Goal: Information Seeking & Learning: Learn about a topic

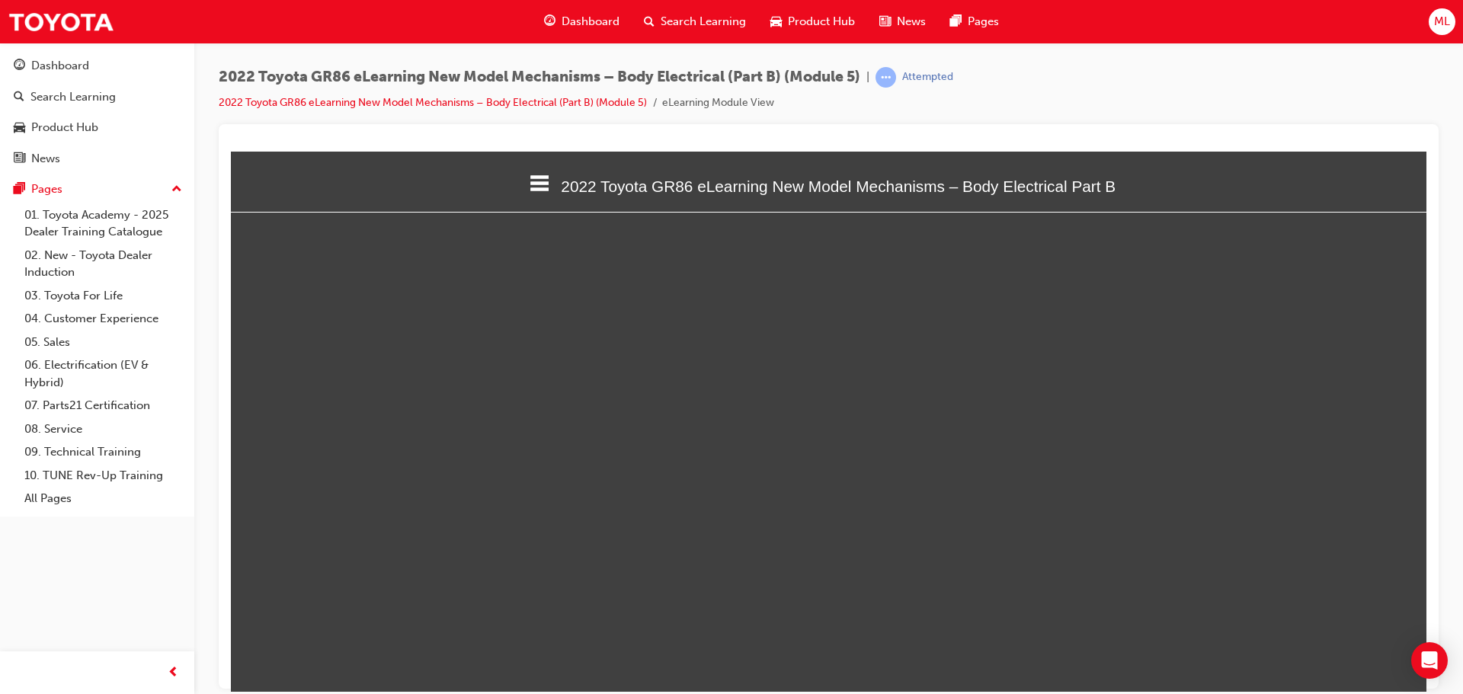
select select "custom"
type input "3"
select select "custom"
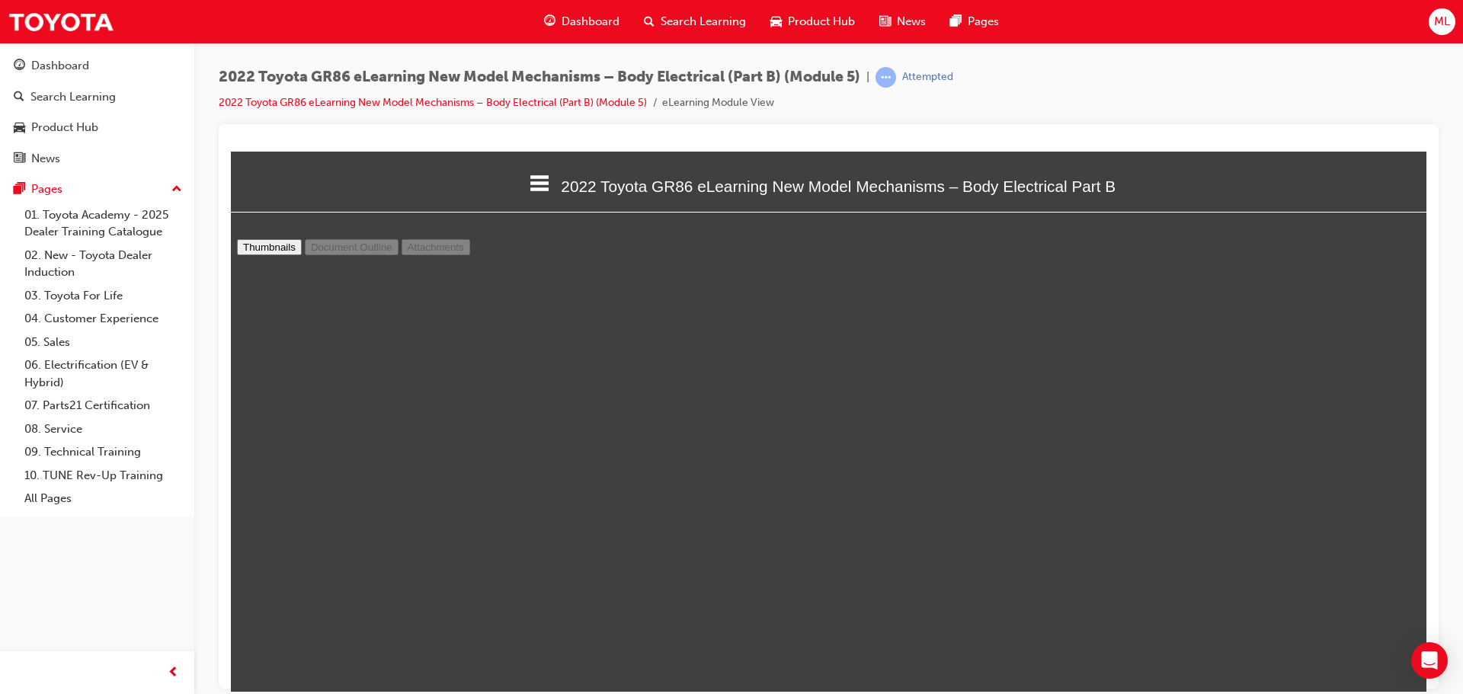
type input "2"
select select "custom"
type input "3"
select select "custom"
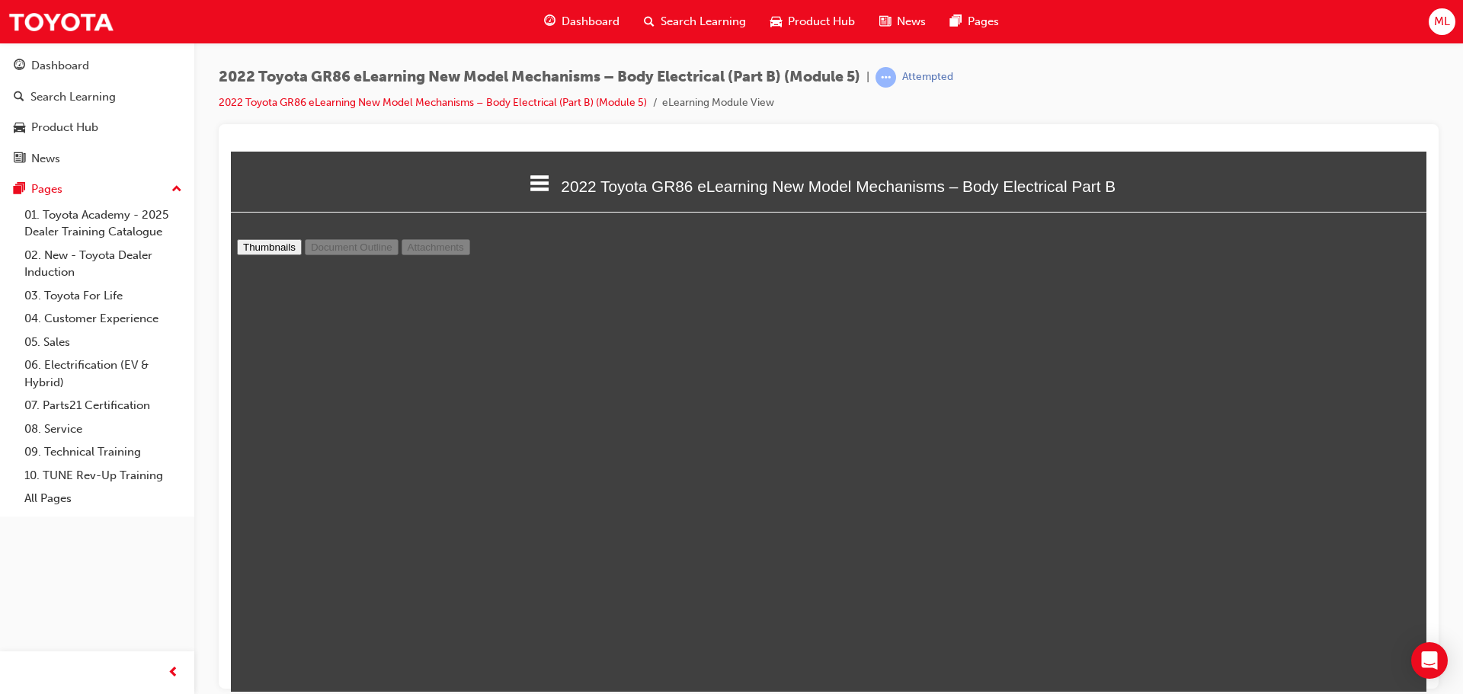
scroll to position [1600, 0]
type input "4"
select select "custom"
type input "5"
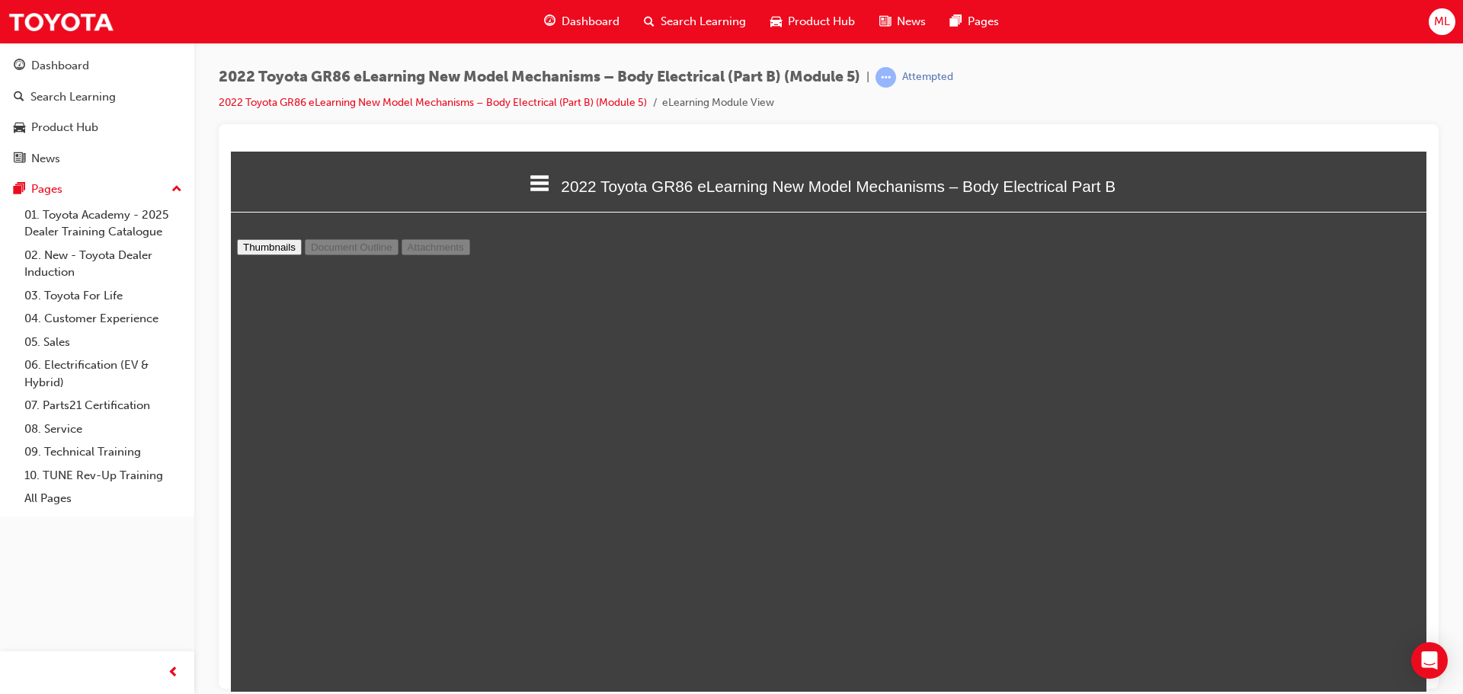
select select "custom"
type input "6"
select select "custom"
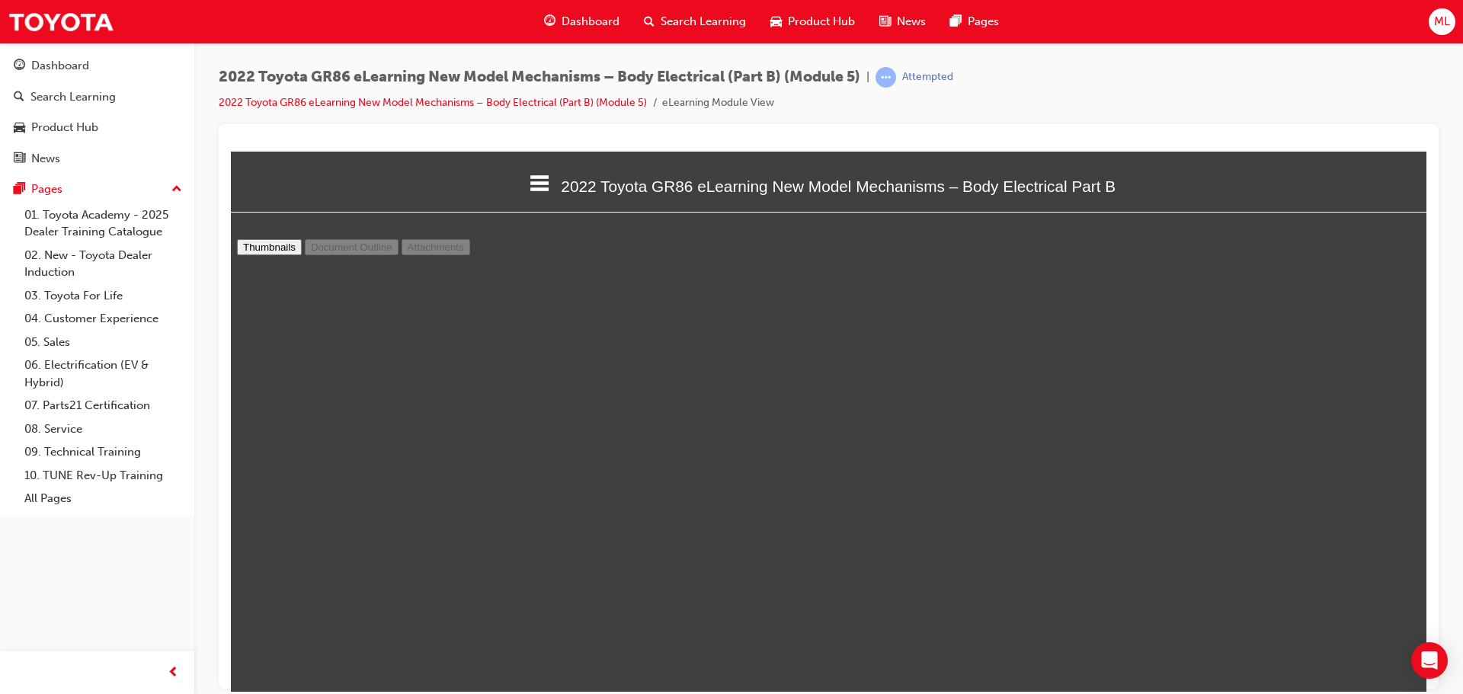
type input "7"
select select "custom"
type input "8"
select select "custom"
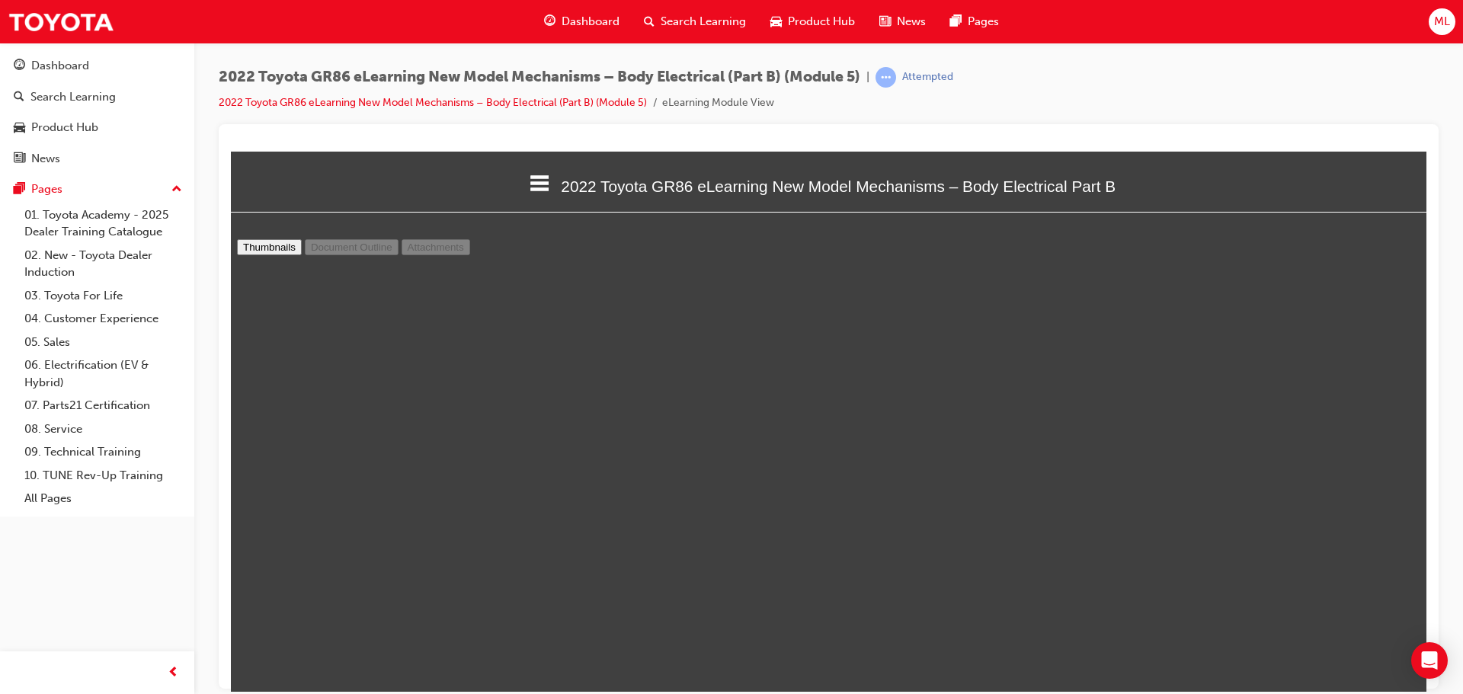
scroll to position [5410, 0]
type input "9"
select select "custom"
type input "10"
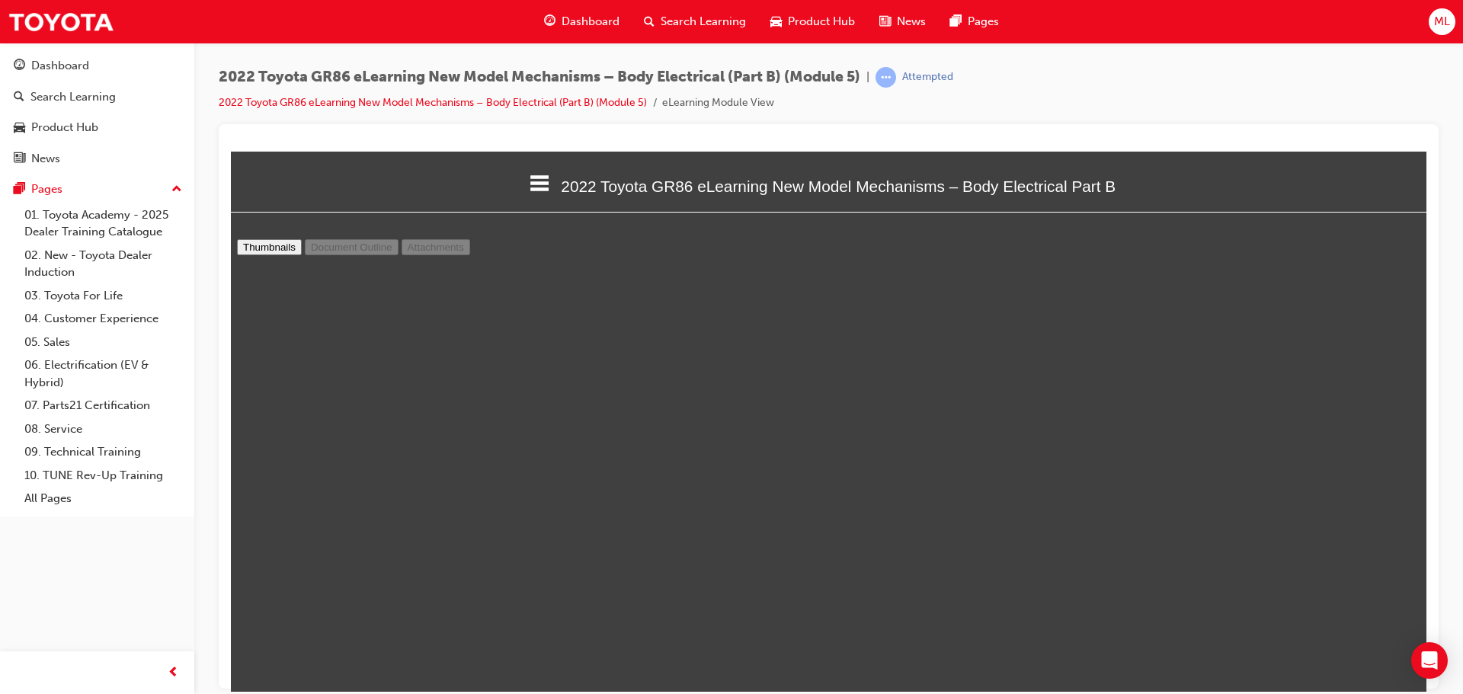
select select "custom"
type input "11"
select select "custom"
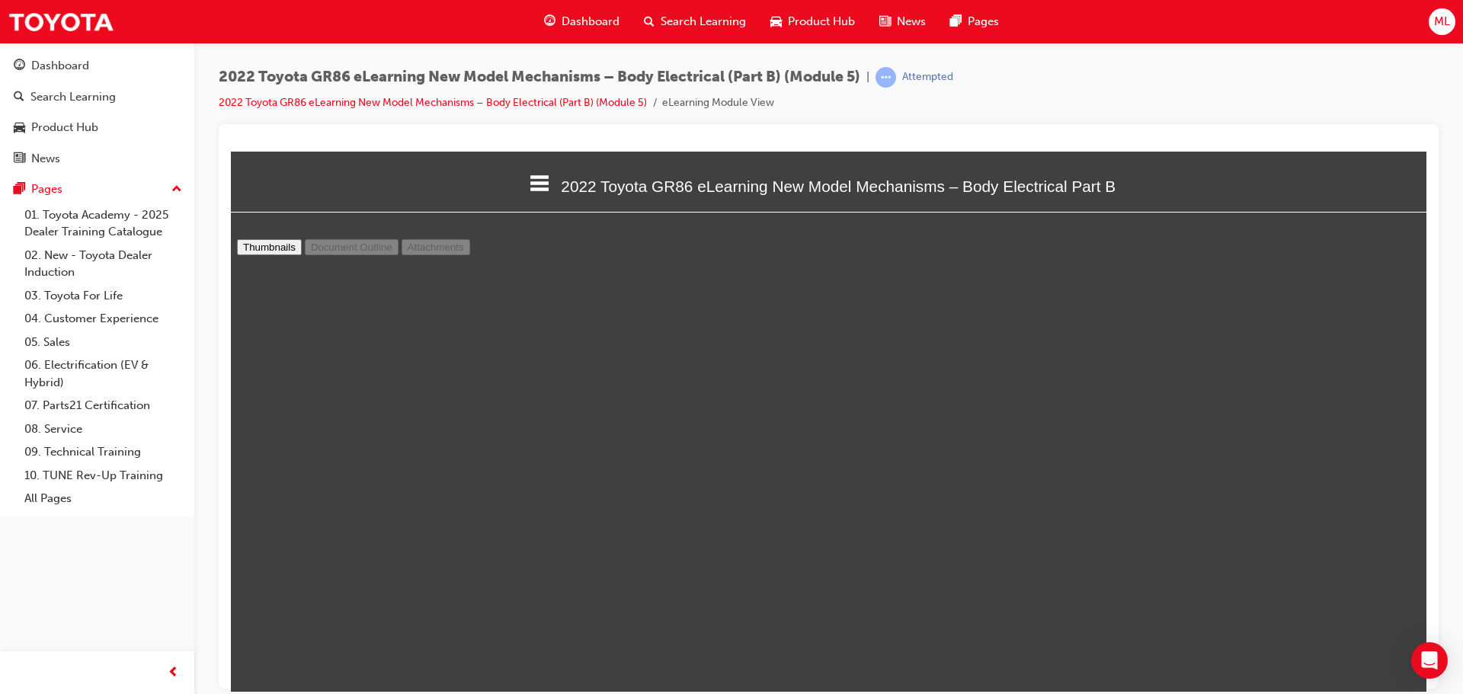
type input "12"
select select "custom"
type input "13"
select select "custom"
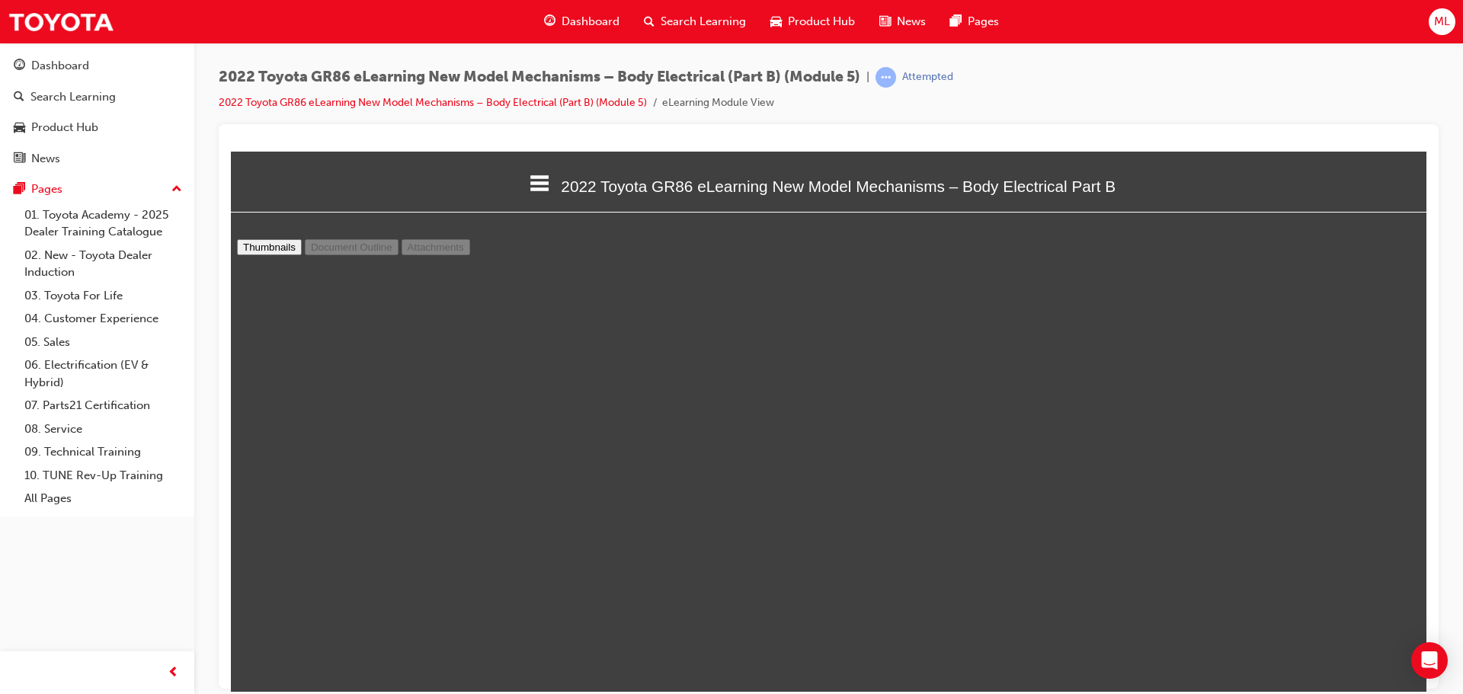
scroll to position [8839, 0]
type input "14"
select select "custom"
type input "15"
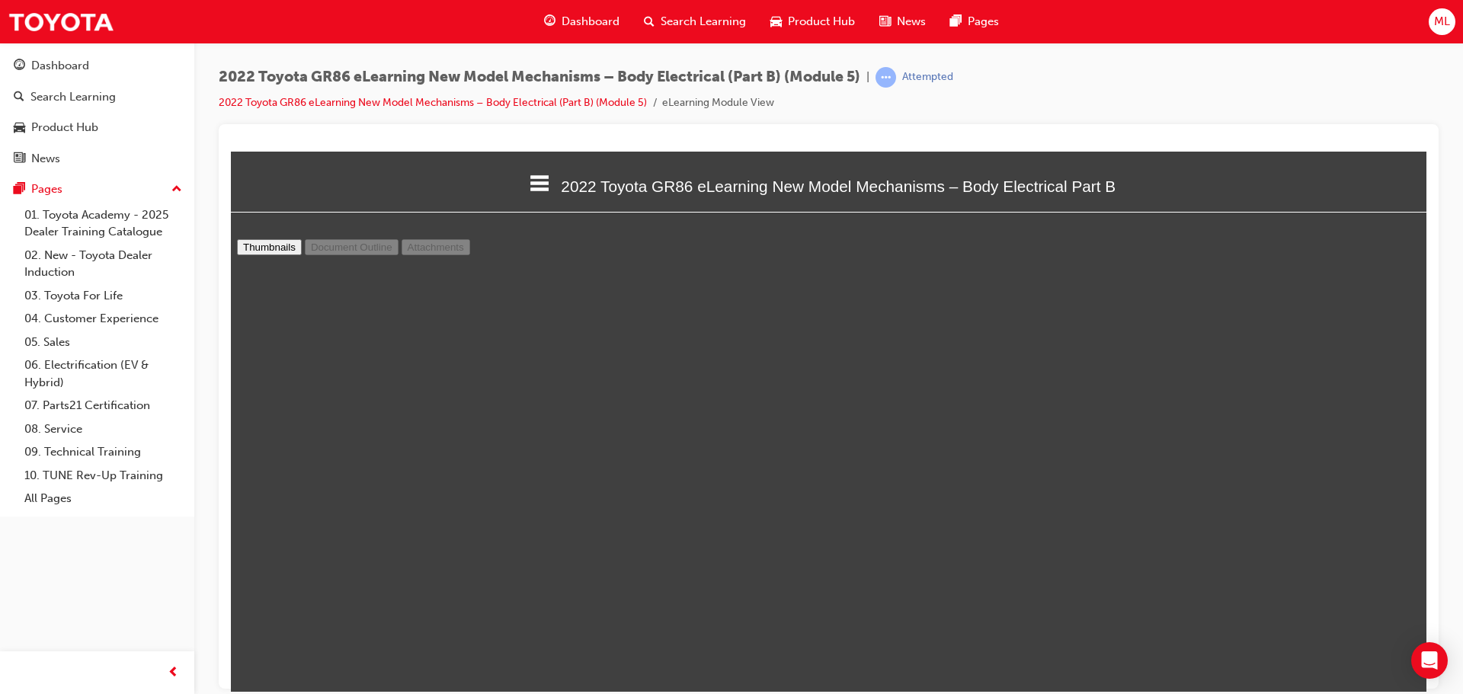
select select "custom"
type input "16"
select select "custom"
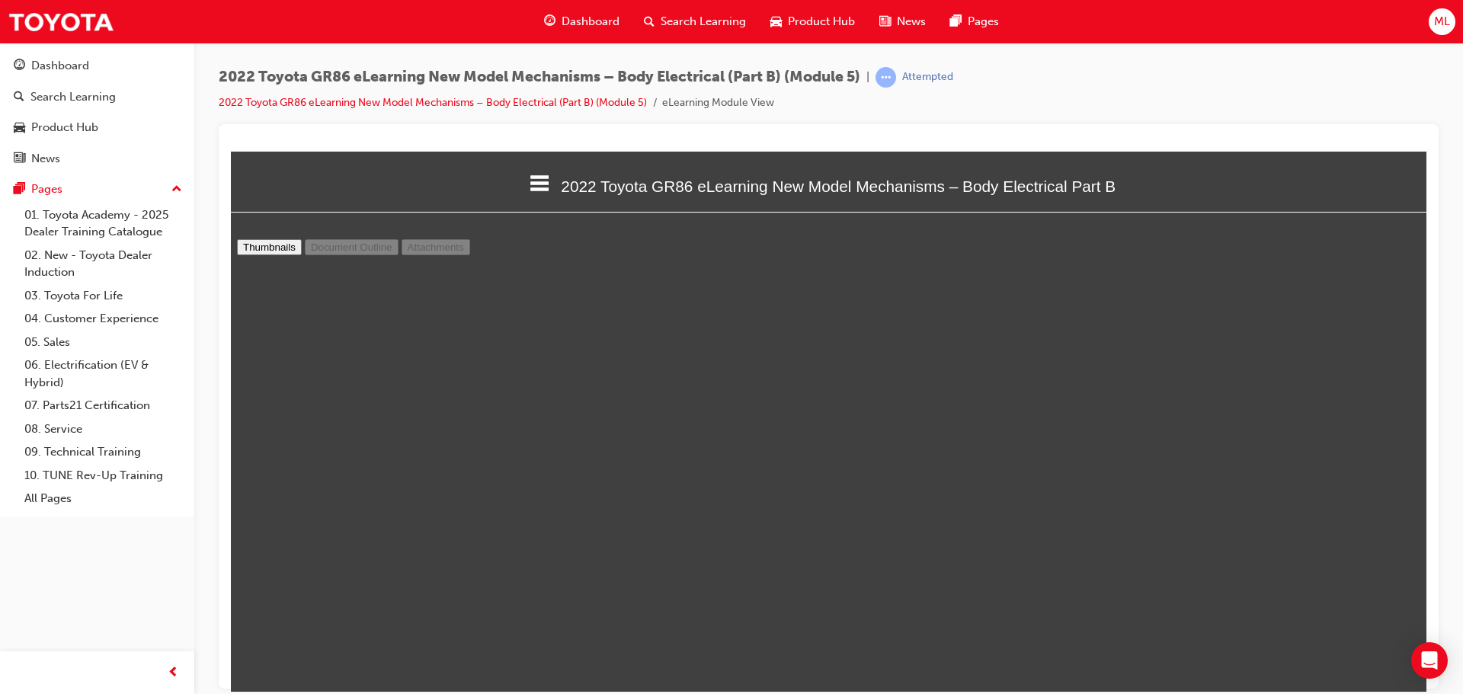
type input "17"
select select "custom"
type input "18"
select select "custom"
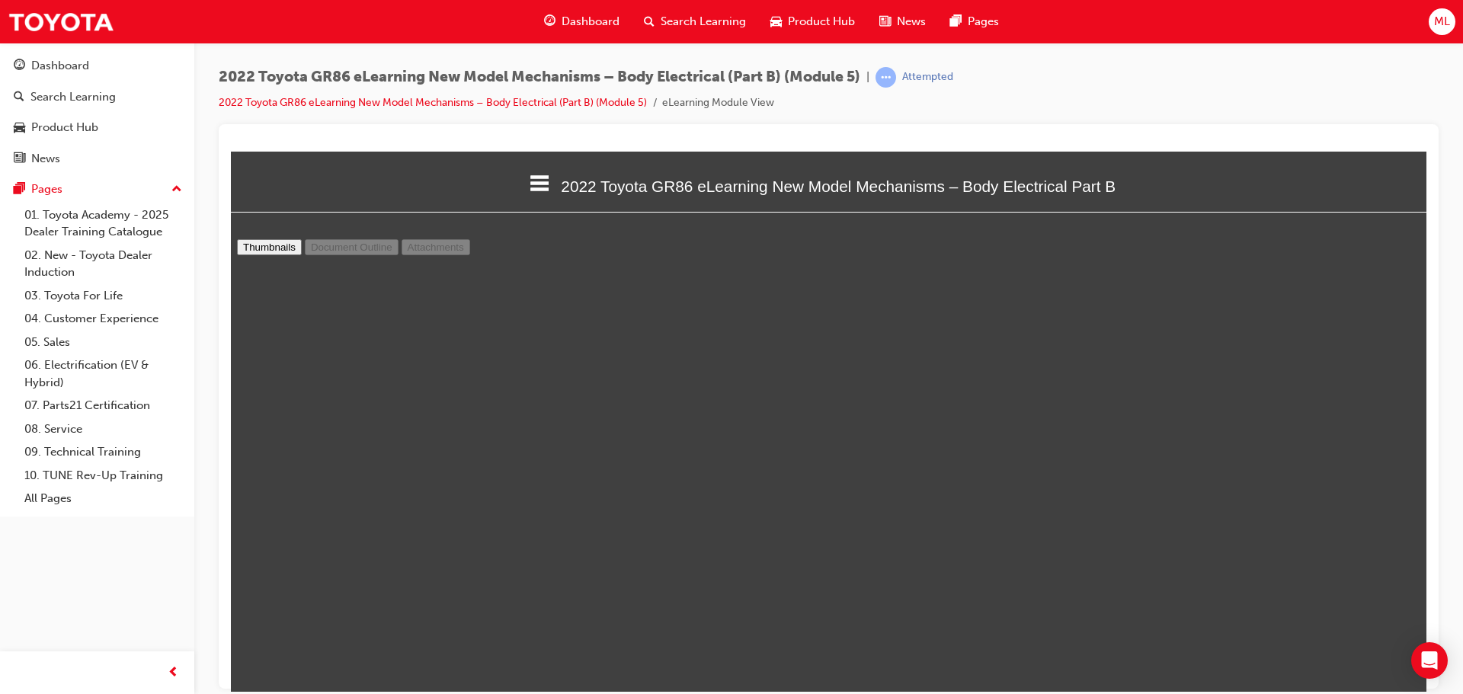
scroll to position [12192, 0]
type input "19"
select select "custom"
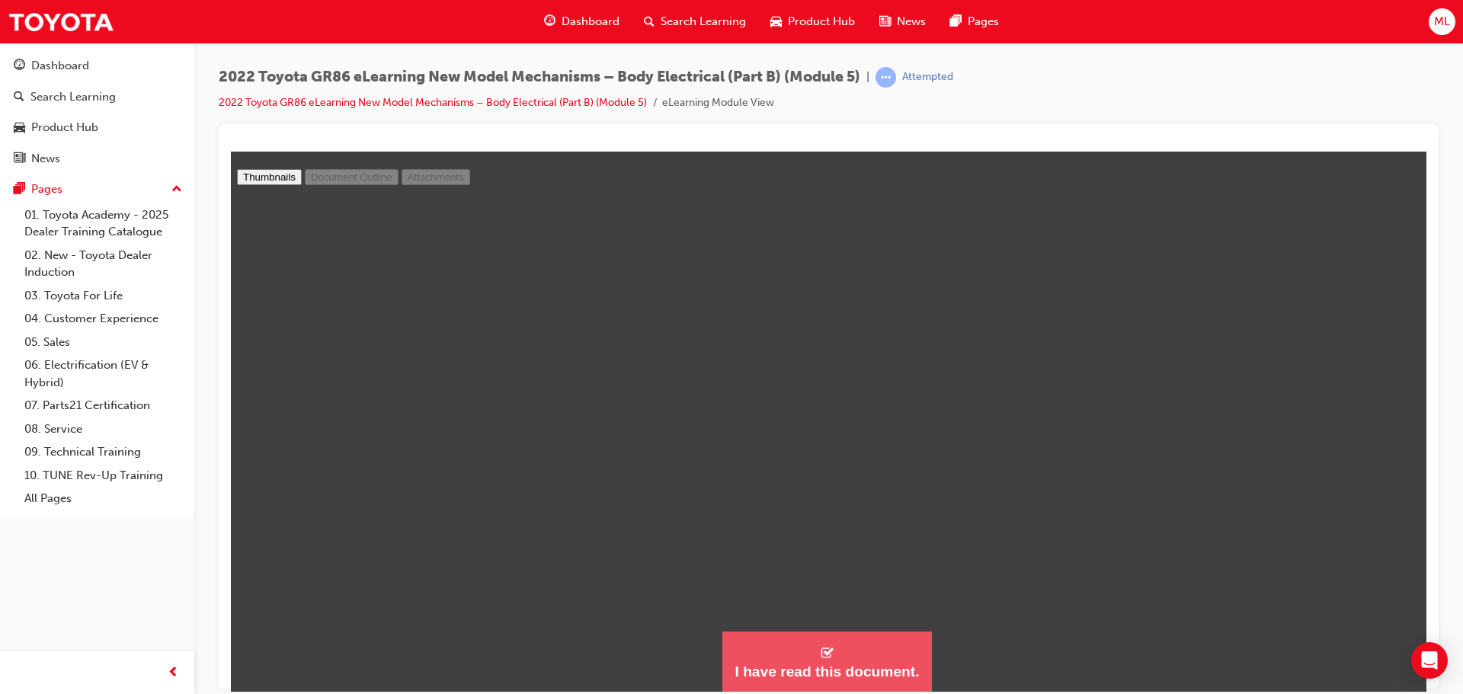
click at [829, 658] on button "I have read this document." at bounding box center [826, 662] width 209 height 62
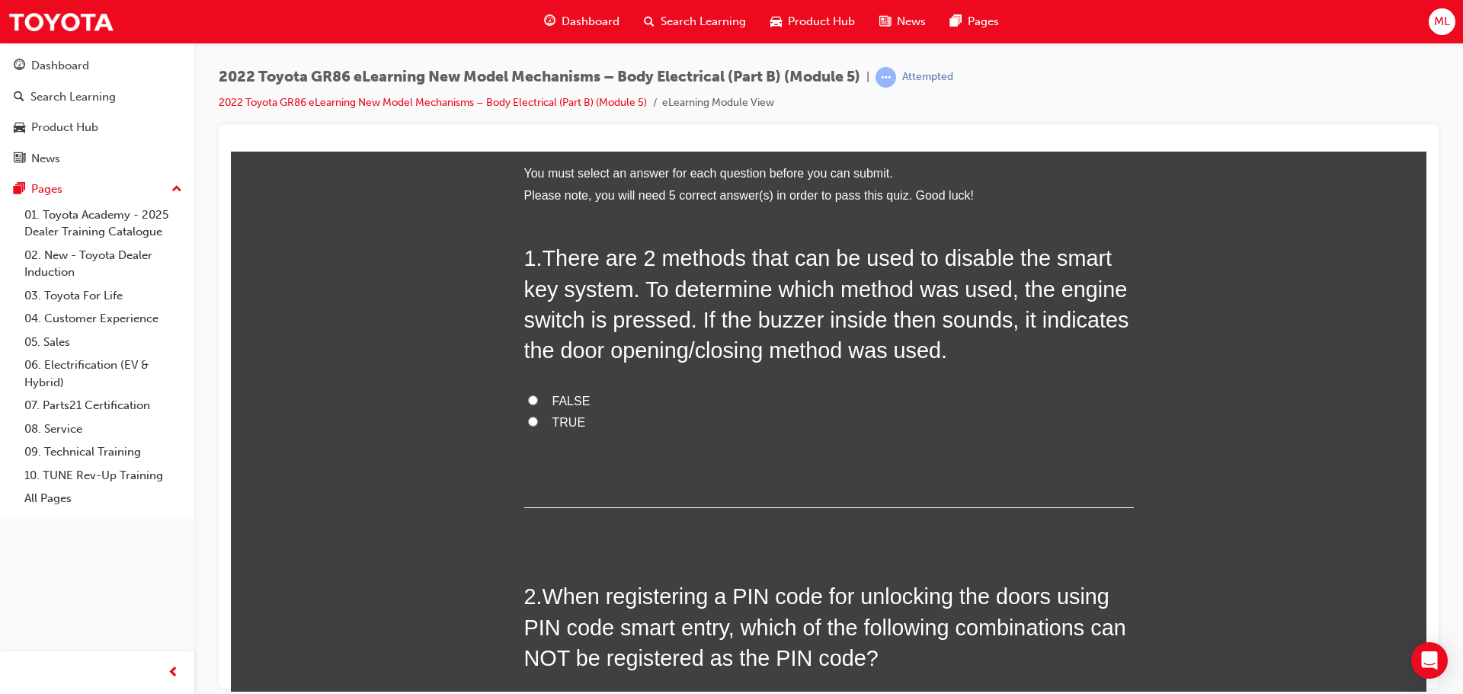
scroll to position [1847, 1208]
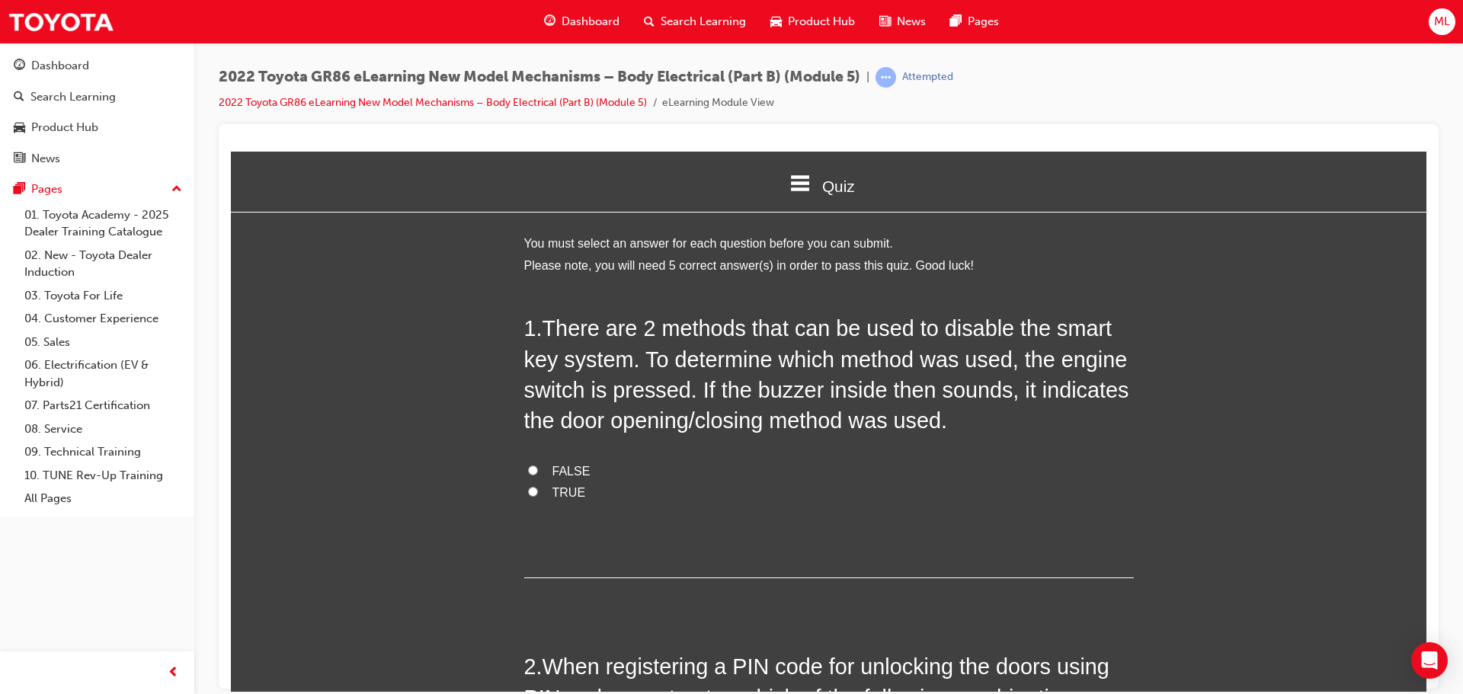
click at [528, 492] on input "TRUE" at bounding box center [533, 491] width 10 height 10
radio input "true"
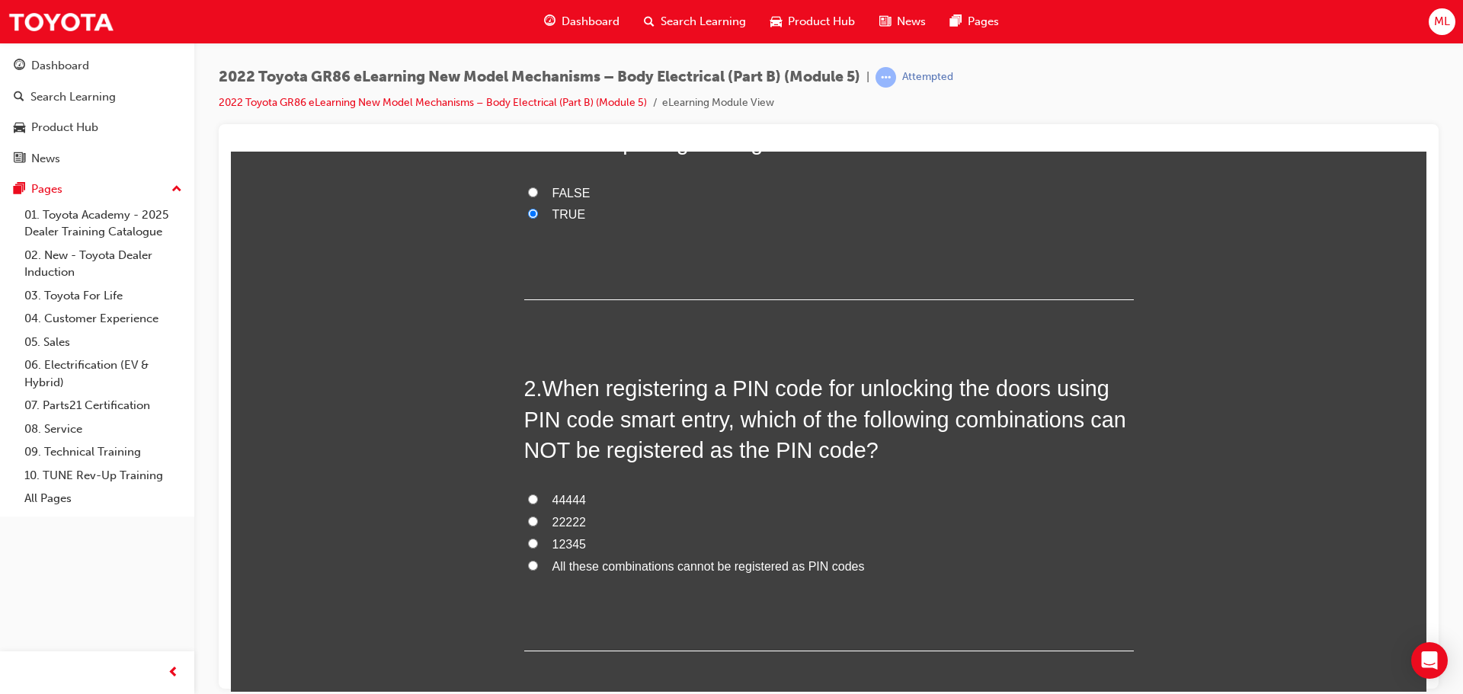
scroll to position [305, 0]
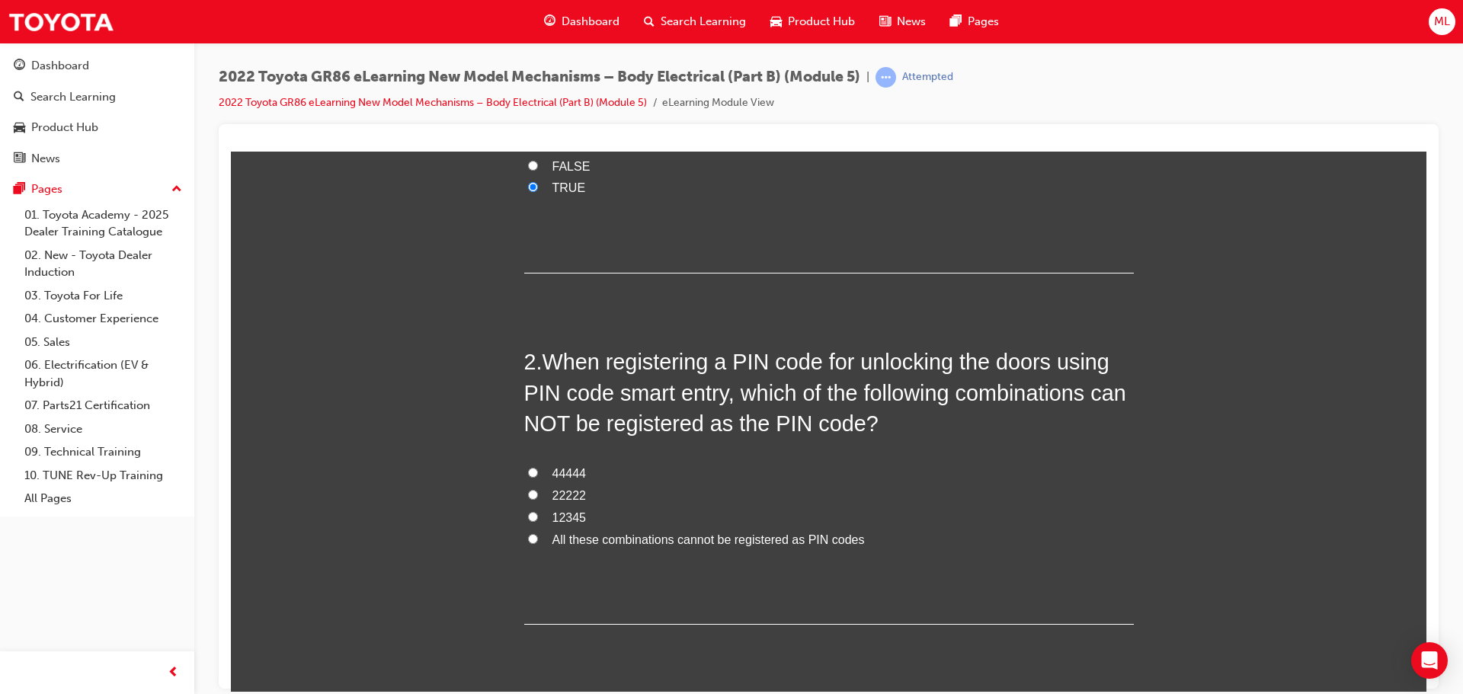
click at [530, 536] on input "All these combinations cannot be registered as PIN codes" at bounding box center [533, 538] width 10 height 10
radio input "true"
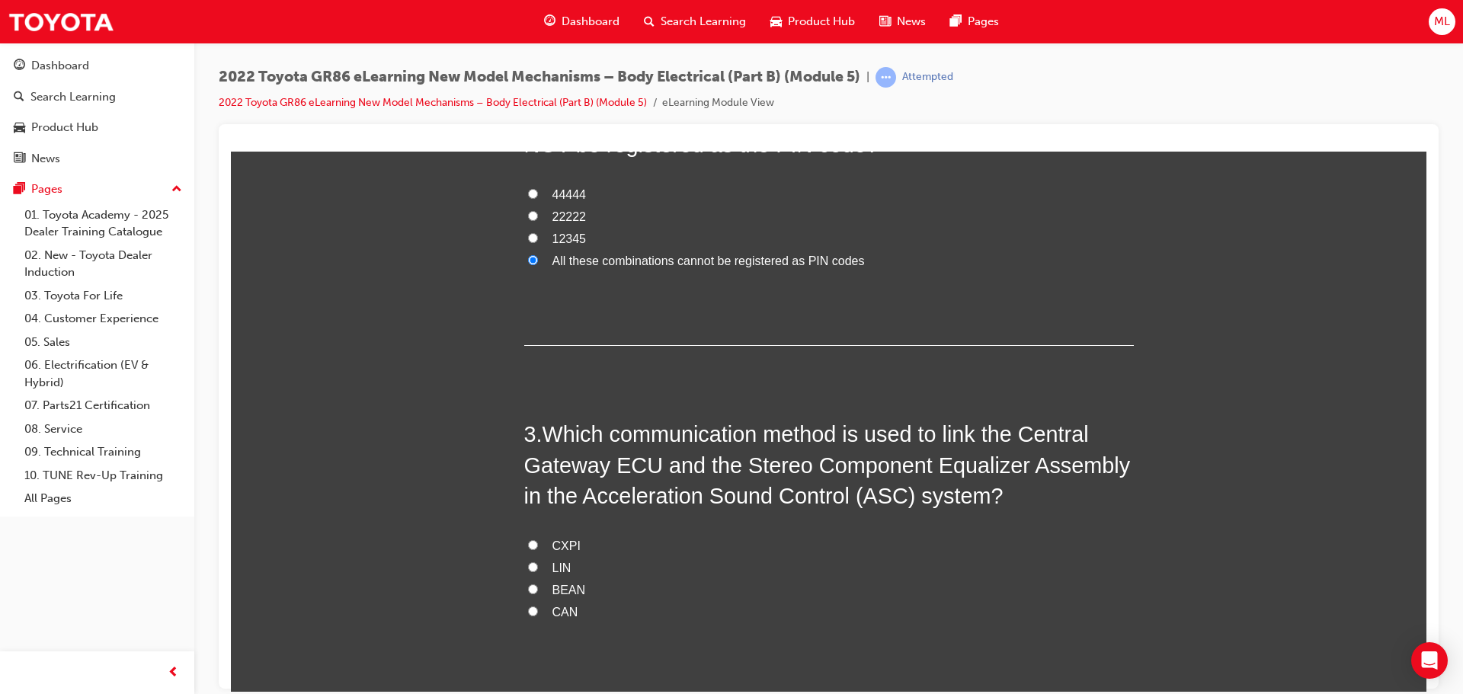
scroll to position [610, 0]
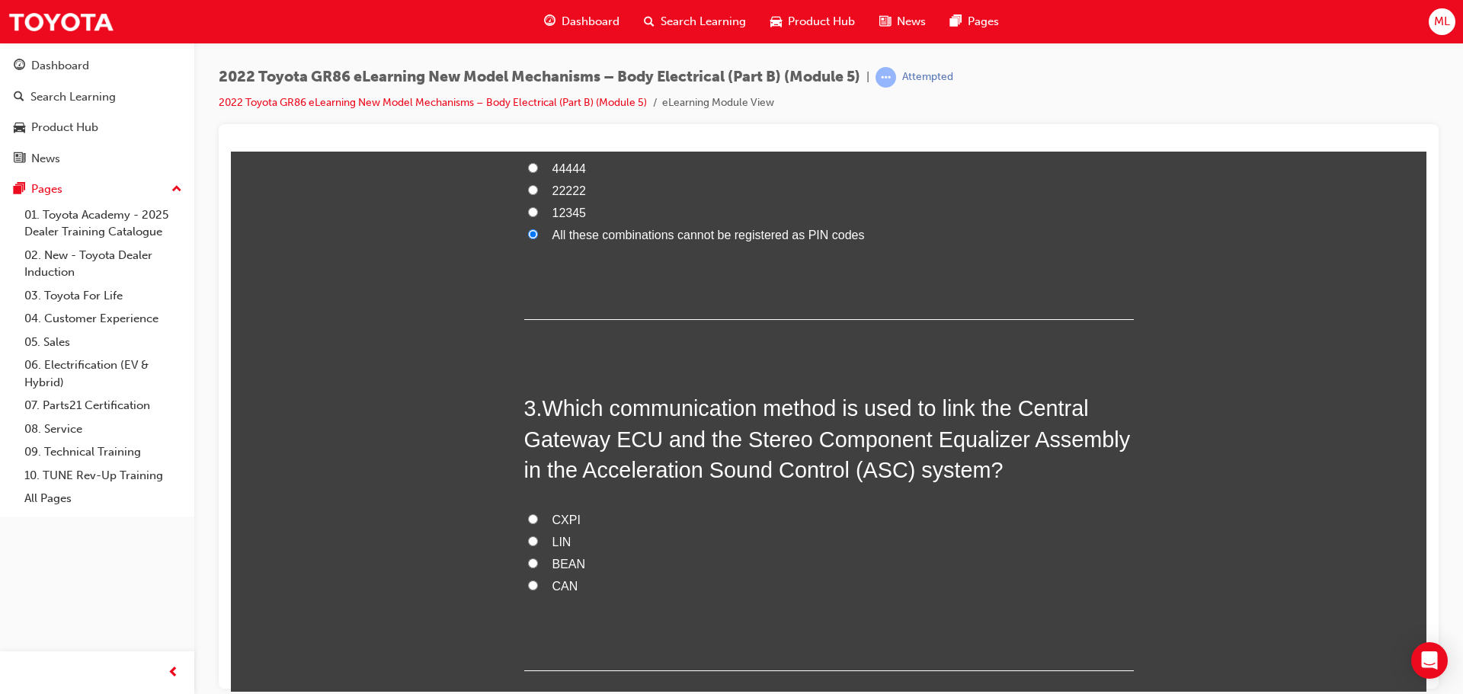
click at [528, 541] on input "LIN" at bounding box center [533, 541] width 10 height 10
radio input "true"
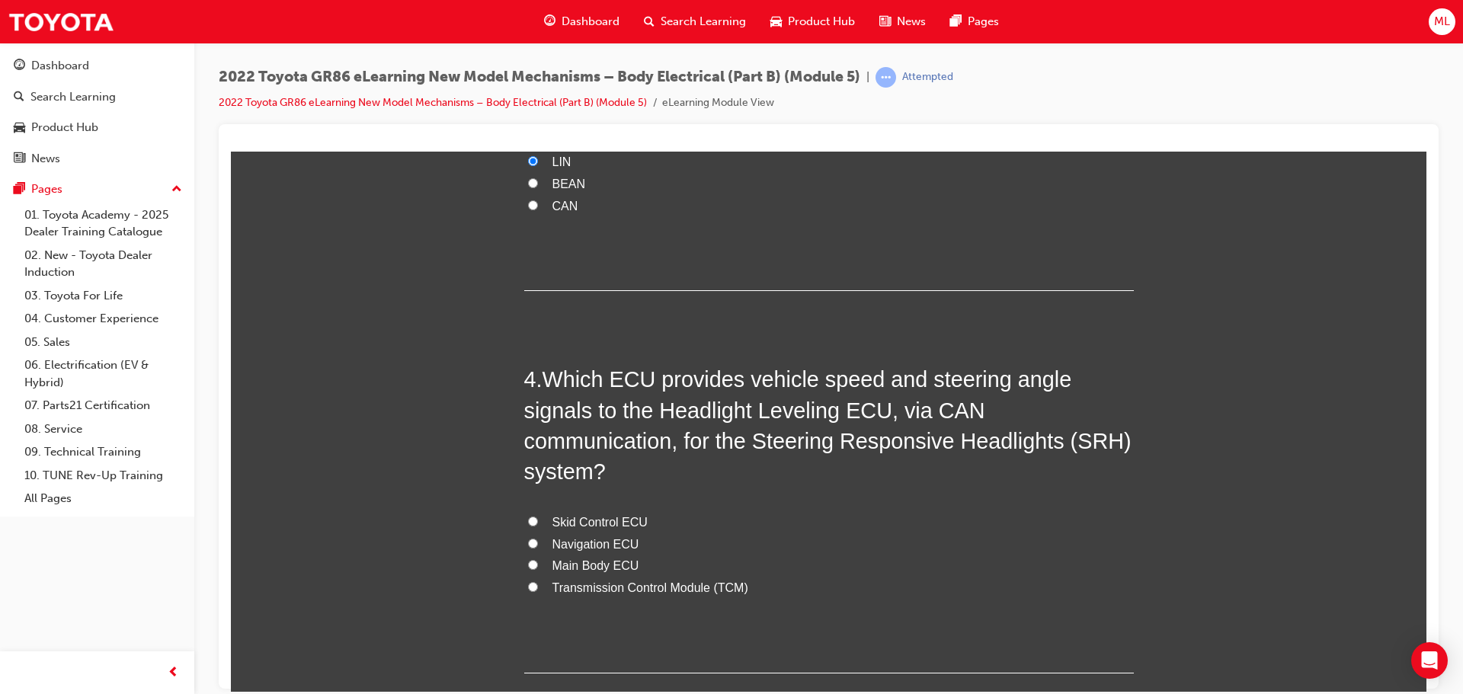
scroll to position [991, 0]
click at [528, 515] on input "Skid Control ECU" at bounding box center [533, 520] width 10 height 10
radio input "true"
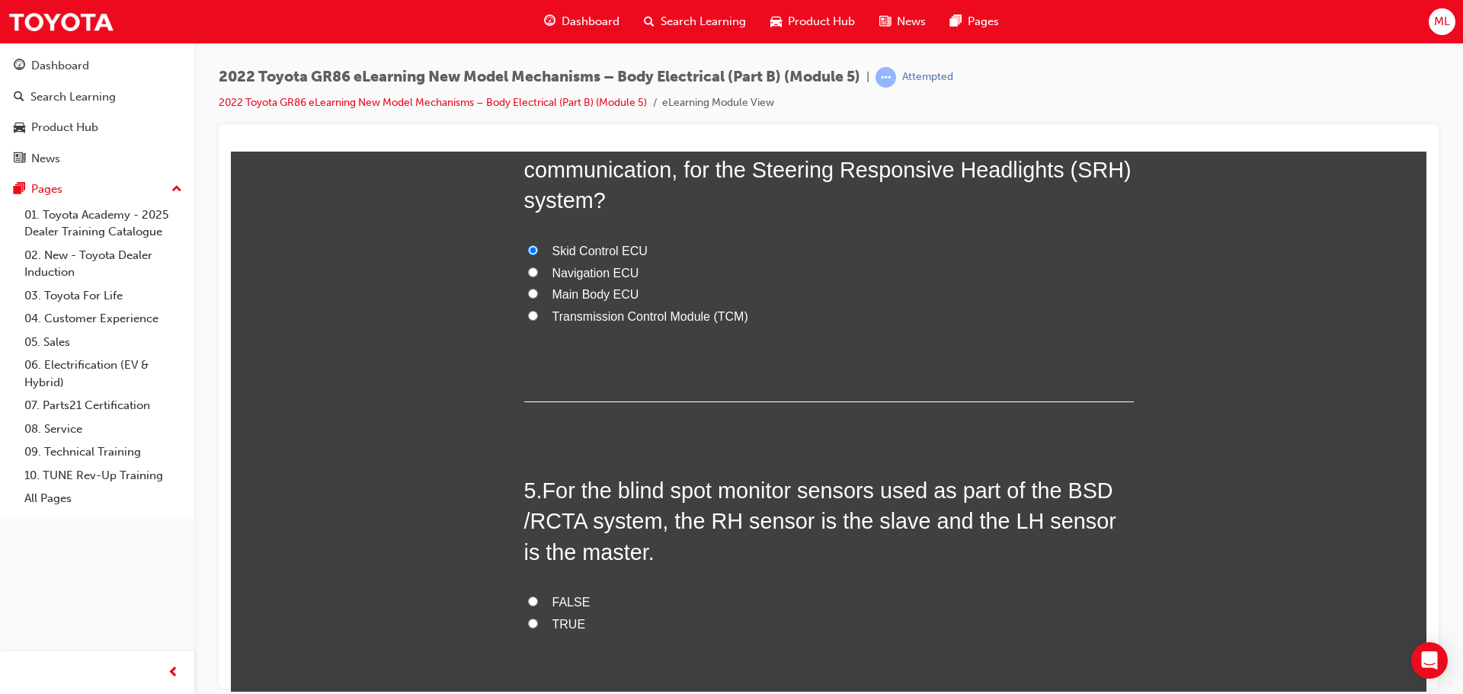
scroll to position [1287, 0]
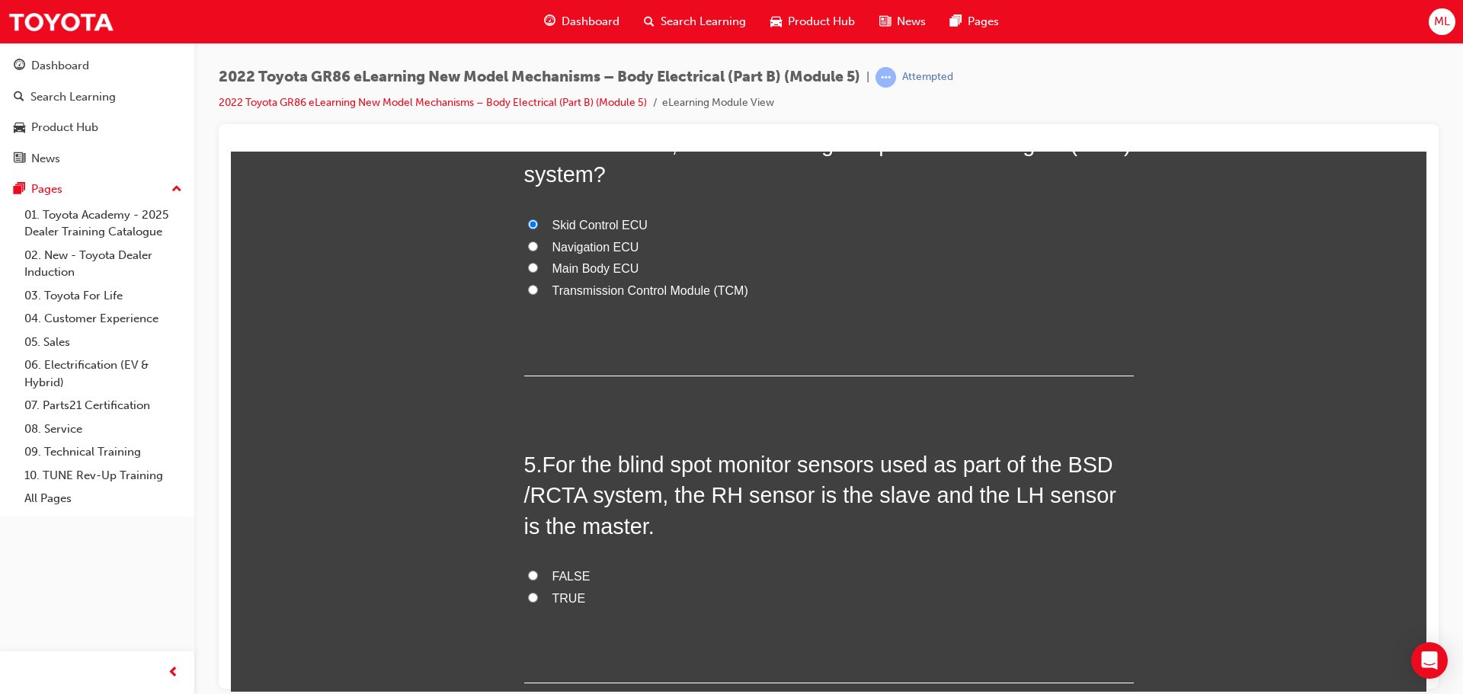
click at [528, 592] on input "TRUE" at bounding box center [533, 597] width 10 height 10
radio input "true"
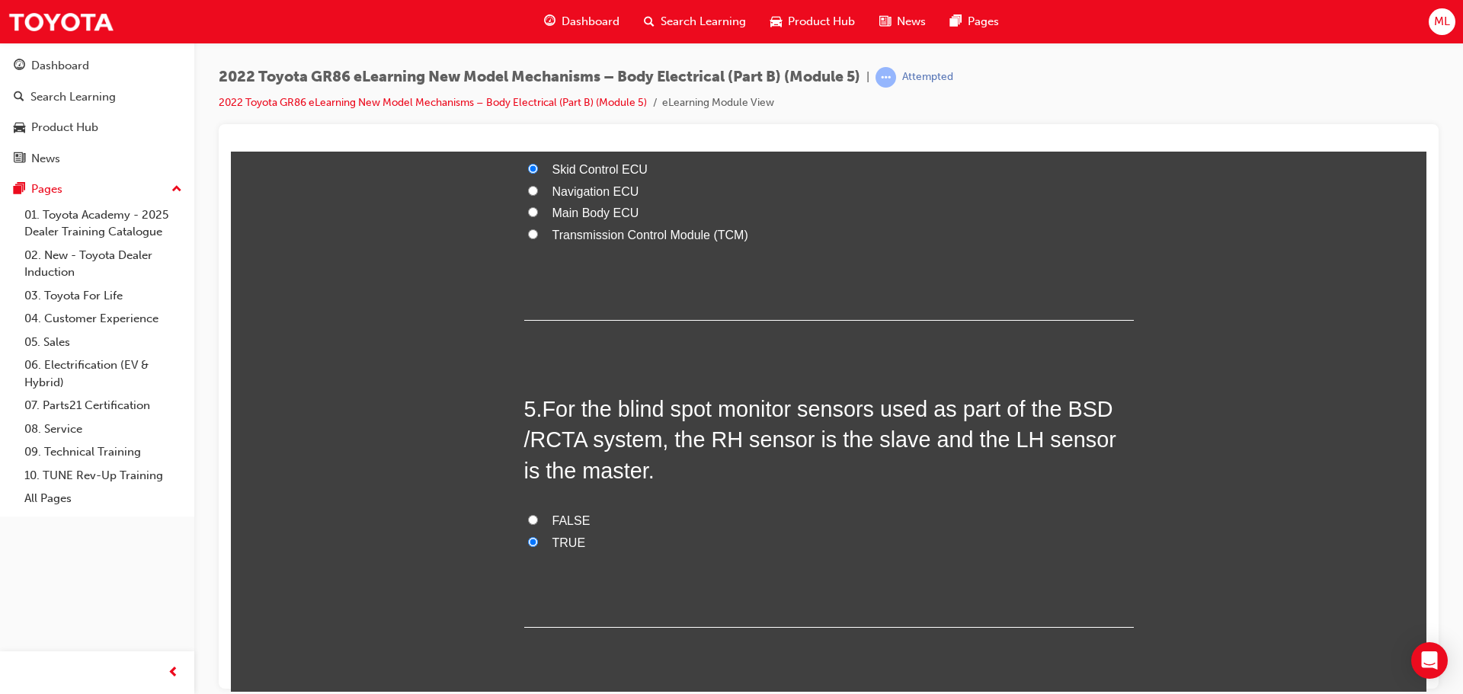
scroll to position [1363, 0]
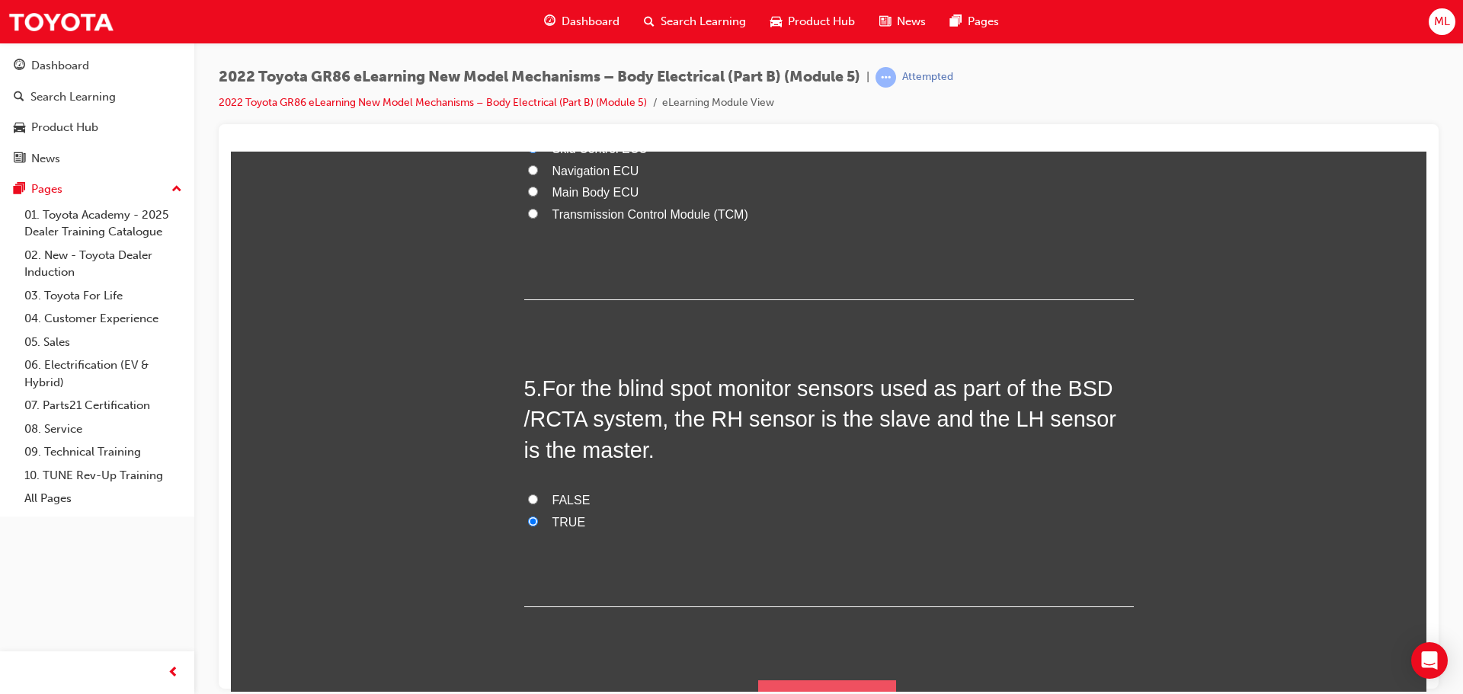
click at [805, 680] on button "Submit Answers" at bounding box center [827, 701] width 139 height 43
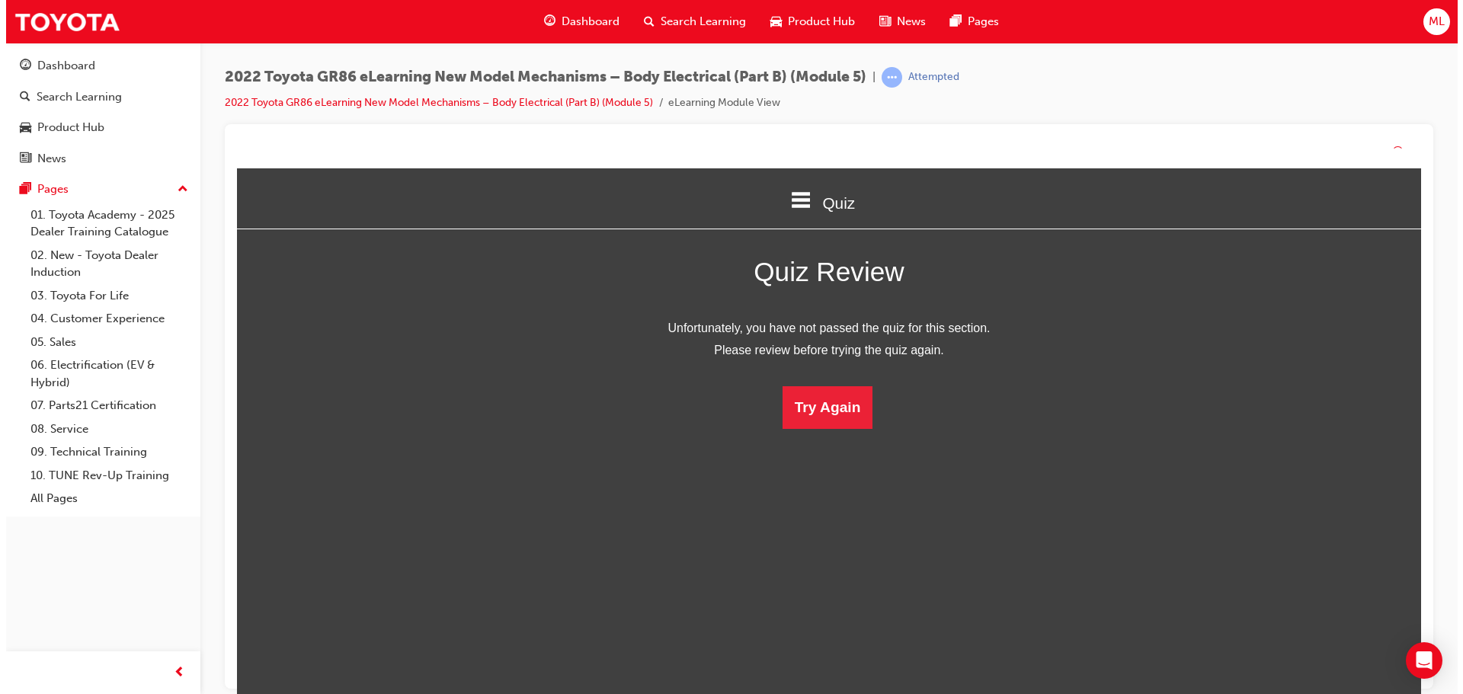
scroll to position [203, 1219]
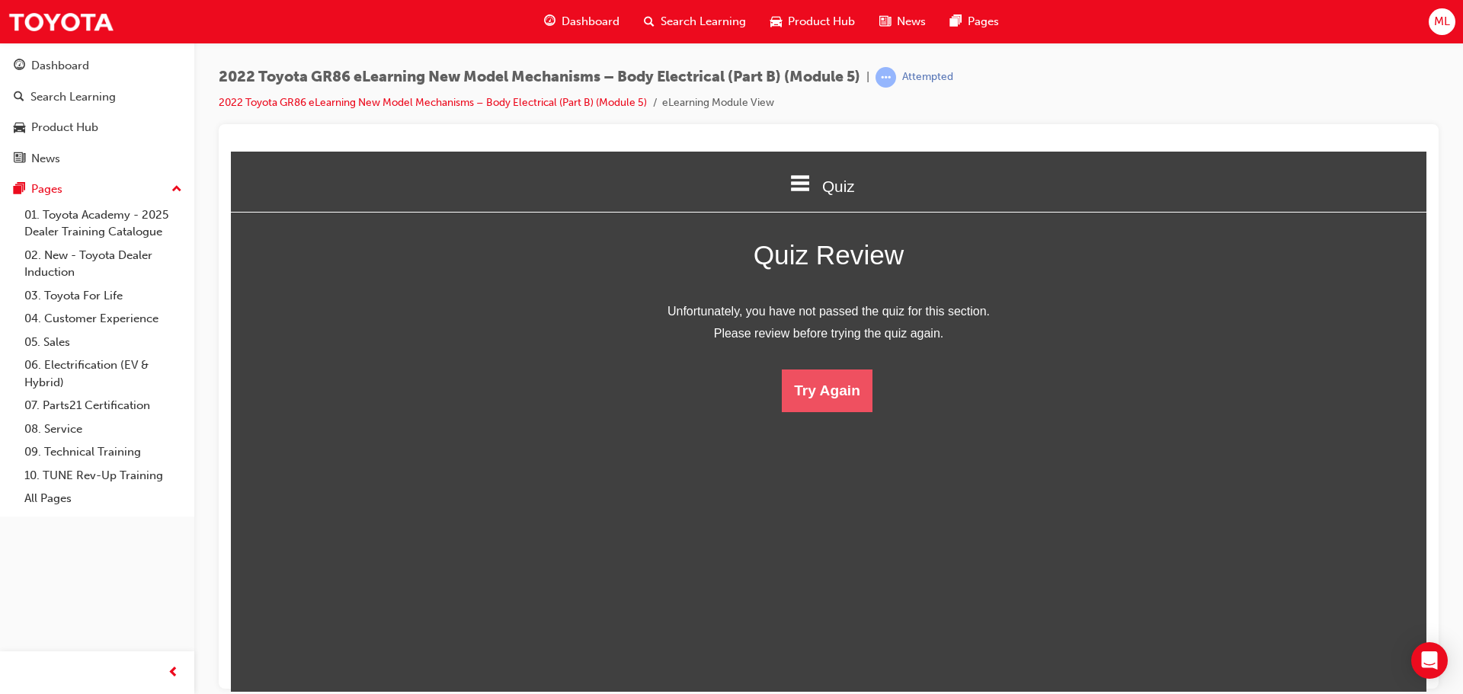
click at [830, 389] on button "Try Again" at bounding box center [827, 390] width 91 height 43
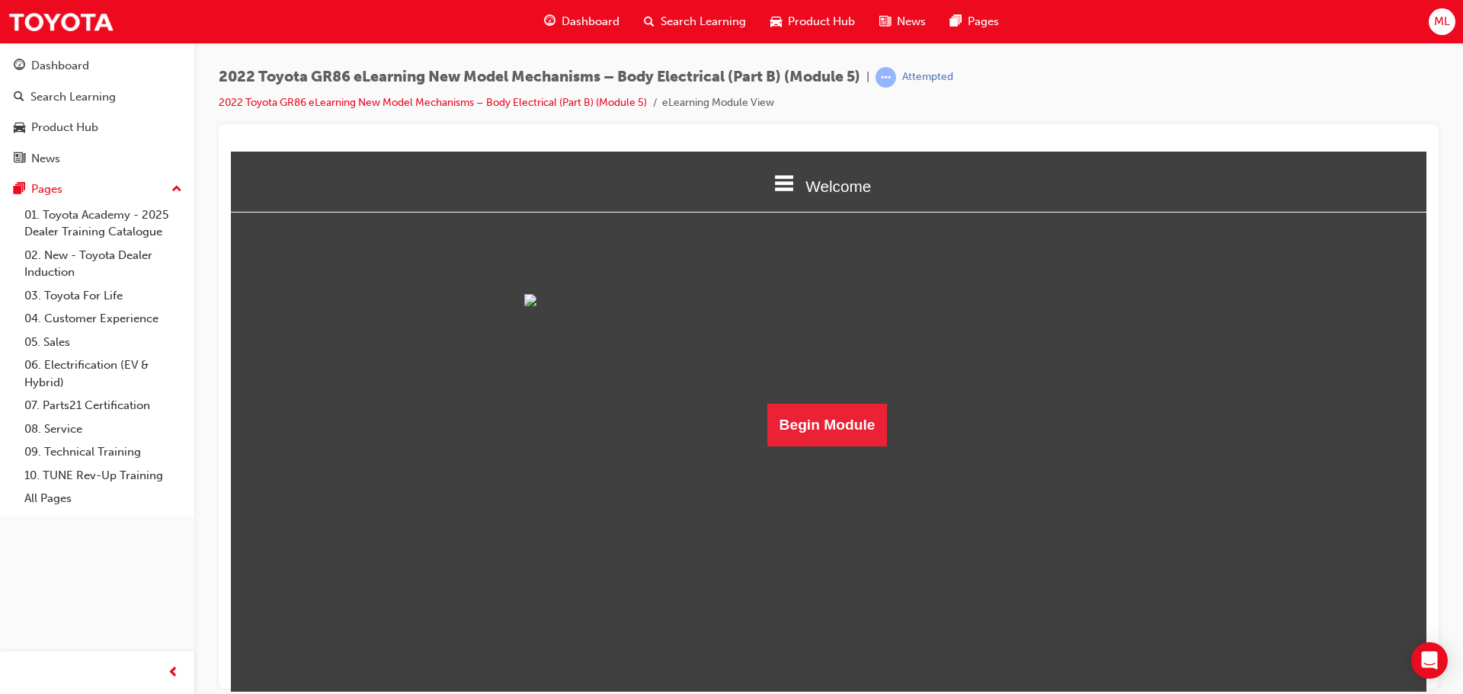
scroll to position [85, 0]
click at [776, 446] on button "Begin Module" at bounding box center [827, 424] width 120 height 43
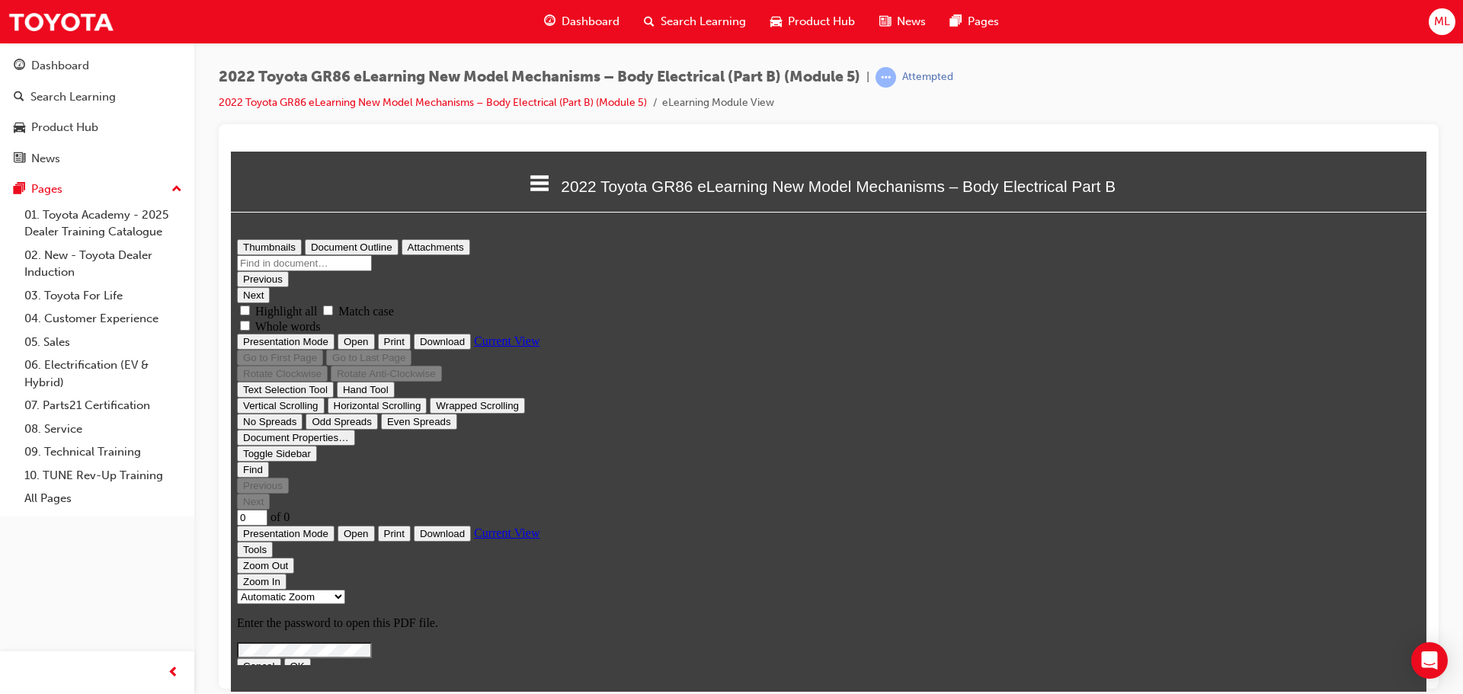
scroll to position [0, 0]
type input "1"
select select "custom"
type input "31"
select select "custom"
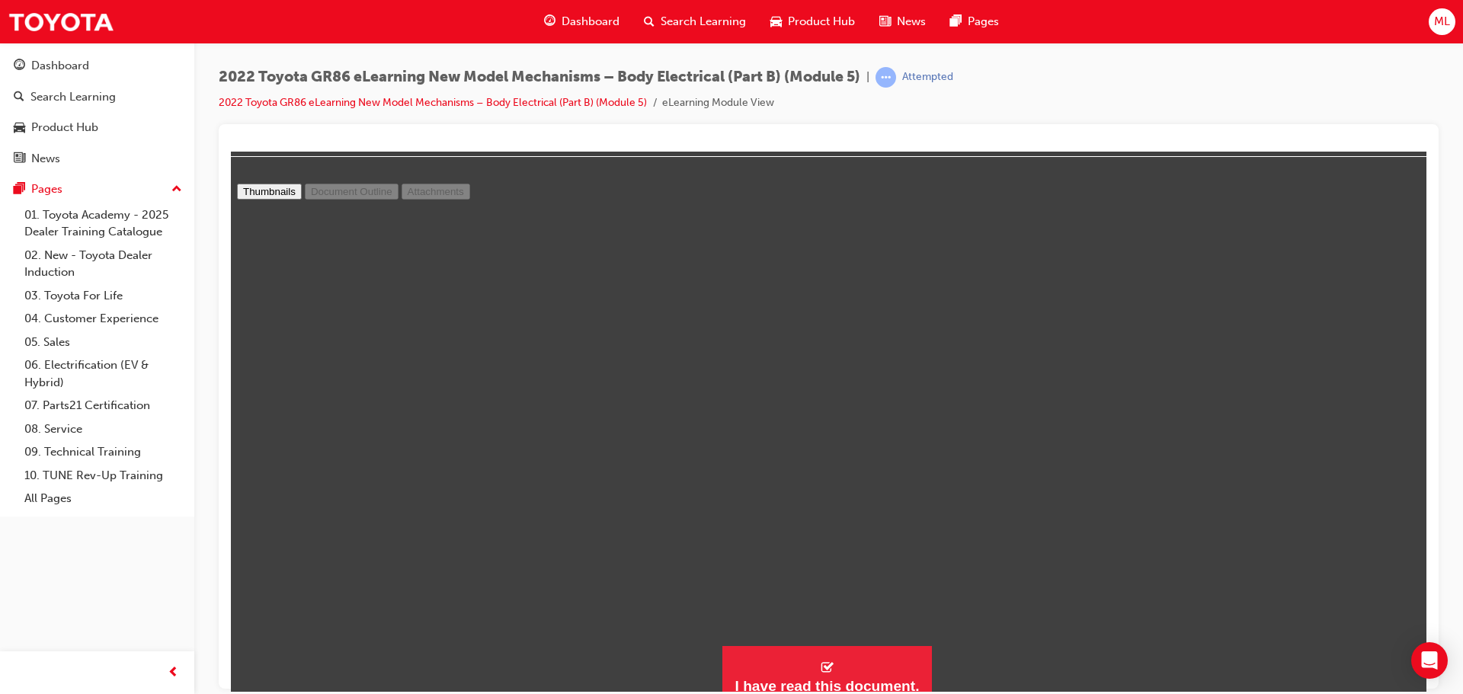
scroll to position [70, 0]
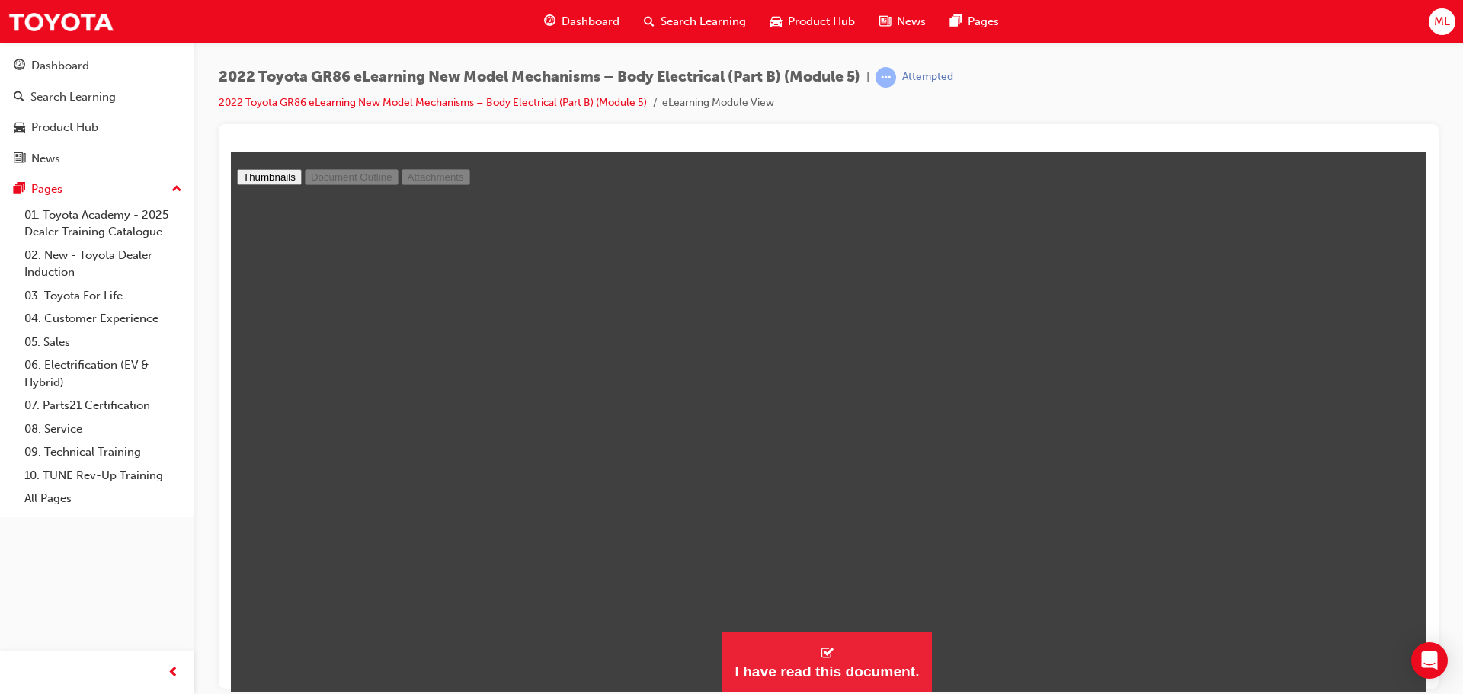
type input "30"
select select "custom"
type input "29"
select select "custom"
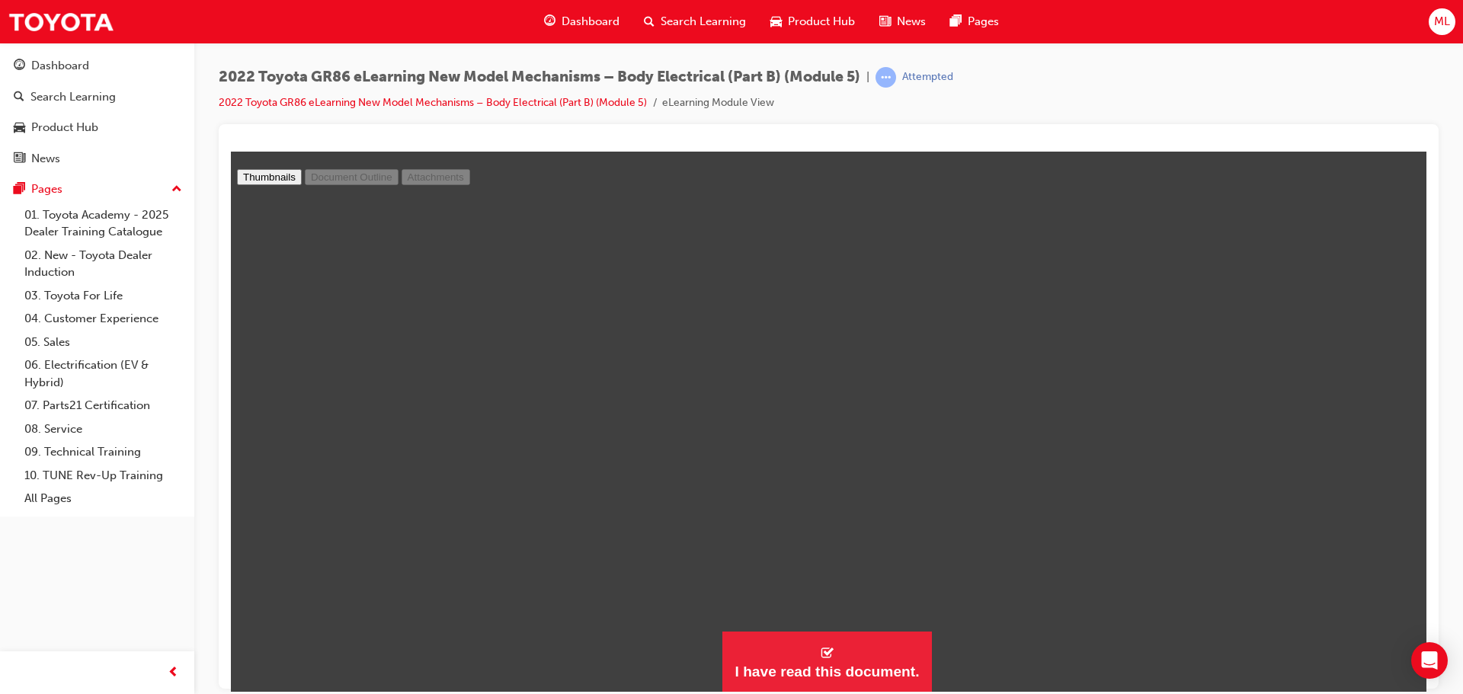
type input "28"
select select "custom"
type input "27"
select select "custom"
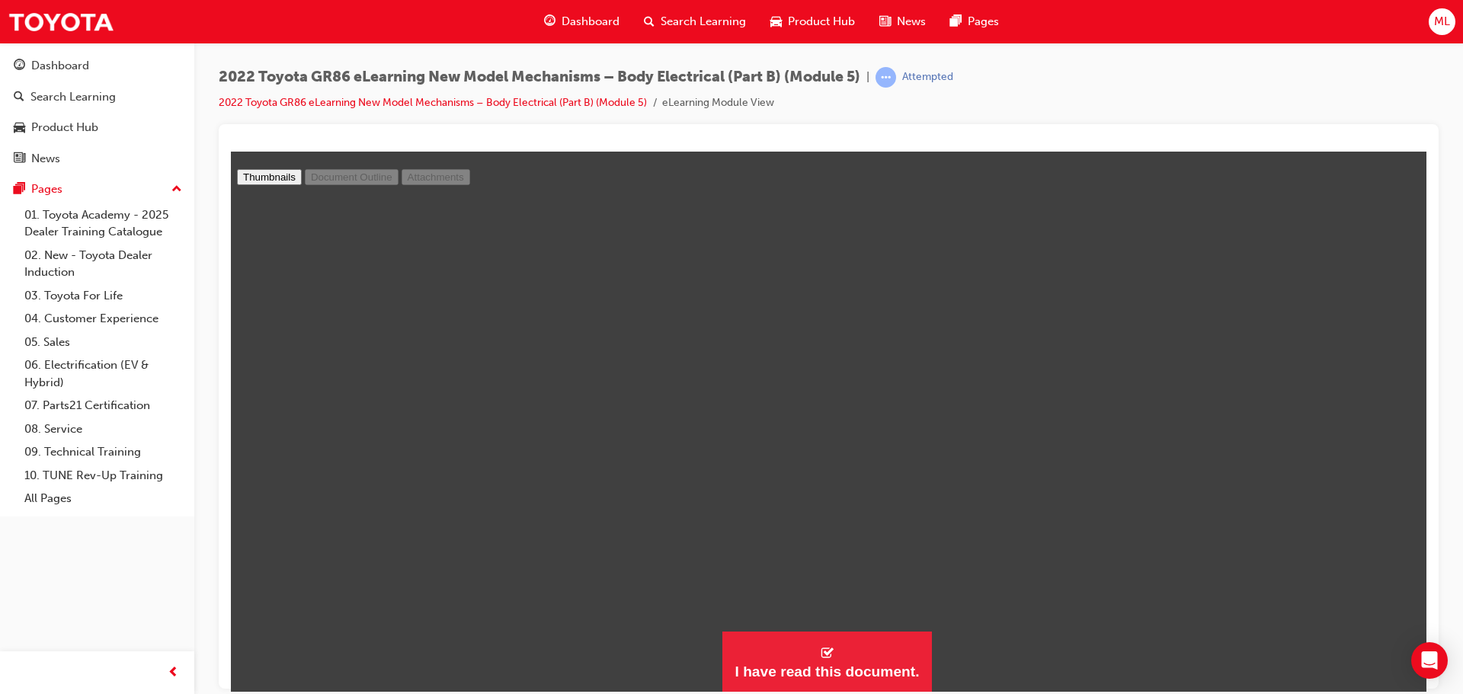
type input "26"
select select "custom"
type input "25"
select select "custom"
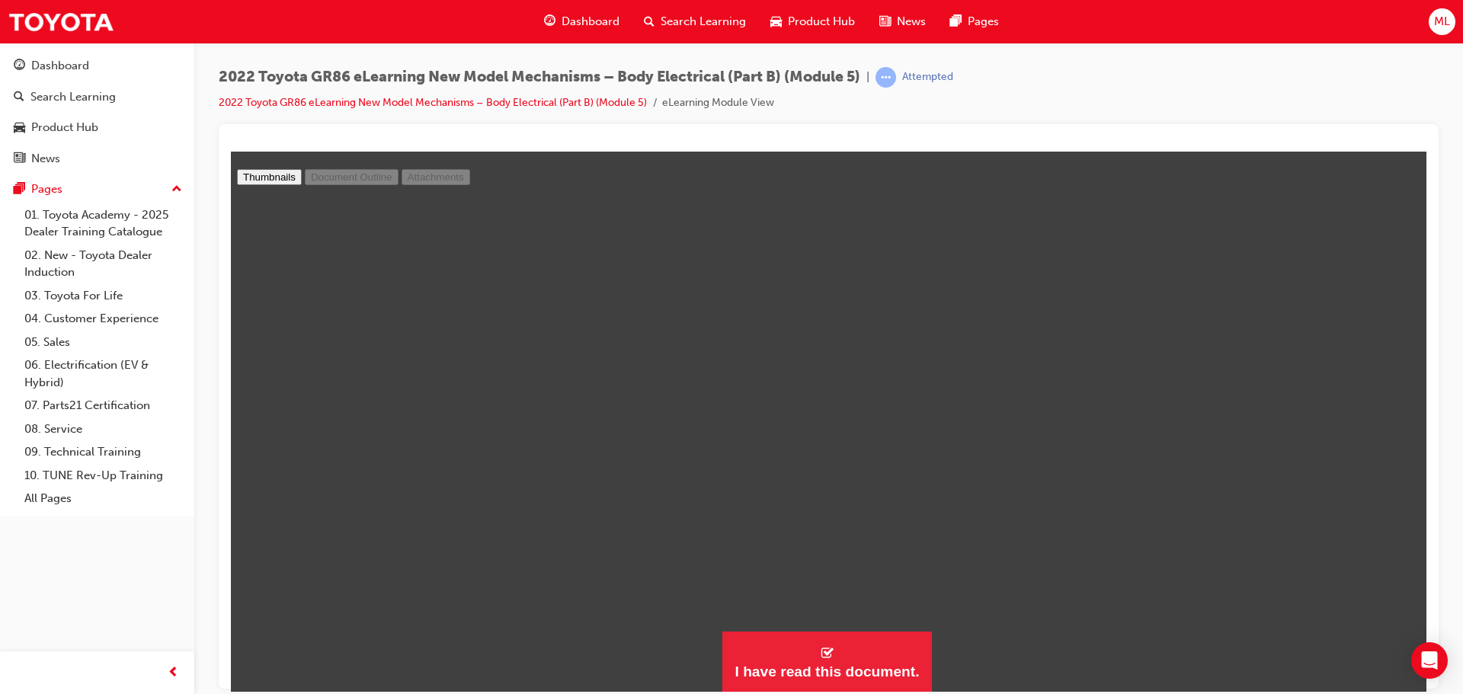
scroll to position [19161, 1]
type input "24"
select select "custom"
type input "23"
select select "custom"
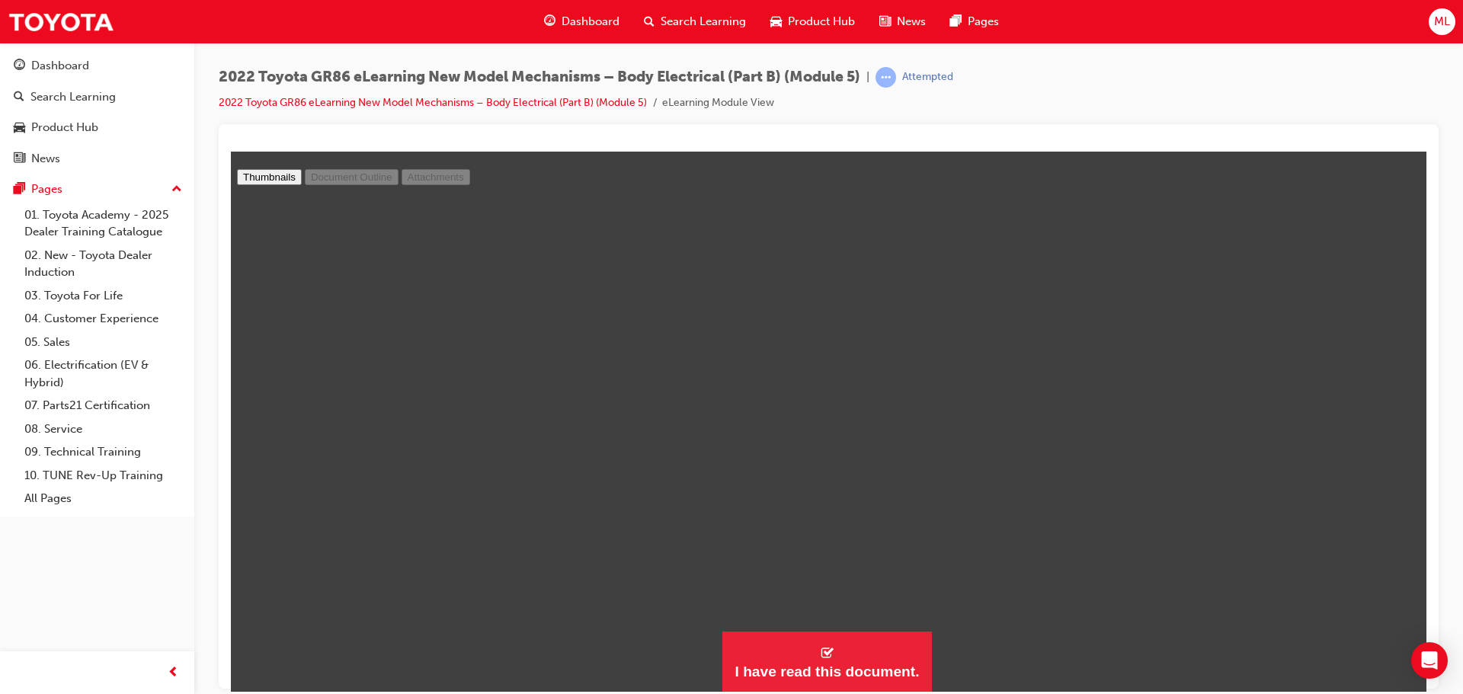
type input "24"
select select "custom"
type input "25"
select select "custom"
type input "26"
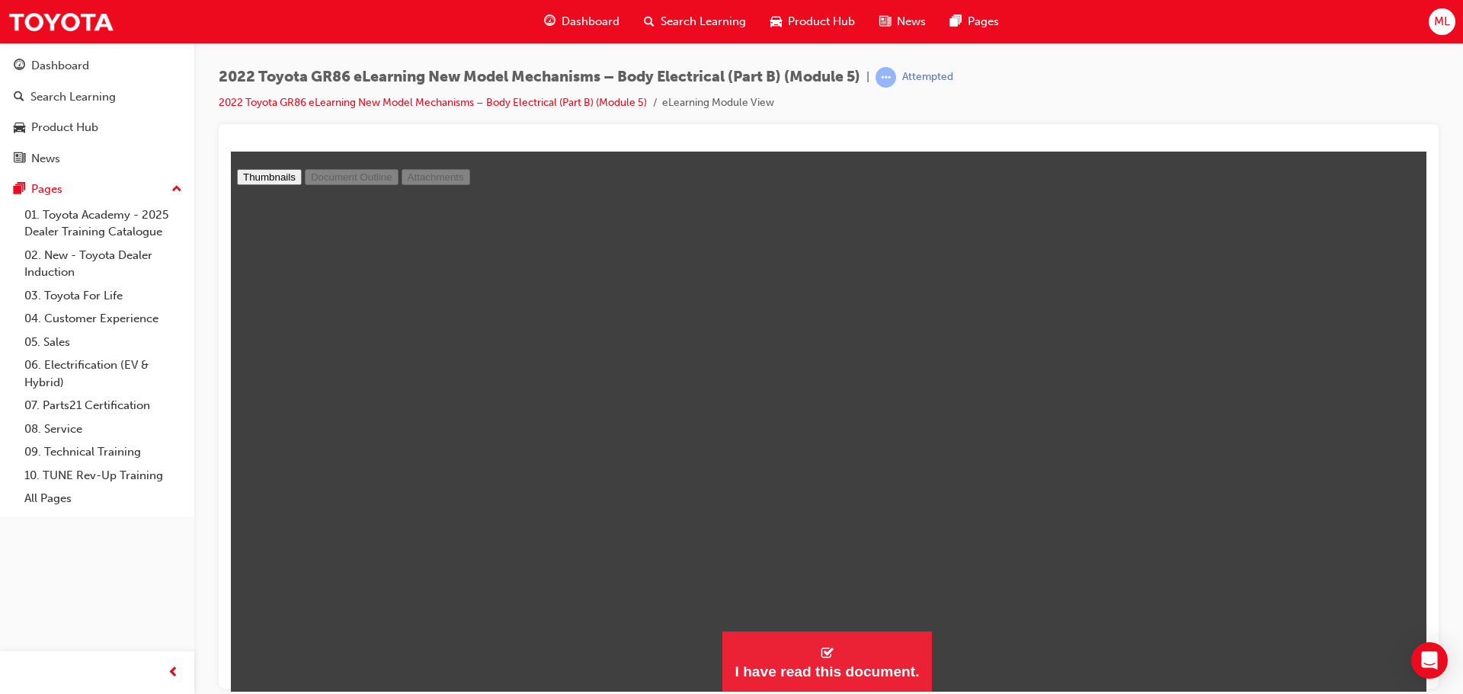
select select "custom"
type input "27"
select select "custom"
type input "28"
select select "custom"
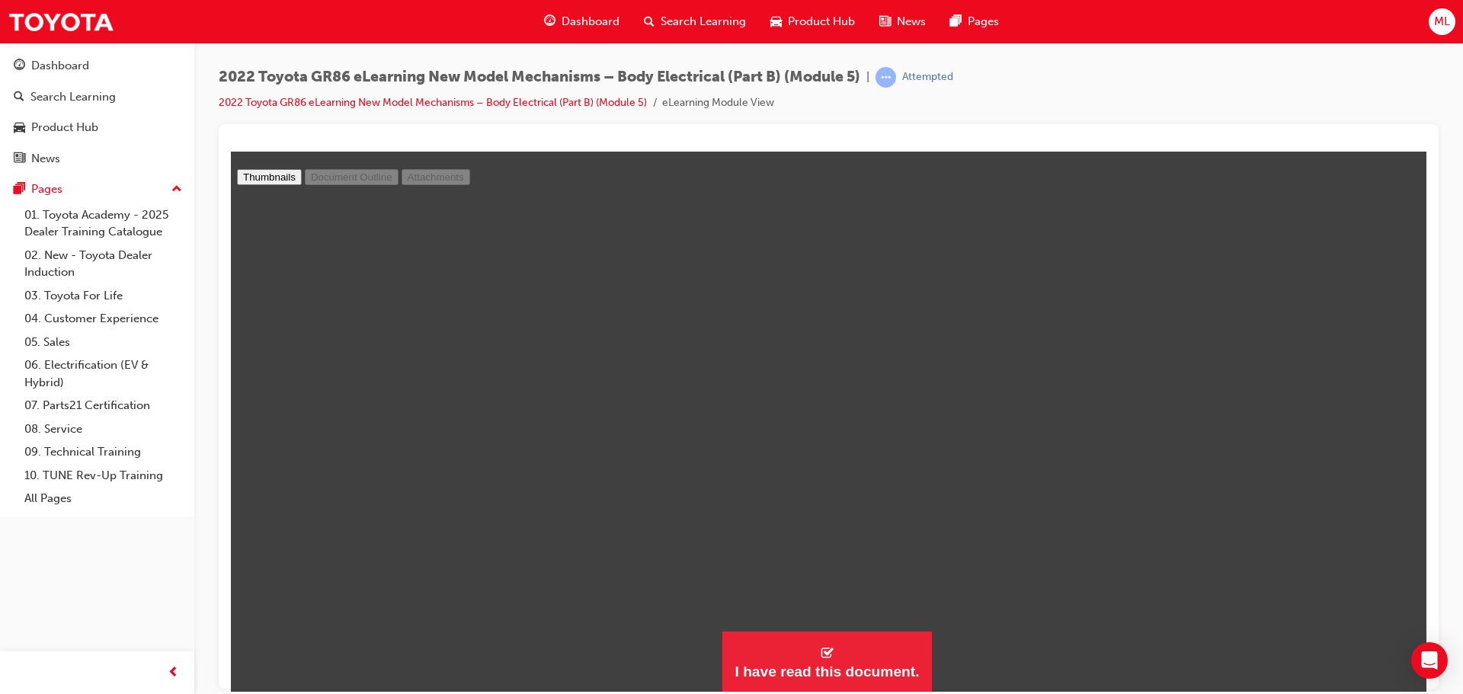
scroll to position [21675, 1]
type input "29"
select select "custom"
type input "30"
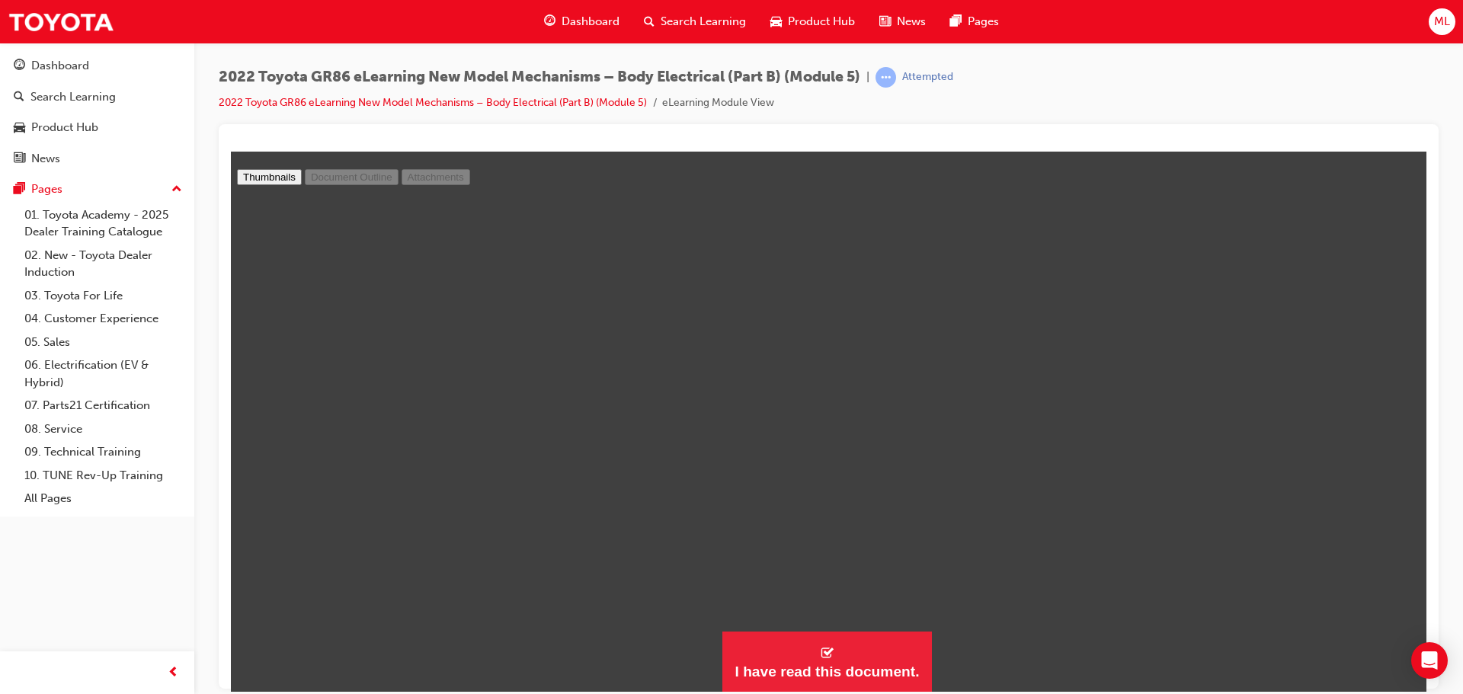
select select "custom"
type input "31"
select select "custom"
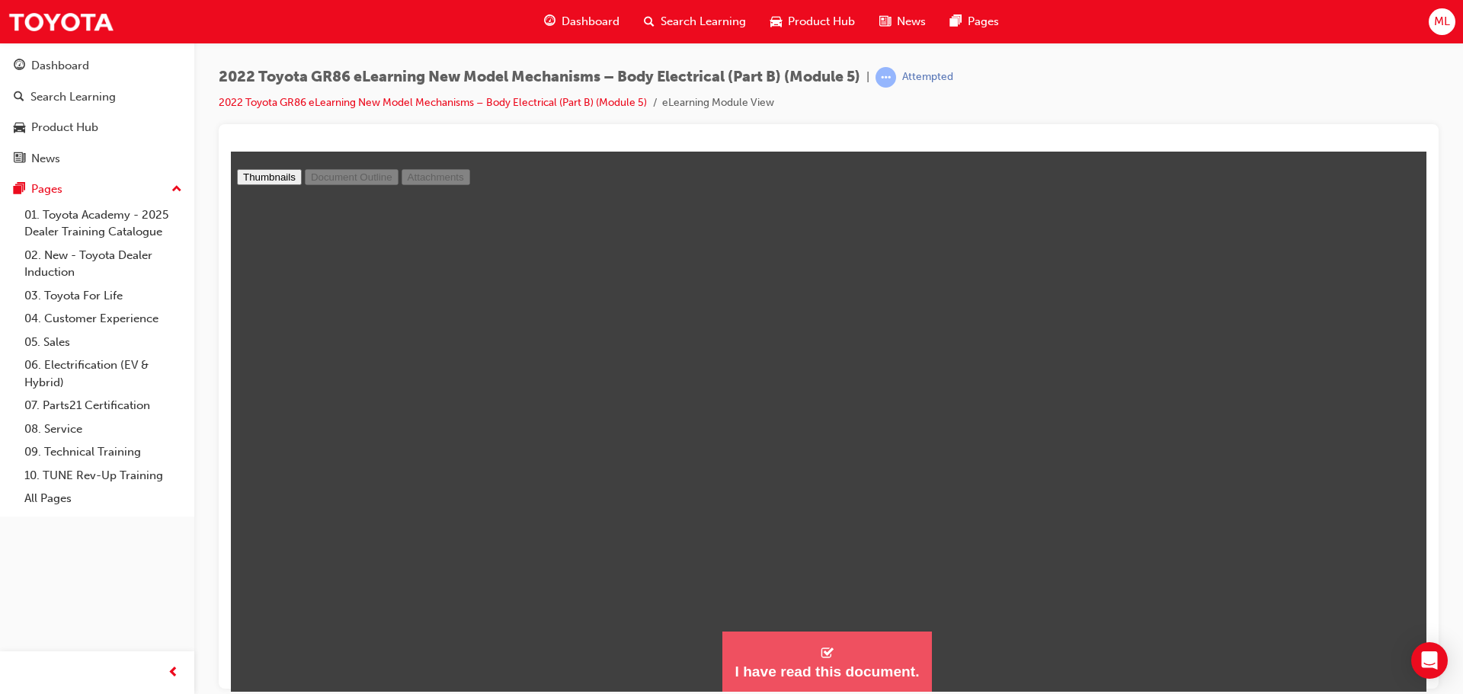
click at [791, 677] on div "I have read this document." at bounding box center [827, 671] width 184 height 18
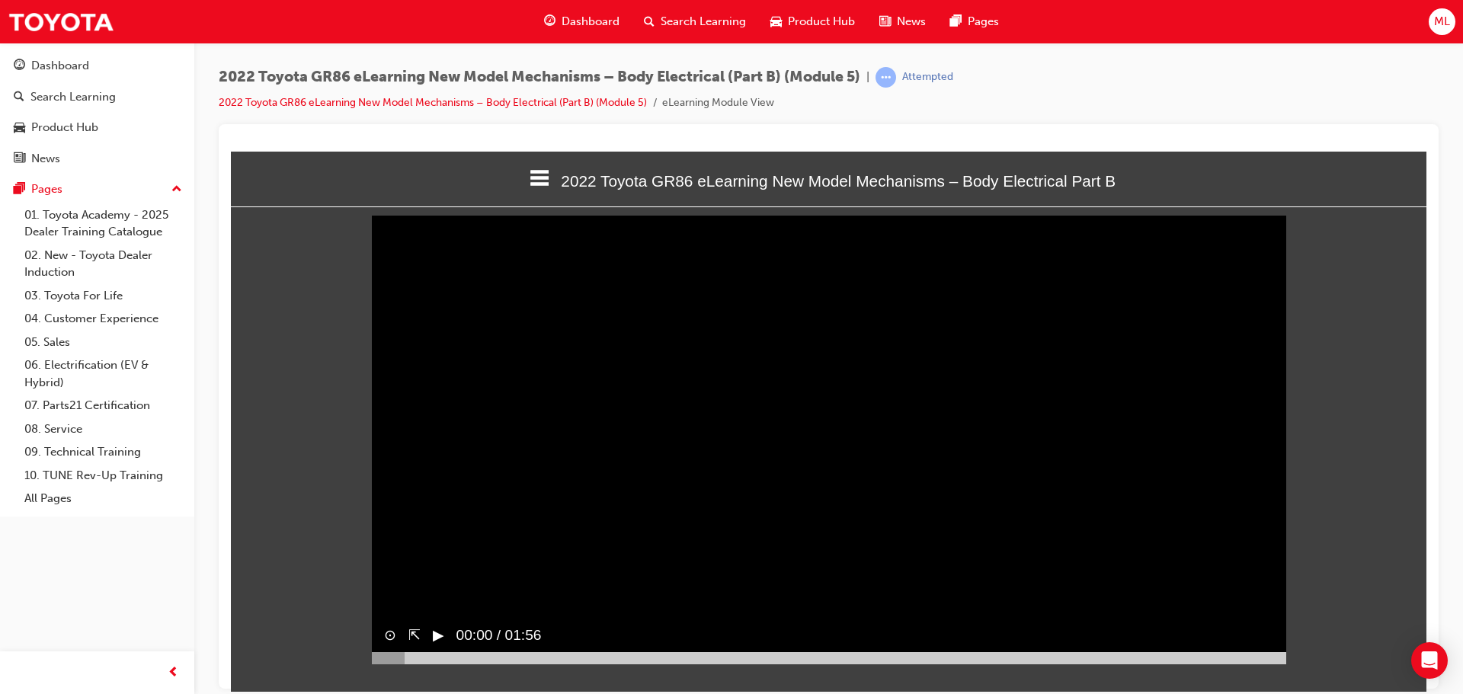
scroll to position [6, 0]
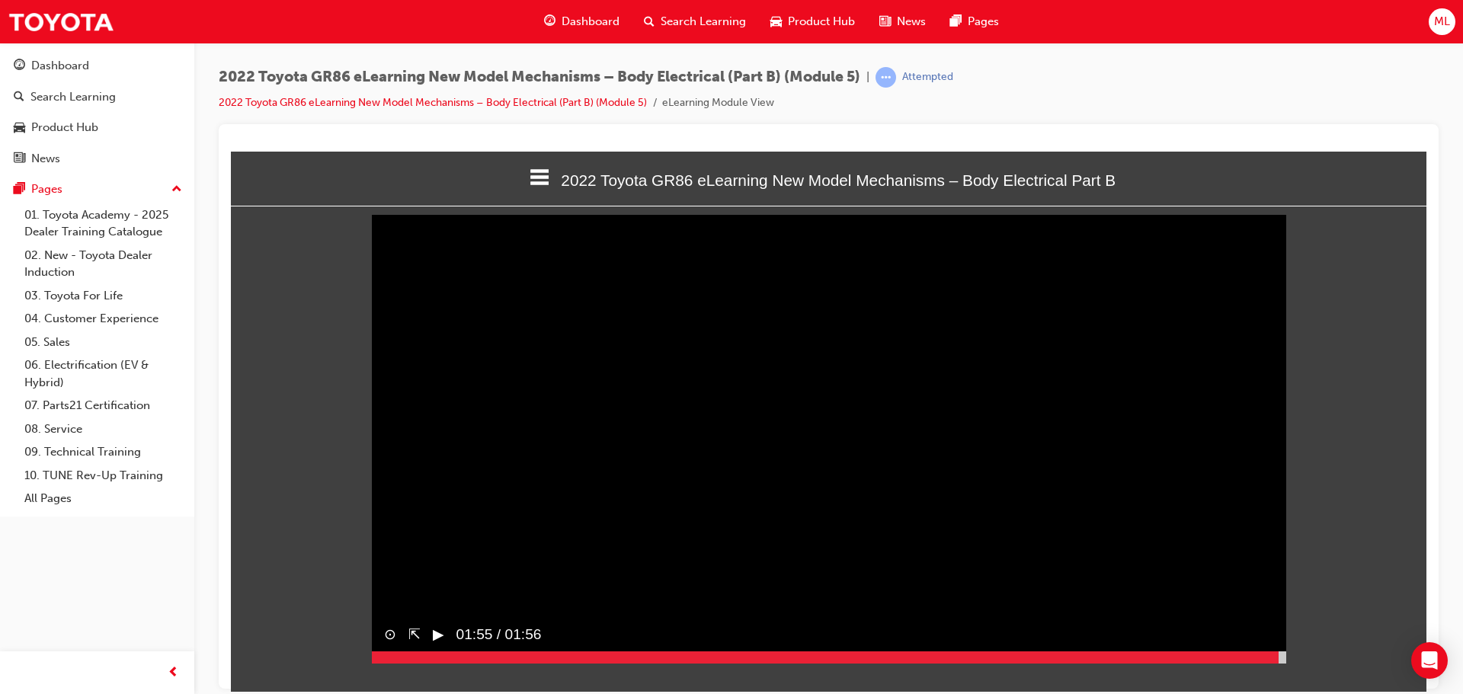
drag, startPoint x: 406, startPoint y: 683, endPoint x: 1279, endPoint y: 694, distance: 872.6
click at [1279, 685] on html "2022 Toyota GR86 eLearning New Model Mechanisms – Body Electrical Part B Welcom…" at bounding box center [829, 415] width 1196 height 540
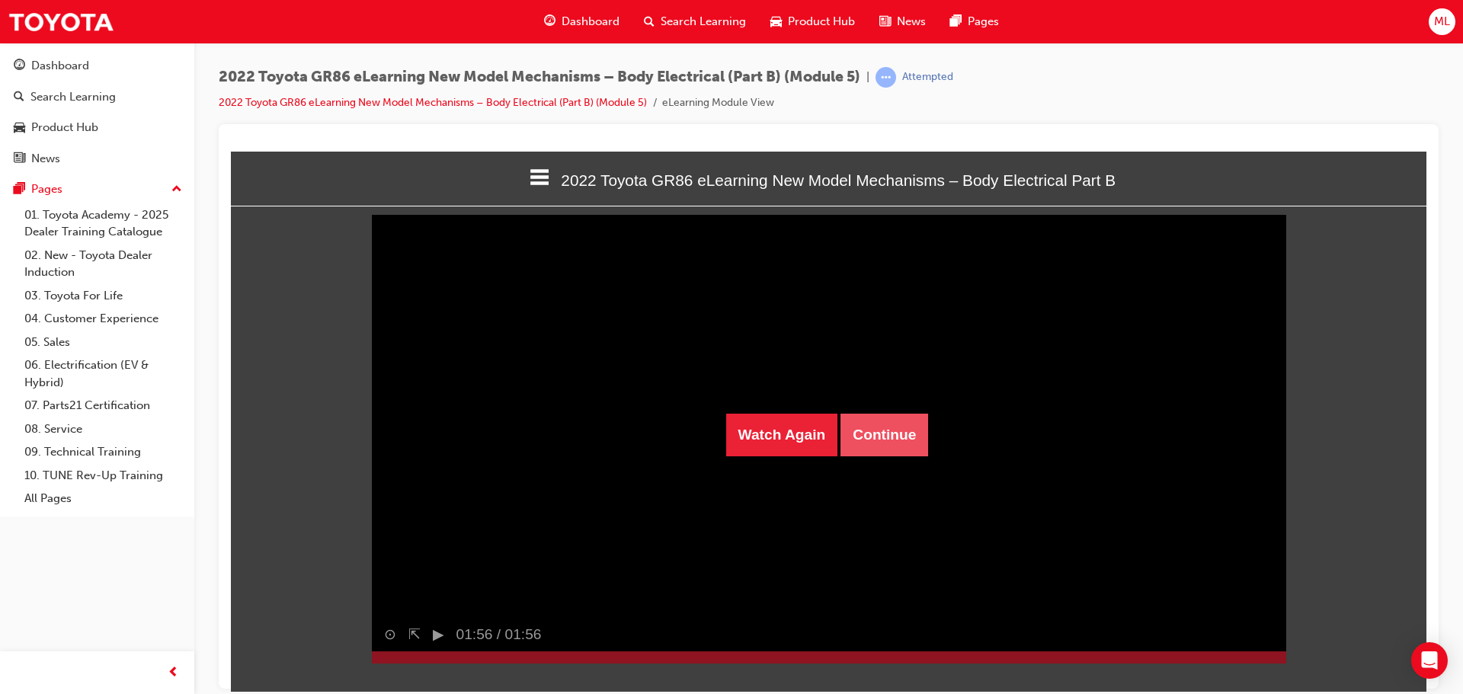
click at [890, 441] on button "Continue" at bounding box center [884, 434] width 88 height 43
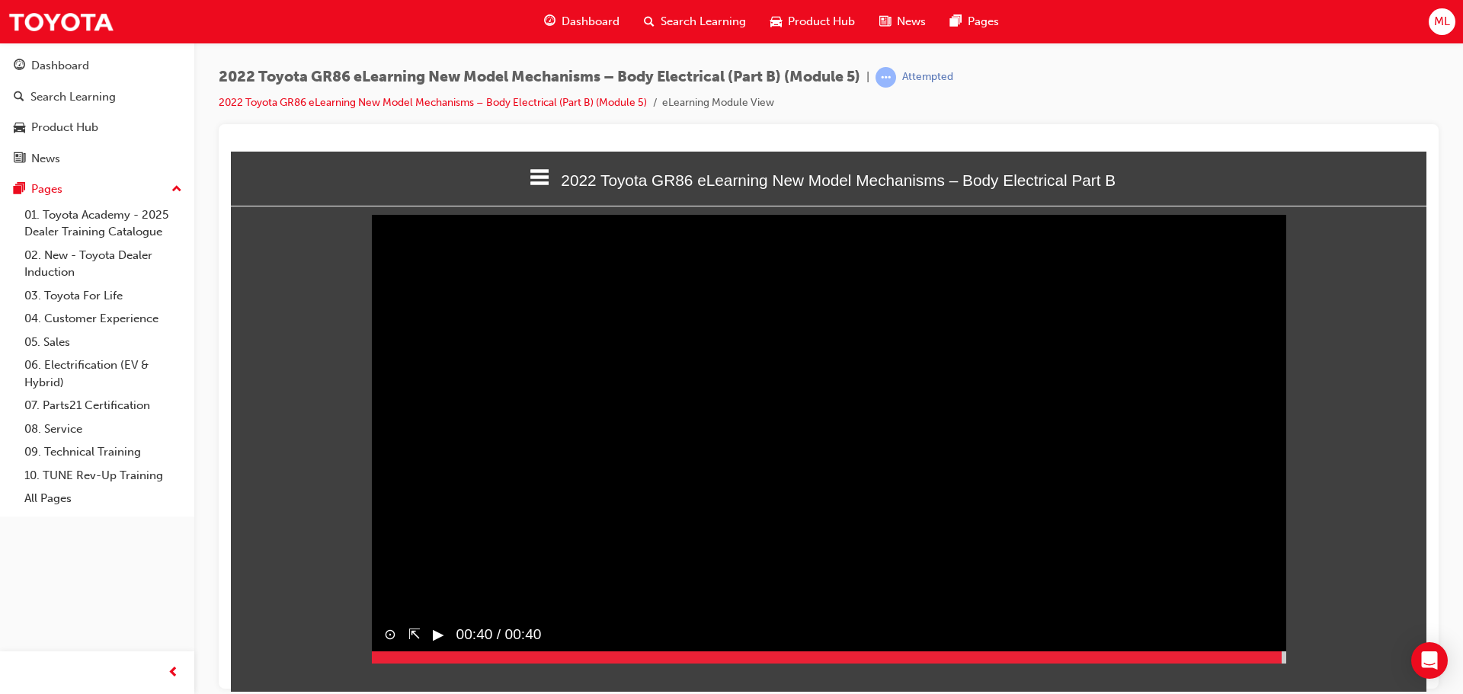
drag, startPoint x: 436, startPoint y: 685, endPoint x: 1282, endPoint y: 679, distance: 845.9
click at [1282, 663] on div at bounding box center [829, 657] width 914 height 12
click at [441, 645] on button "▶︎" at bounding box center [438, 634] width 11 height 22
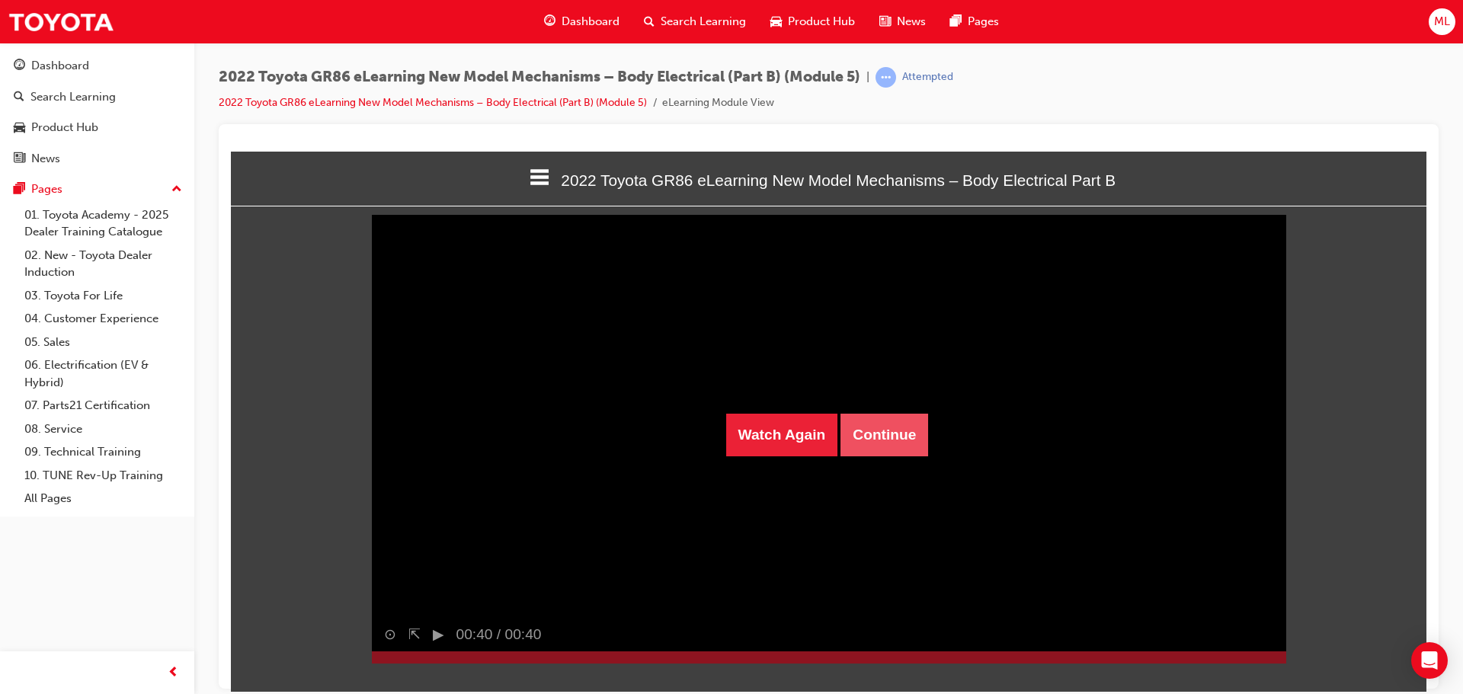
click at [870, 441] on button "Continue" at bounding box center [884, 434] width 88 height 43
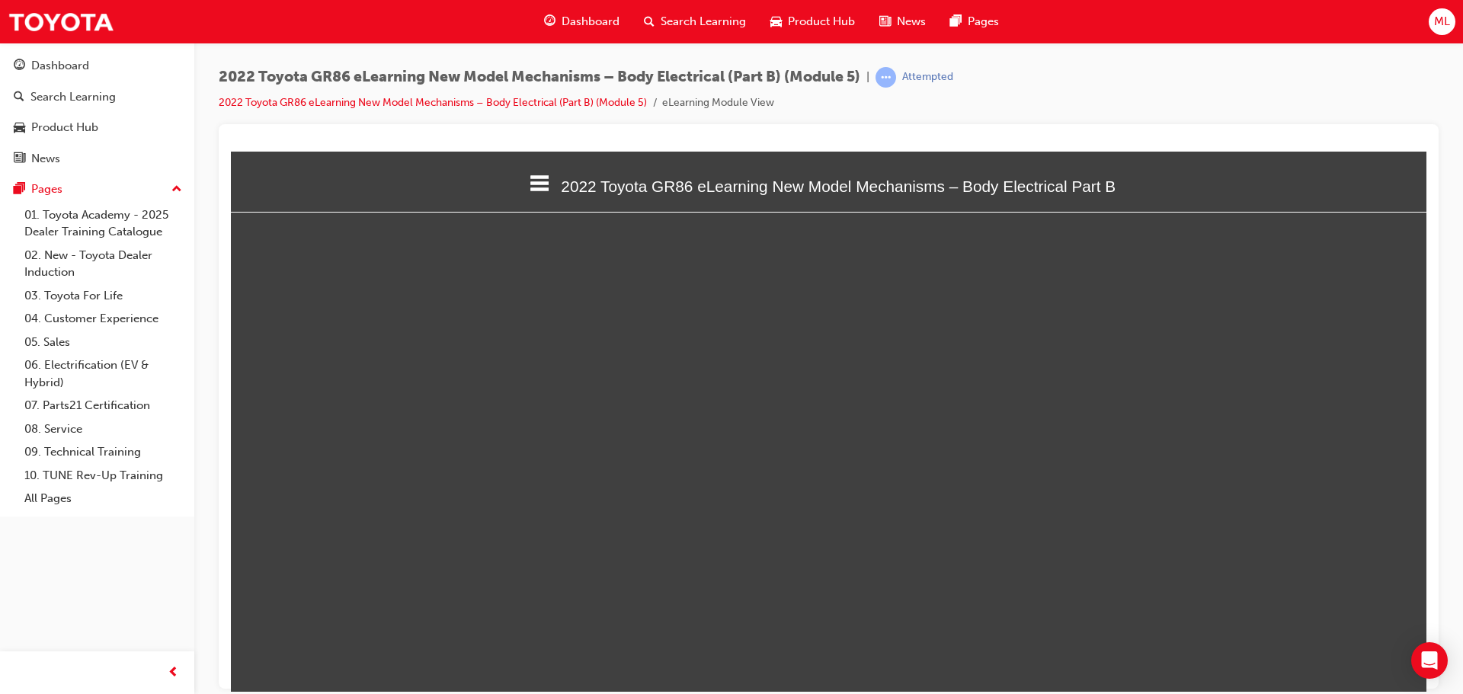
select select "custom"
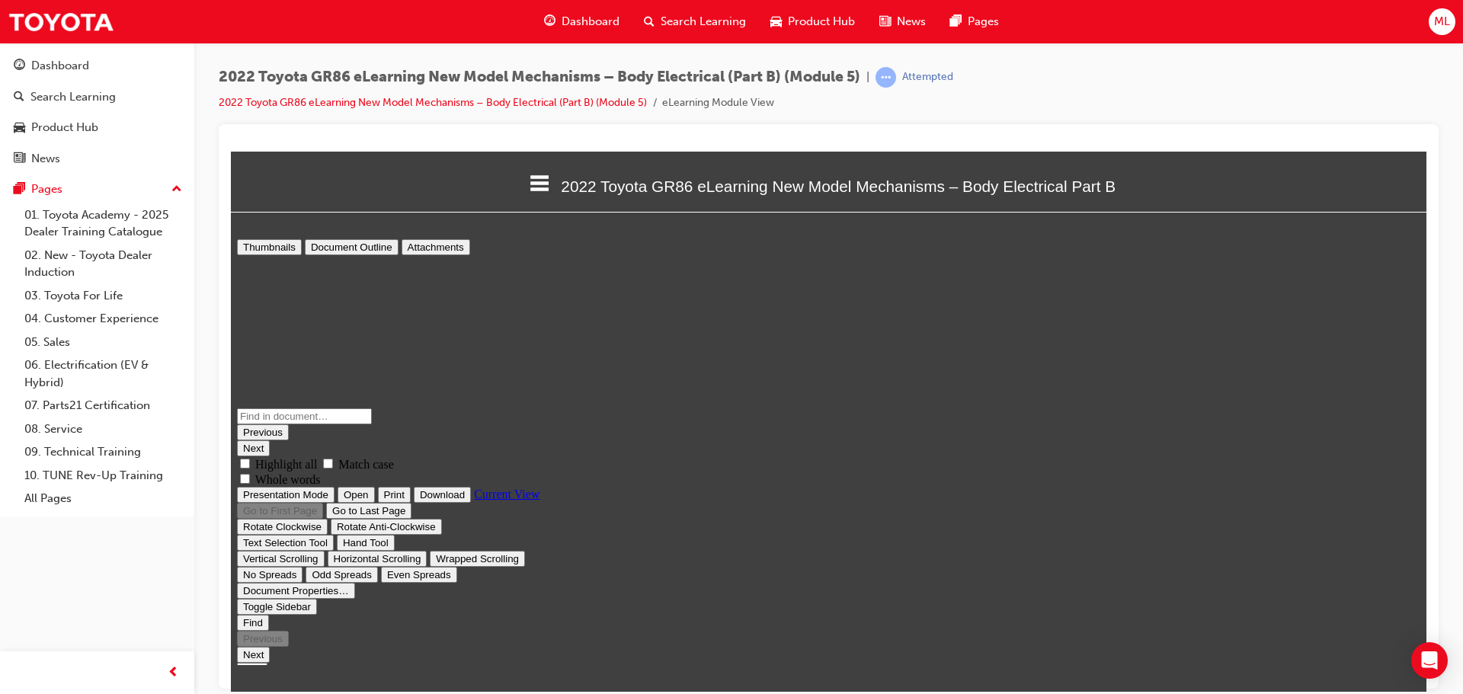
type input "3"
select select "custom"
type input "2"
select select "custom"
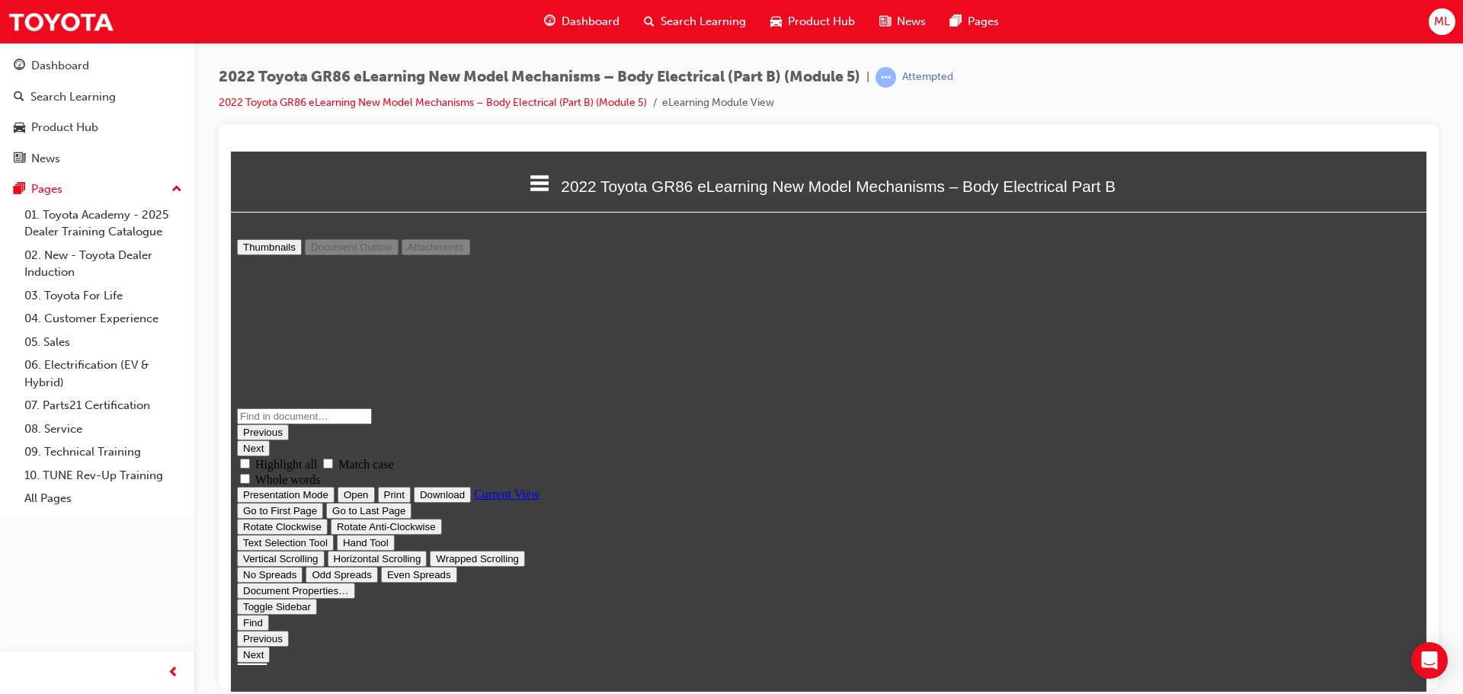
type input "1"
select select "custom"
type input "2"
select select "custom"
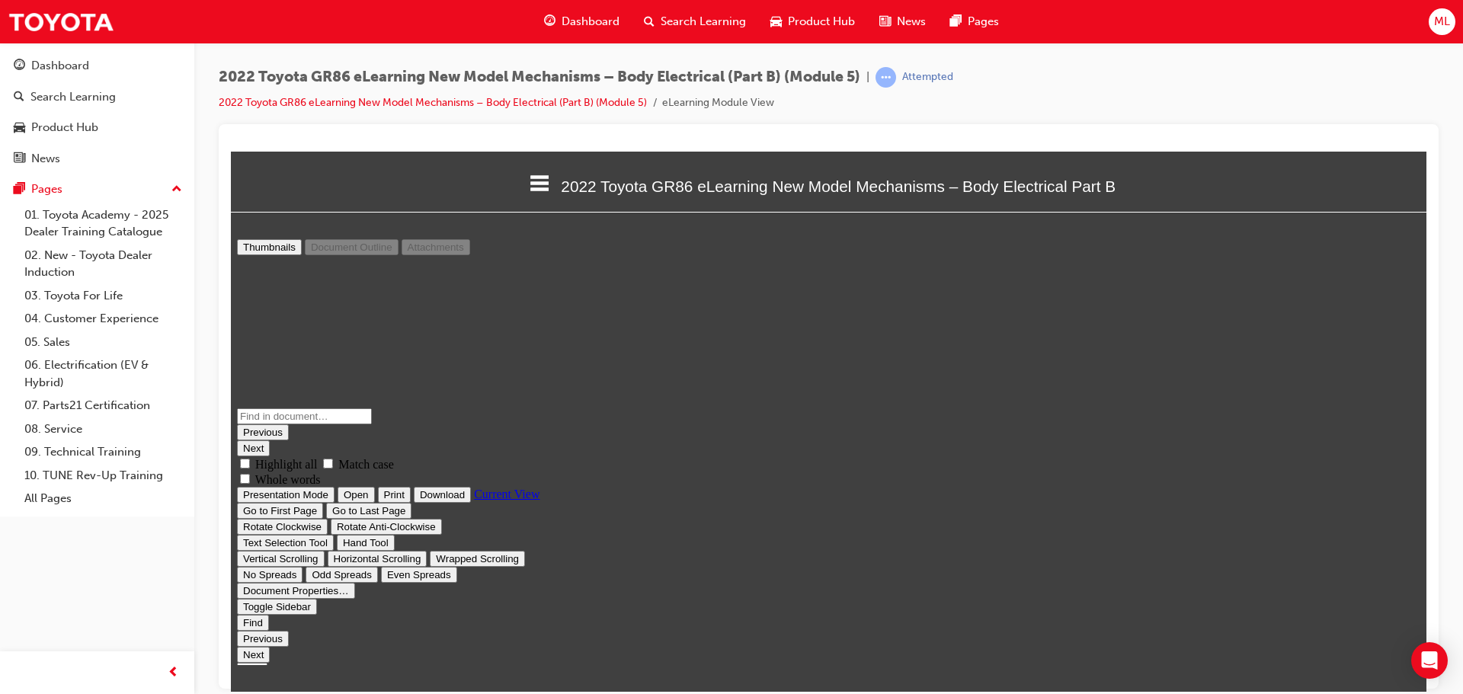
scroll to position [762, 0]
type input "3"
select select "custom"
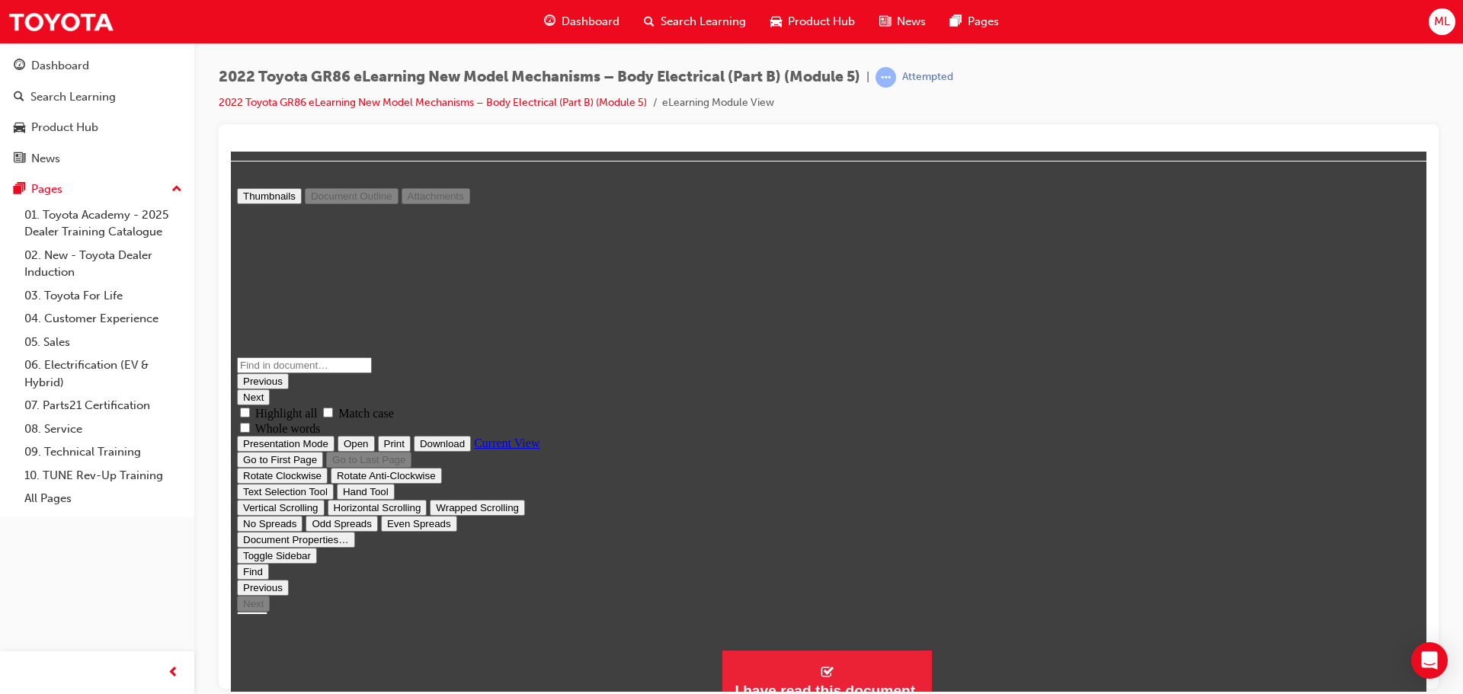
scroll to position [70, 0]
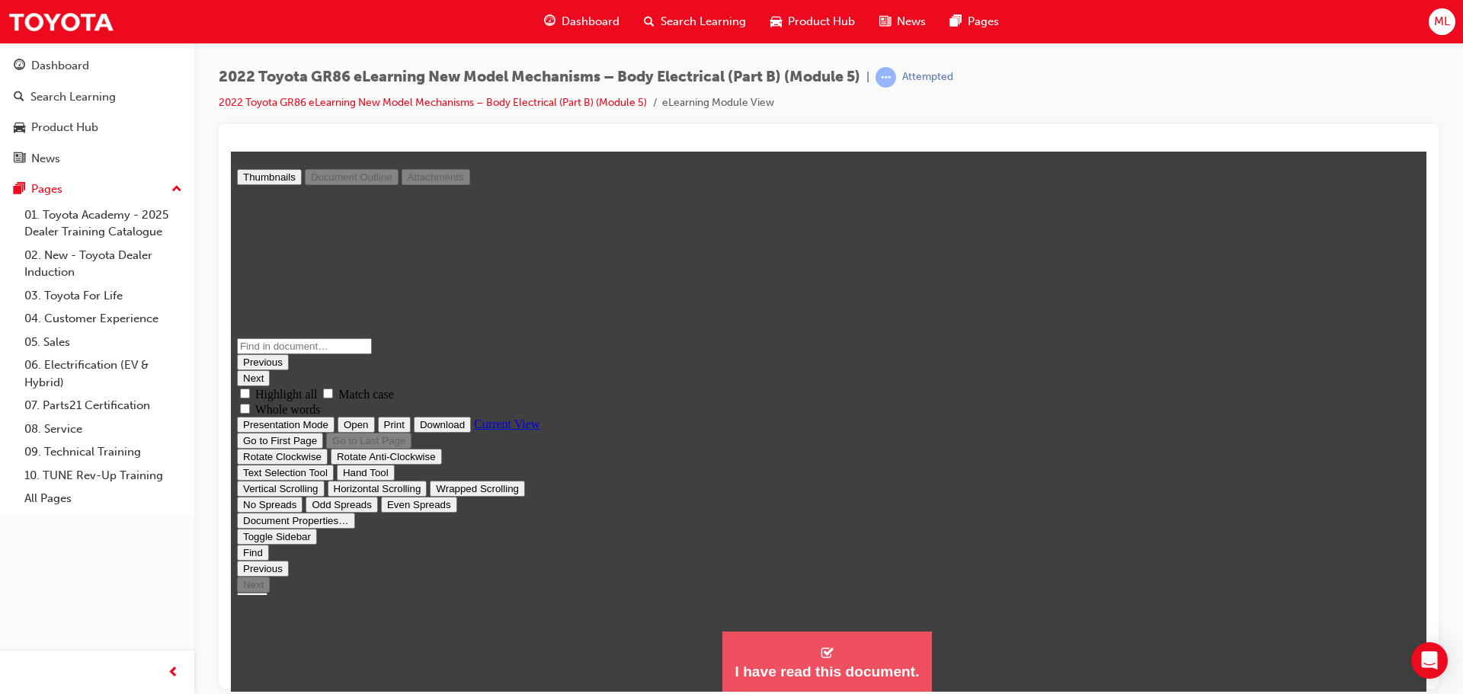
click at [824, 654] on icon "button" at bounding box center [827, 652] width 14 height 14
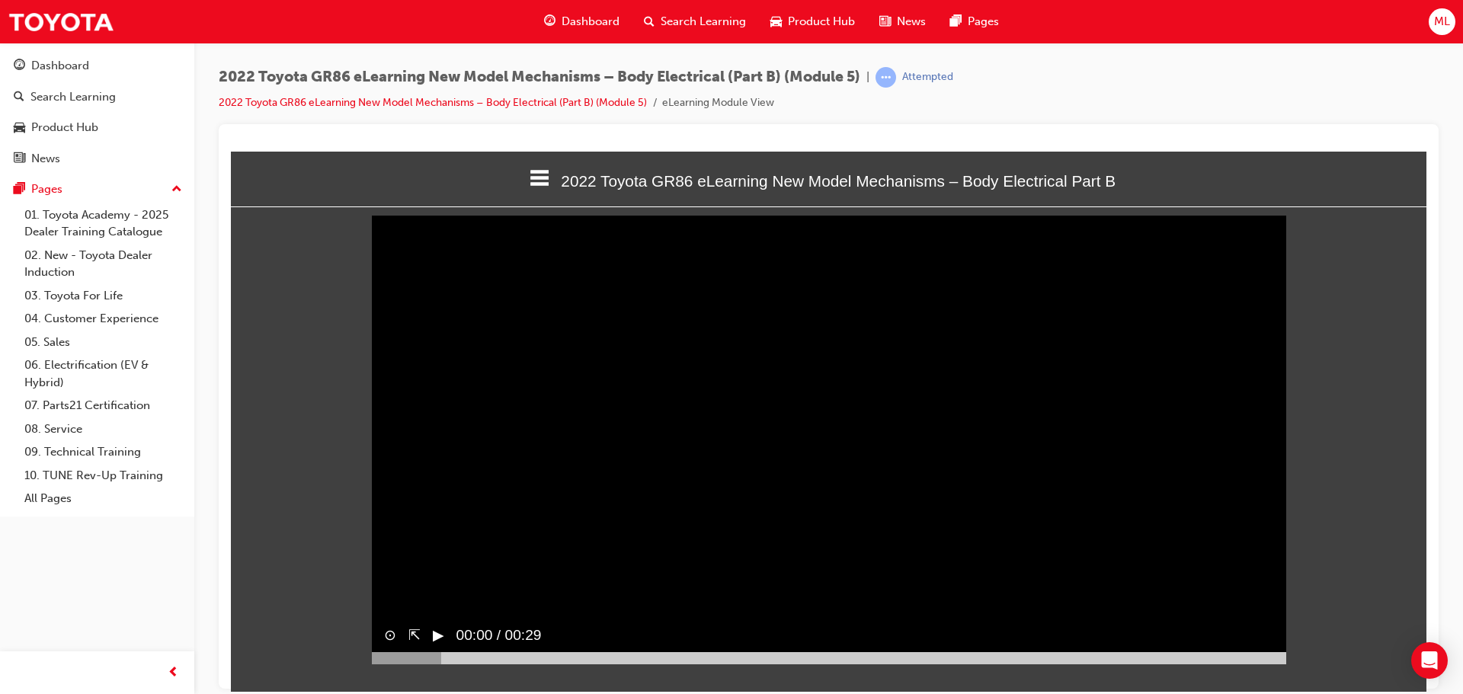
scroll to position [6, 0]
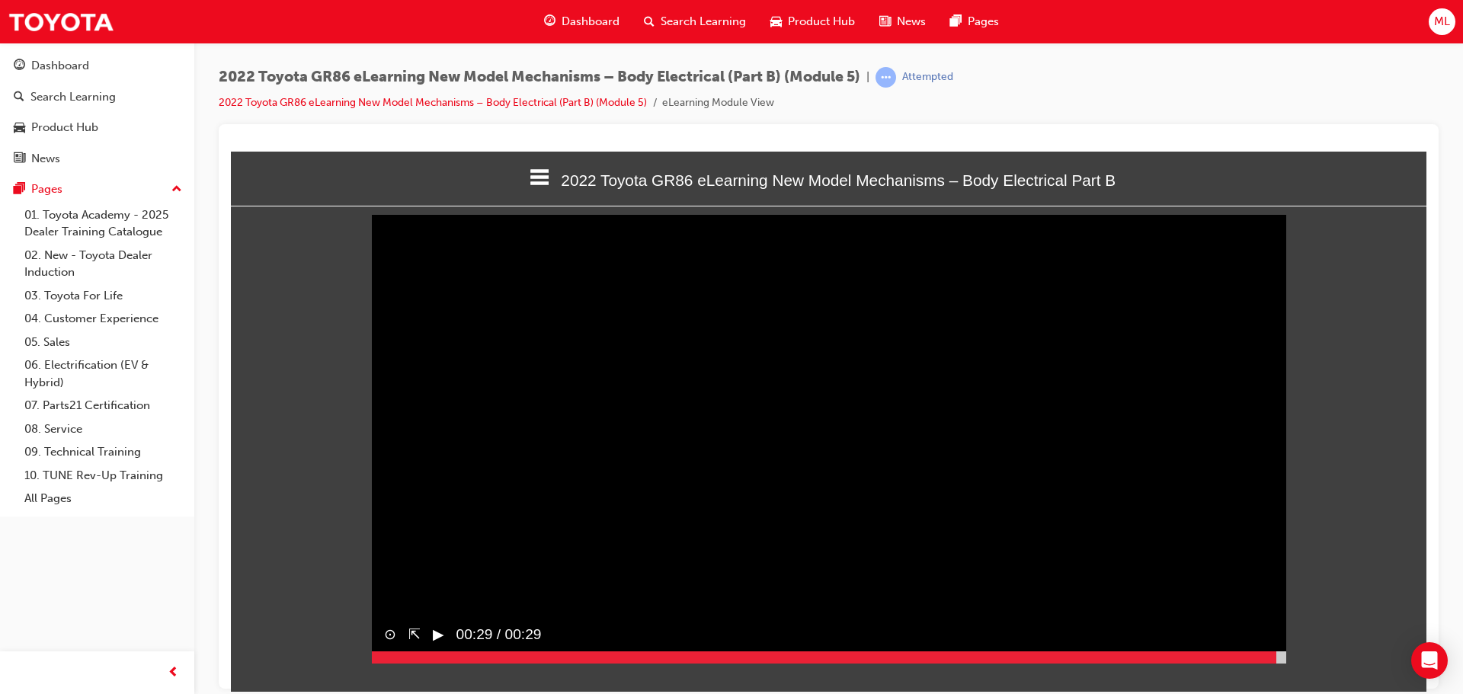
drag, startPoint x: 440, startPoint y: 684, endPoint x: 1263, endPoint y: 670, distance: 823.1
click at [1276, 664] on div "⊙ ⇱ ▶︎ 00:29 / 00:29" at bounding box center [829, 640] width 914 height 46
click at [437, 645] on button "▶︎" at bounding box center [438, 634] width 11 height 22
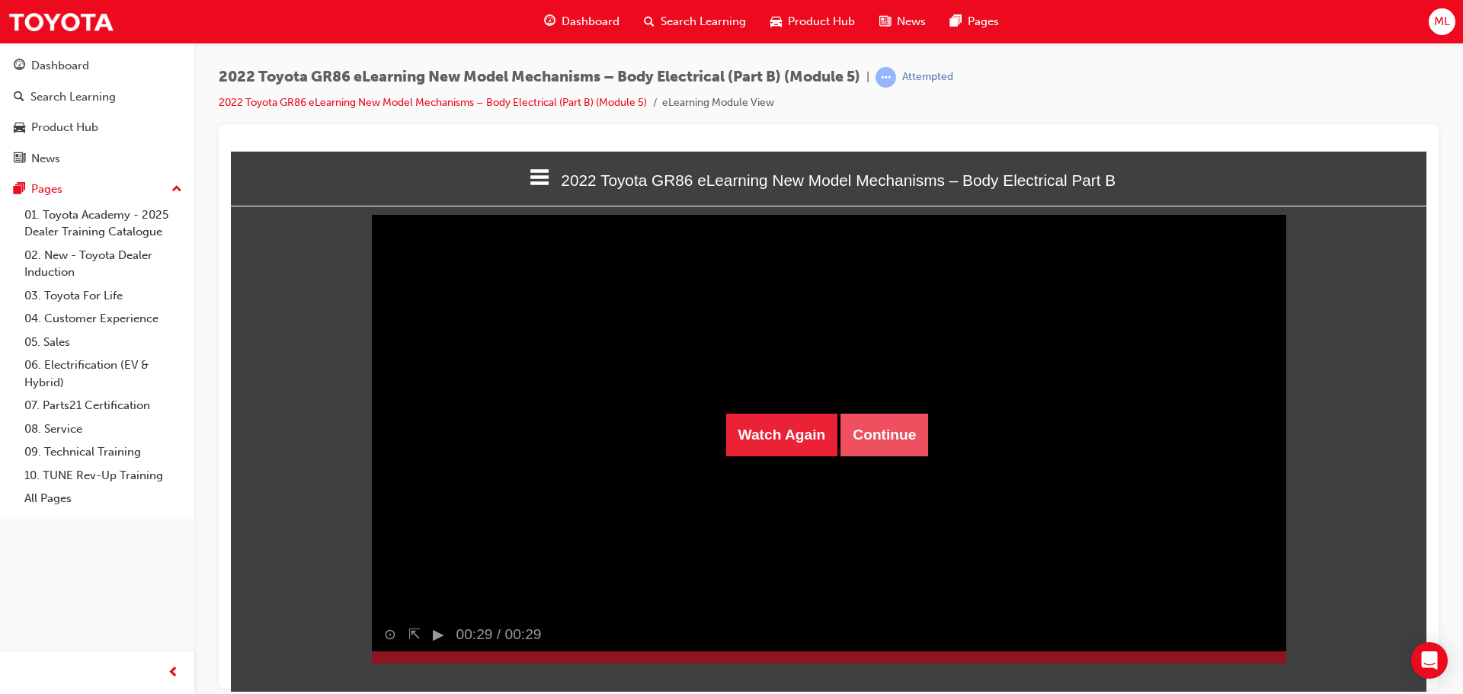
click at [892, 421] on button "Continue" at bounding box center [884, 434] width 88 height 43
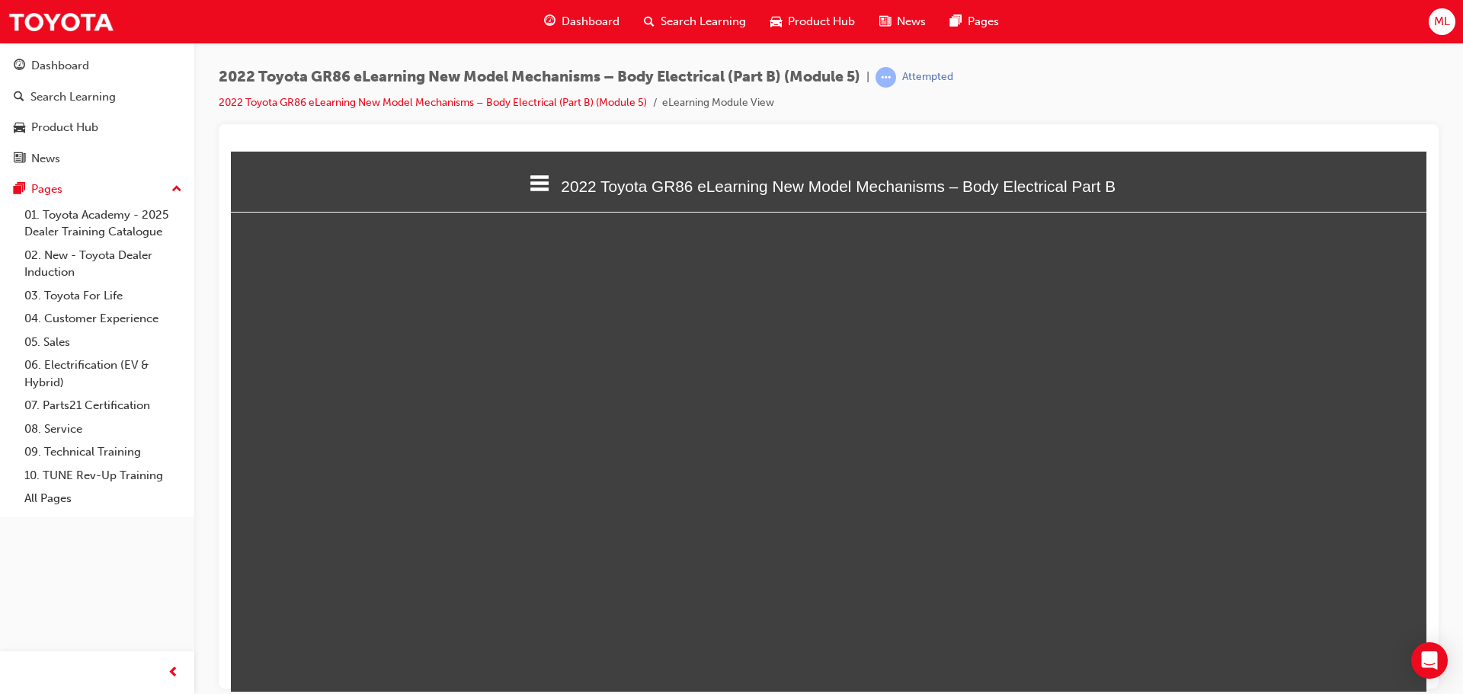
select select "custom"
type input "18"
select select "custom"
type input "17"
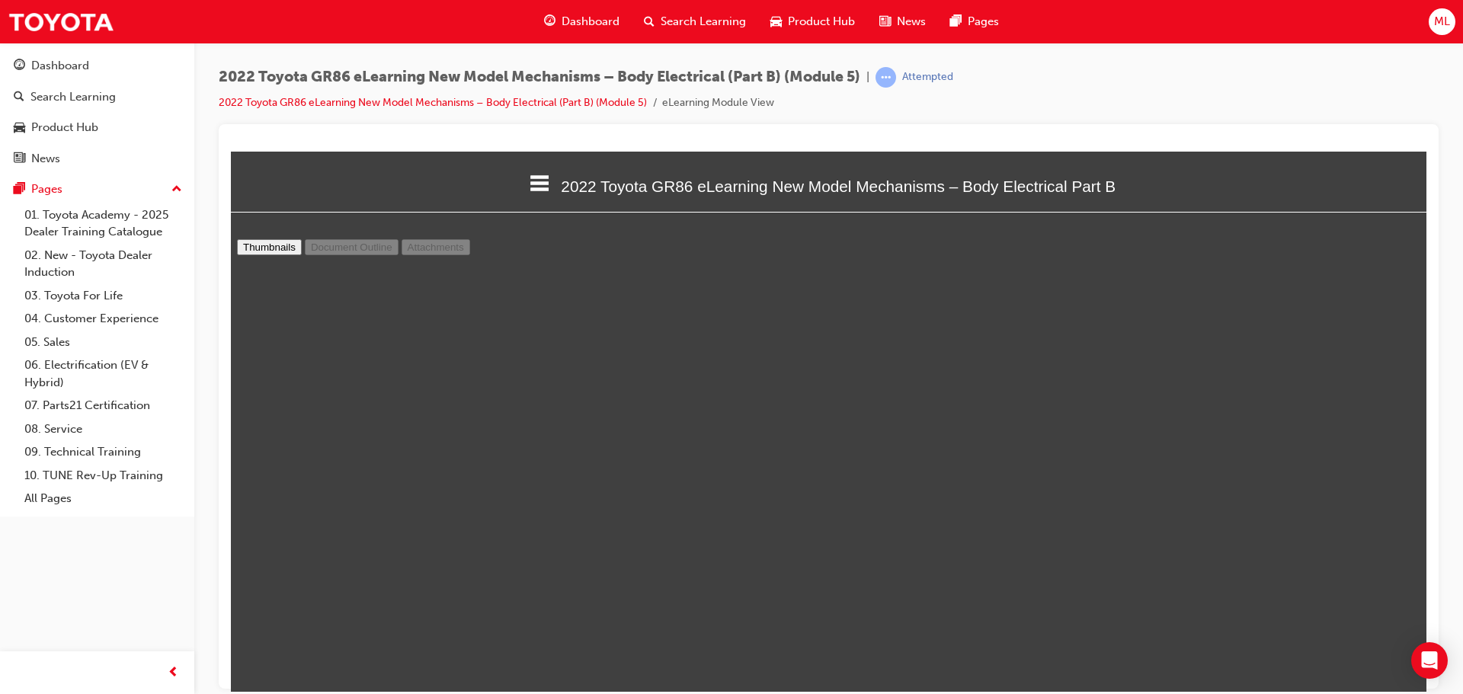
select select "custom"
type input "16"
select select "custom"
type input "15"
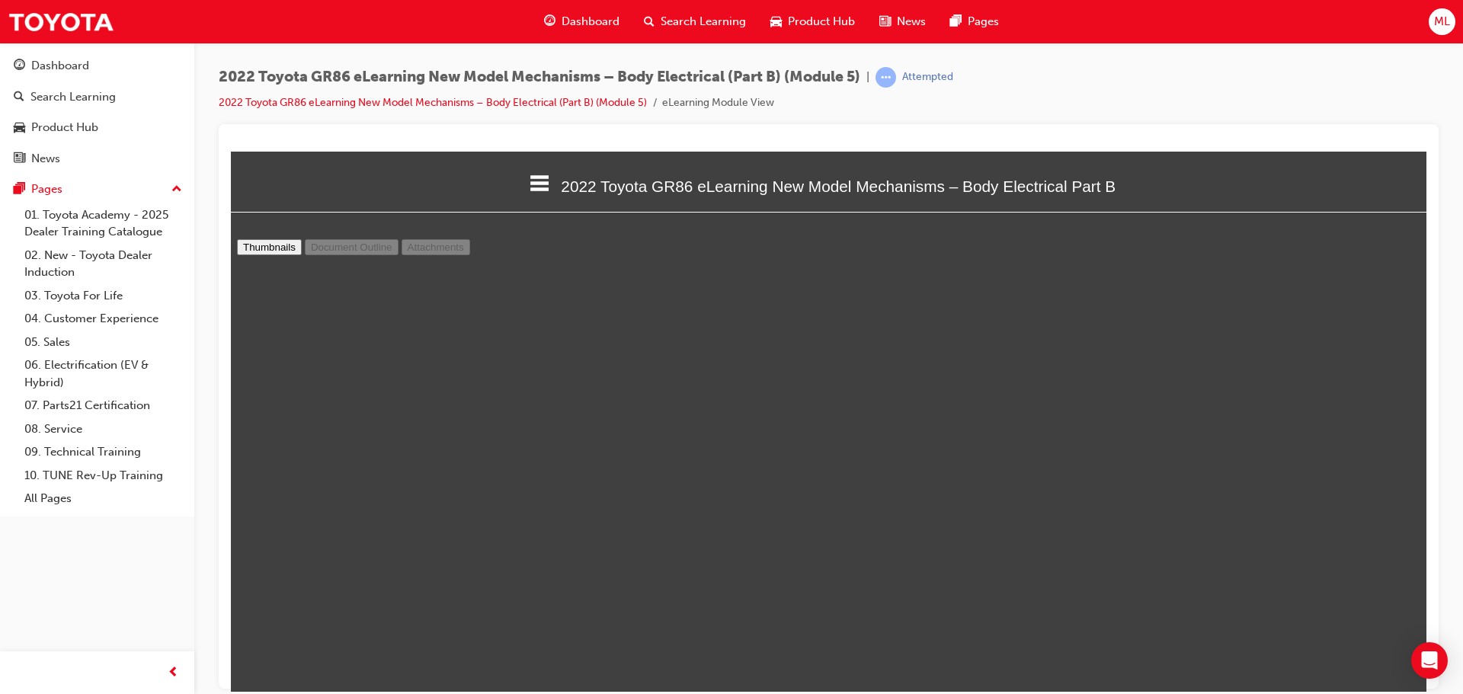
select select "custom"
type input "14"
select select "custom"
type input "13"
select select "custom"
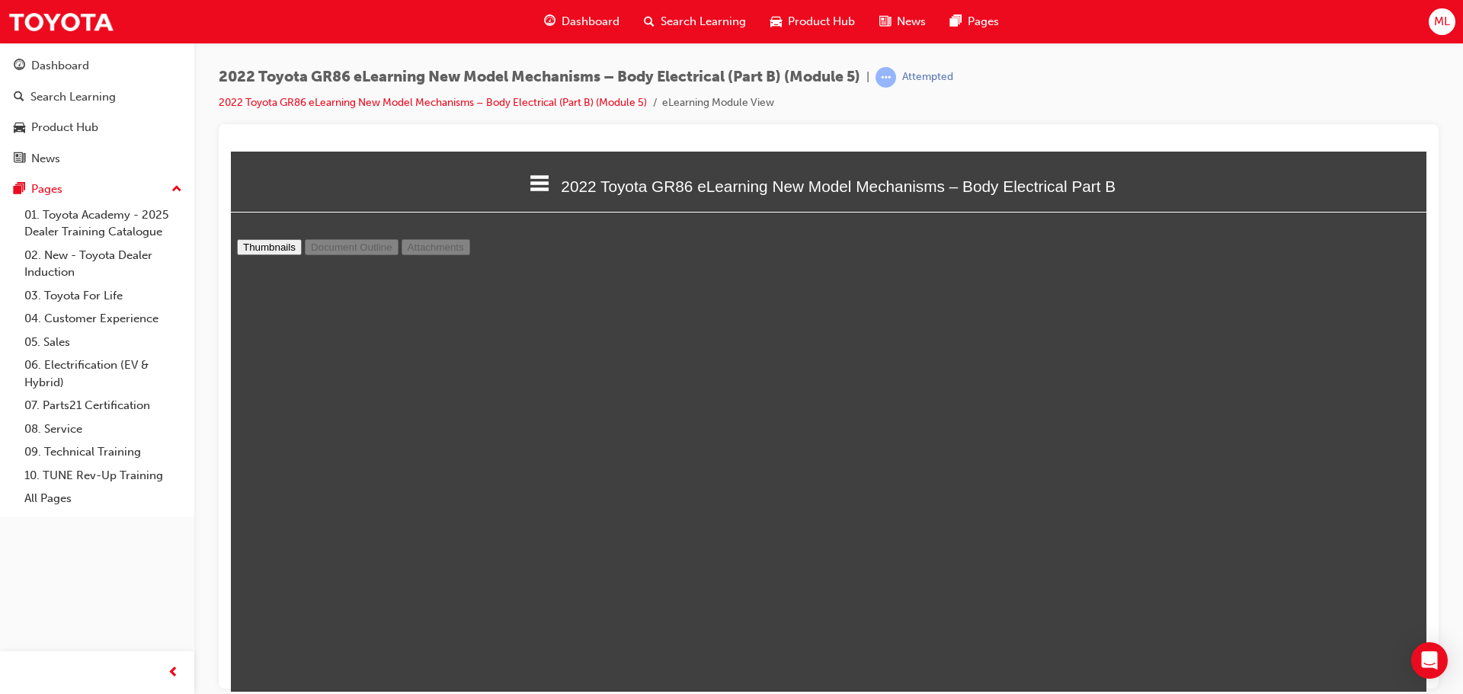
type input "12"
select select "custom"
type input "11"
select select "custom"
type input "10"
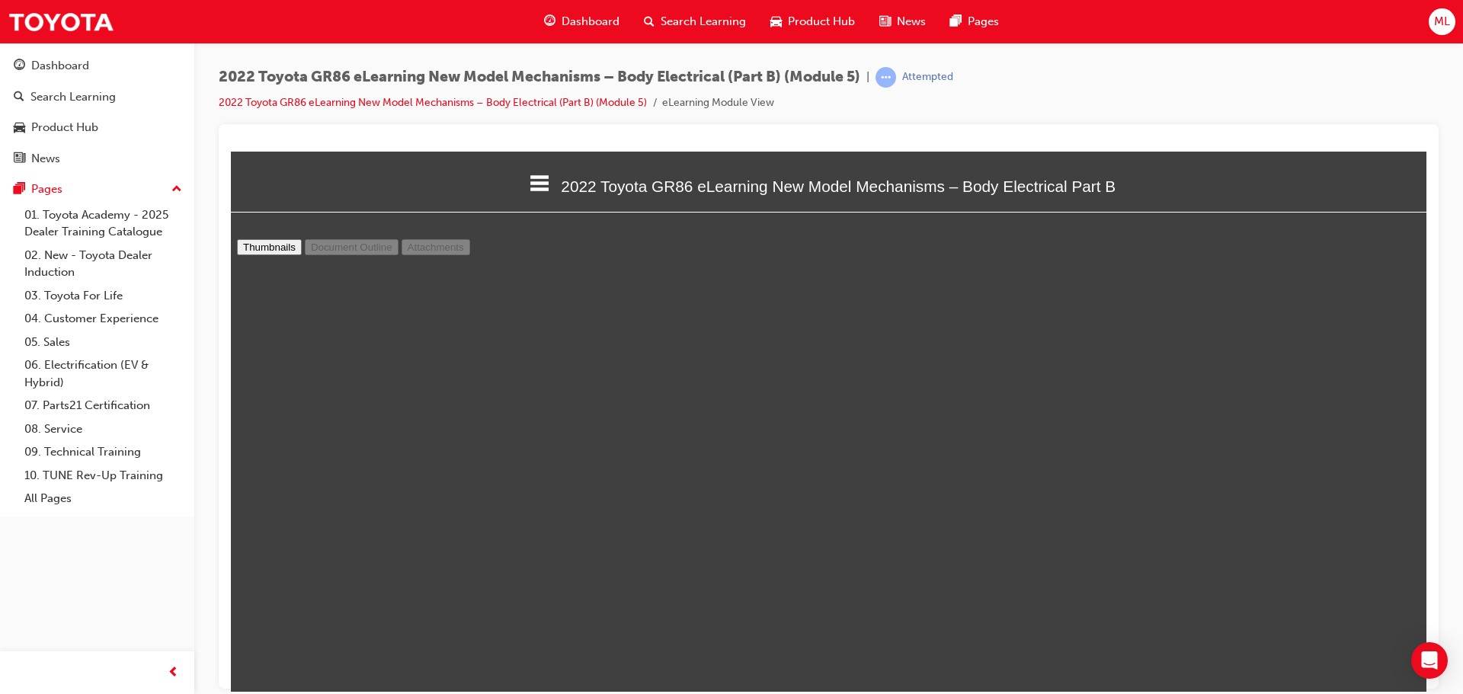
select select "custom"
type input "8"
select select "custom"
type input "7"
select select "custom"
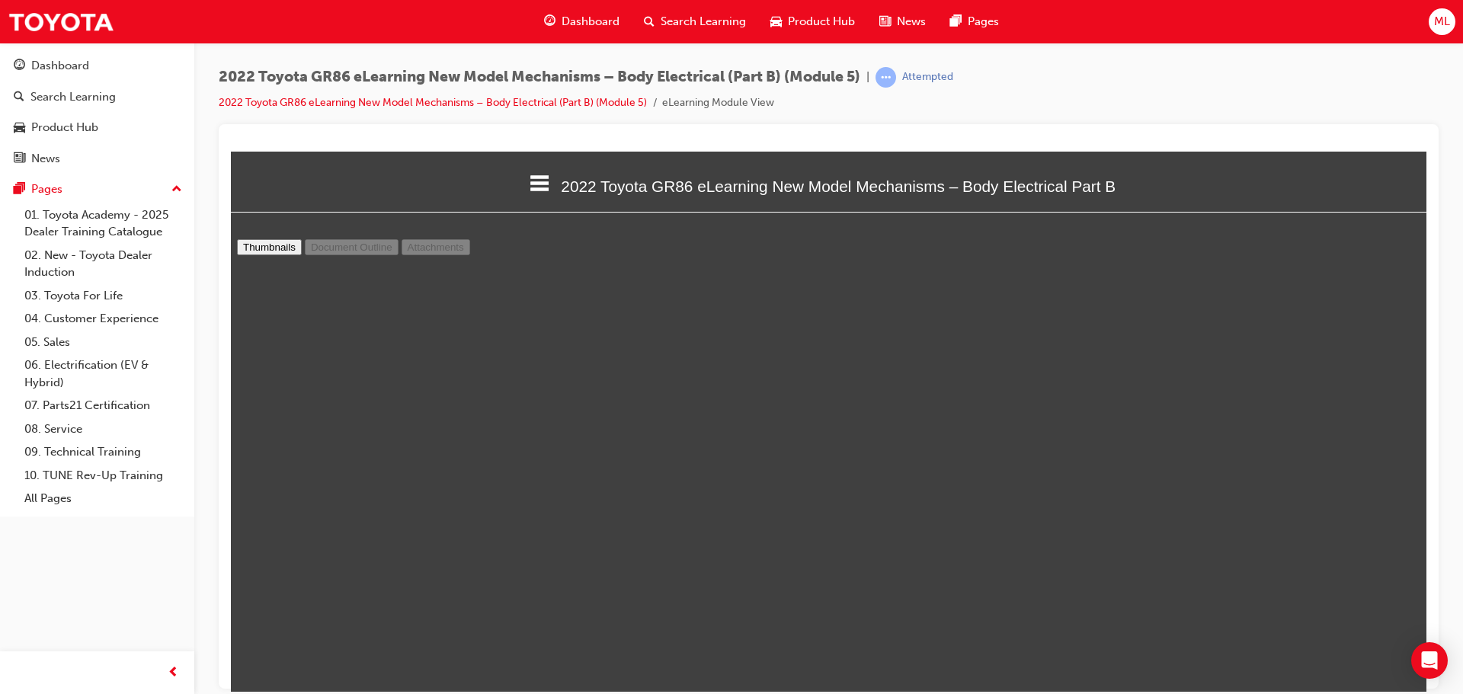
type input "6"
select select "custom"
type input "5"
select select "custom"
type input "4"
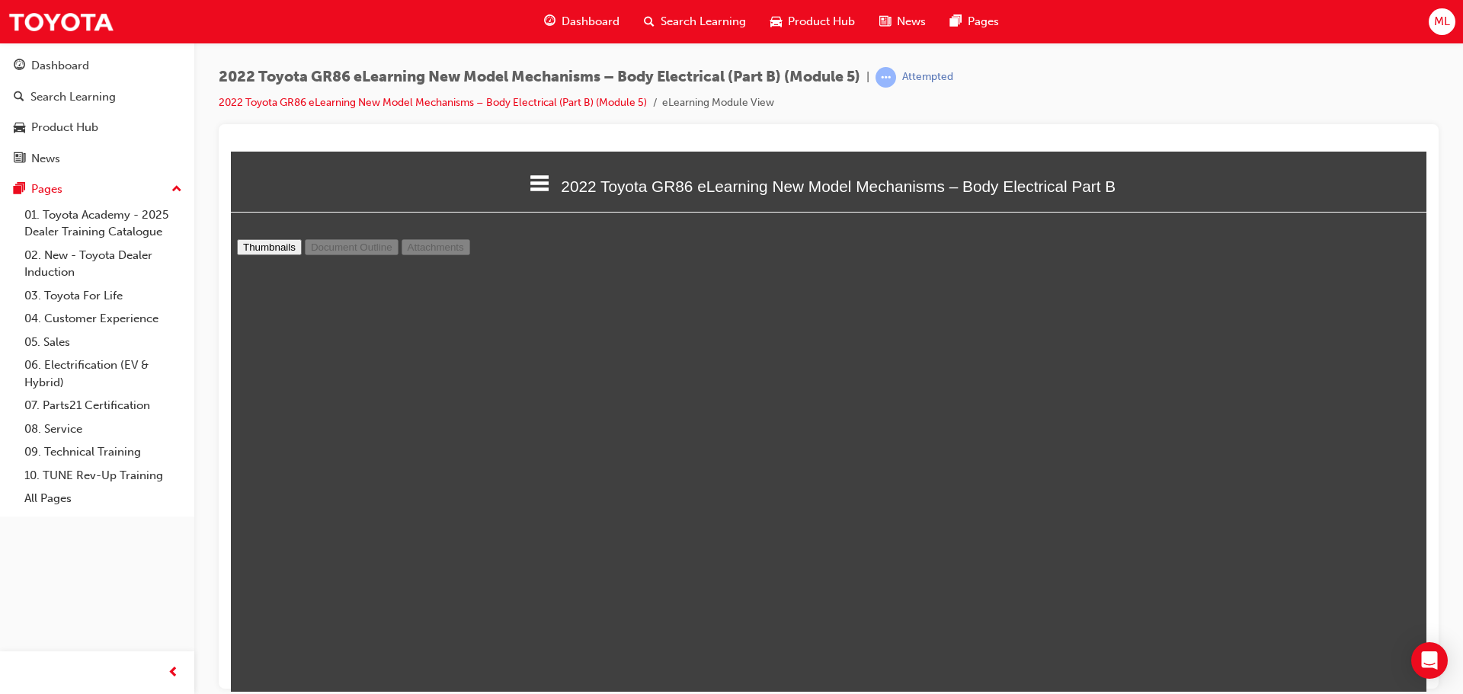
select select "custom"
type input "3"
select select "custom"
type input "2"
select select "custom"
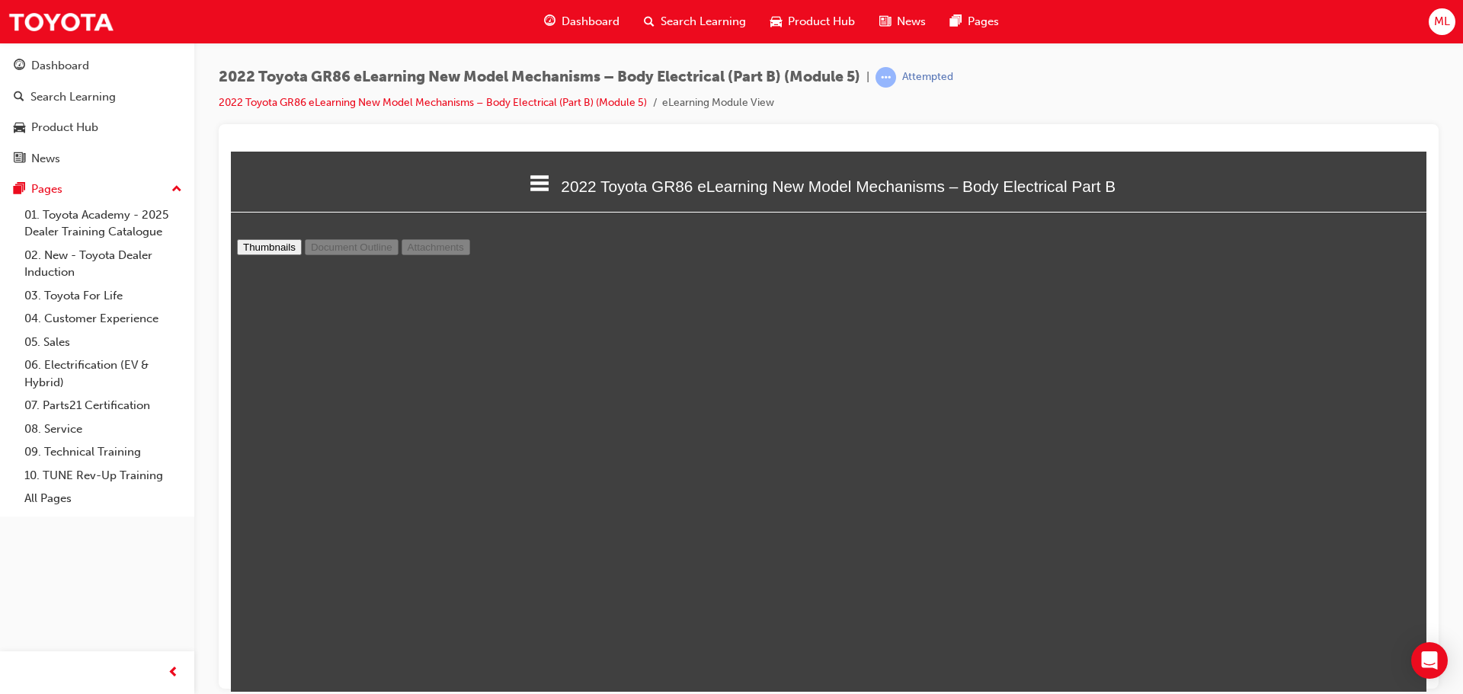
scroll to position [339, 0]
type input "1"
select select "custom"
type input "2"
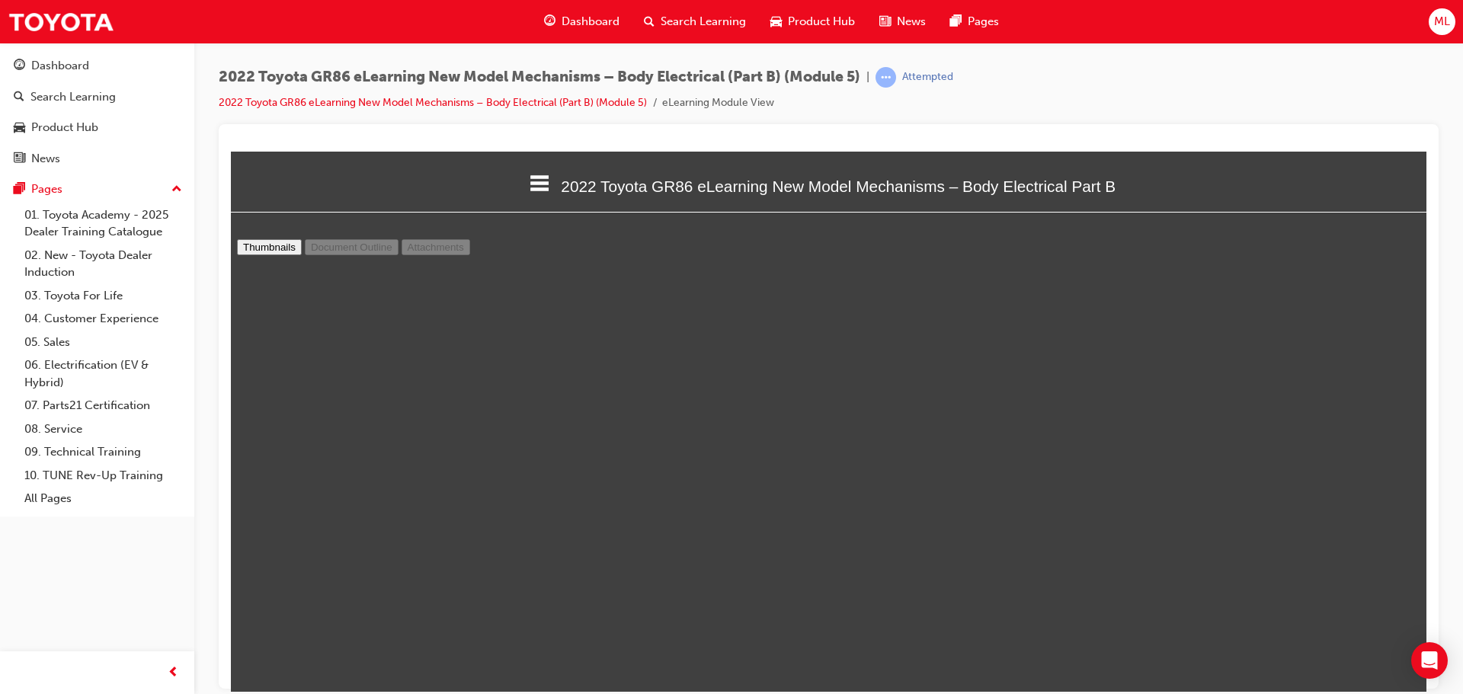
select select "custom"
type input "1"
select select "custom"
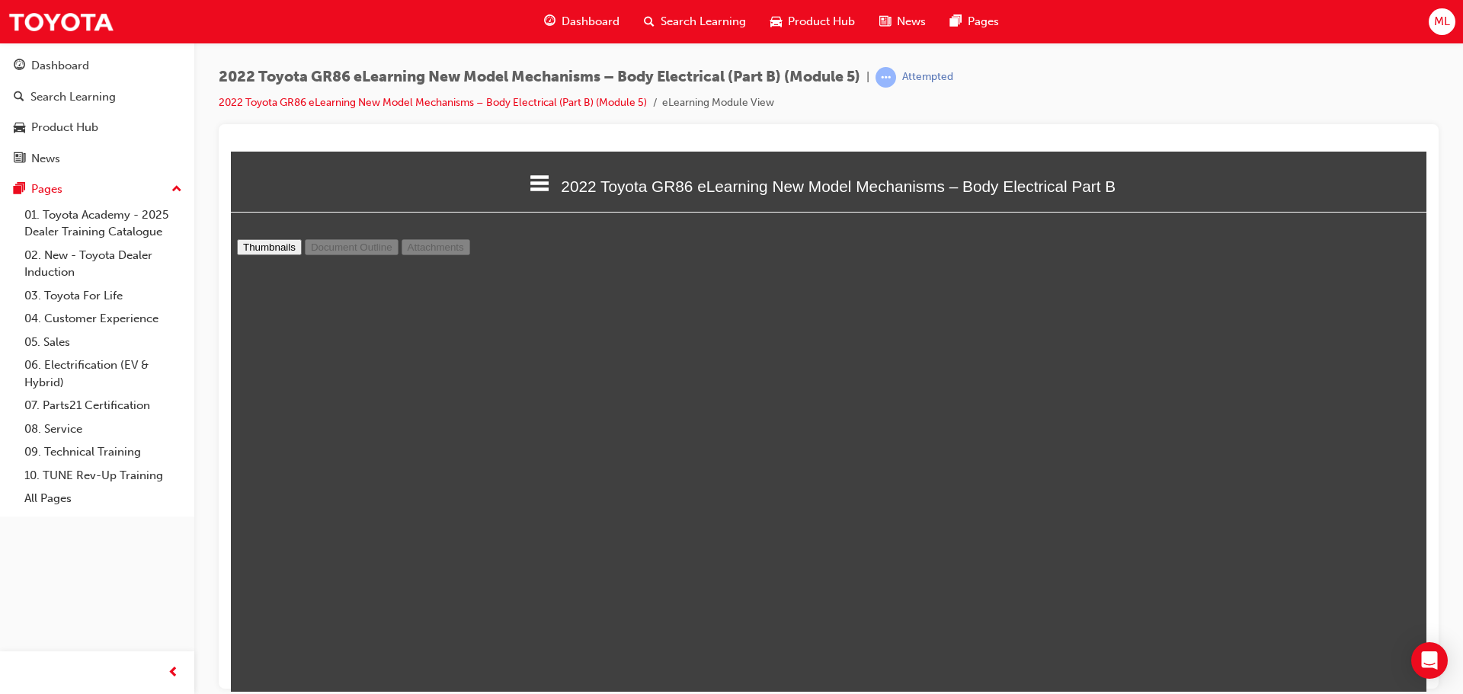
type input "2"
select select "custom"
type input "3"
select select "custom"
type input "2"
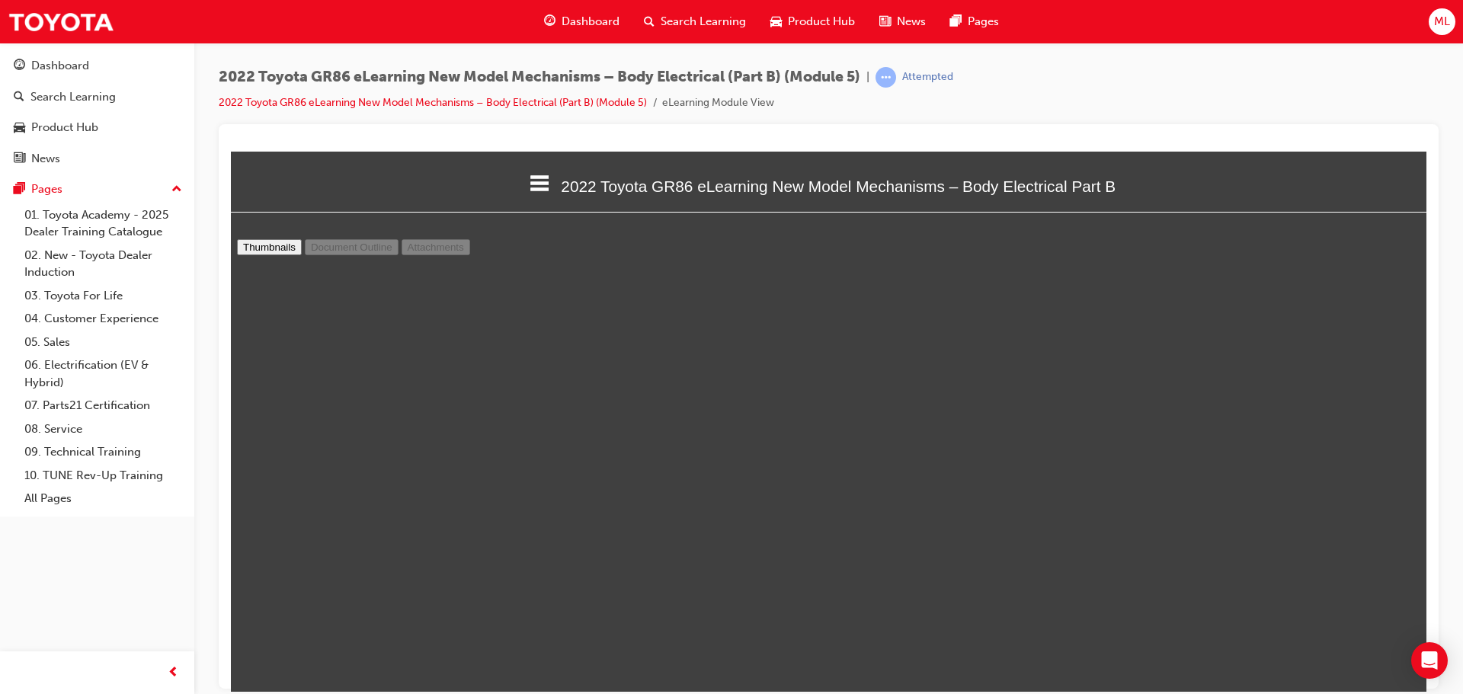
select select "custom"
type input "3"
select select "custom"
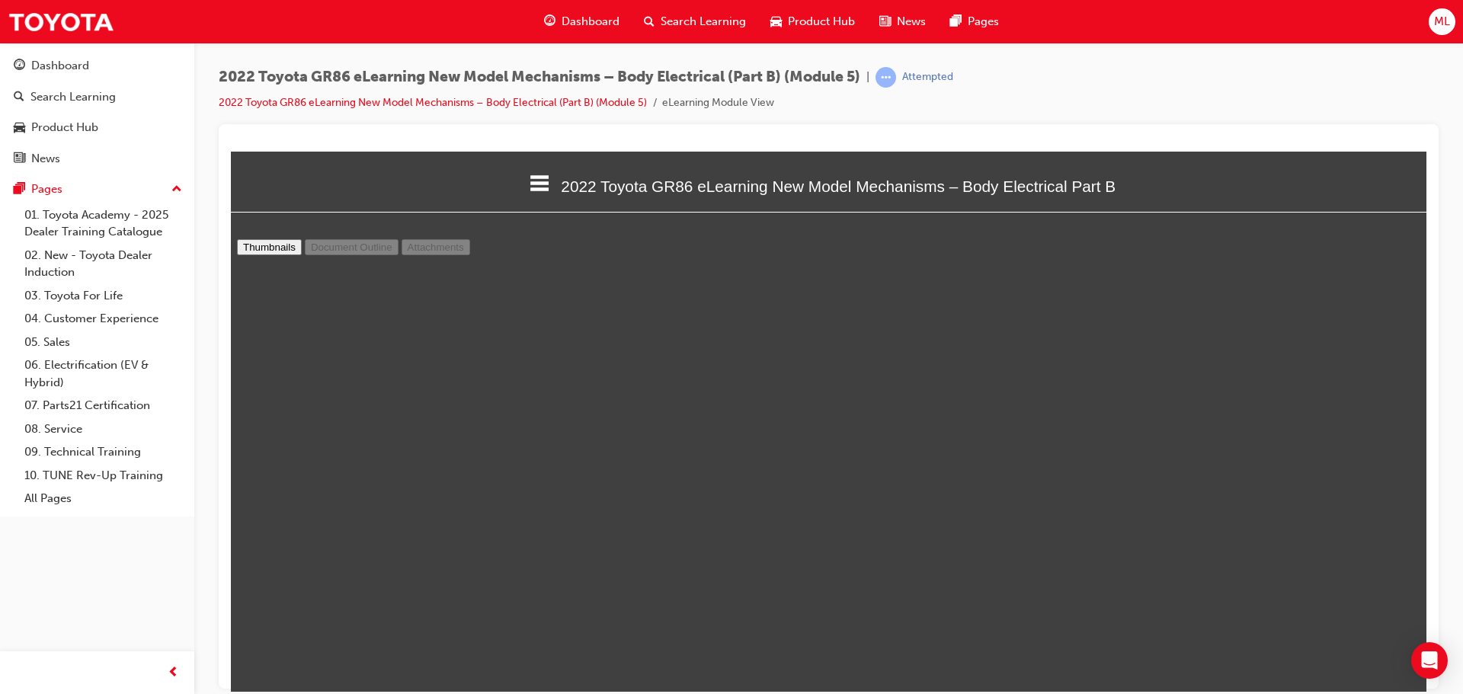
type input "4"
select select "custom"
type input "5"
select select "custom"
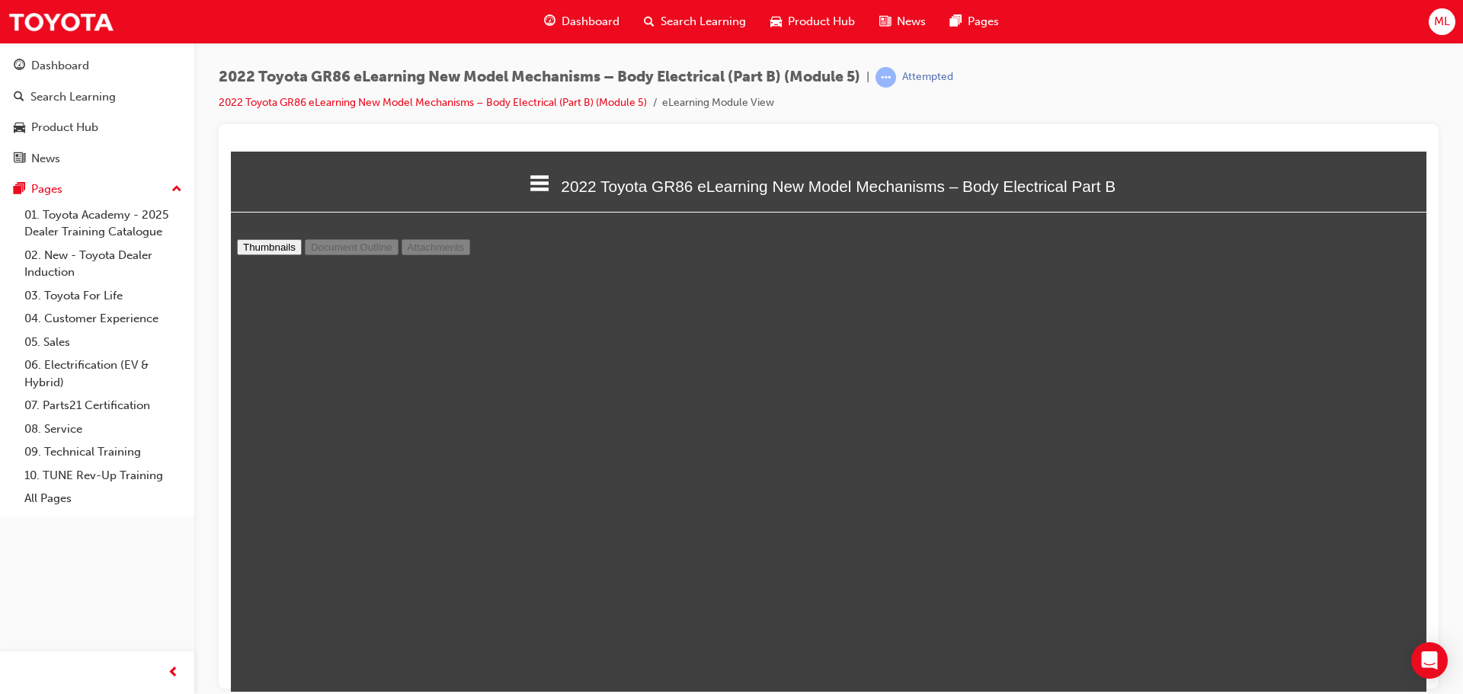
type input "6"
select select "custom"
type input "7"
select select "custom"
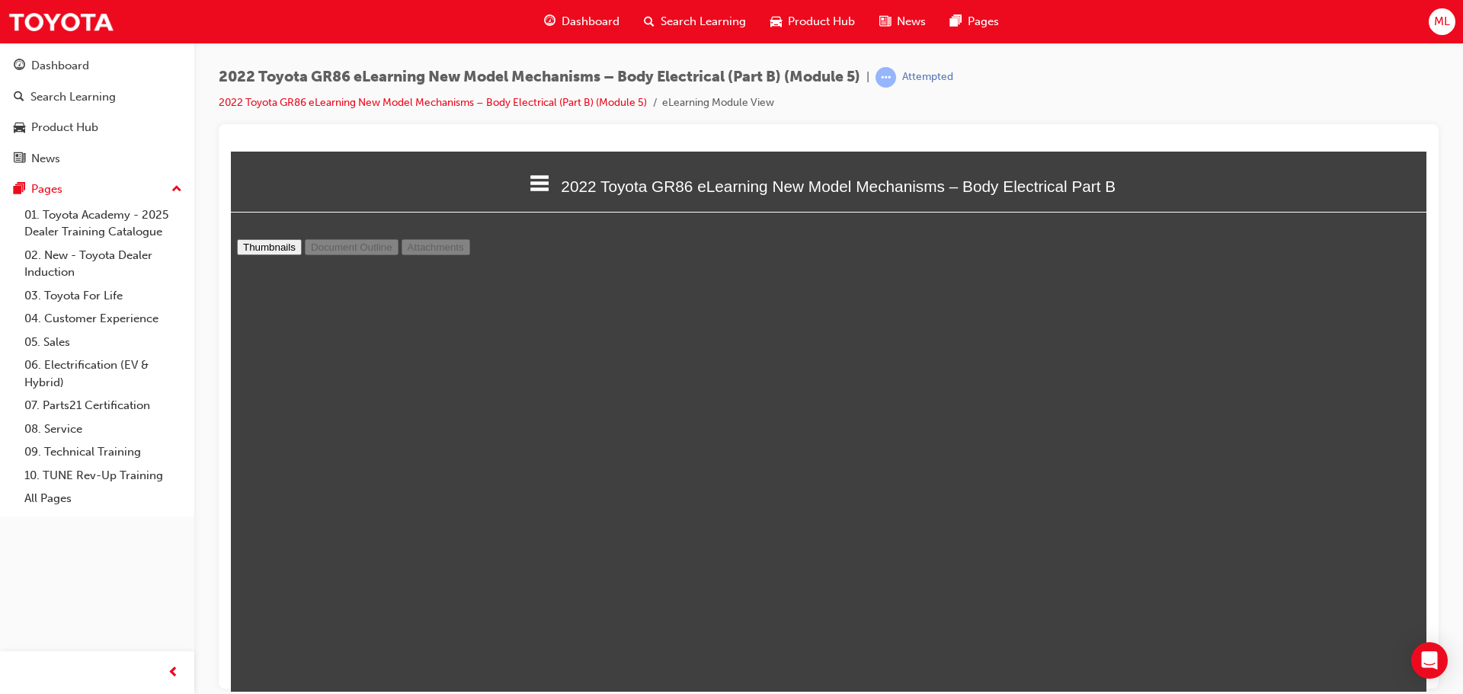
type input "8"
select select "custom"
type input "9"
select select "custom"
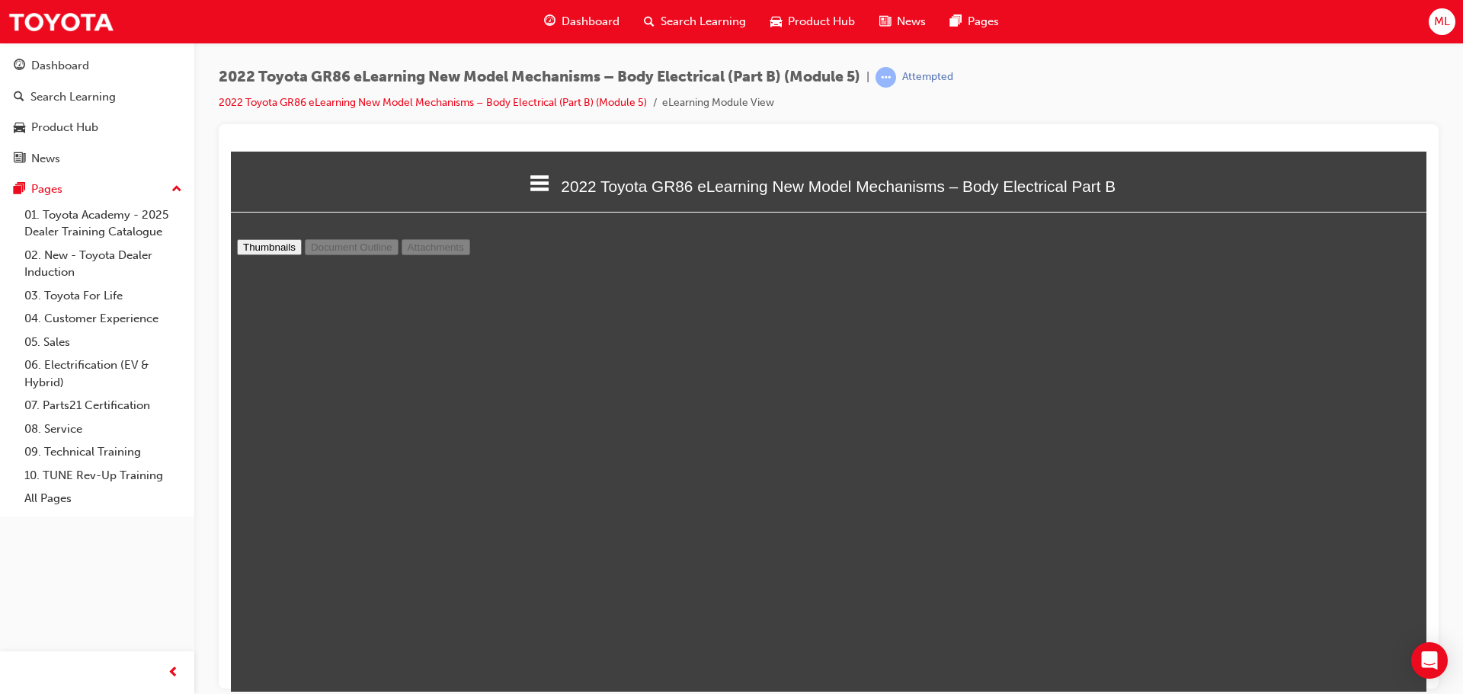
type input "10"
select select "custom"
type input "11"
select select "custom"
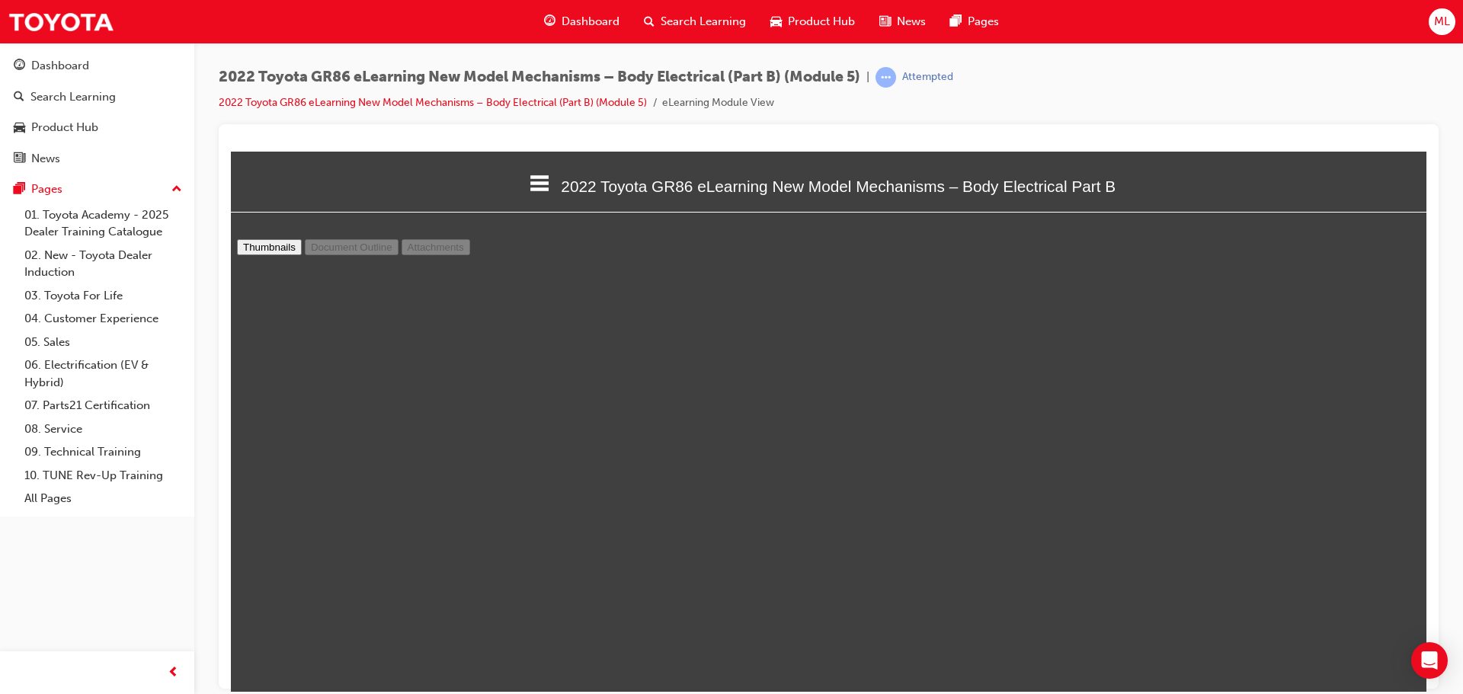
type input "12"
select select "custom"
type input "13"
select select "custom"
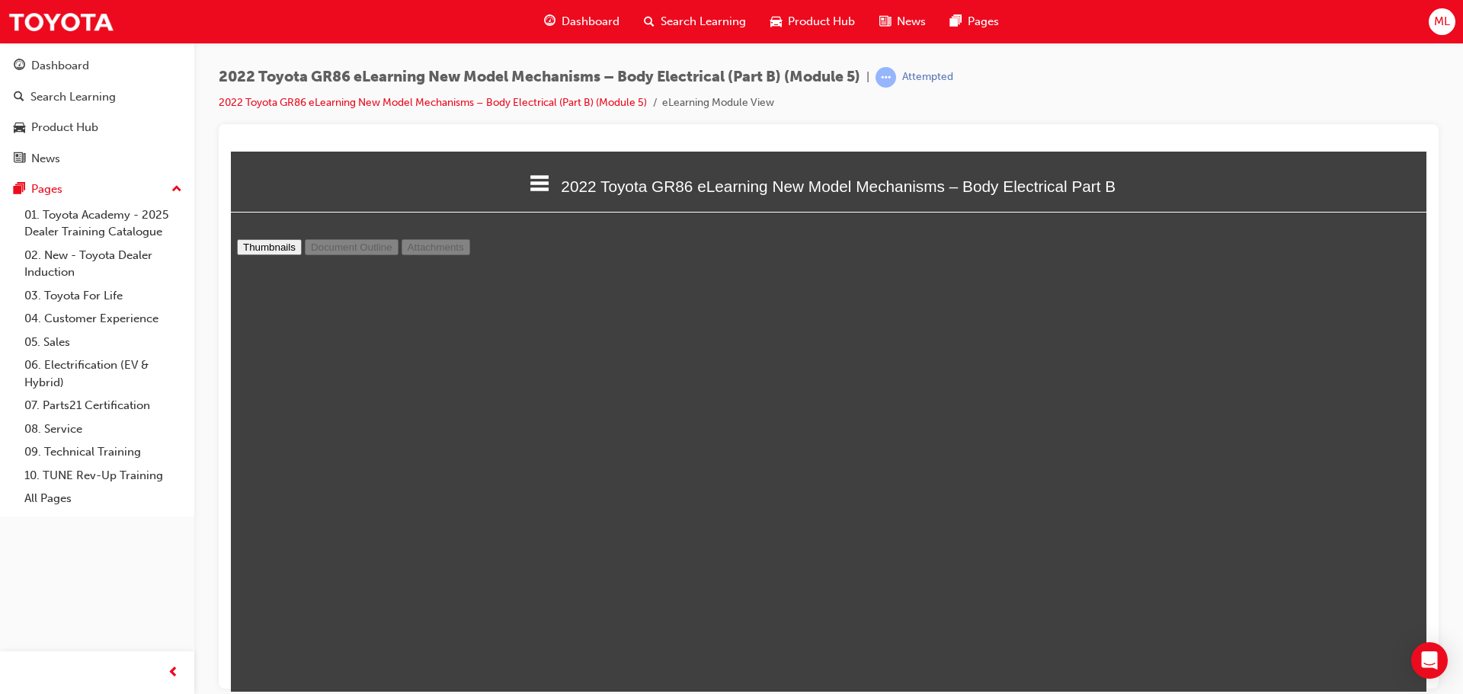
scroll to position [8687, 0]
type input "14"
select select "custom"
type input "15"
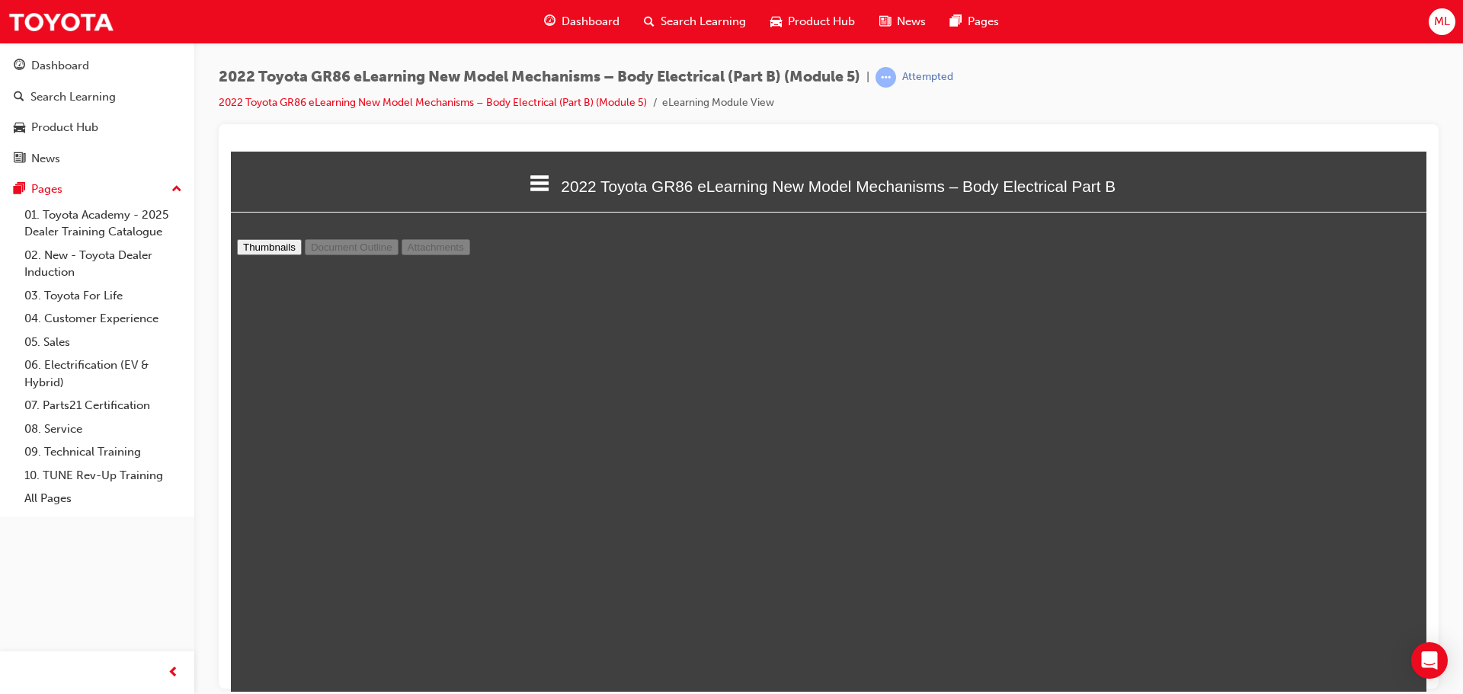
select select "custom"
type input "14"
select select "custom"
type input "15"
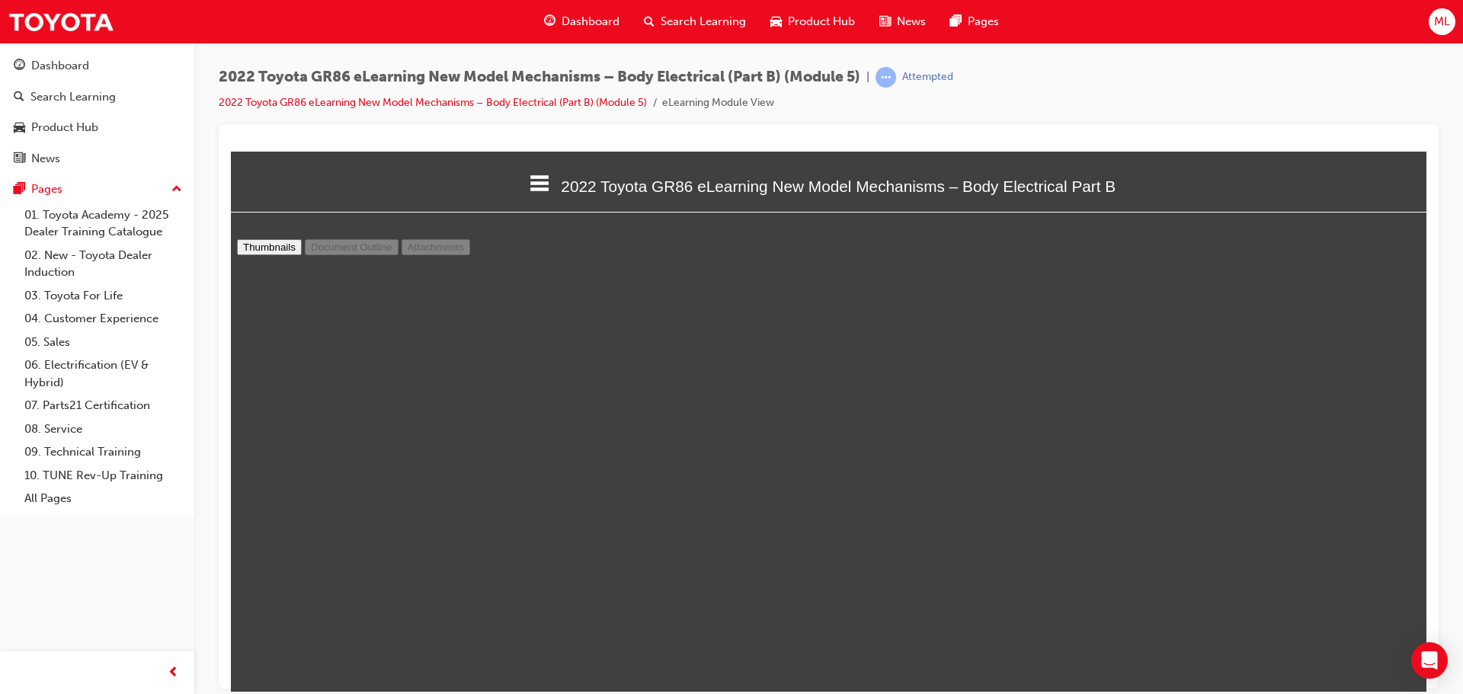
select select "custom"
type input "16"
select select "custom"
type input "17"
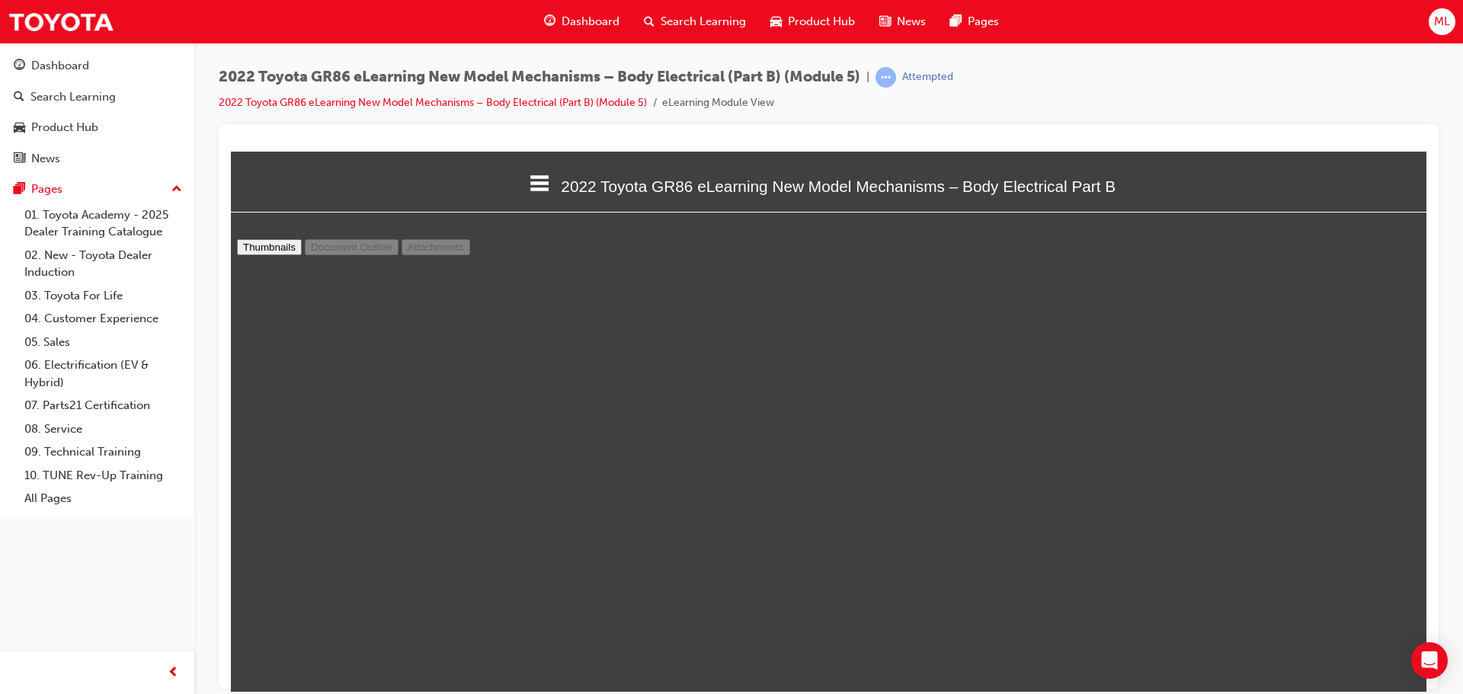
select select "custom"
type input "18"
select select "custom"
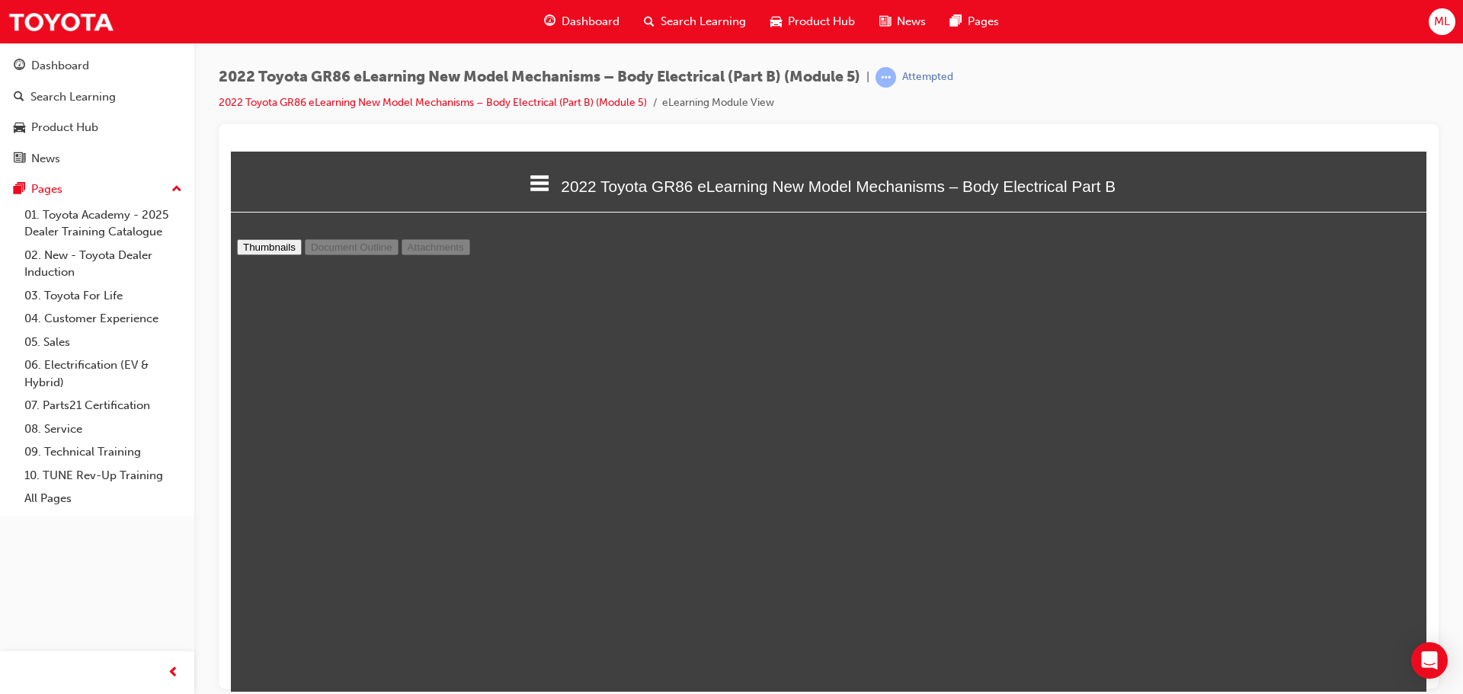
type input "19"
select select "custom"
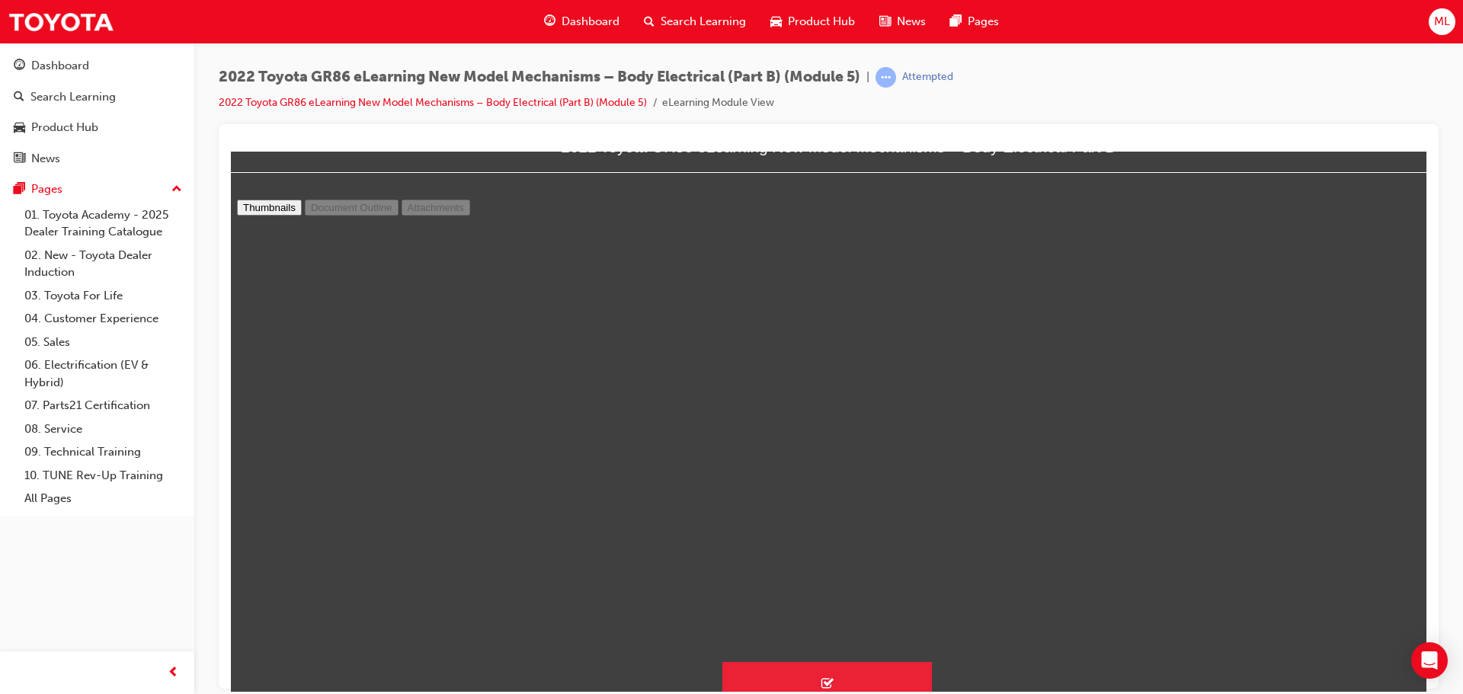
scroll to position [70, 0]
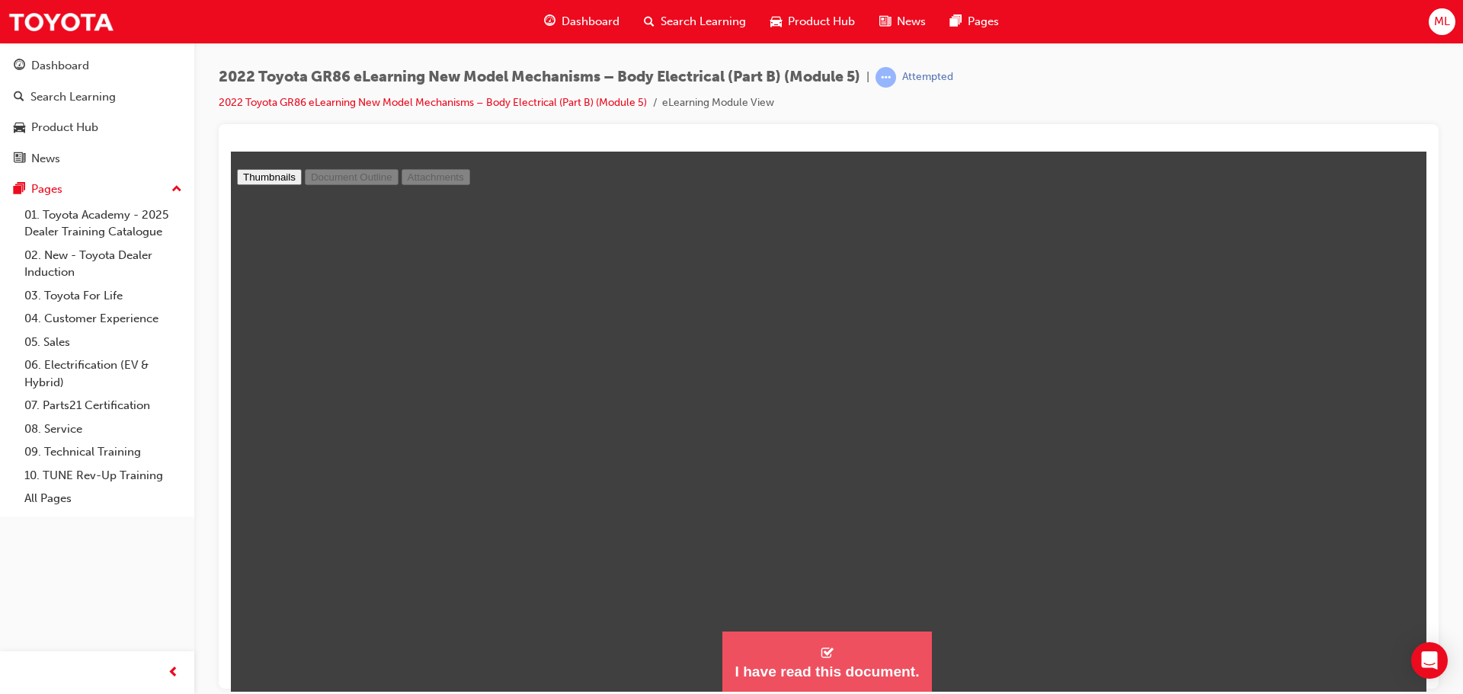
click at [765, 666] on div "I have read this document." at bounding box center [827, 671] width 184 height 18
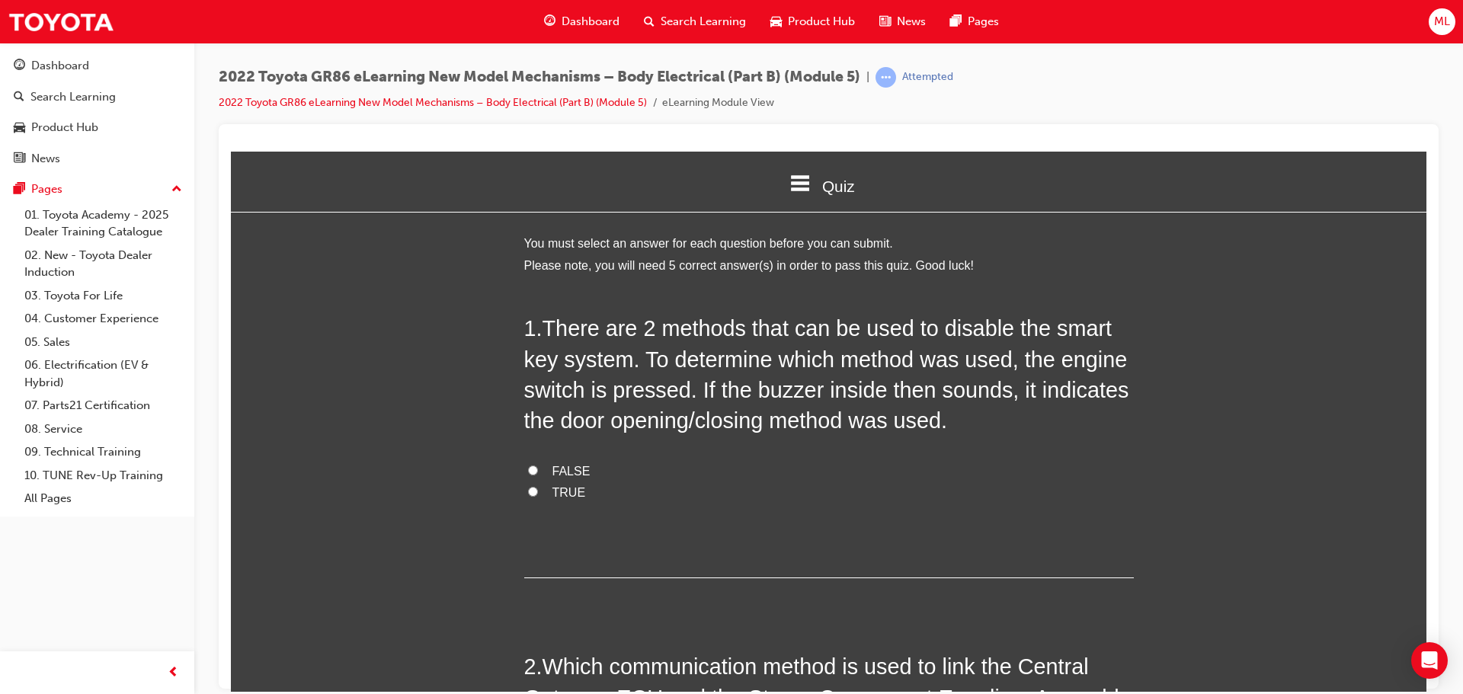
scroll to position [1847, 1208]
click at [528, 465] on input "FALSE" at bounding box center [533, 470] width 10 height 10
radio input "true"
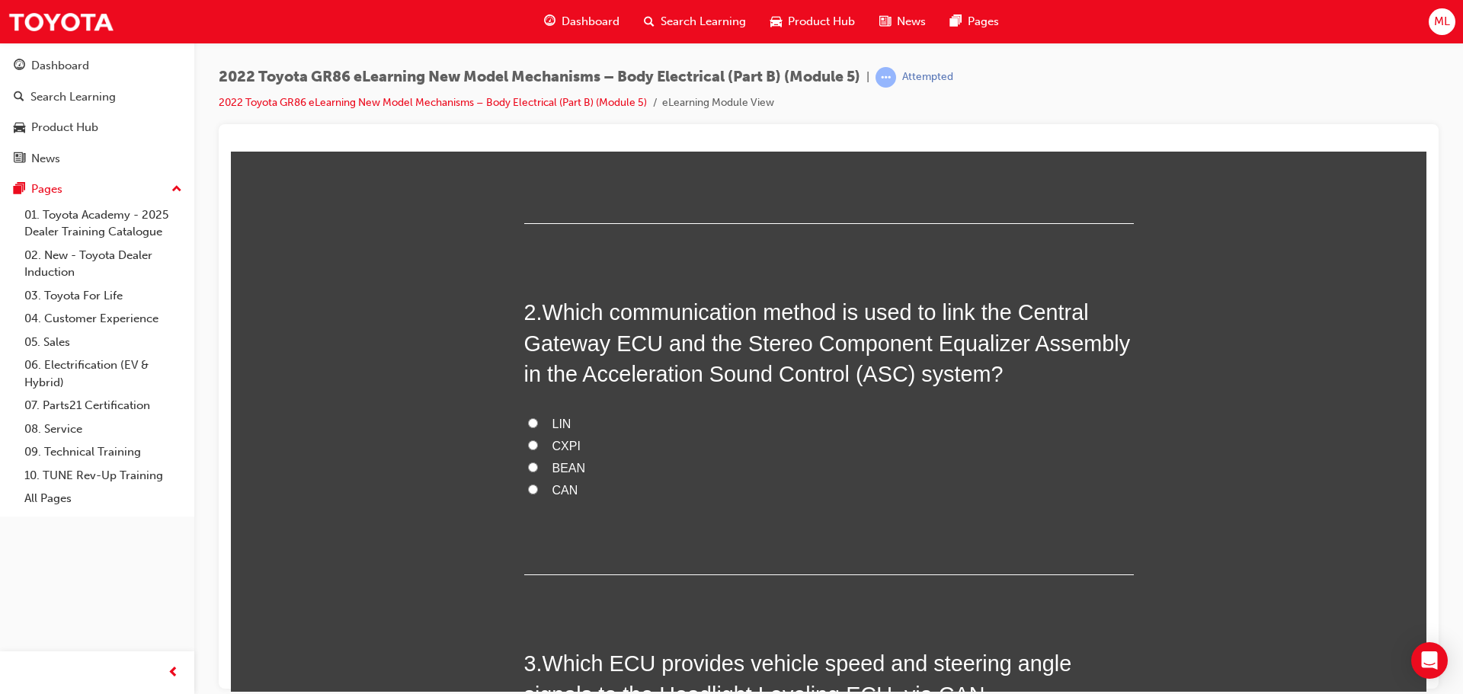
scroll to position [381, 0]
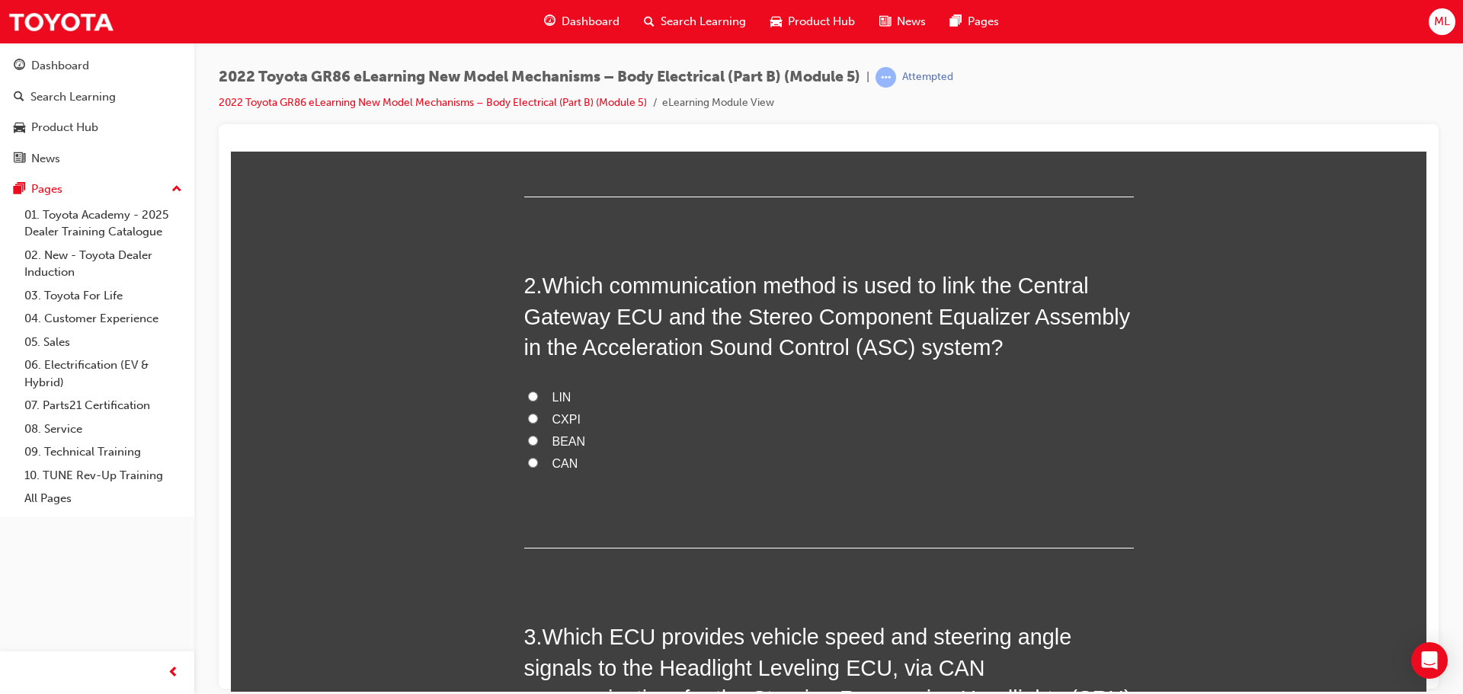
click at [529, 388] on label "LIN" at bounding box center [829, 397] width 610 height 22
click at [529, 391] on input "LIN" at bounding box center [533, 396] width 10 height 10
radio input "true"
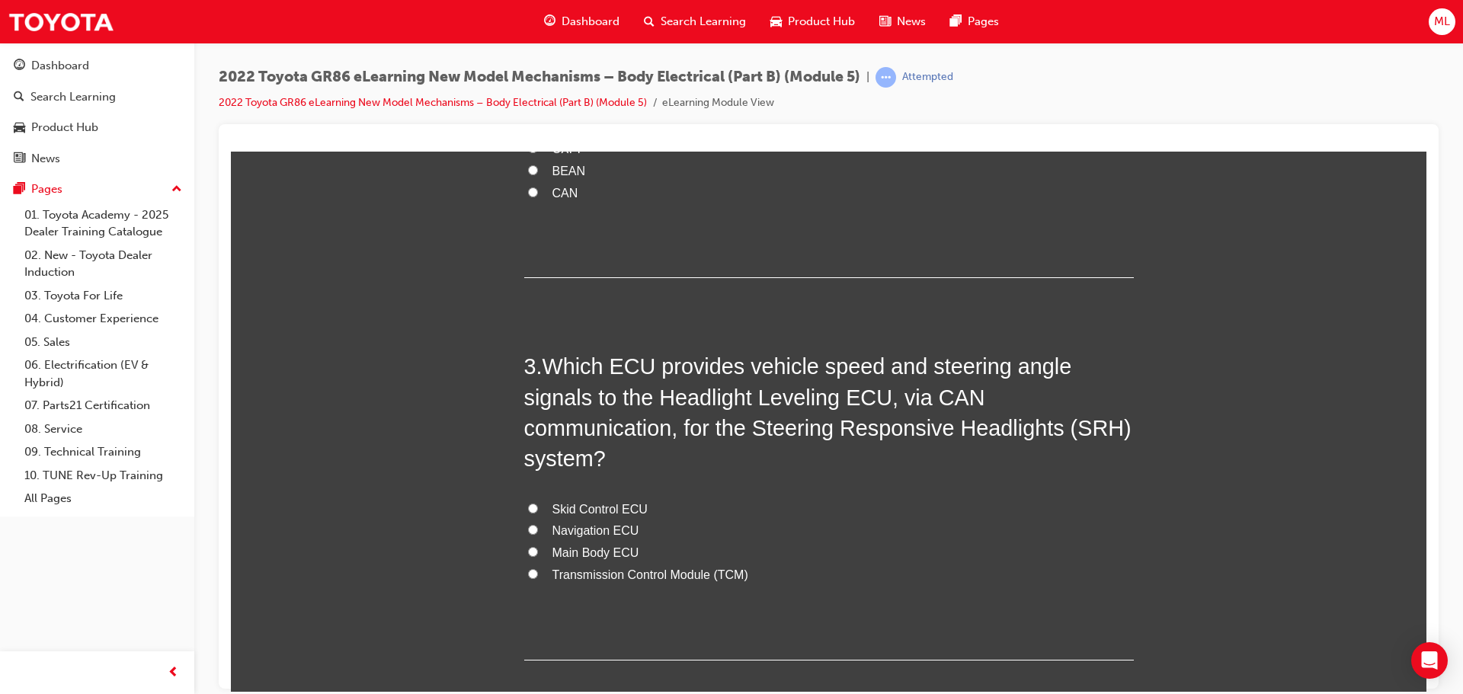
scroll to position [686, 0]
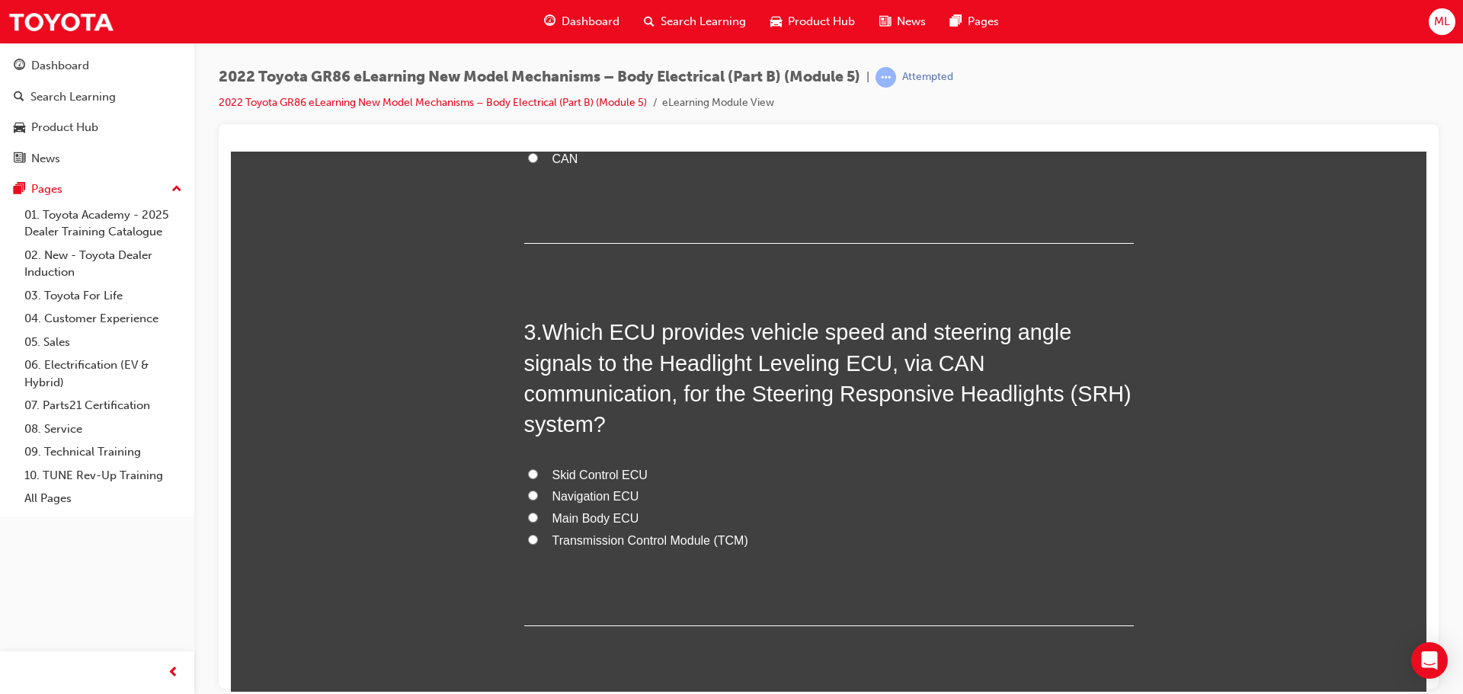
click at [529, 464] on label "Skid Control ECU" at bounding box center [829, 475] width 610 height 22
click at [529, 469] on input "Skid Control ECU" at bounding box center [533, 474] width 10 height 10
radio input "true"
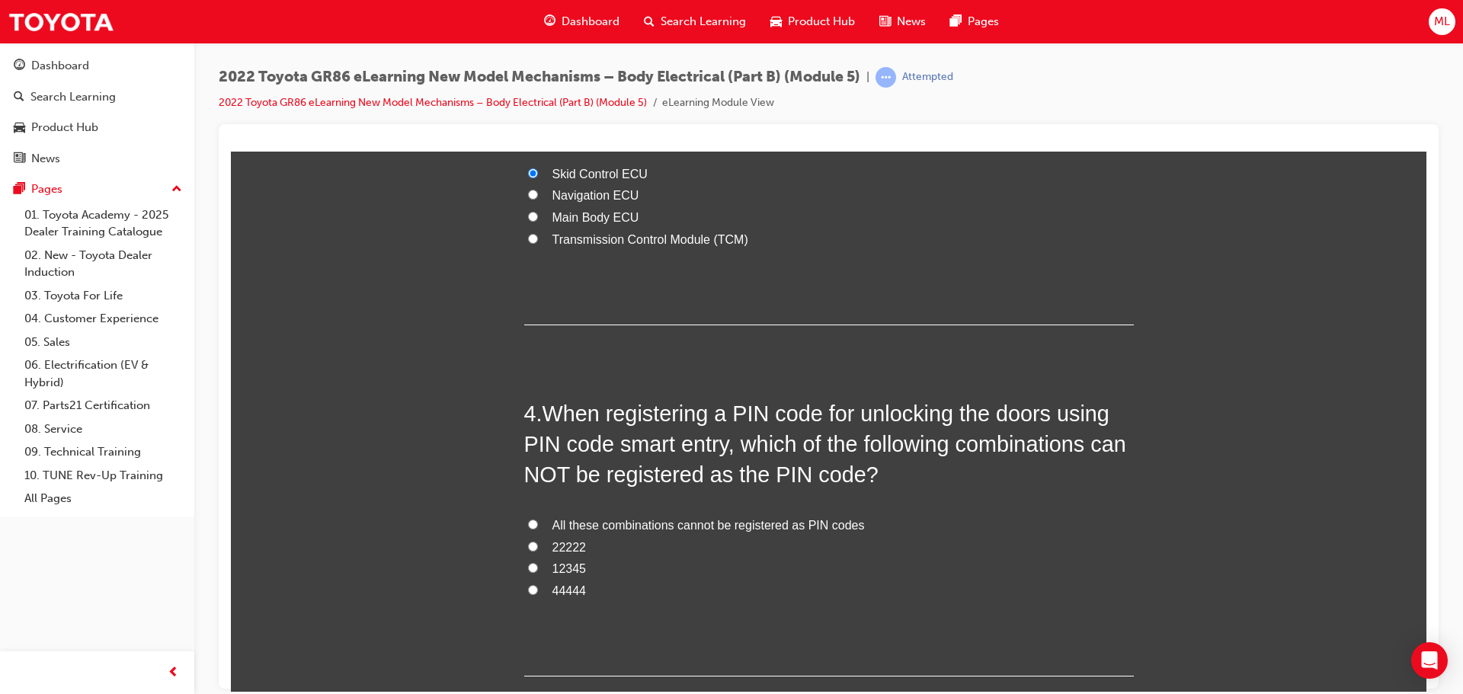
scroll to position [991, 0]
click at [528, 515] on input "All these combinations cannot be registered as PIN codes" at bounding box center [533, 520] width 10 height 10
radio input "true"
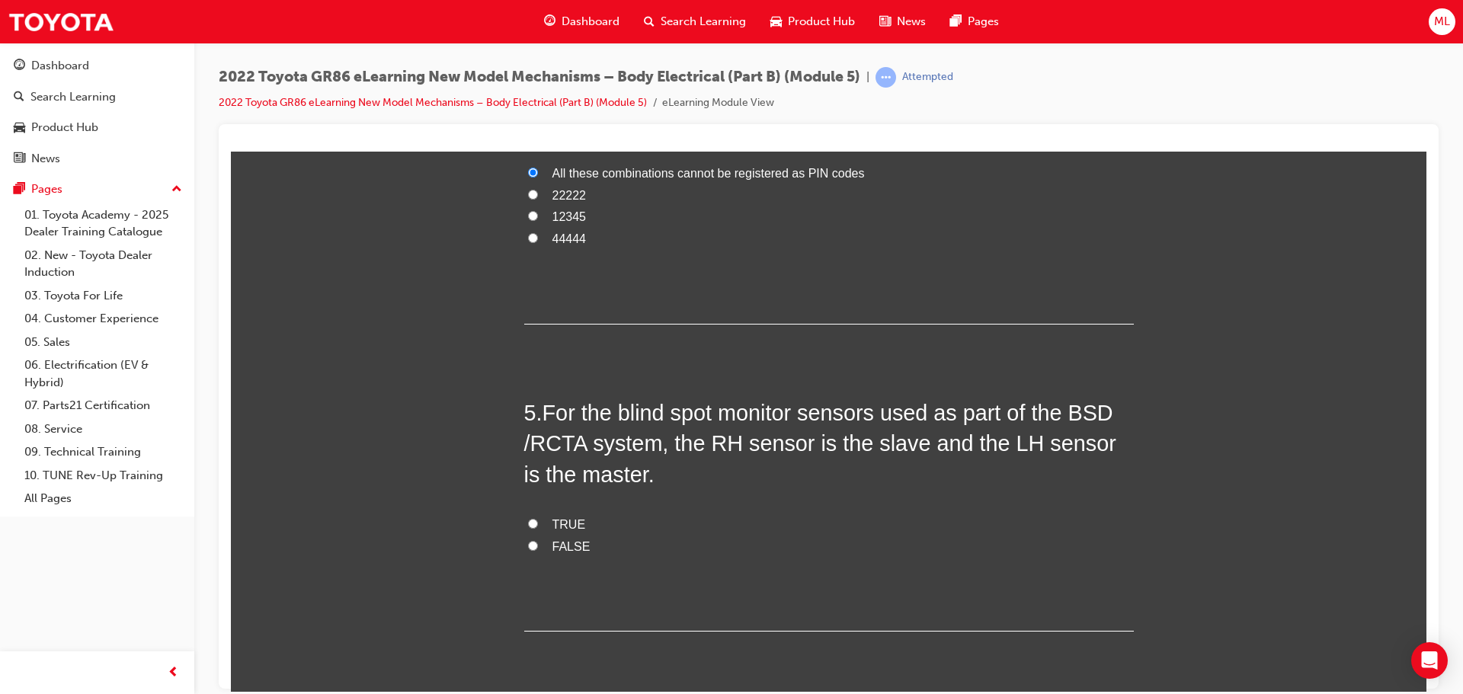
scroll to position [1363, 0]
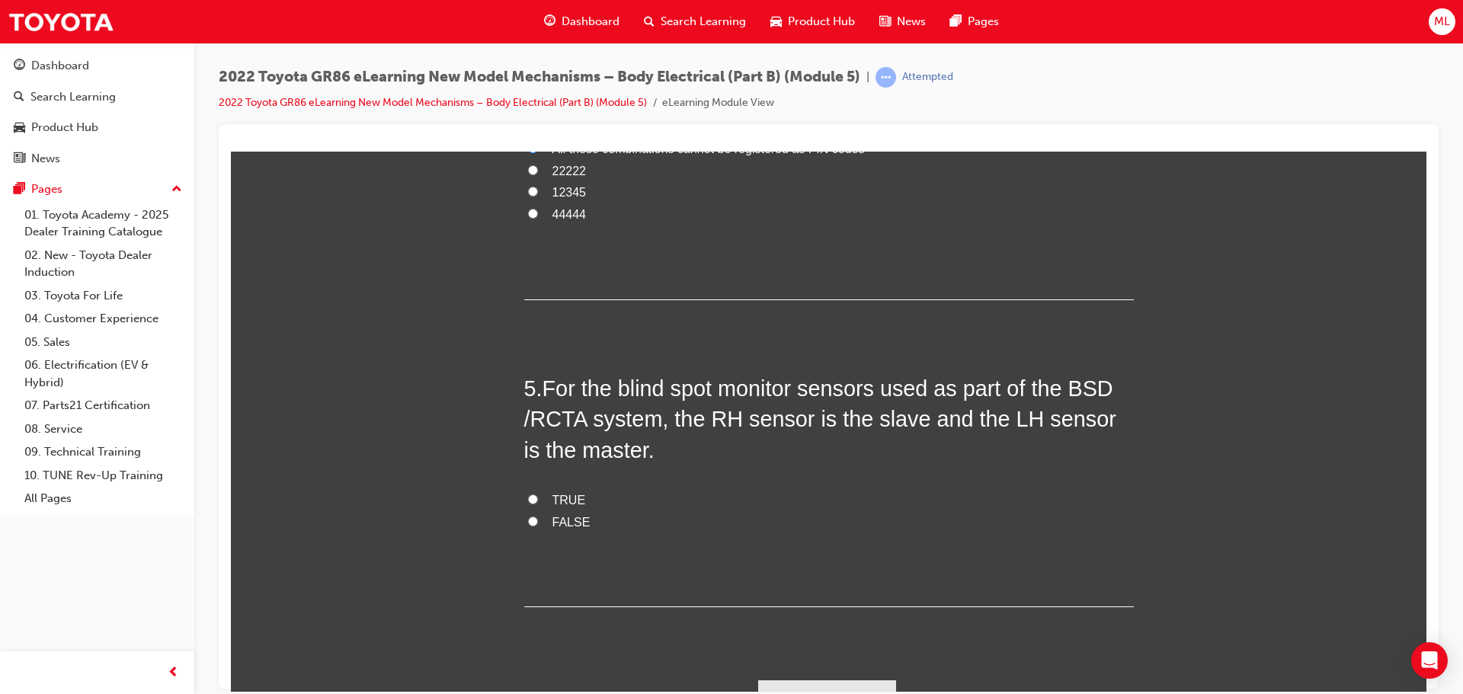
click at [528, 494] on input "TRUE" at bounding box center [533, 499] width 10 height 10
radio input "true"
click at [532, 511] on label "FALSE" at bounding box center [829, 522] width 610 height 22
click at [532, 516] on input "FALSE" at bounding box center [533, 521] width 10 height 10
radio input "true"
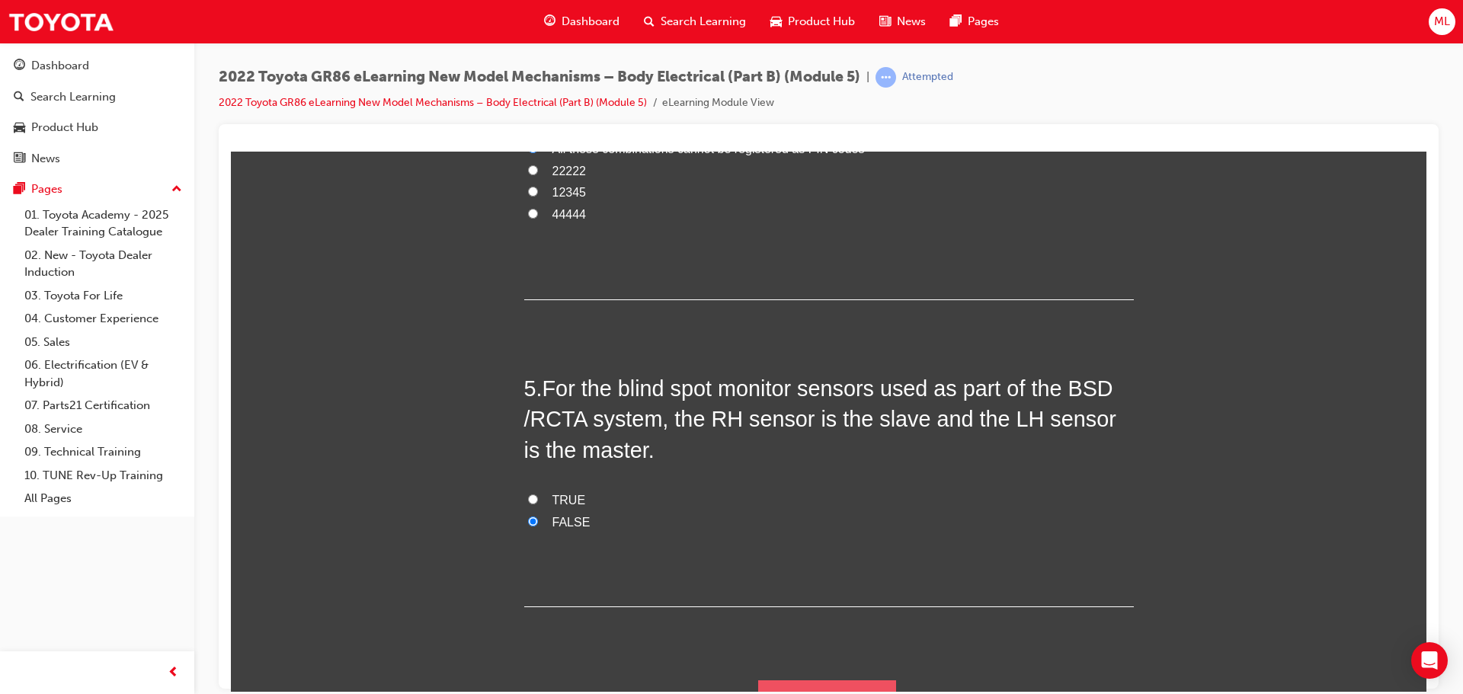
click at [839, 680] on button "Submit Answers" at bounding box center [827, 701] width 139 height 43
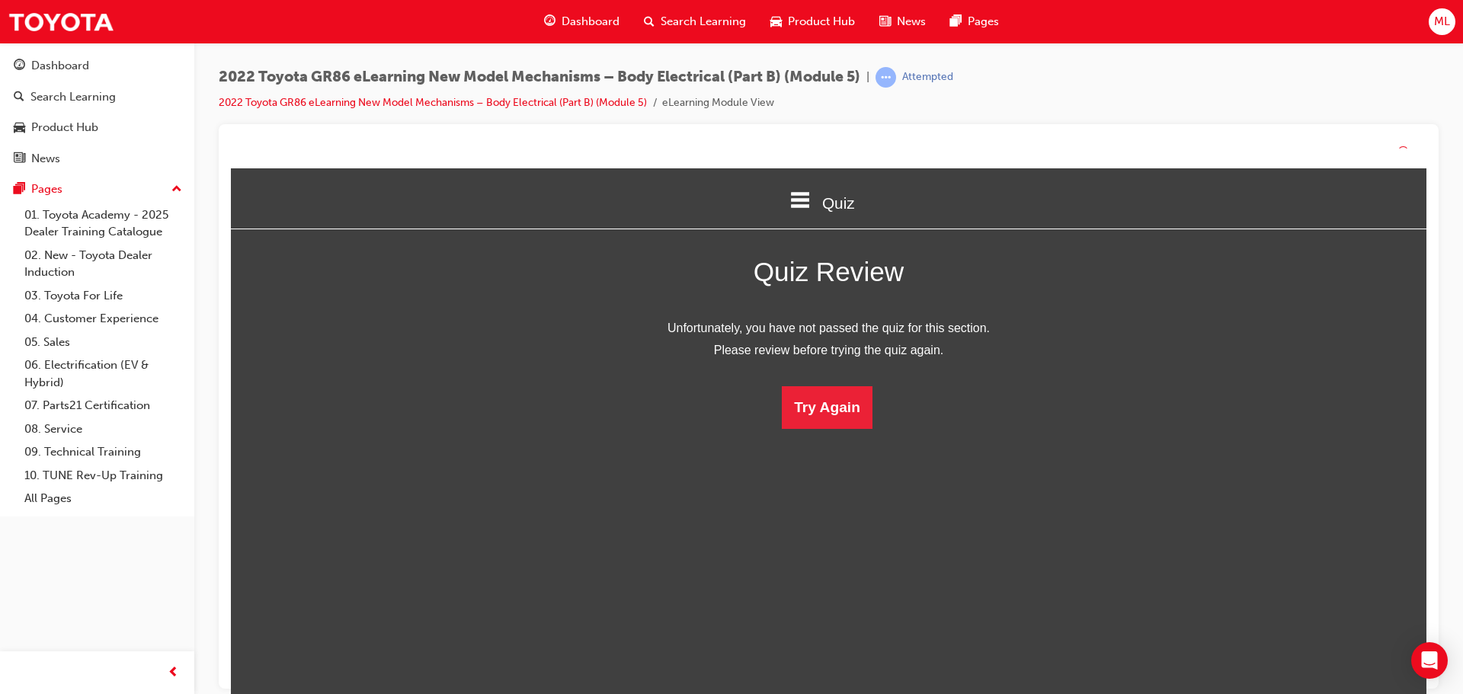
scroll to position [203, 1219]
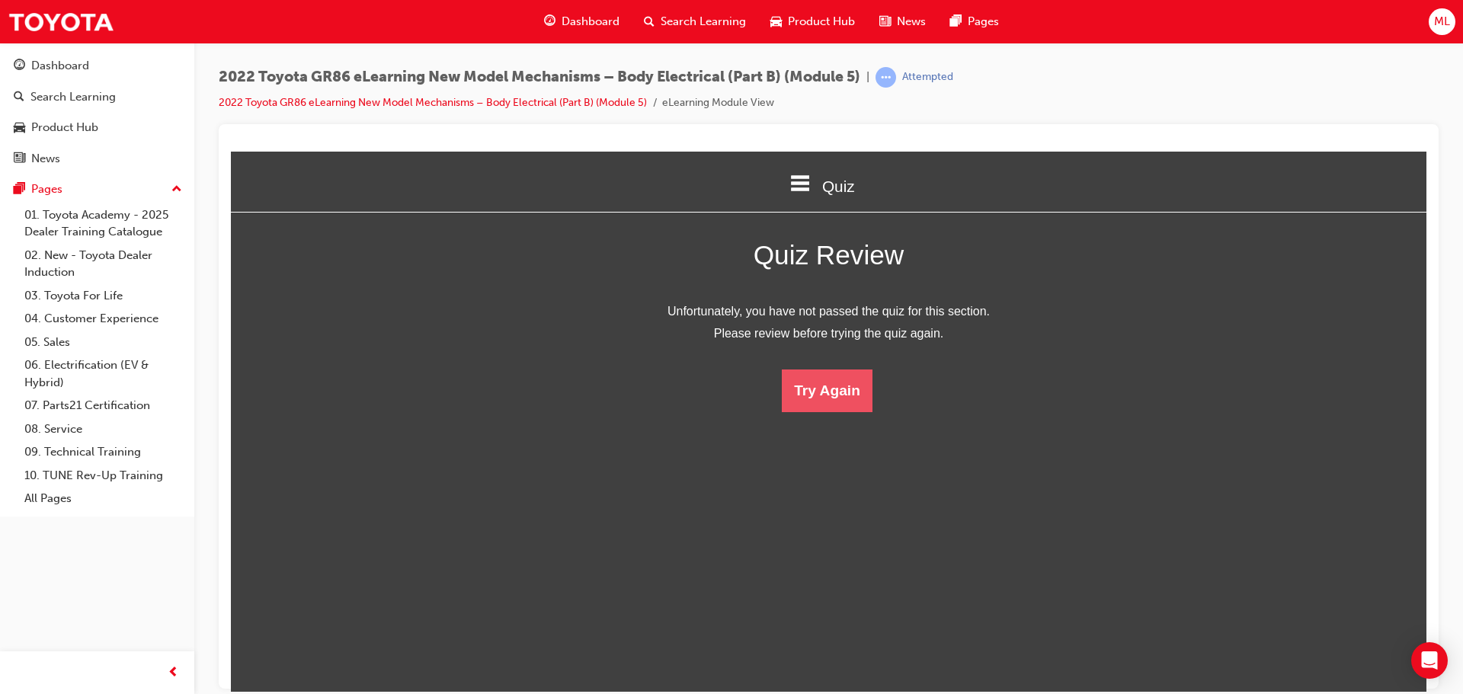
click at [828, 389] on button "Try Again" at bounding box center [827, 390] width 91 height 43
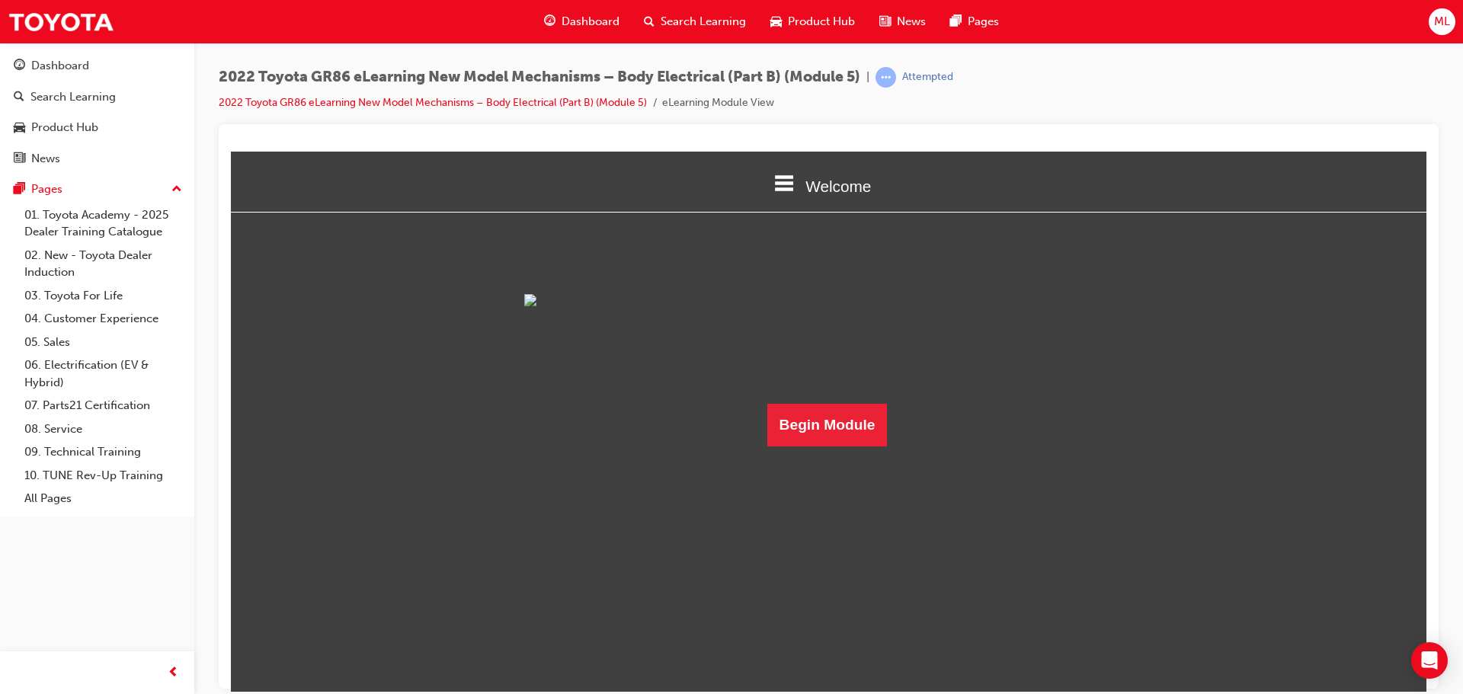
scroll to position [85, 0]
click at [810, 446] on button "Begin Module" at bounding box center [827, 424] width 120 height 43
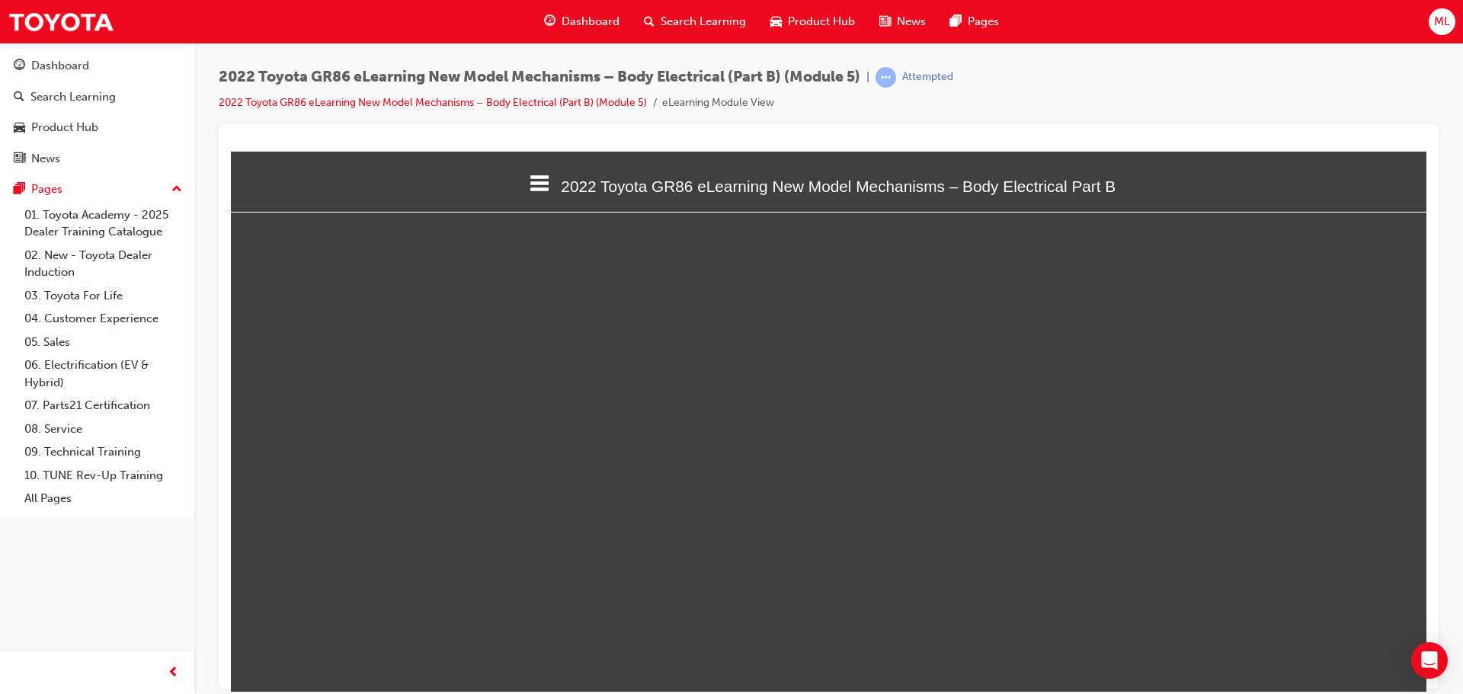
scroll to position [554, 1208]
select select "custom"
type input "31"
select select "custom"
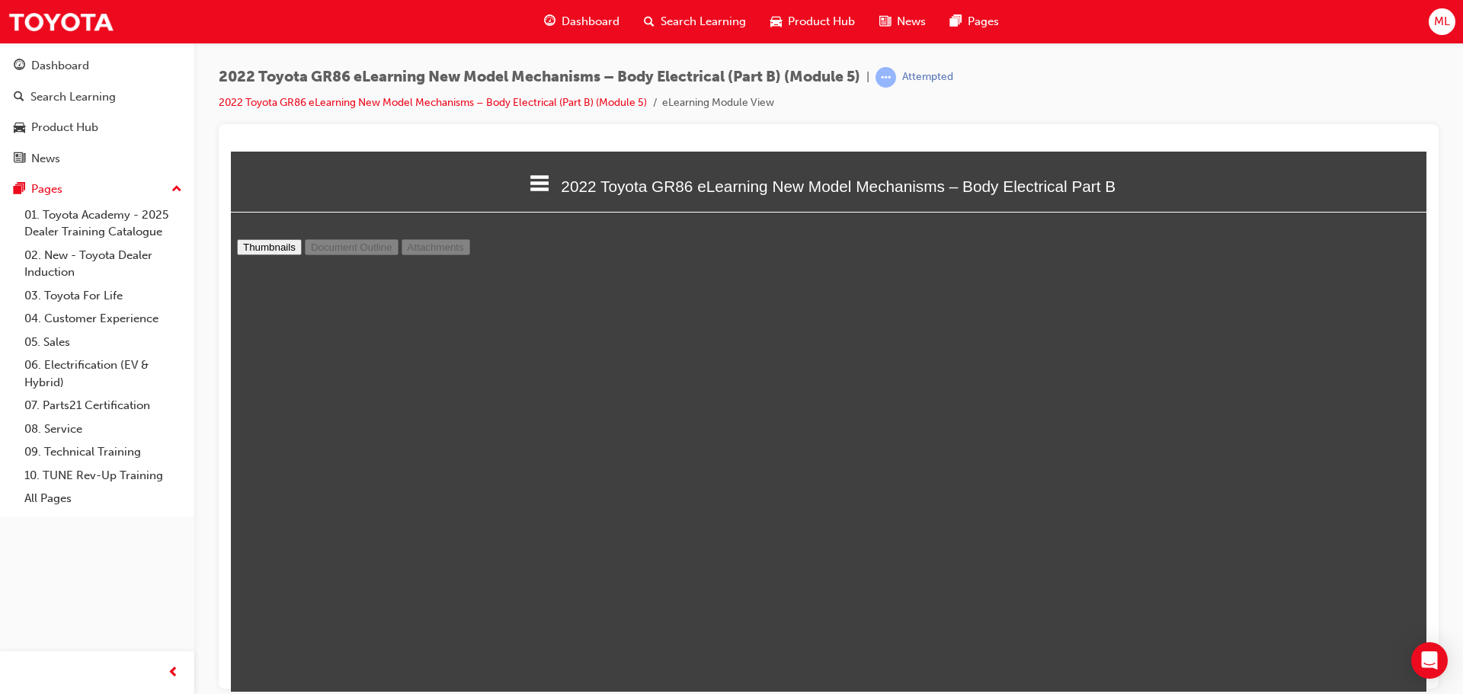
type input "30"
select select "custom"
type input "29"
select select "custom"
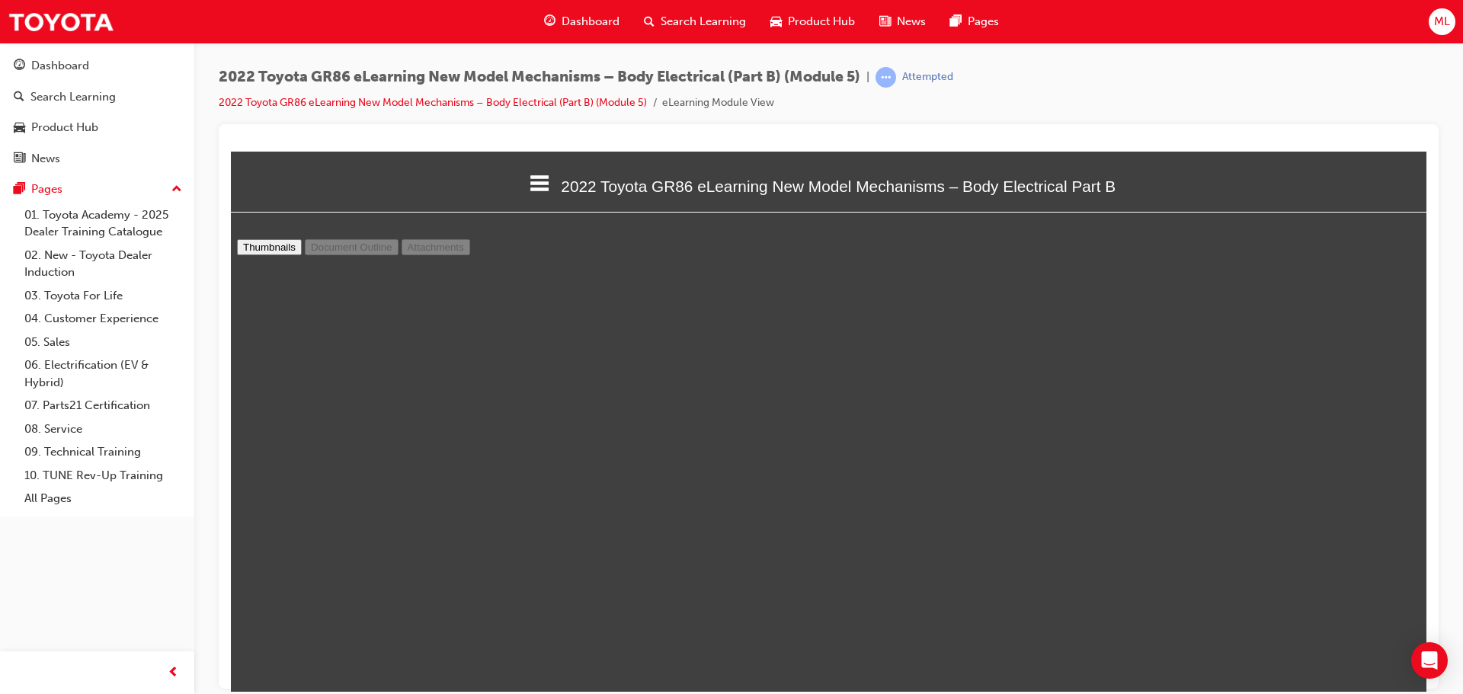
type input "28"
select select "custom"
type input "27"
select select "custom"
type input "26"
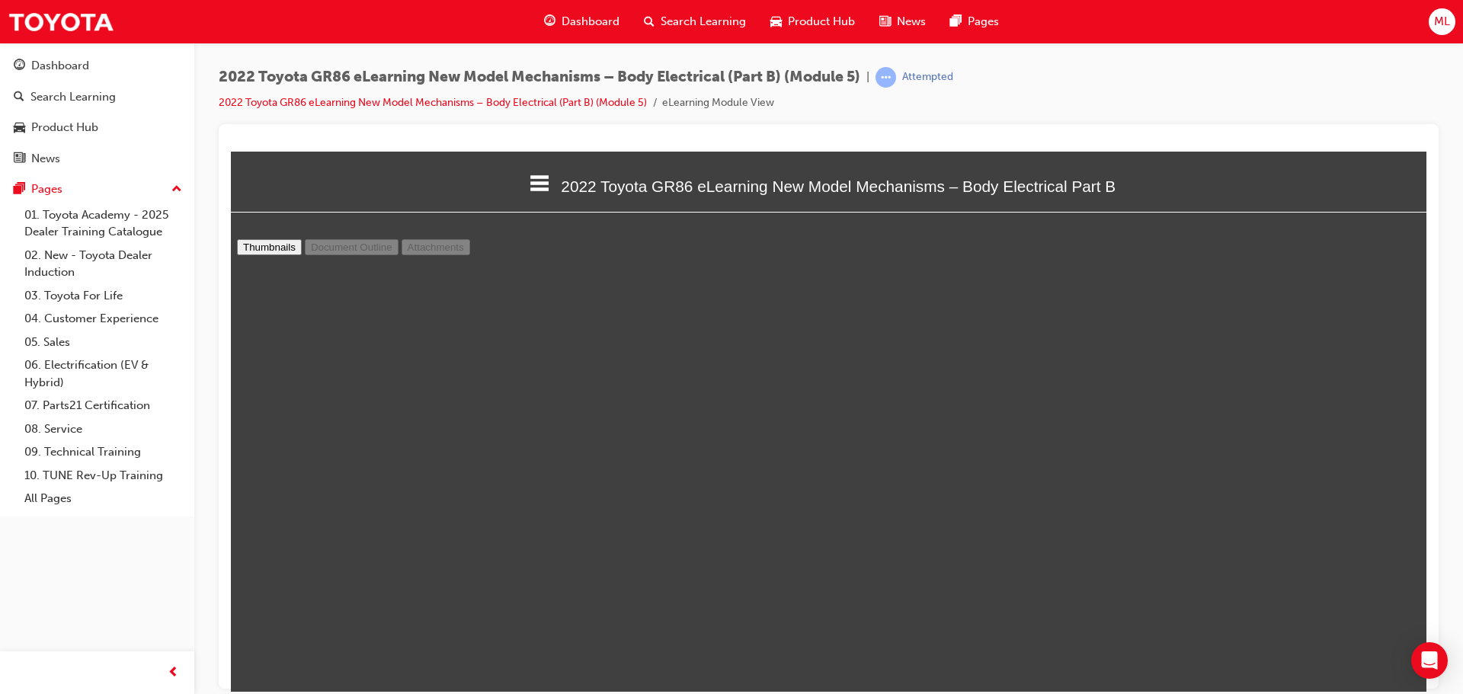
select select "custom"
type input "24"
select select "custom"
type input "22"
select select "custom"
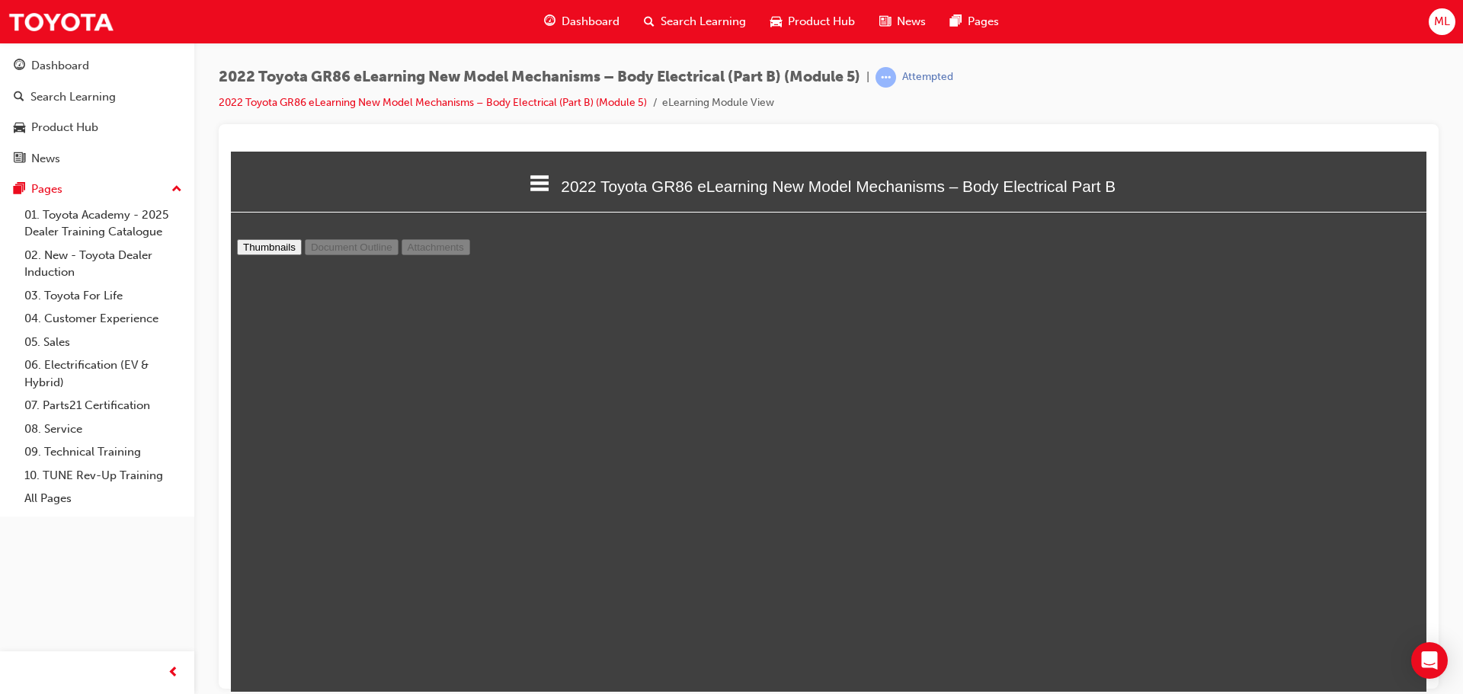
type input "21"
select select "custom"
type input "20"
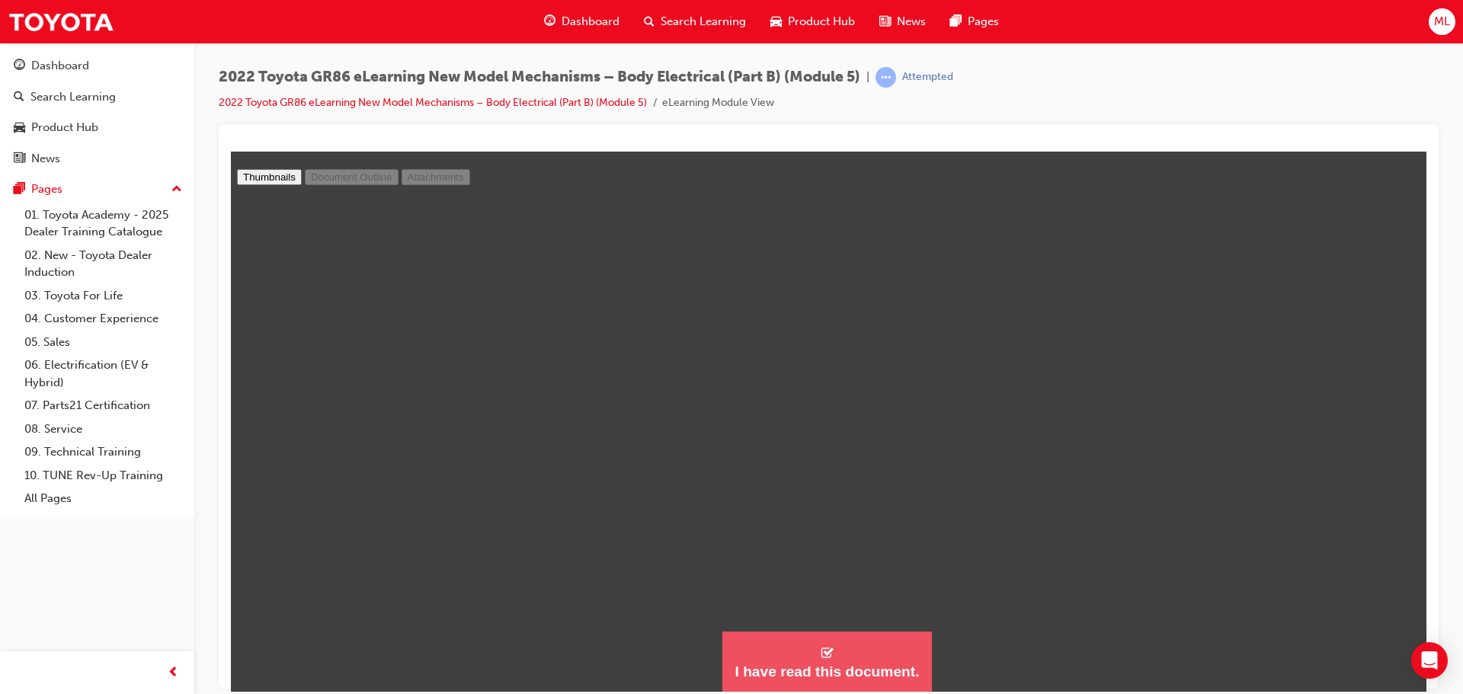
click at [801, 663] on div "I have read this document." at bounding box center [827, 671] width 184 height 18
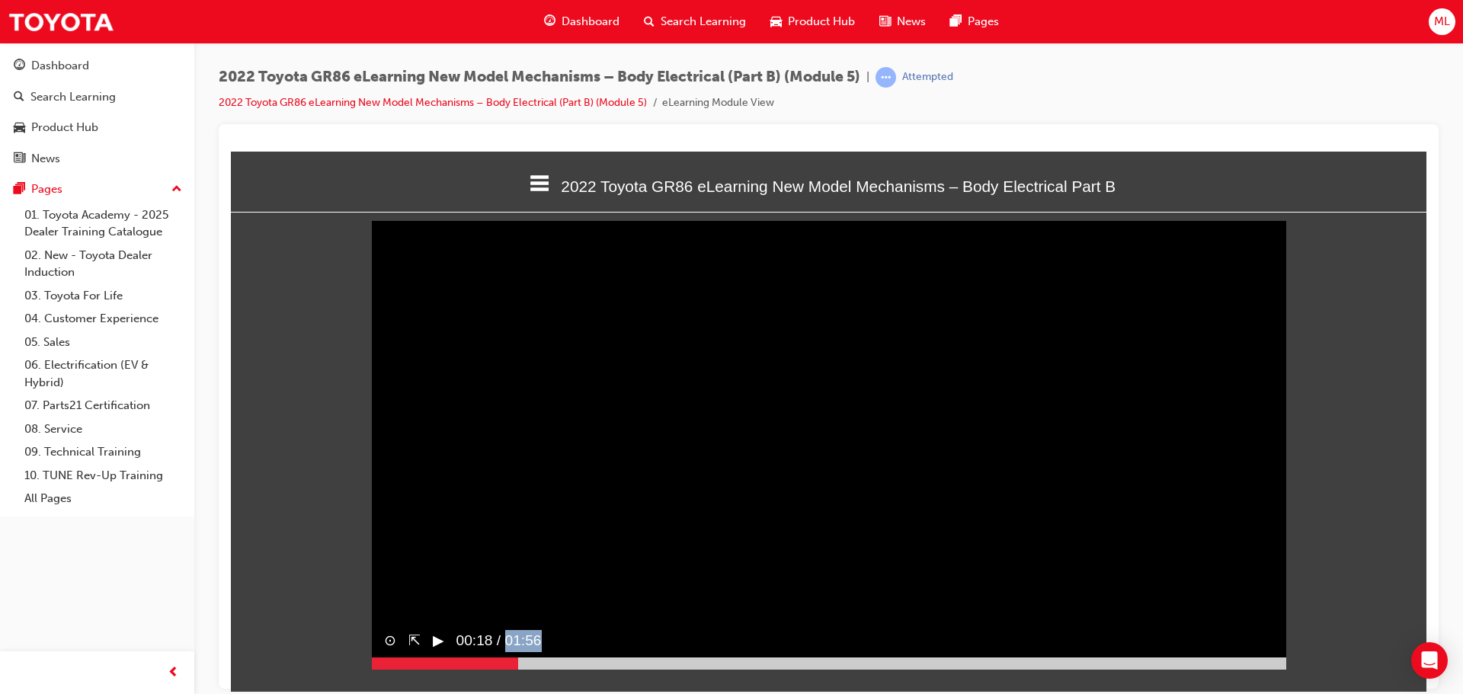
scroll to position [6, 0]
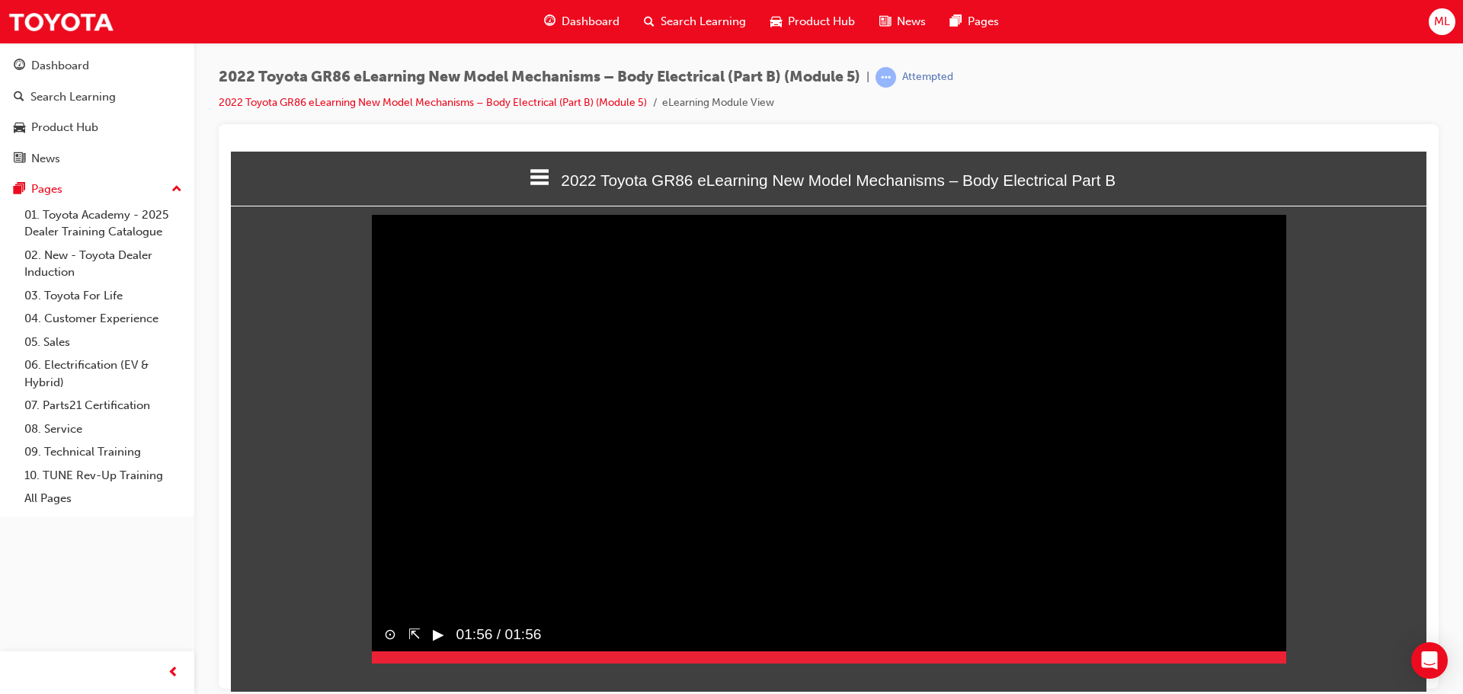
drag, startPoint x: 415, startPoint y: 685, endPoint x: 1296, endPoint y: 654, distance: 882.2
click at [1296, 654] on div "Sorry, your browser does not support embedded videos. Download Instead ⊙ ⇱ ▶︎ 0…" at bounding box center [829, 442] width 1196 height 432
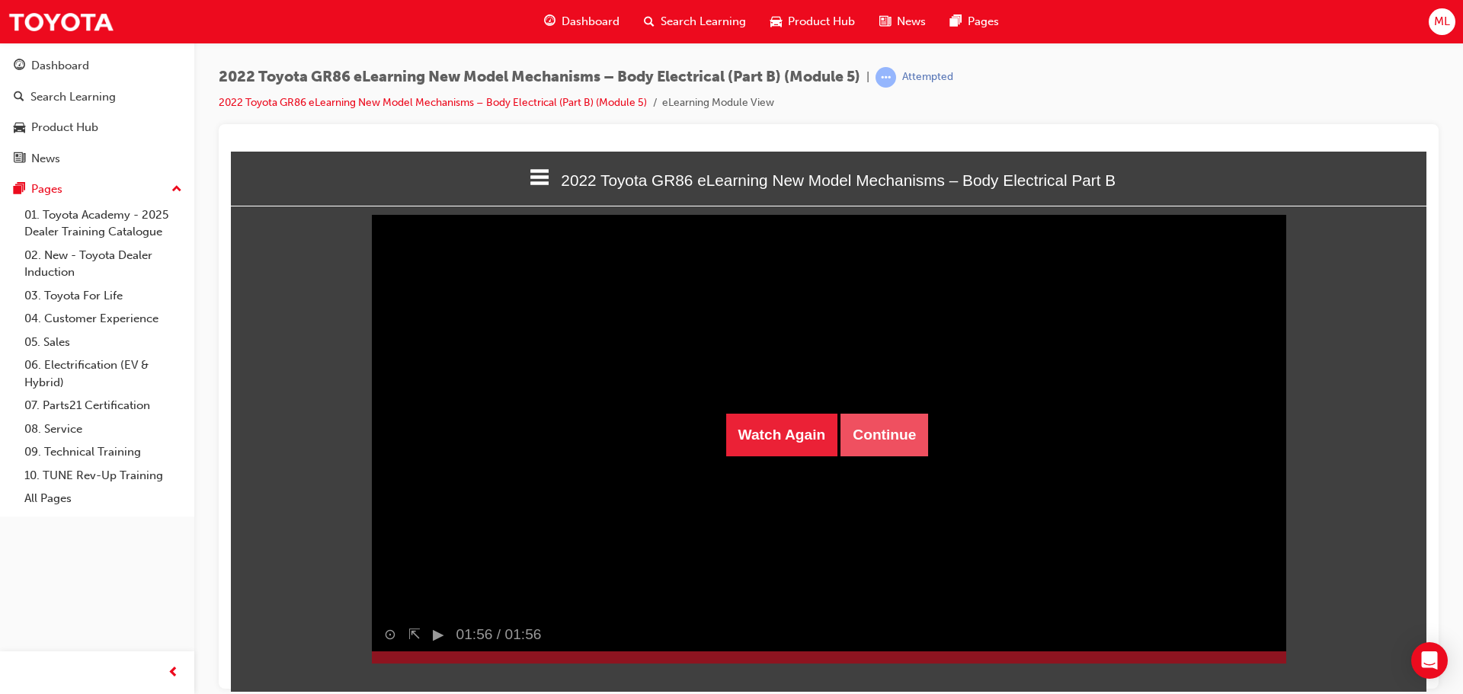
click at [892, 444] on button "Continue" at bounding box center [884, 434] width 88 height 43
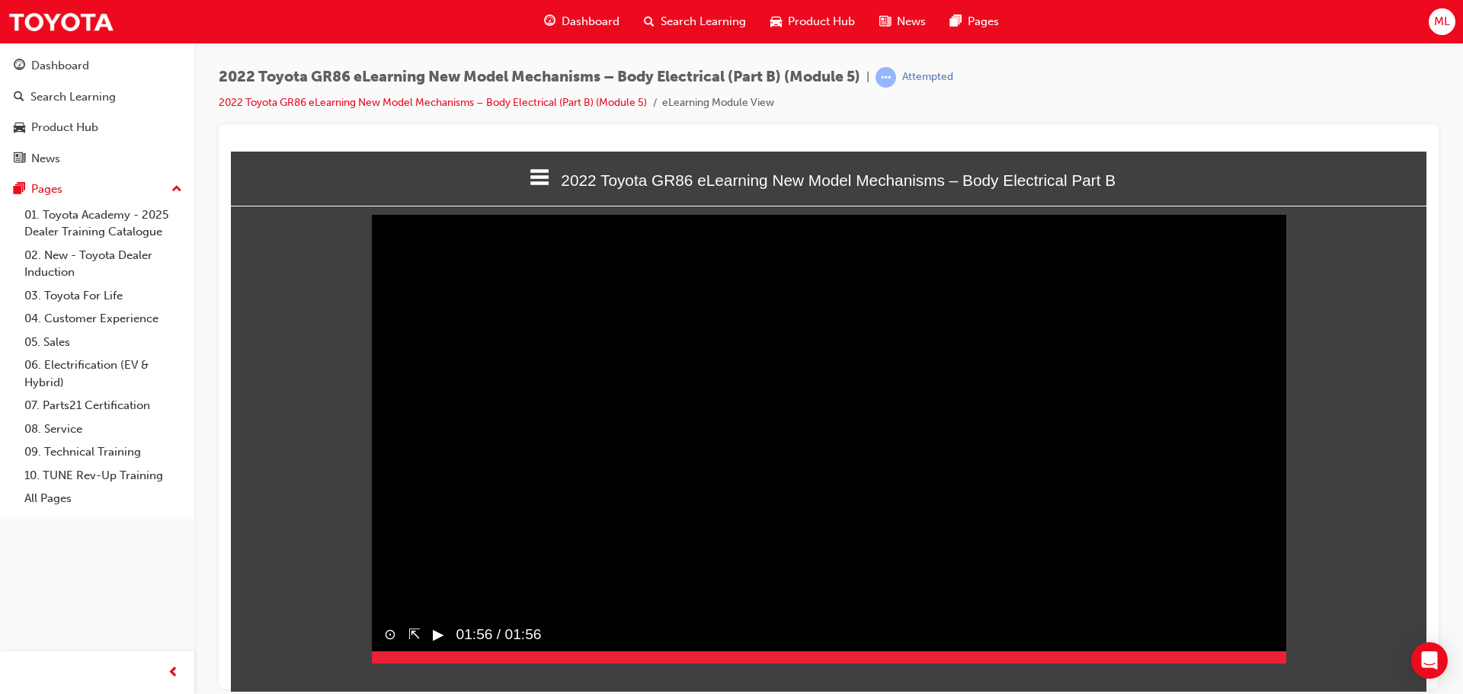
scroll to position [0, 0]
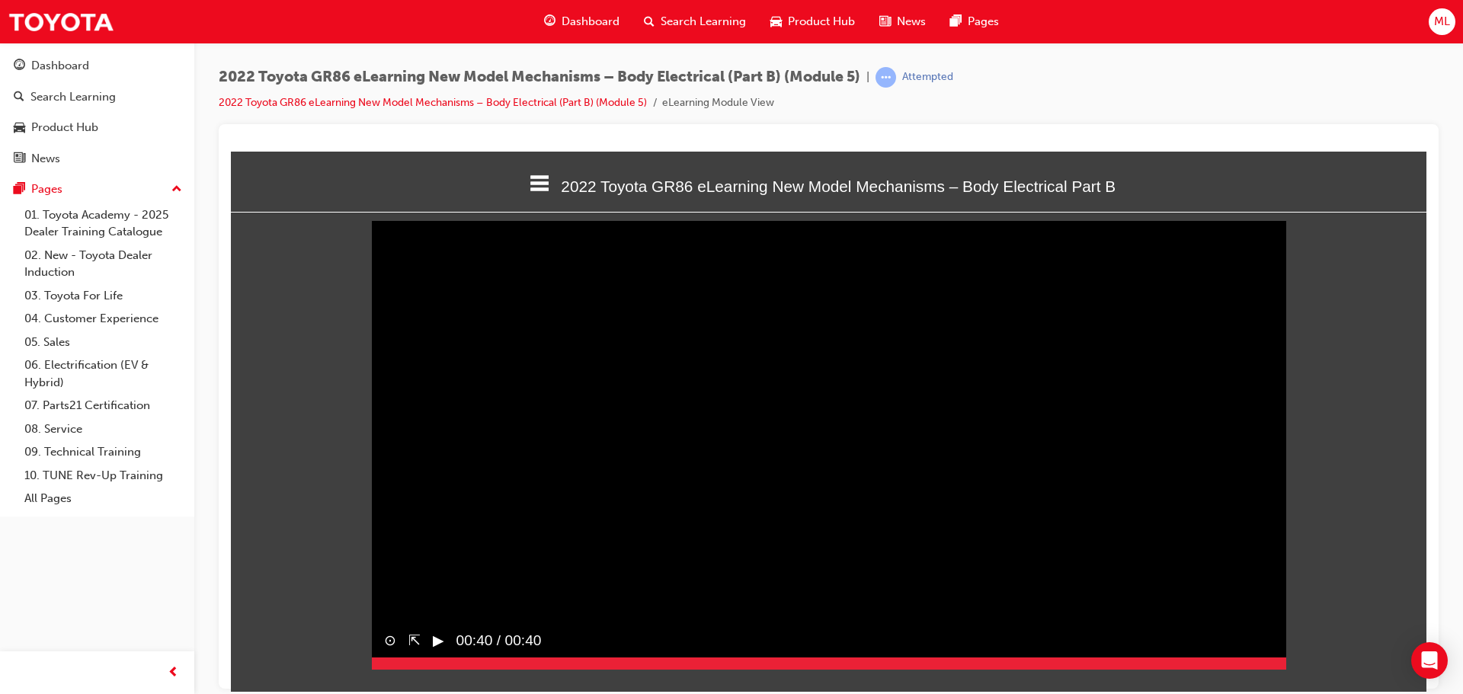
drag, startPoint x: 469, startPoint y: 685, endPoint x: 1299, endPoint y: 674, distance: 829.9
click at [1299, 674] on html "2022 Toyota GR86 eLearning New Model Mechanisms – Body Electrical Part B Welcom…" at bounding box center [829, 421] width 1196 height 540
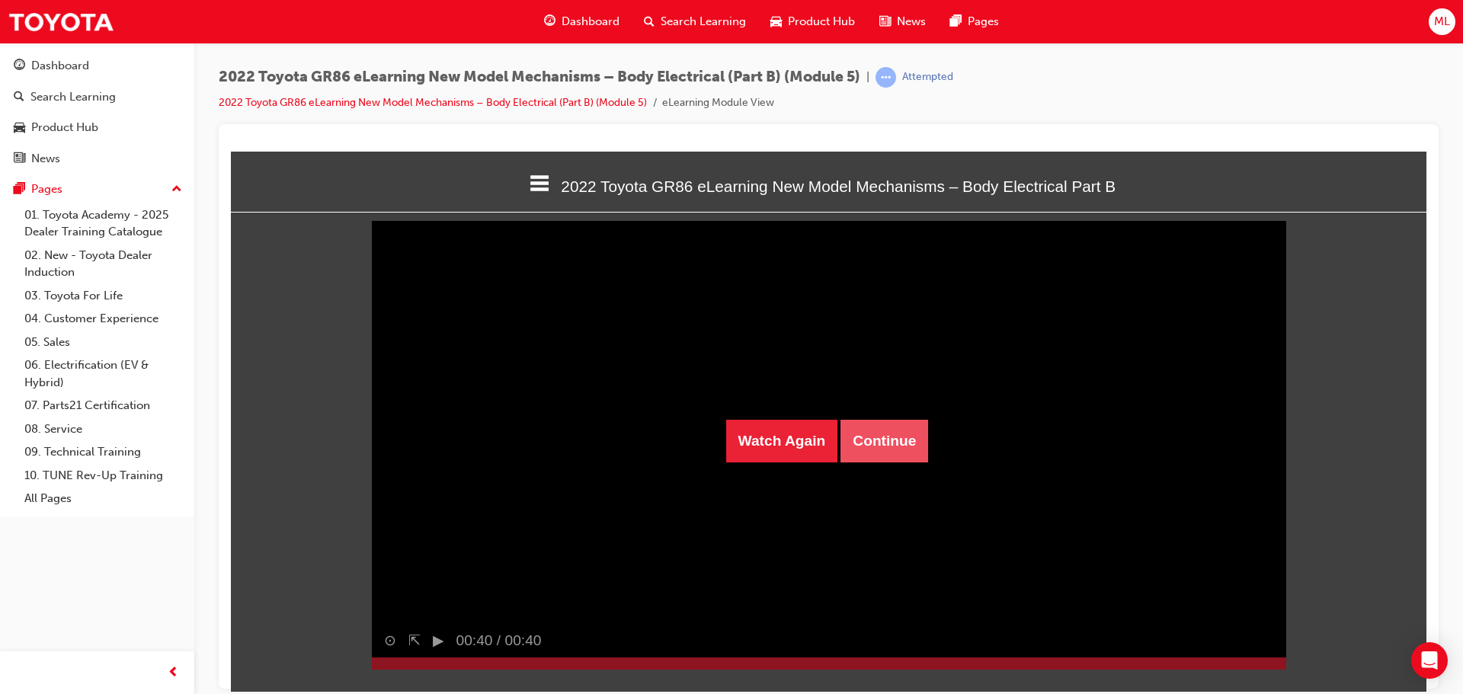
click at [881, 438] on button "Continue" at bounding box center [884, 440] width 88 height 43
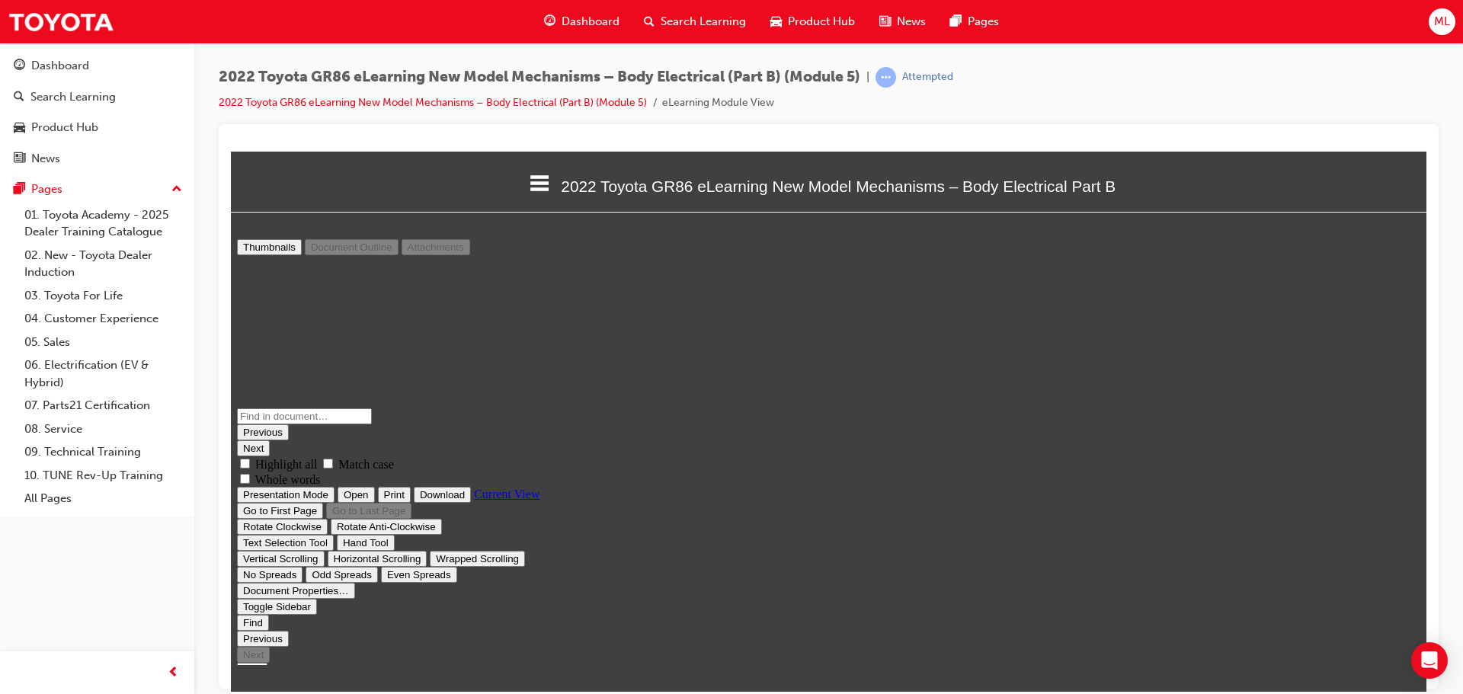
scroll to position [70, 0]
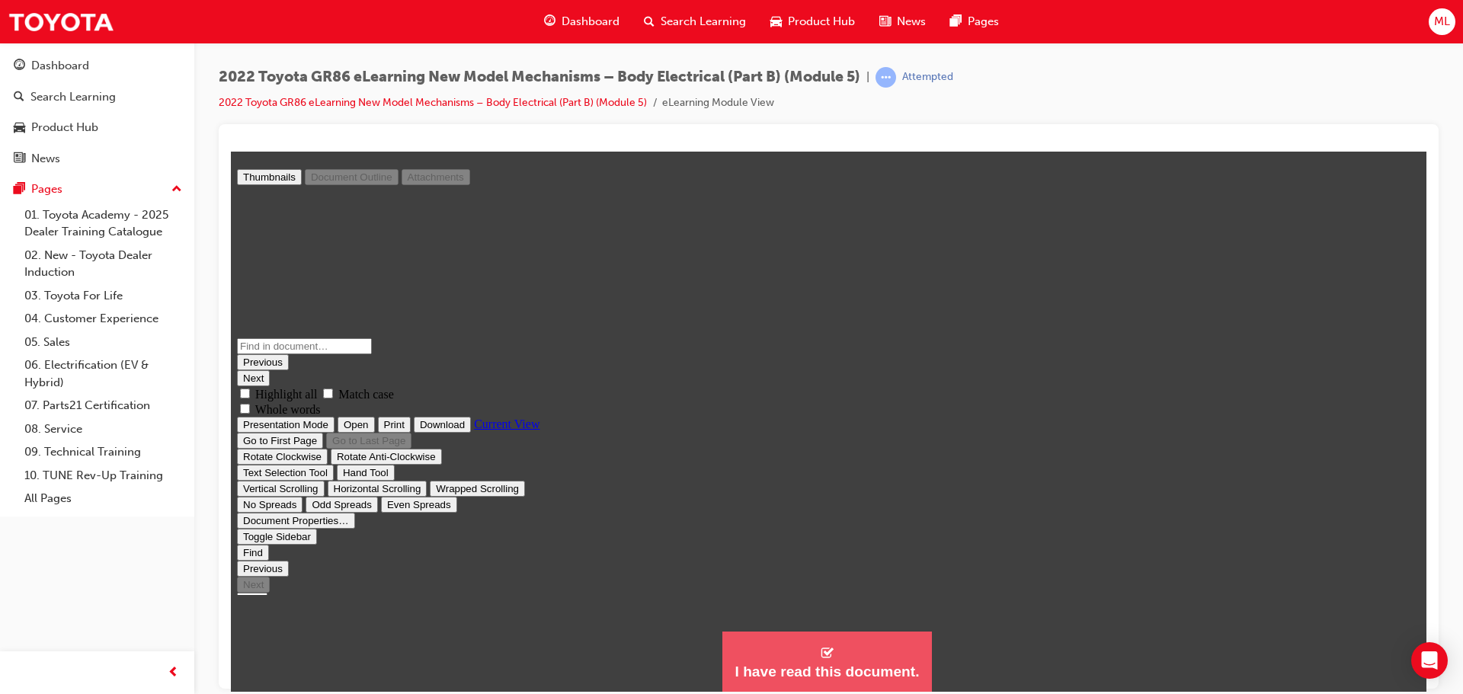
click at [817, 664] on div "I have read this document." at bounding box center [827, 671] width 184 height 18
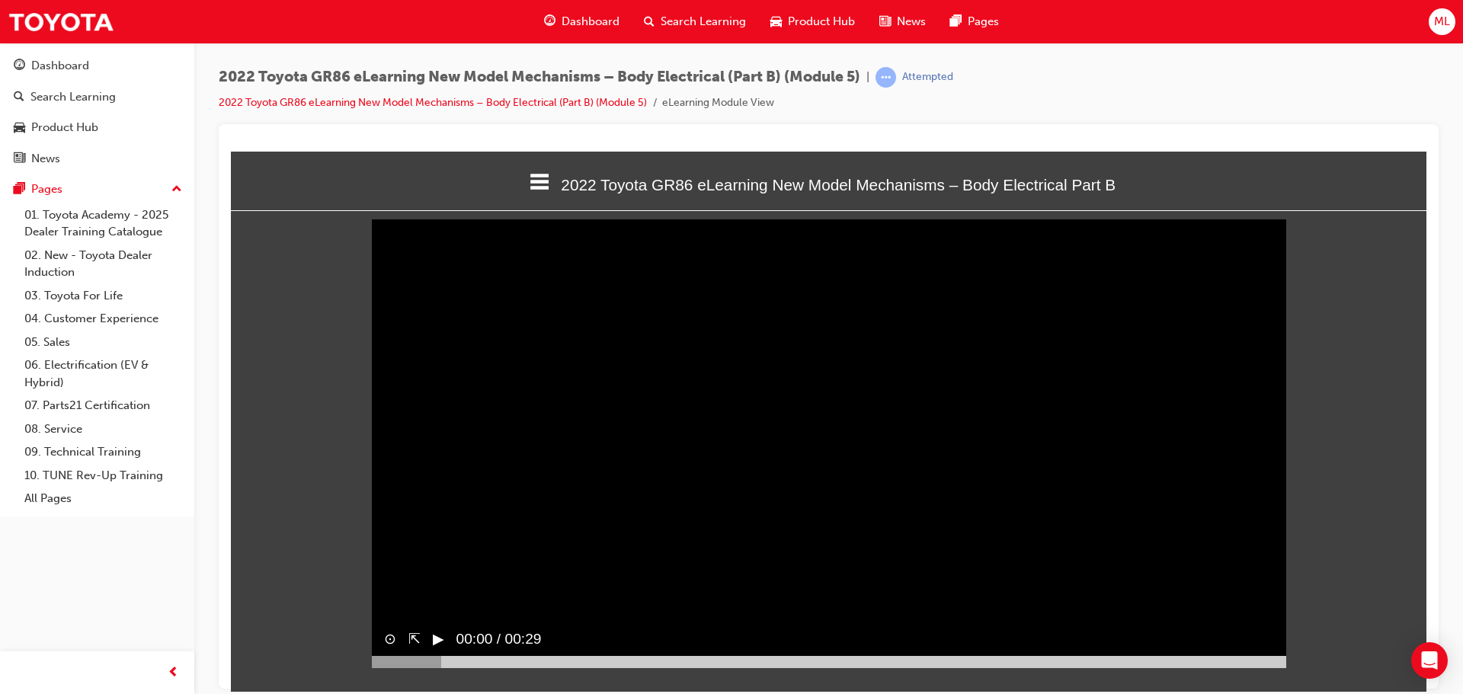
scroll to position [6, 0]
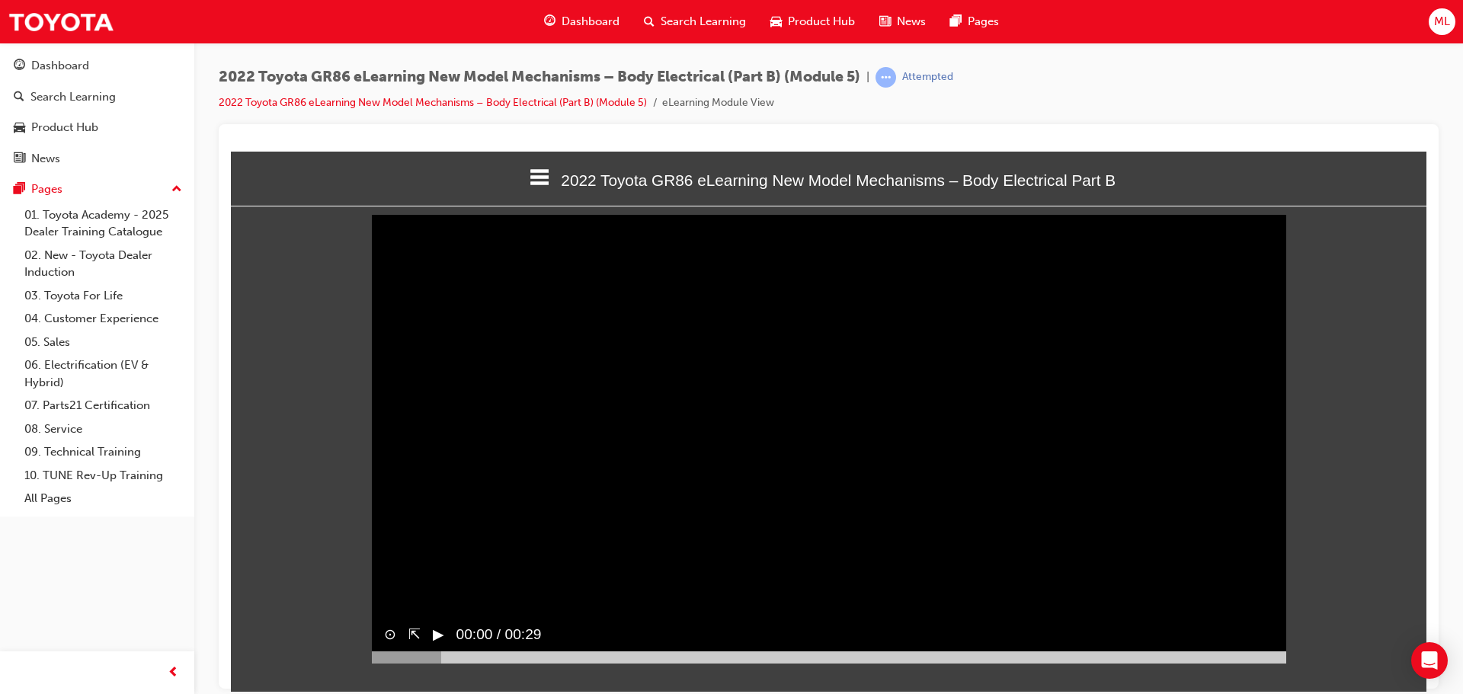
click at [423, 663] on div at bounding box center [407, 657] width 70 height 12
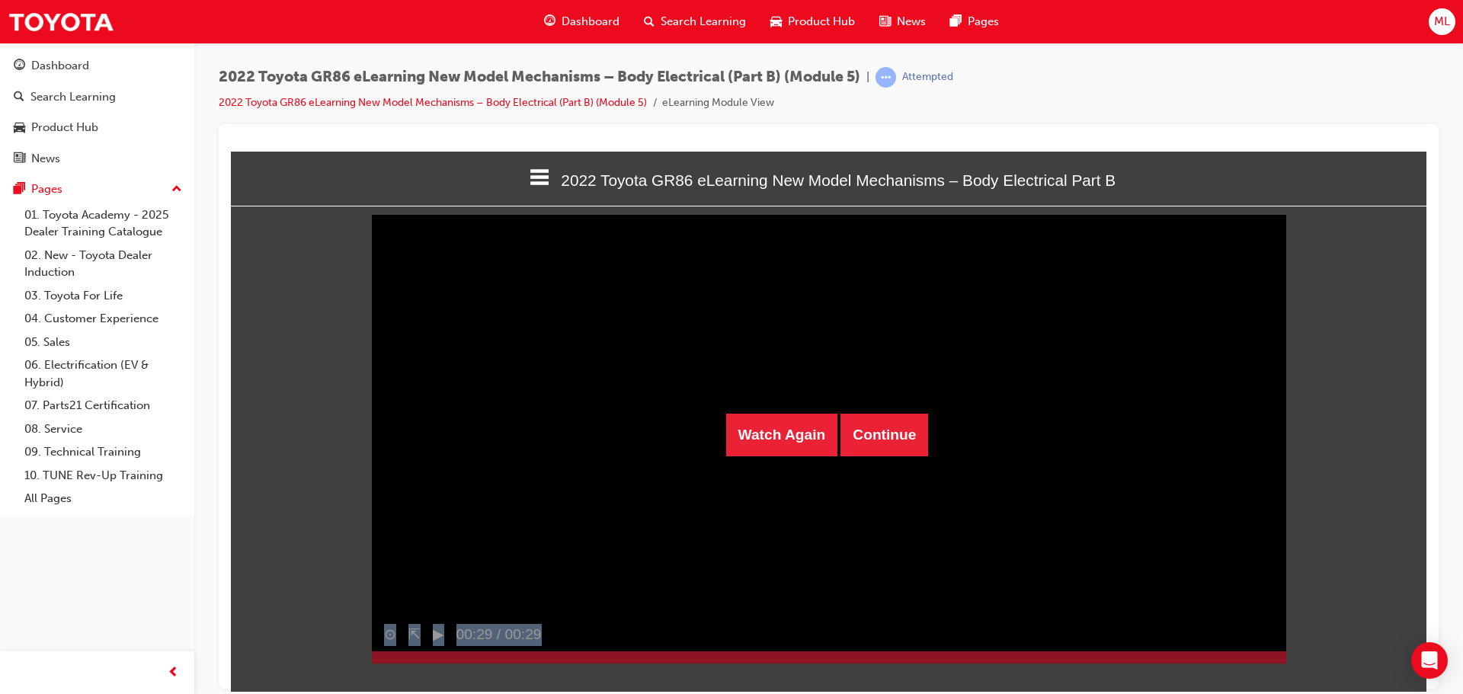
drag, startPoint x: 422, startPoint y: 685, endPoint x: 1292, endPoint y: 665, distance: 869.7
click at [1292, 665] on html "2022 Toyota GR86 eLearning New Model Mechanisms – Body Electrical Part B Welcom…" at bounding box center [829, 415] width 1196 height 540
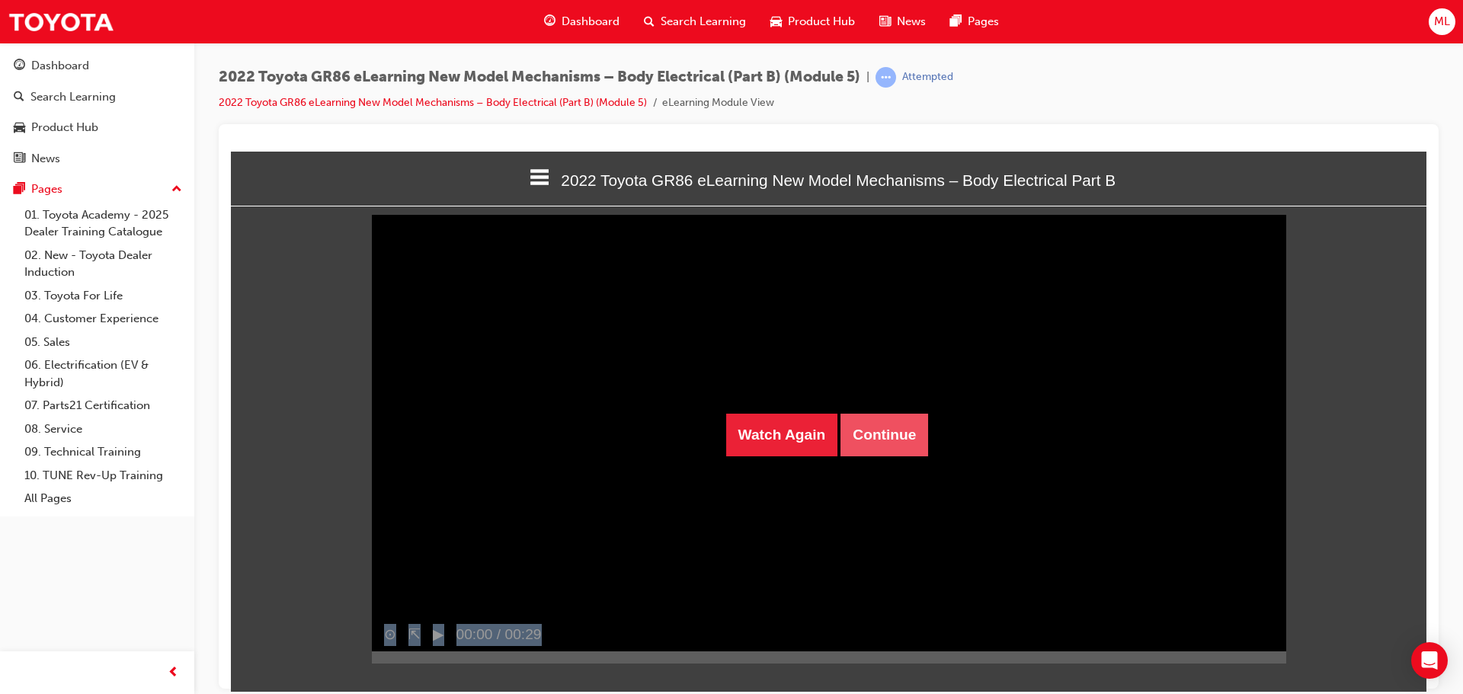
click at [892, 423] on button "Continue" at bounding box center [884, 434] width 88 height 43
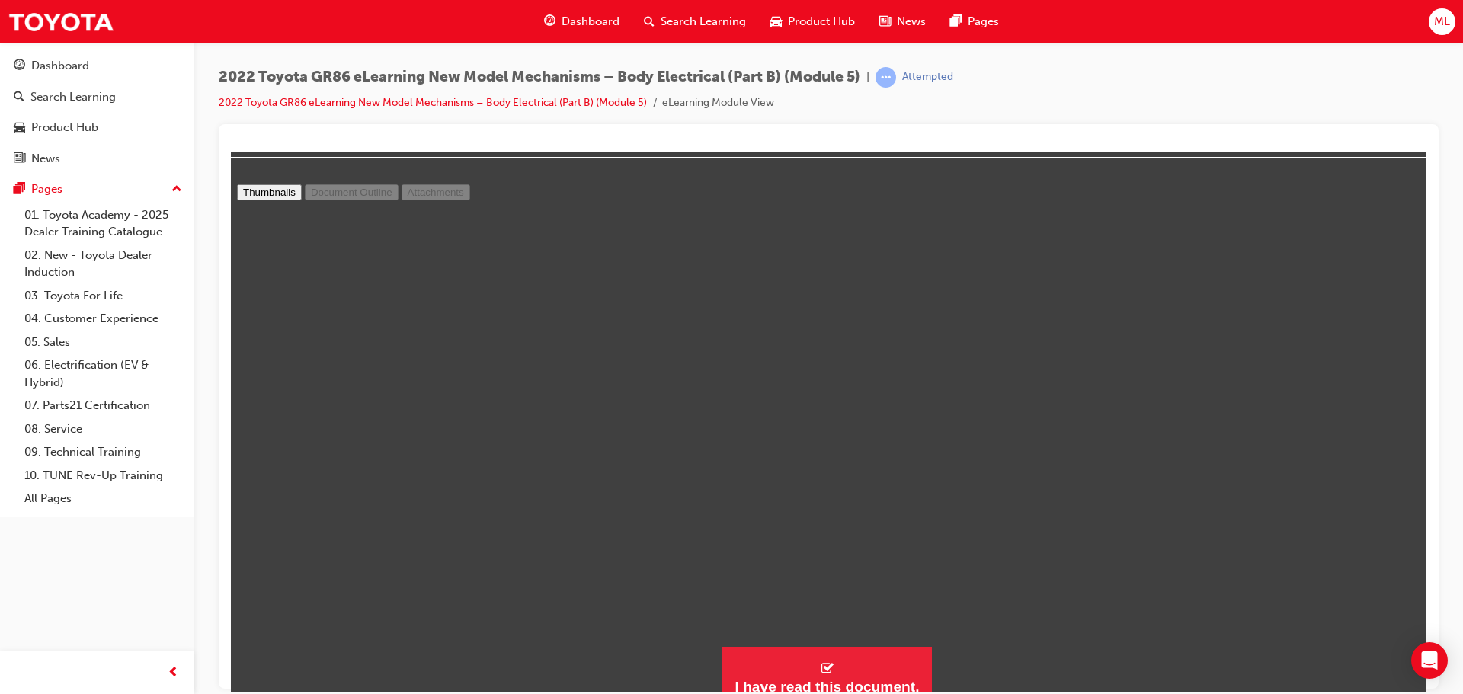
scroll to position [70, 0]
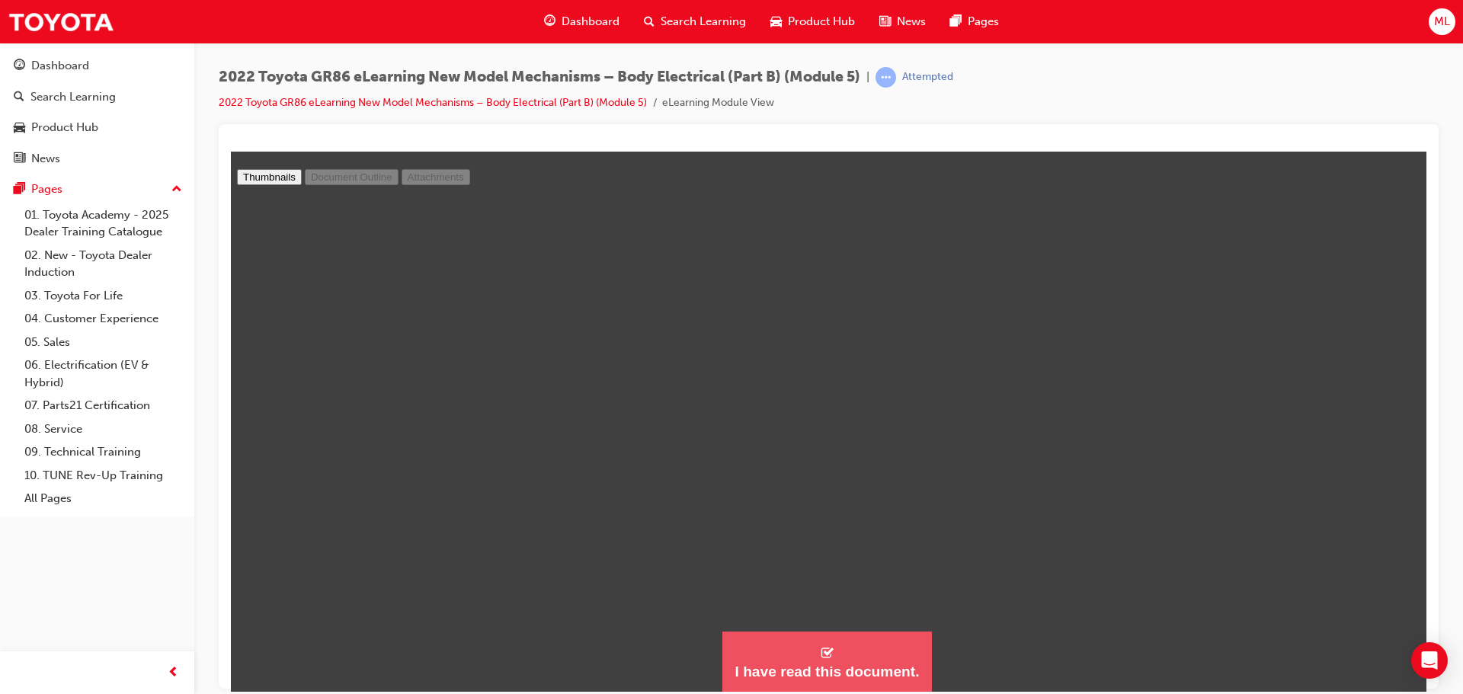
click at [780, 680] on button "I have read this document." at bounding box center [826, 662] width 209 height 62
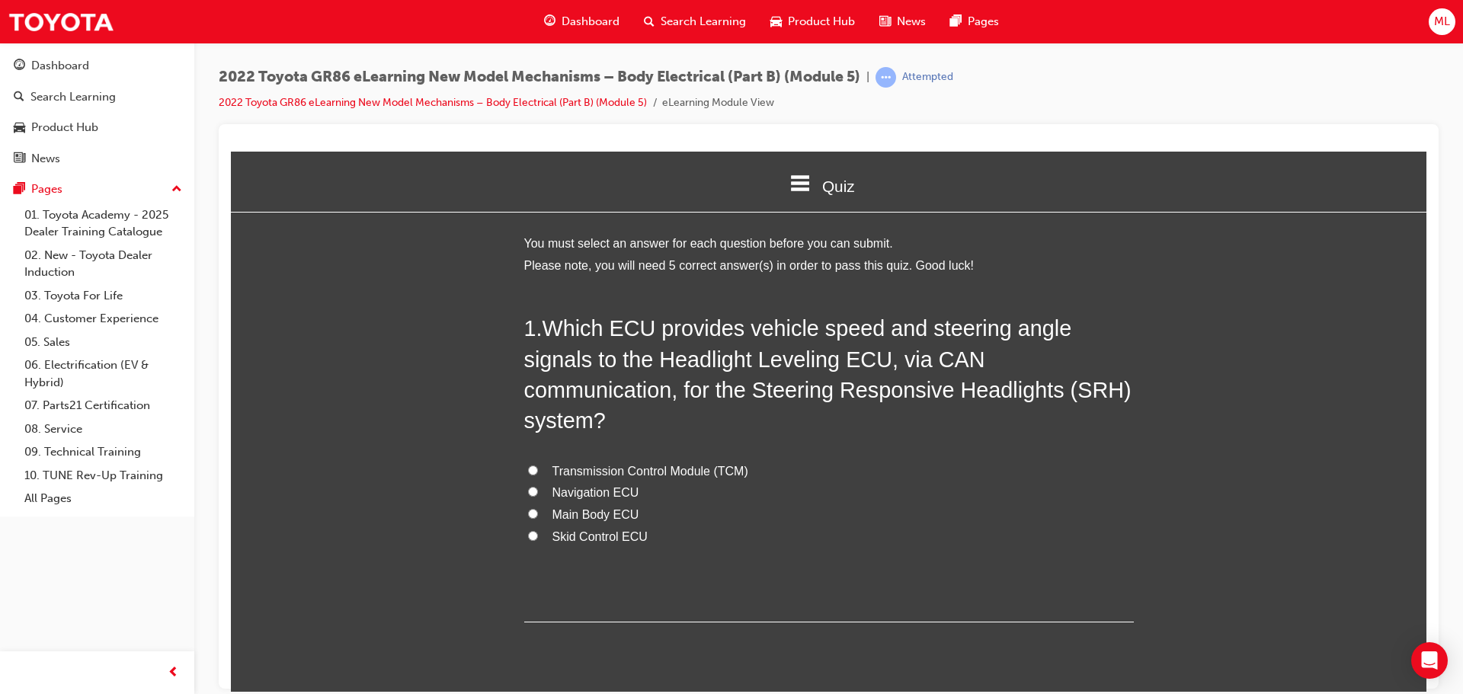
scroll to position [1847, 1208]
click at [528, 530] on input "Skid Control ECU" at bounding box center [533, 535] width 10 height 10
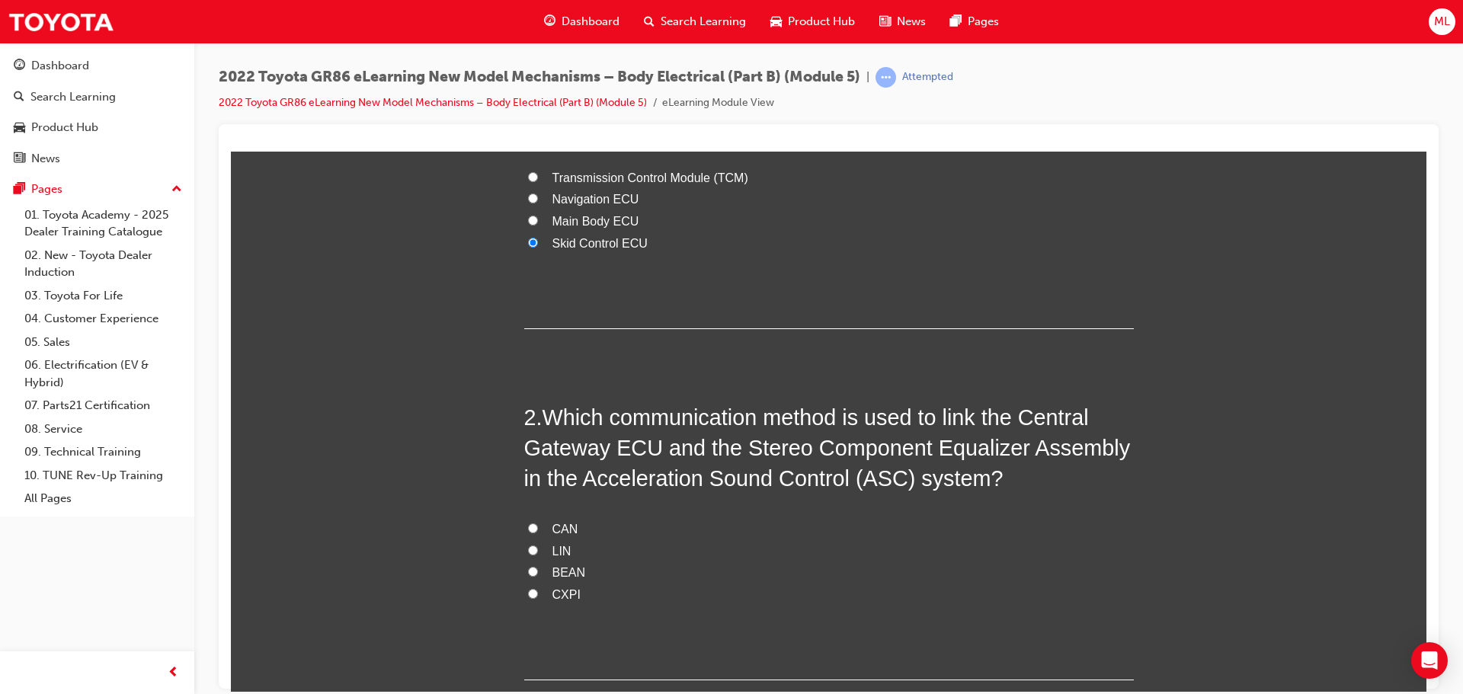
scroll to position [305, 0]
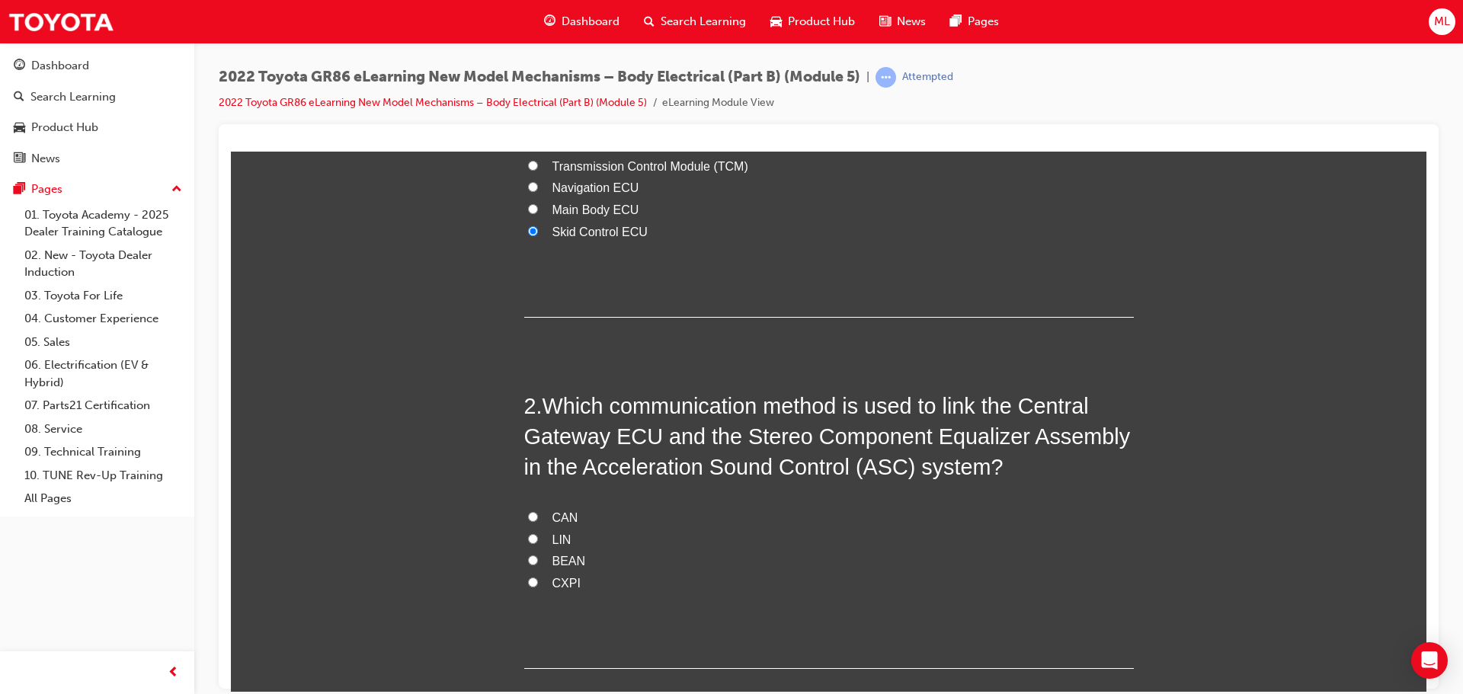
click at [528, 511] on input "CAN" at bounding box center [533, 516] width 10 height 10
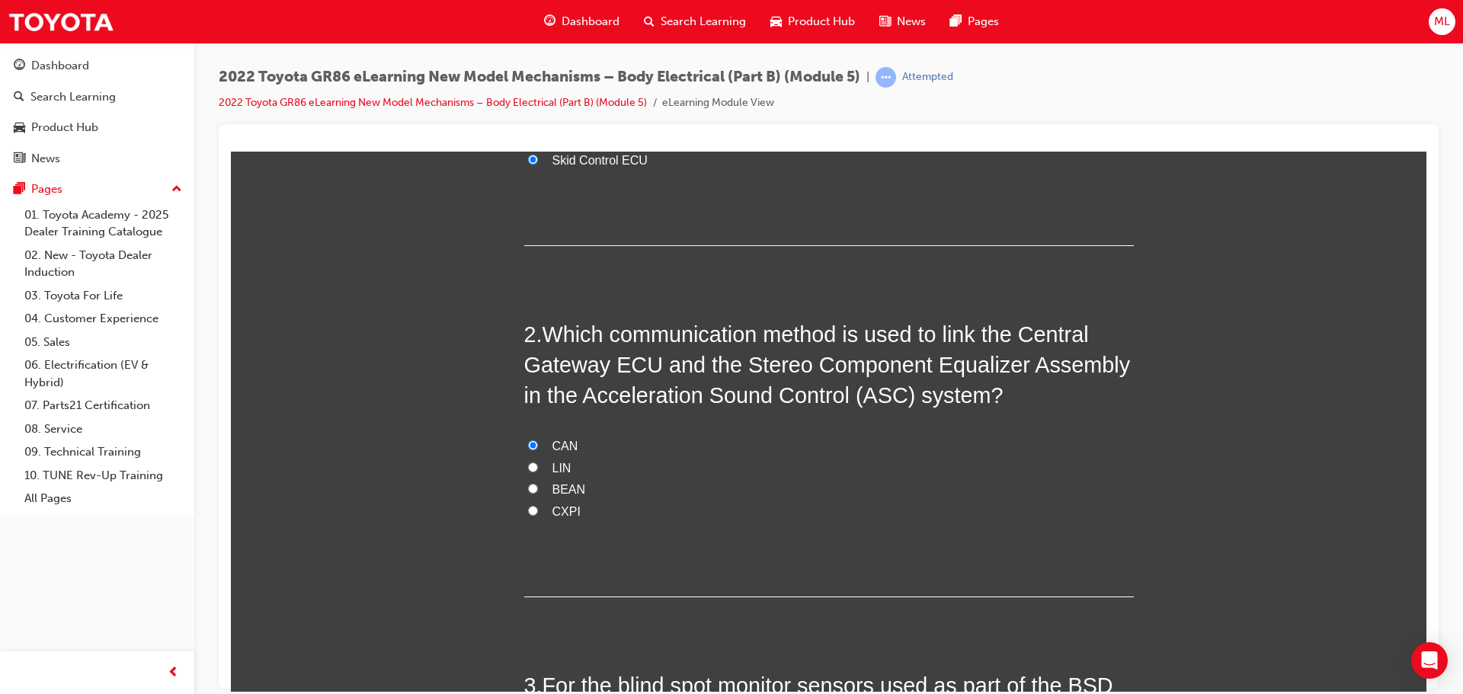
scroll to position [610, 0]
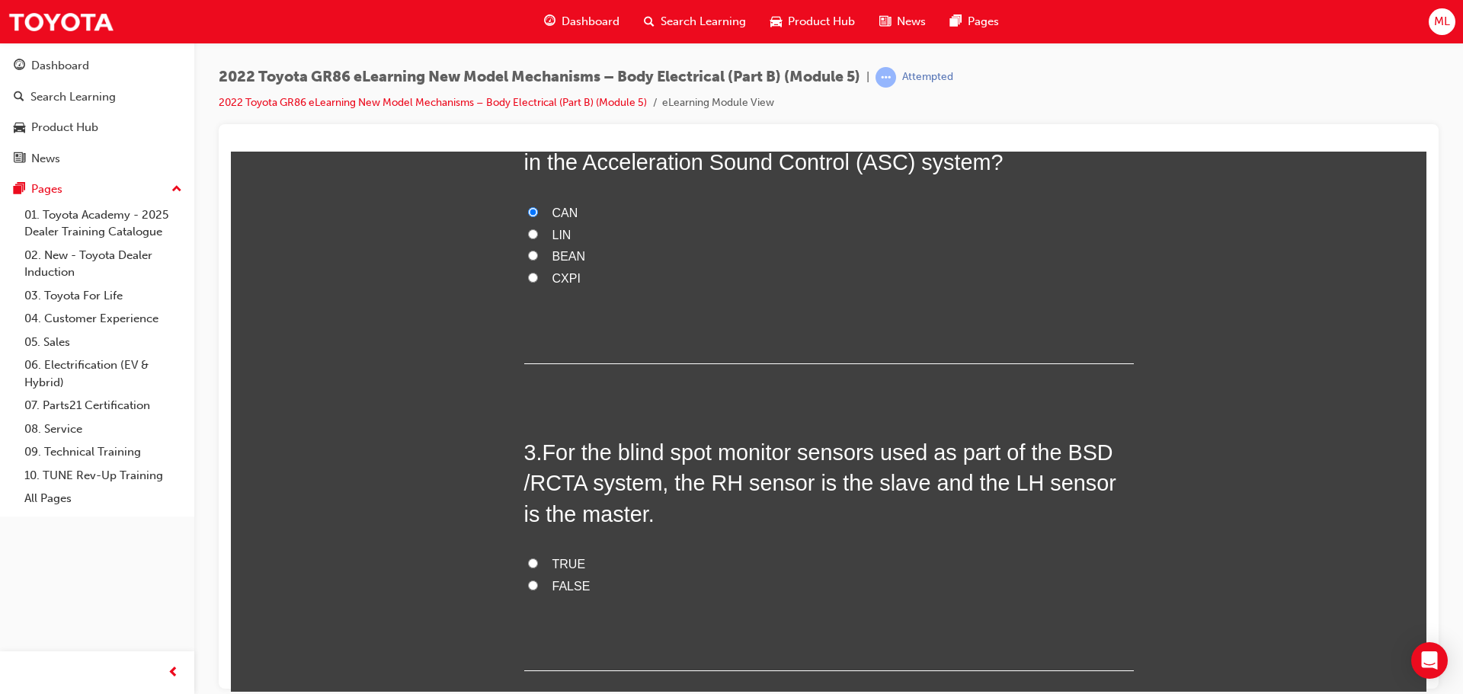
click at [531, 558] on input "TRUE" at bounding box center [533, 563] width 10 height 10
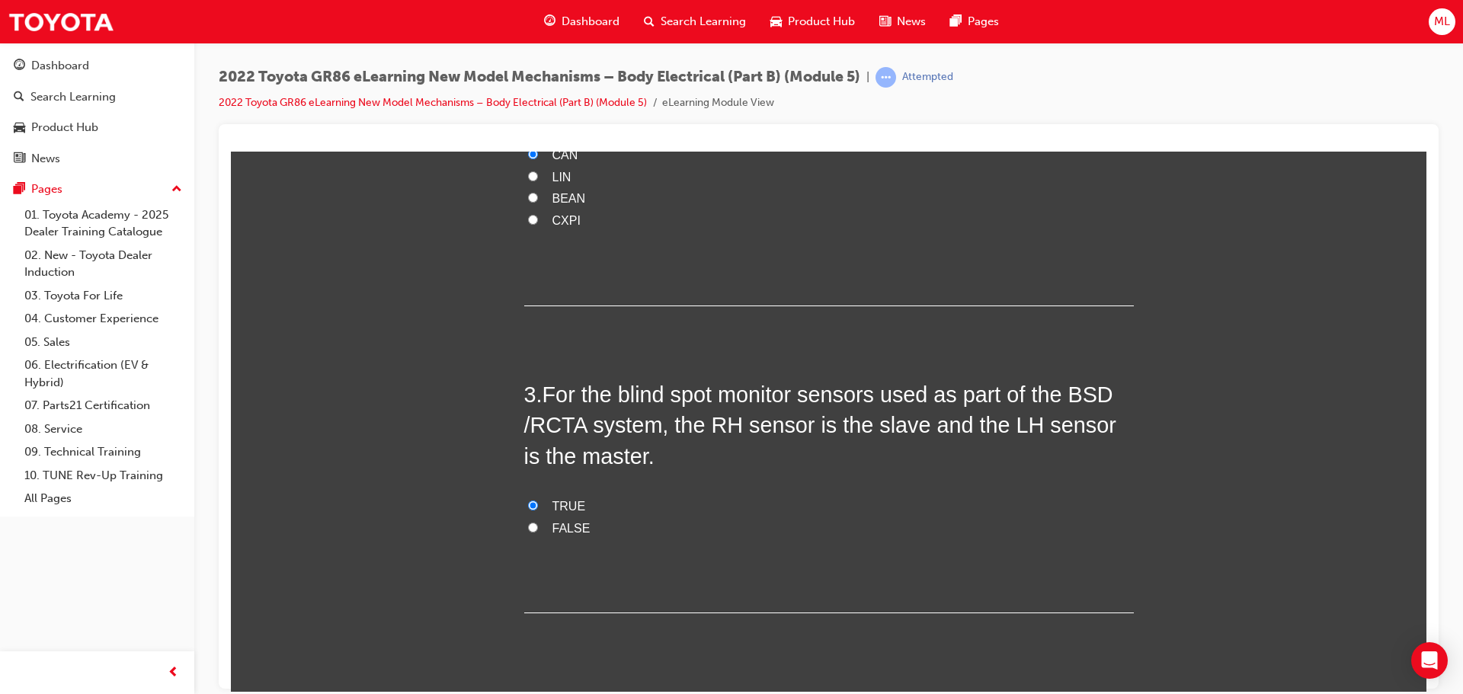
scroll to position [914, 0]
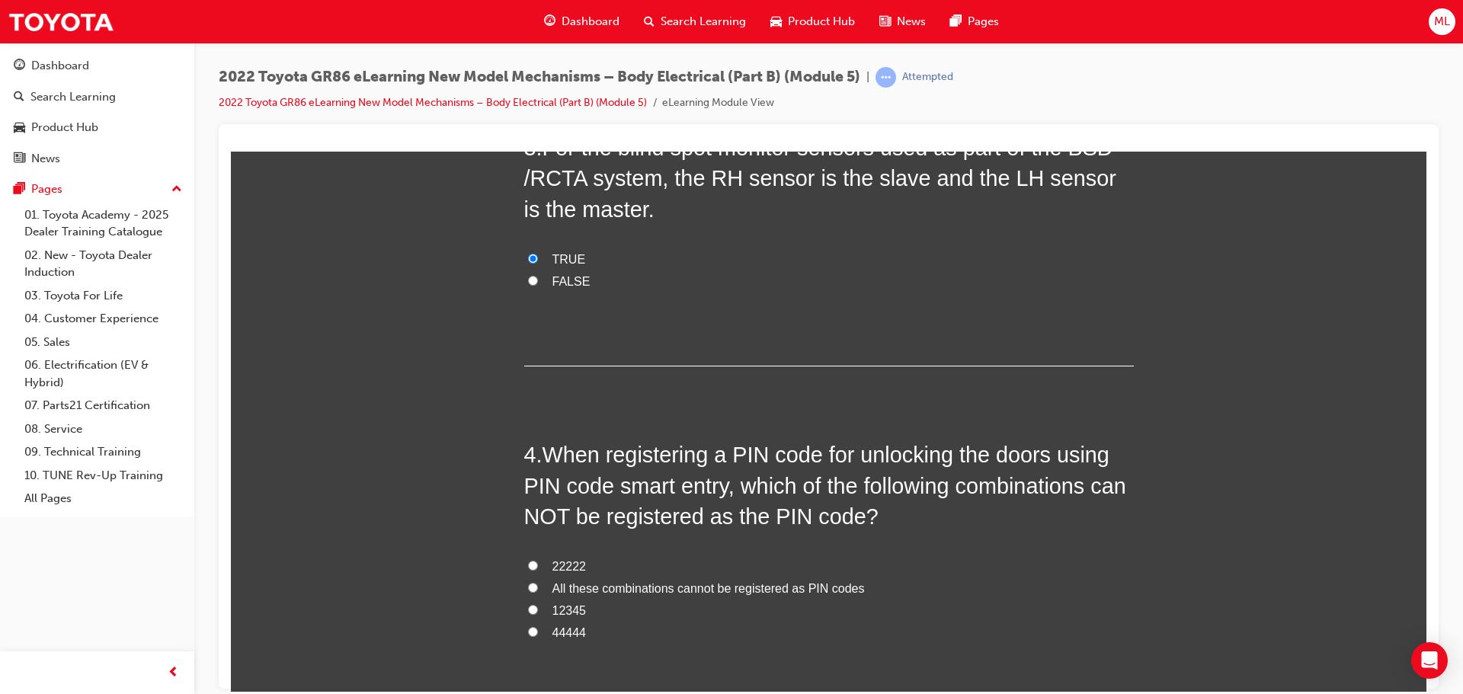
click at [530, 582] on input "All these combinations cannot be registered as PIN codes" at bounding box center [533, 587] width 10 height 10
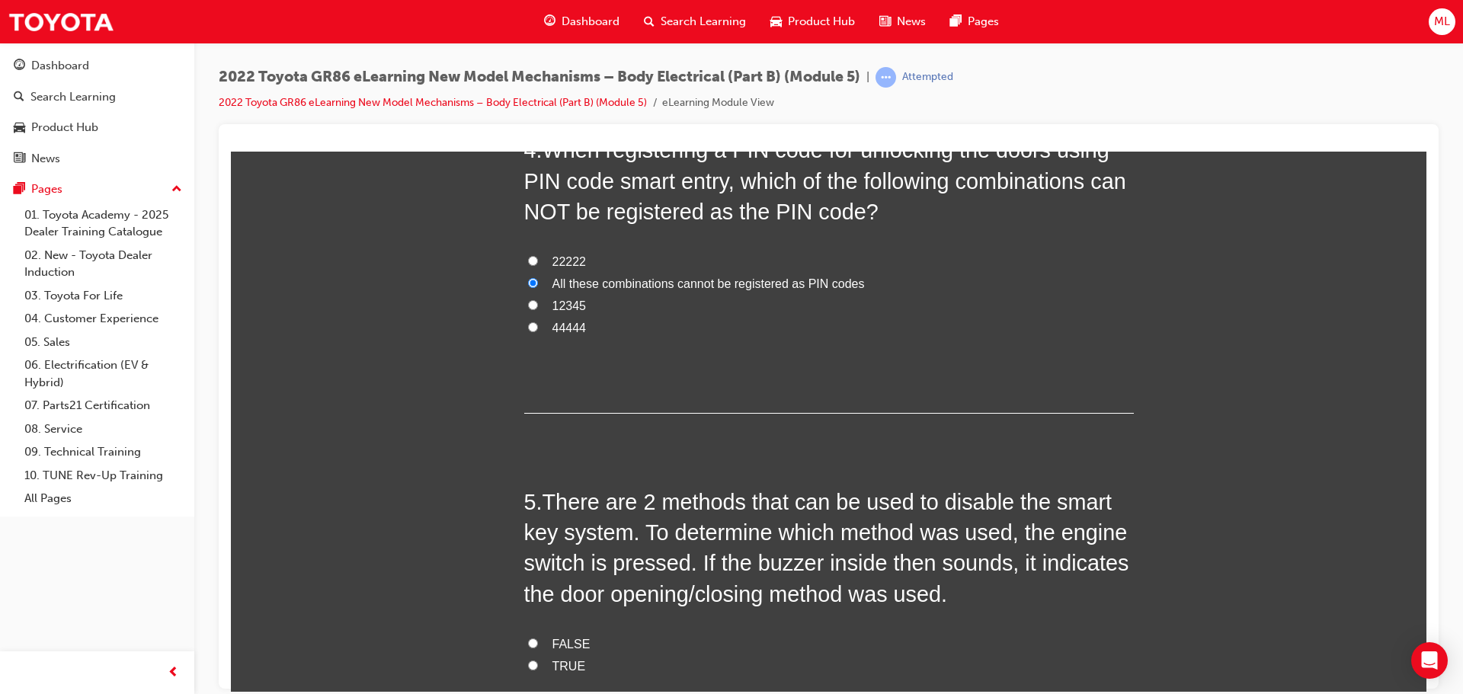
scroll to position [1295, 0]
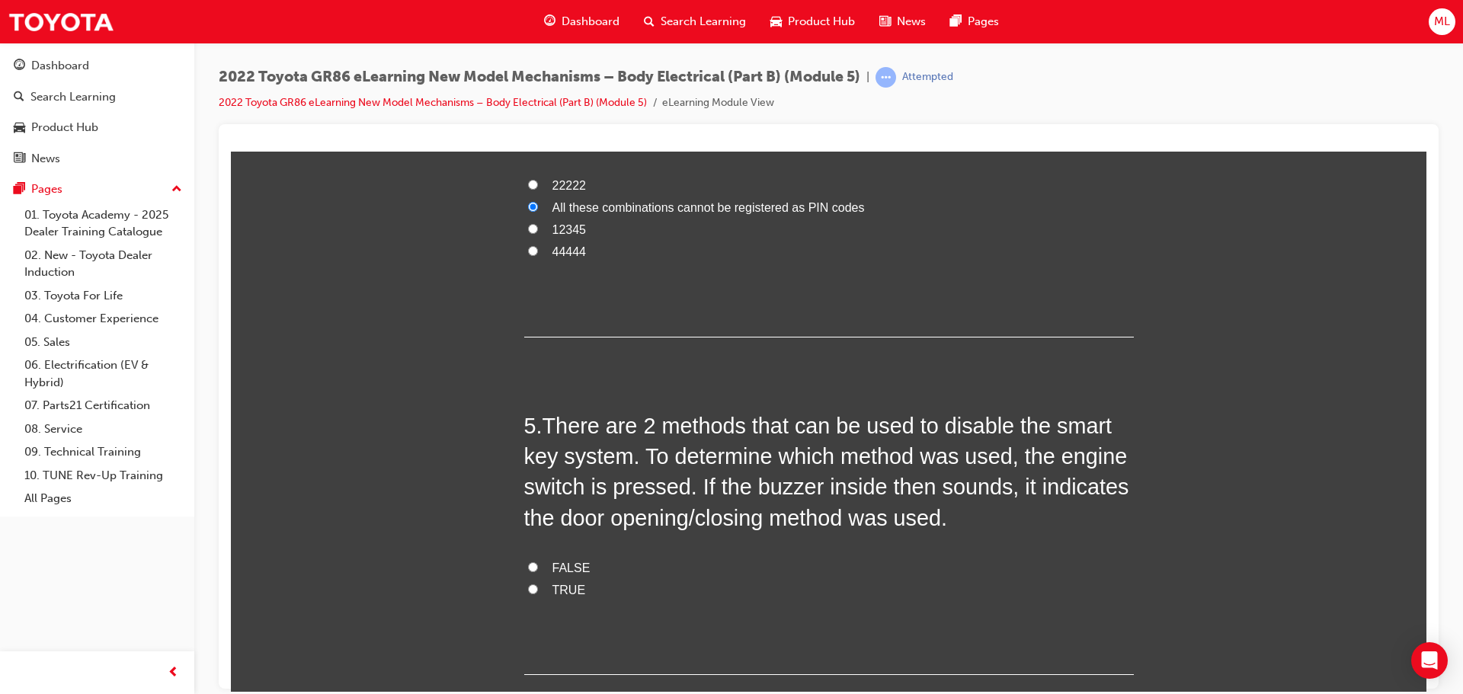
click at [533, 557] on label "FALSE" at bounding box center [829, 568] width 610 height 22
click at [533, 562] on input "FALSE" at bounding box center [533, 567] width 10 height 10
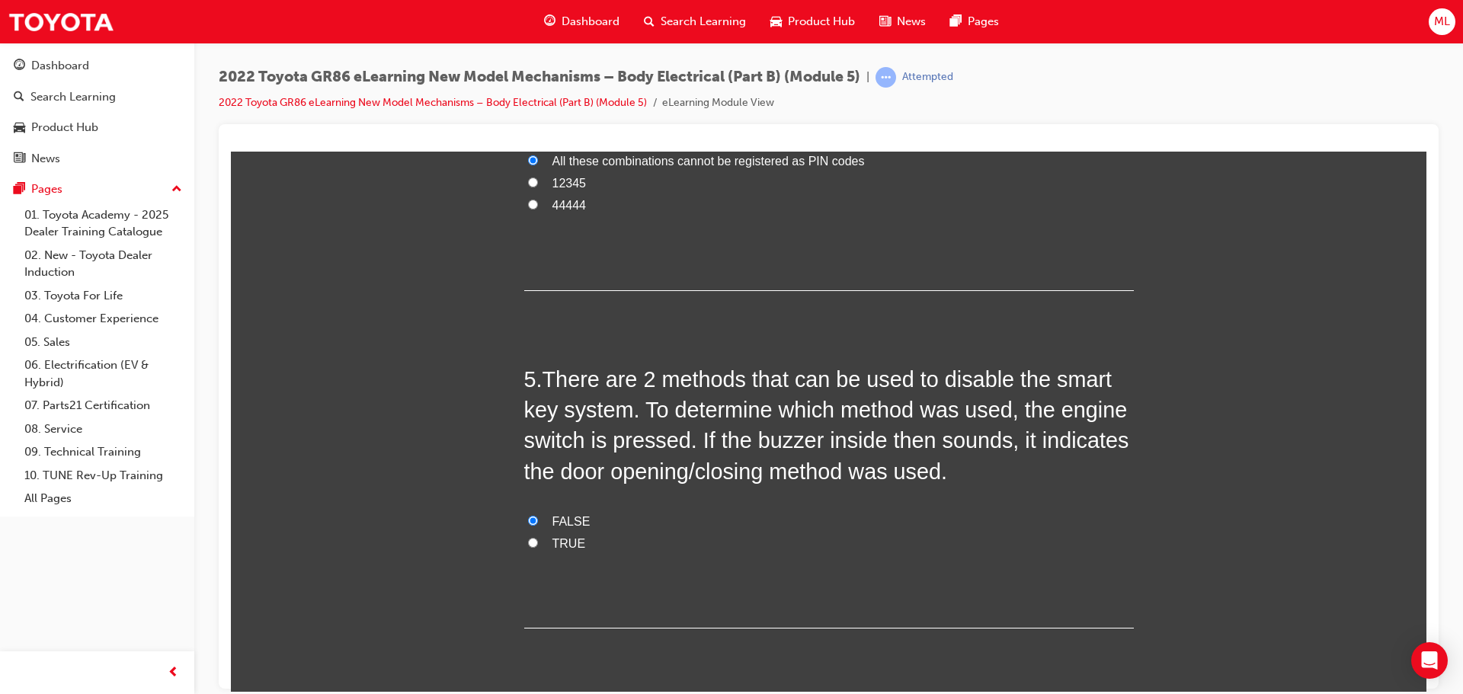
scroll to position [1363, 0]
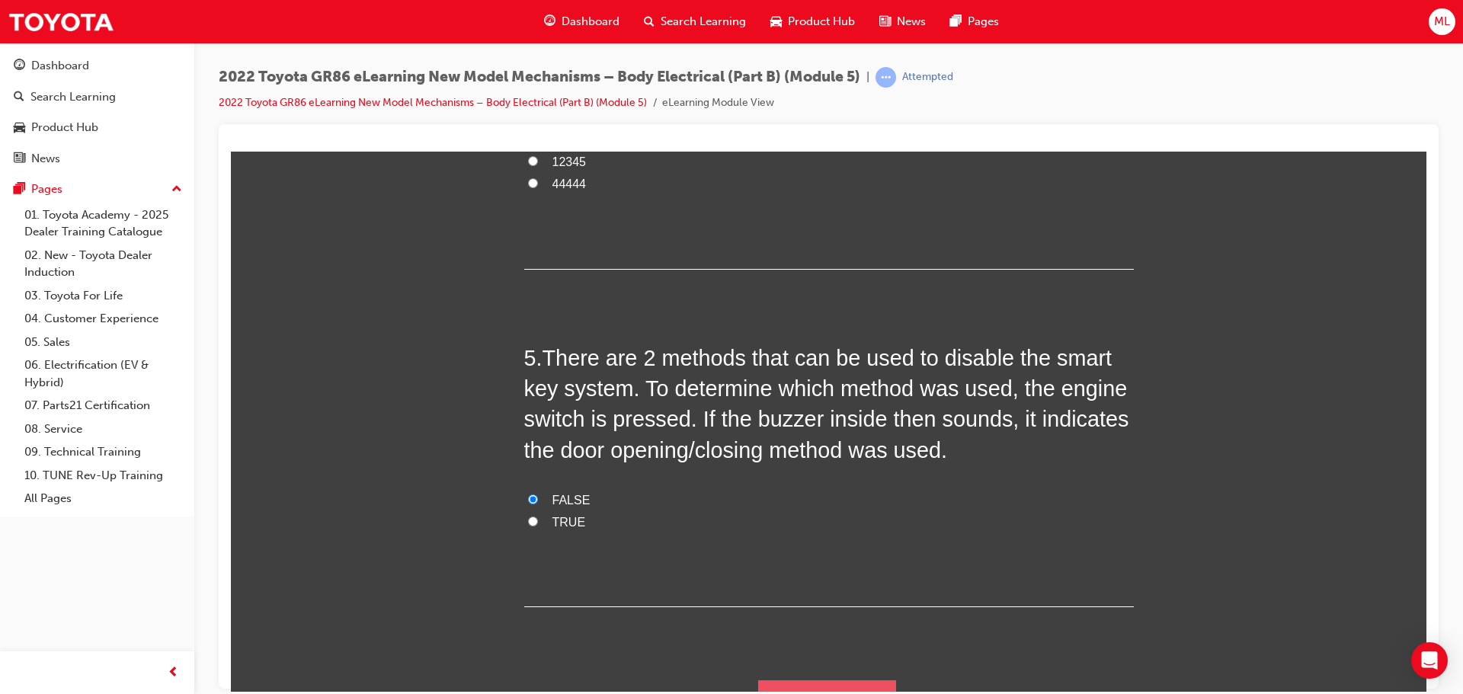
click at [827, 680] on button "Submit Answers" at bounding box center [827, 701] width 139 height 43
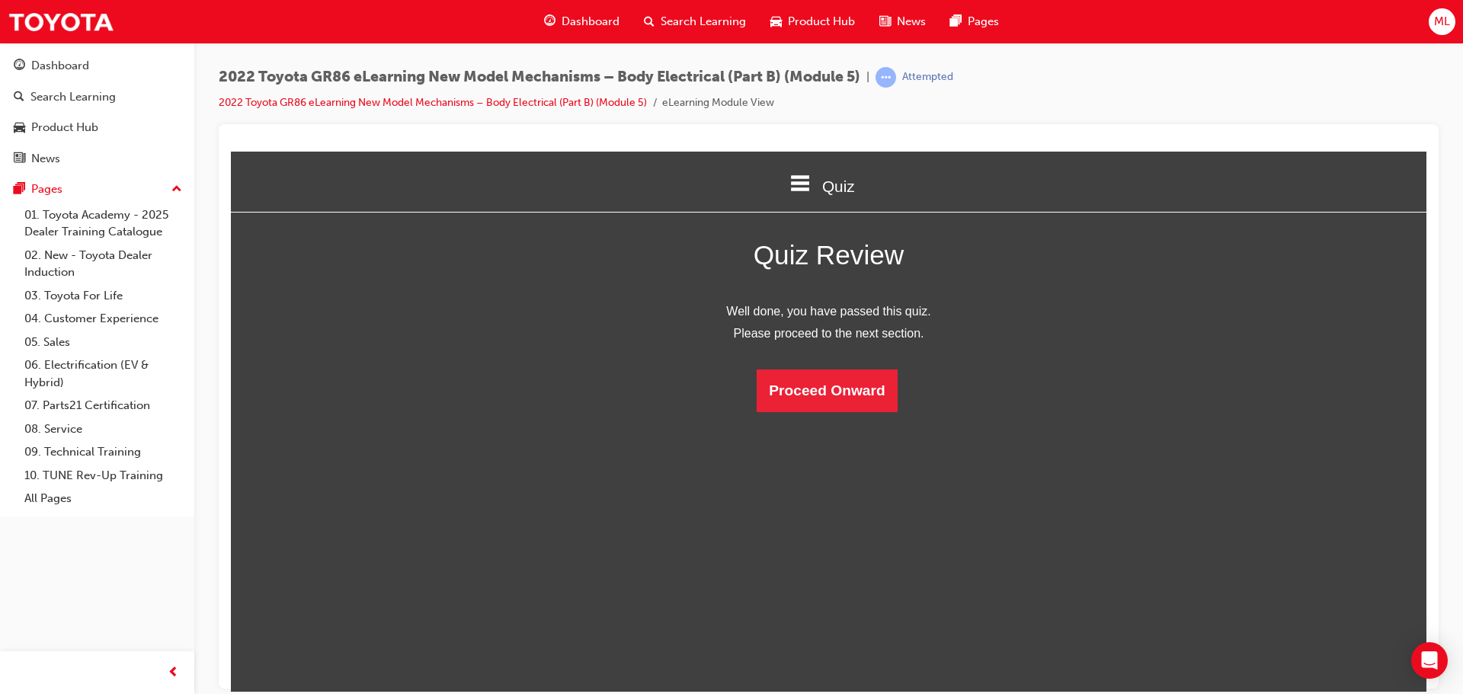
scroll to position [203, 1219]
click at [818, 382] on button "Proceed Onward" at bounding box center [827, 390] width 140 height 43
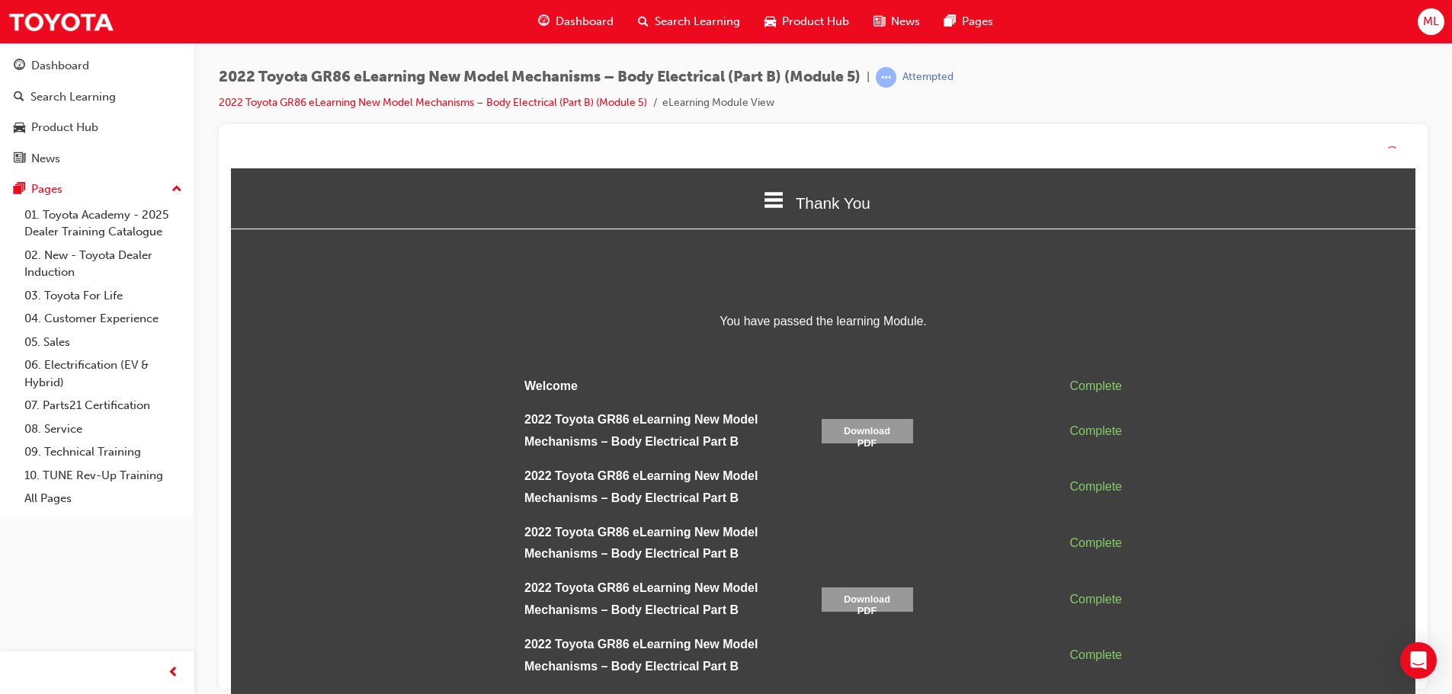
scroll to position [0, 0]
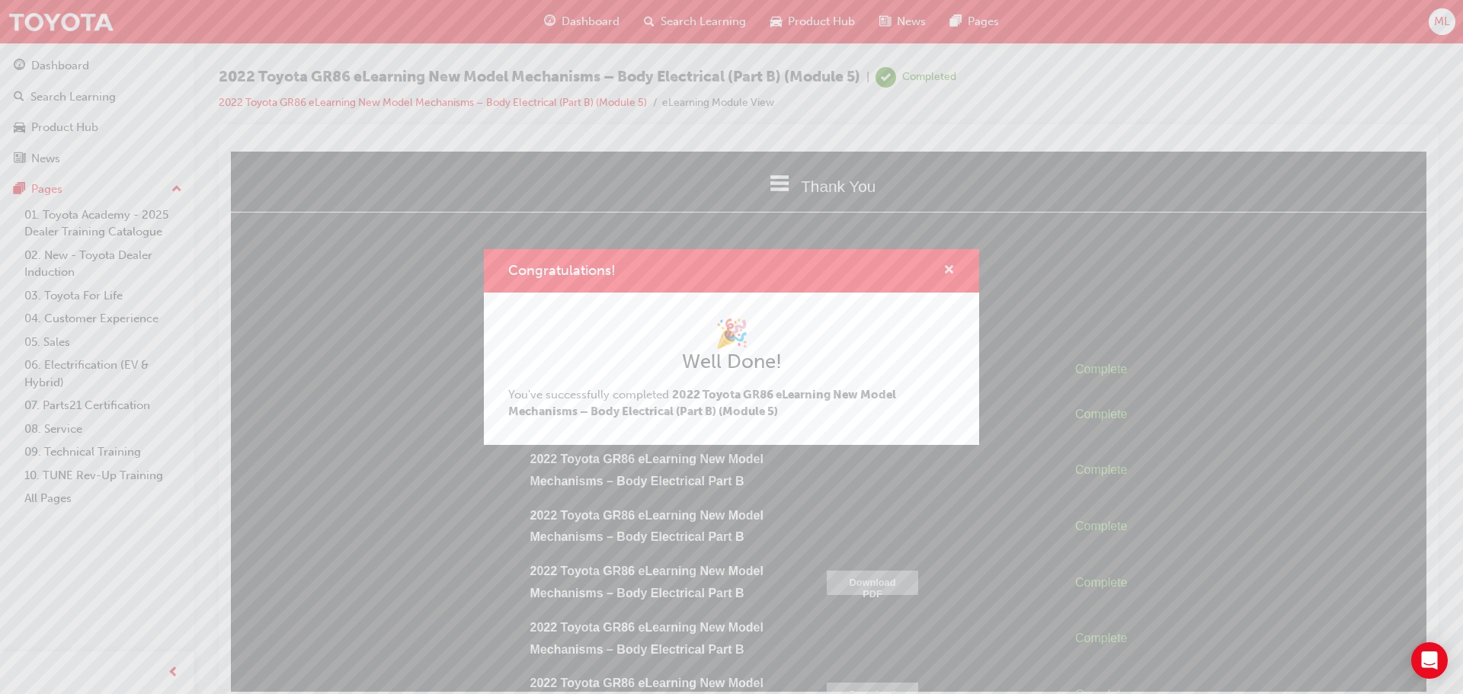
click at [946, 268] on span "cross-icon" at bounding box center [948, 271] width 11 height 14
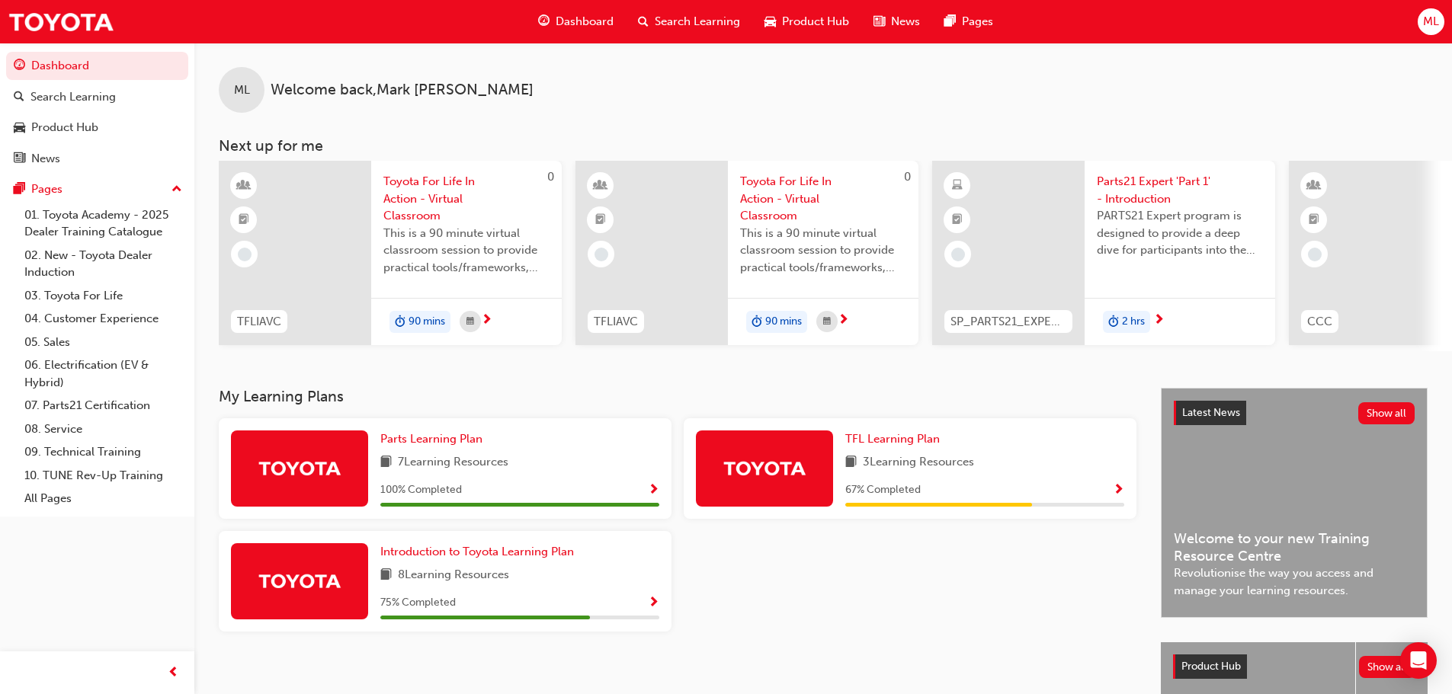
click at [851, 17] on div "Product Hub" at bounding box center [806, 21] width 109 height 31
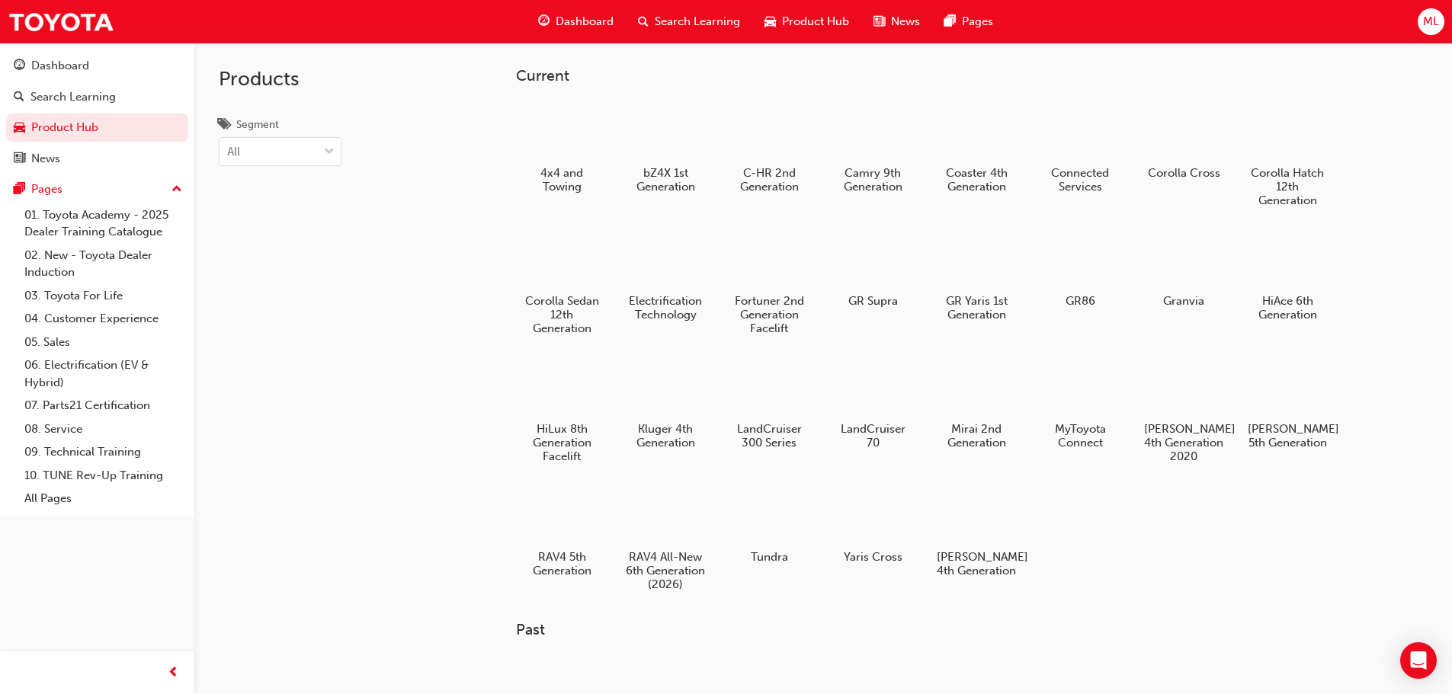
click at [719, 22] on span "Search Learning" at bounding box center [697, 22] width 85 height 18
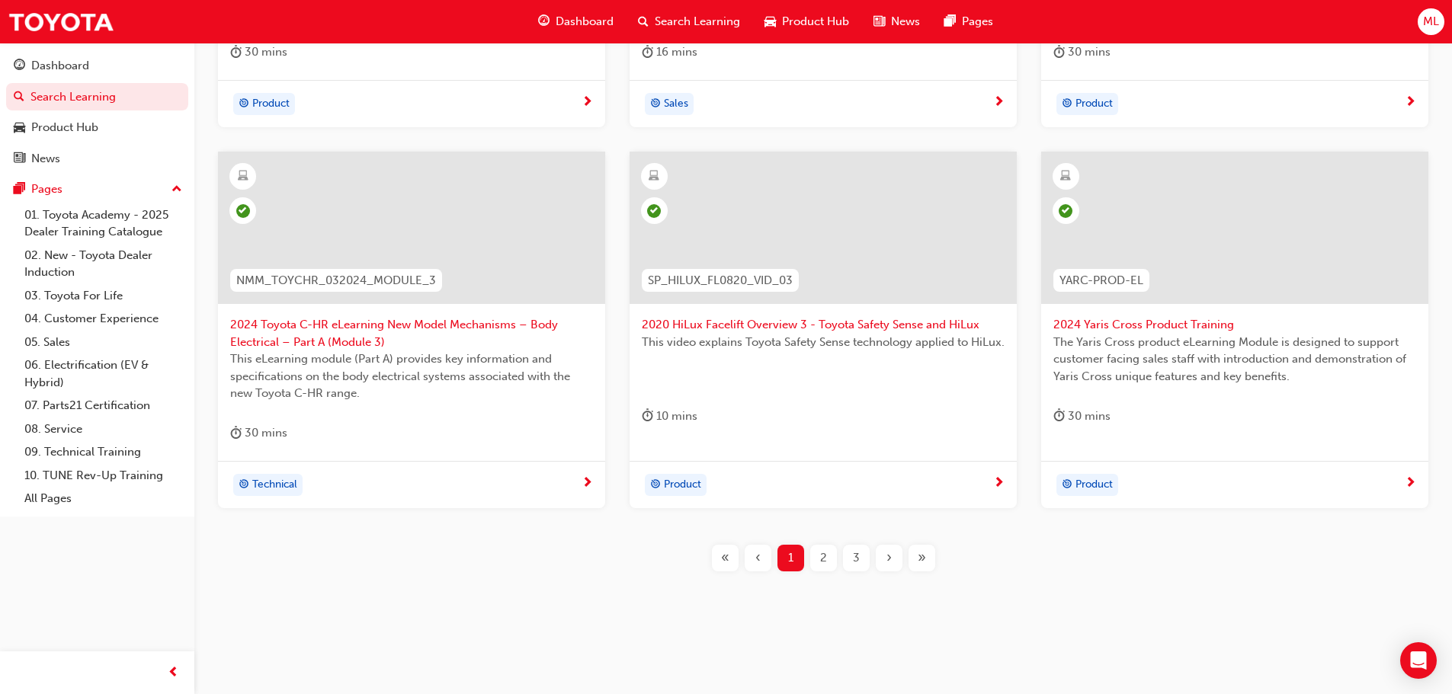
scroll to position [565, 0]
click at [861, 559] on div "3" at bounding box center [856, 557] width 27 height 27
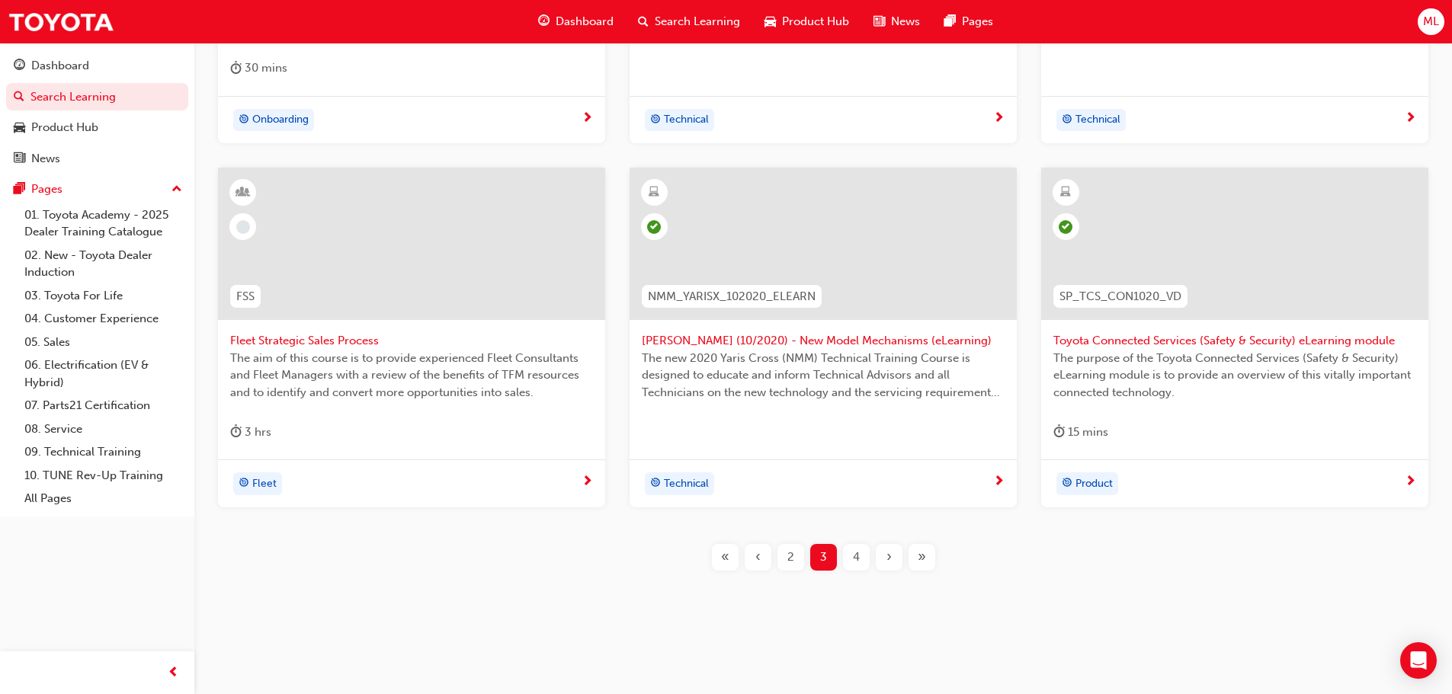
click at [889, 557] on span "›" at bounding box center [888, 558] width 5 height 18
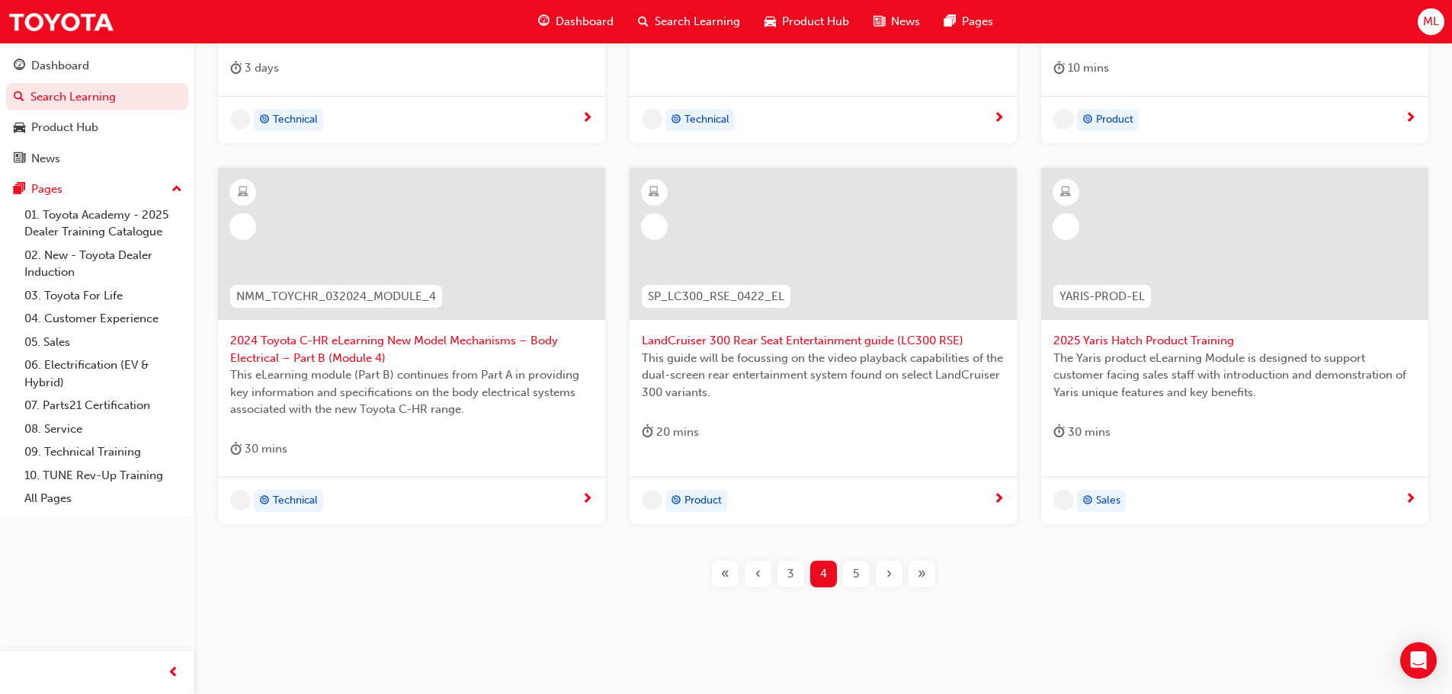
click at [889, 554] on div "T21-PTEN_DIESEL_ILT PT Diesel Engine Management - Training As explained in the …" at bounding box center [823, 208] width 1209 height 808
click at [890, 570] on span "›" at bounding box center [888, 574] width 5 height 18
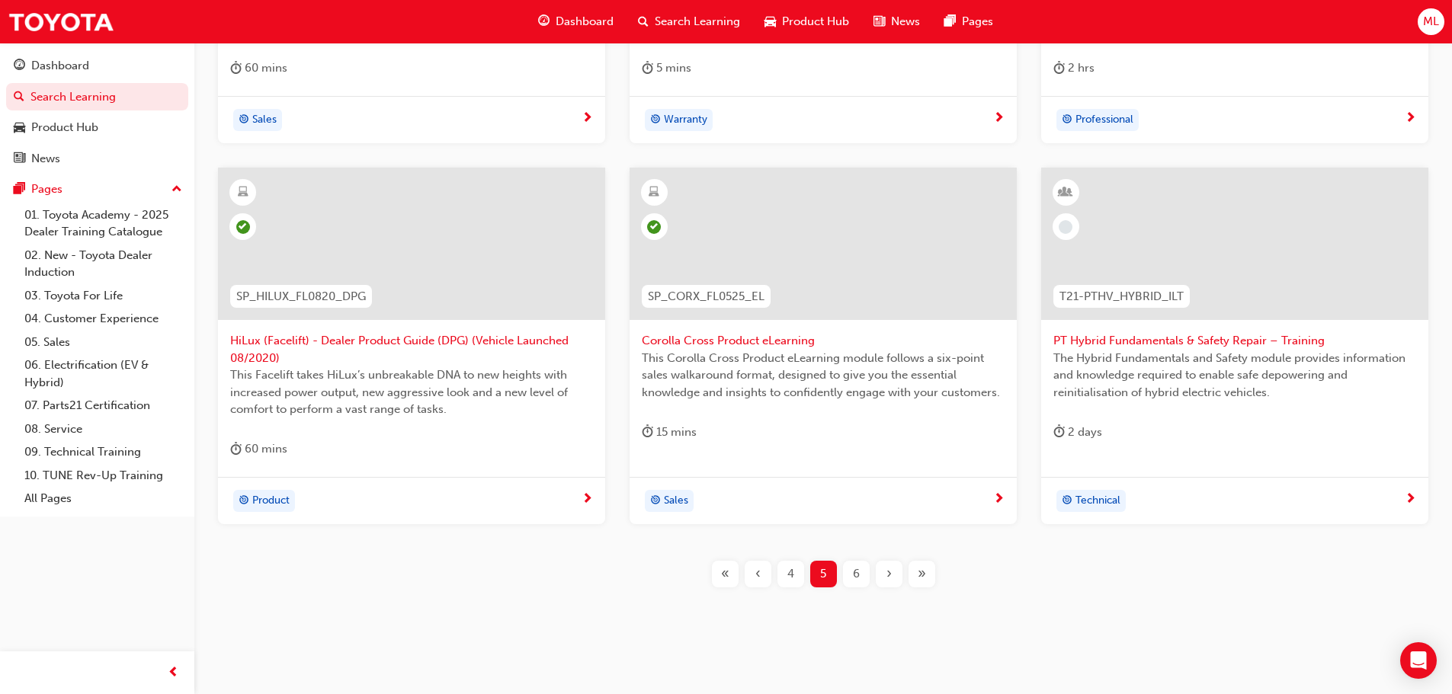
click at [889, 570] on span "›" at bounding box center [888, 574] width 5 height 18
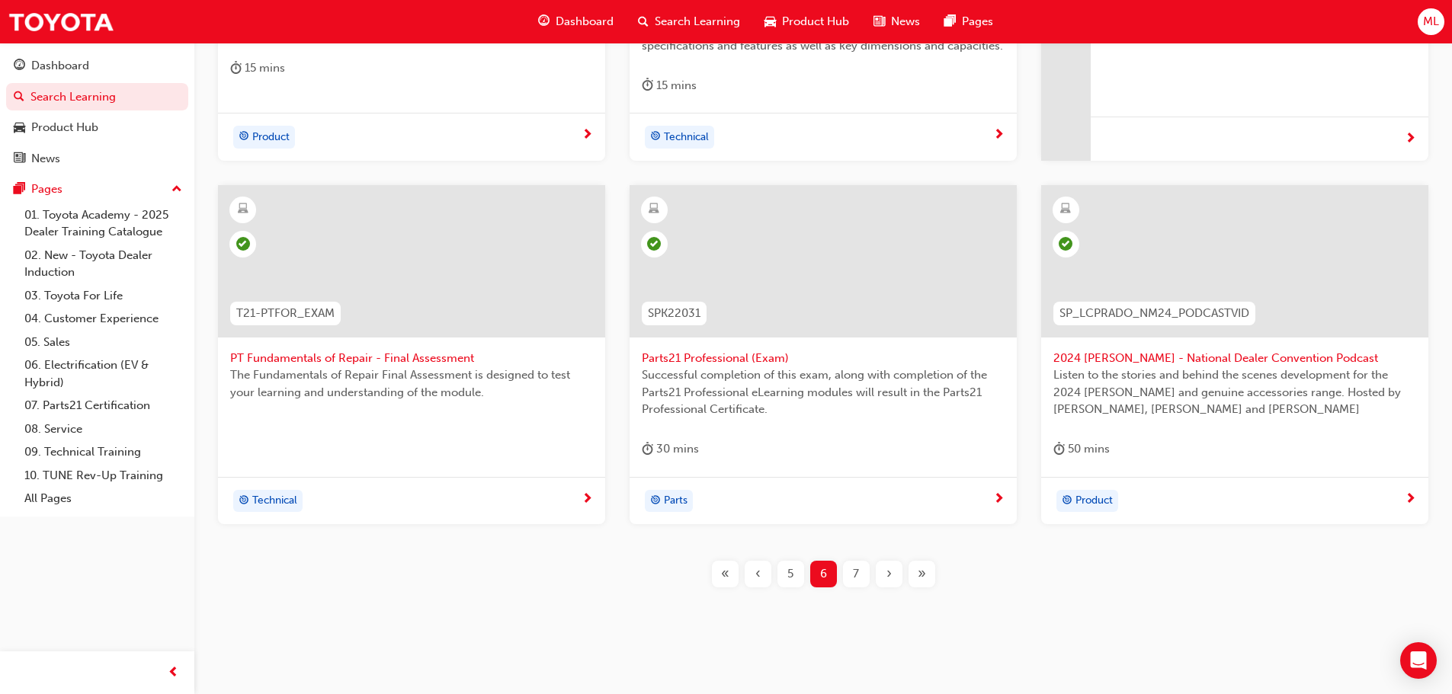
click at [889, 570] on span "›" at bounding box center [888, 574] width 5 height 18
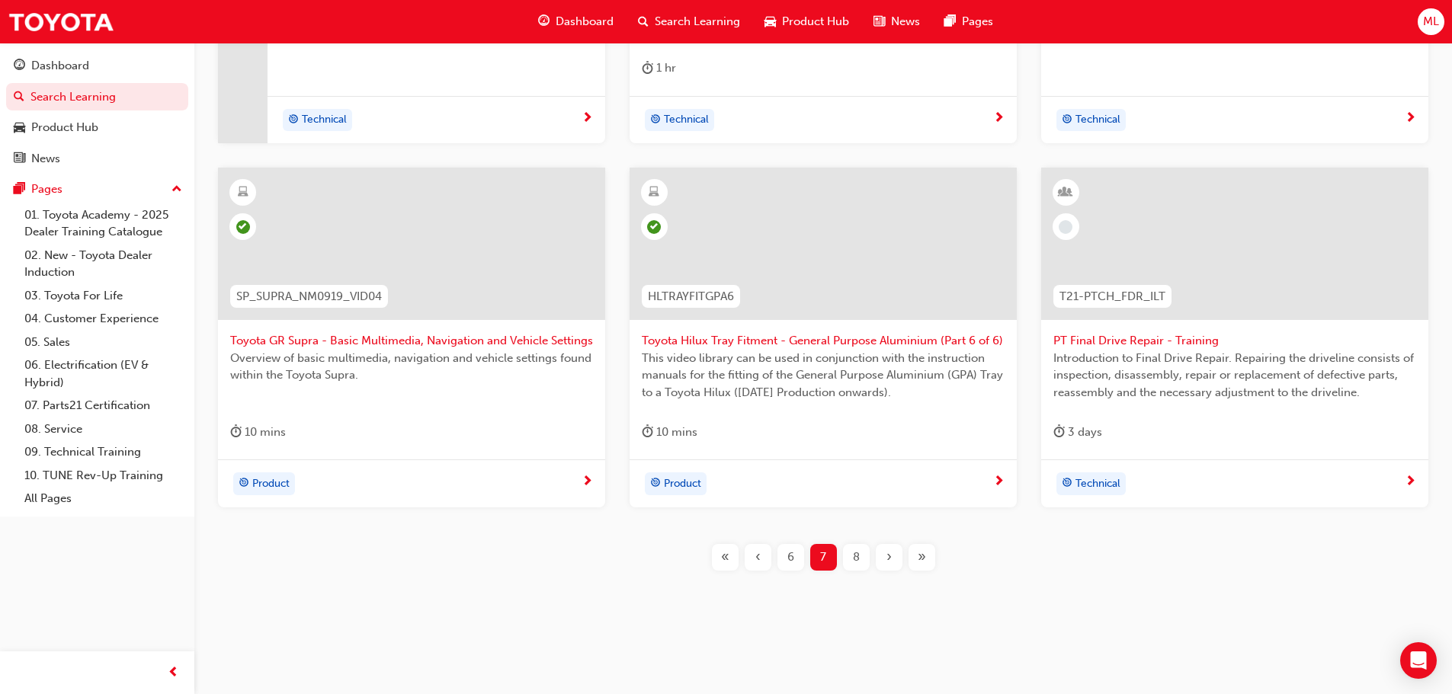
click at [889, 562] on span "›" at bounding box center [888, 558] width 5 height 18
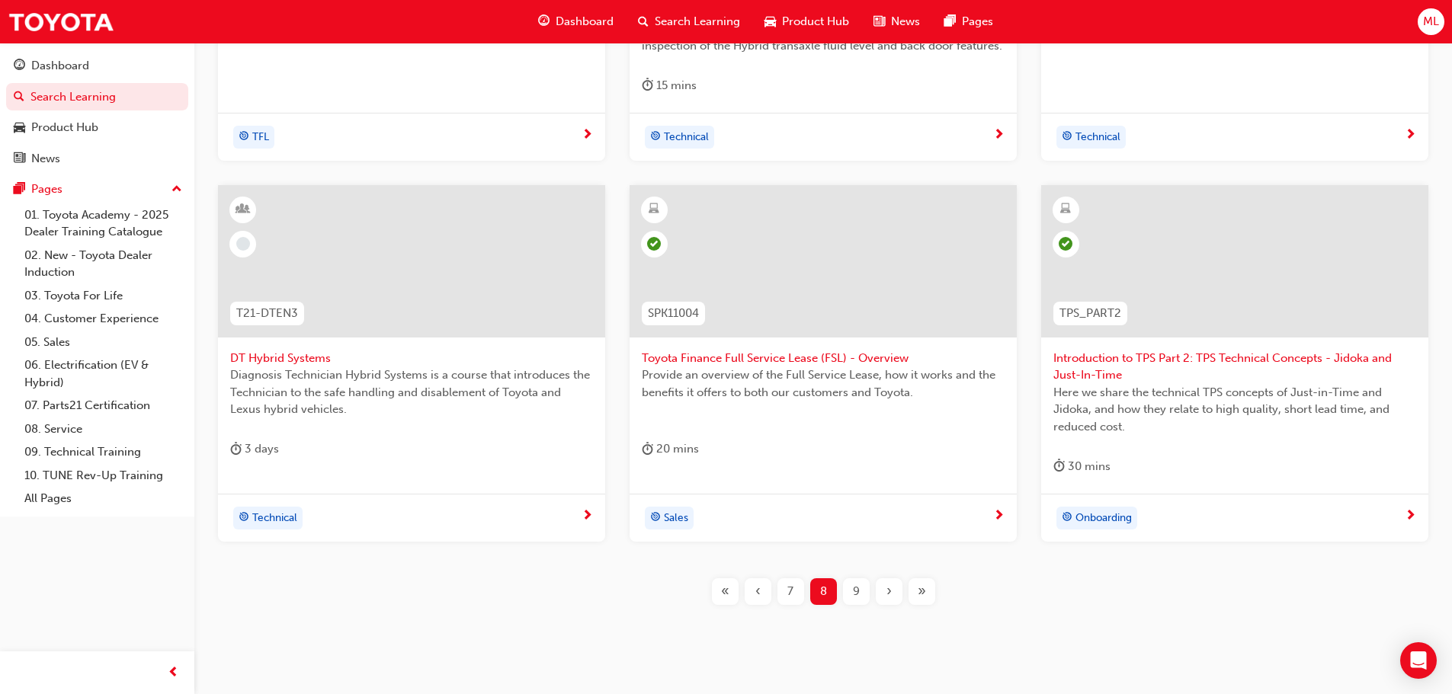
scroll to position [583, 0]
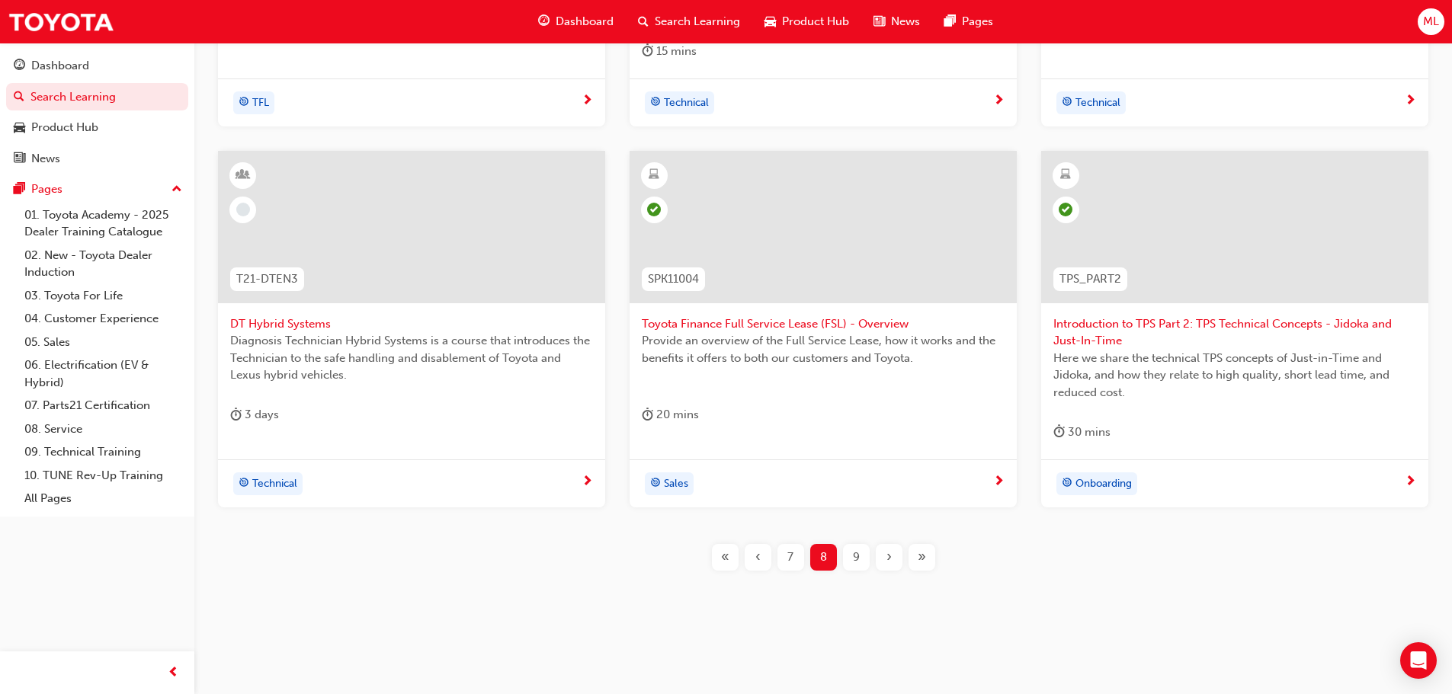
click at [894, 556] on div "›" at bounding box center [889, 557] width 27 height 27
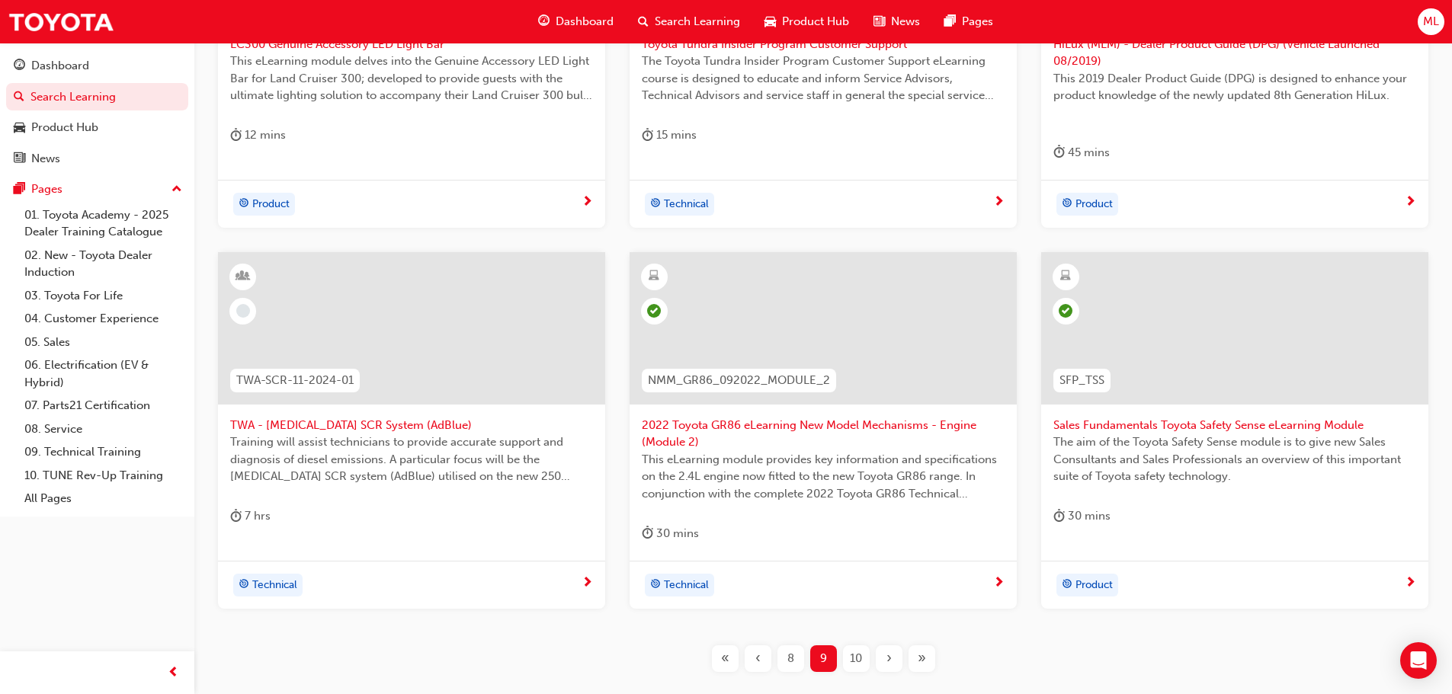
scroll to position [583, 0]
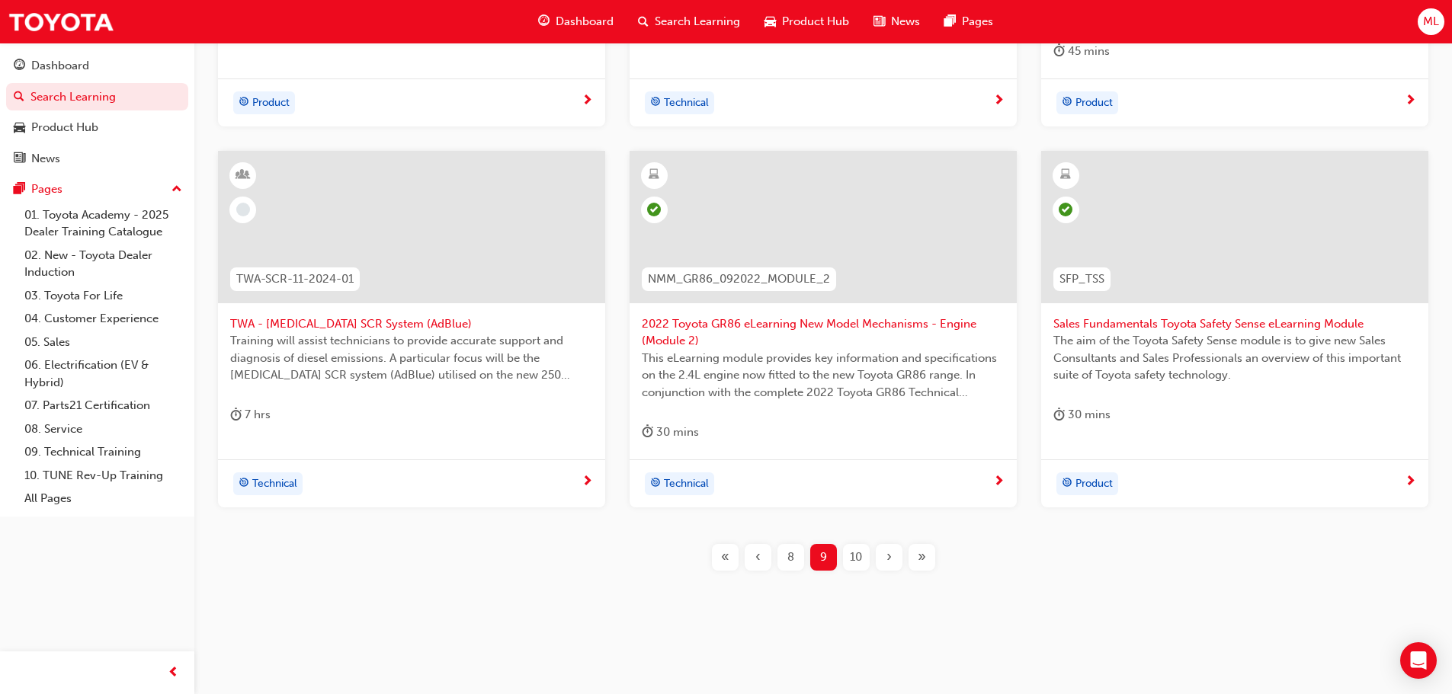
click at [856, 557] on span "10" at bounding box center [856, 558] width 12 height 18
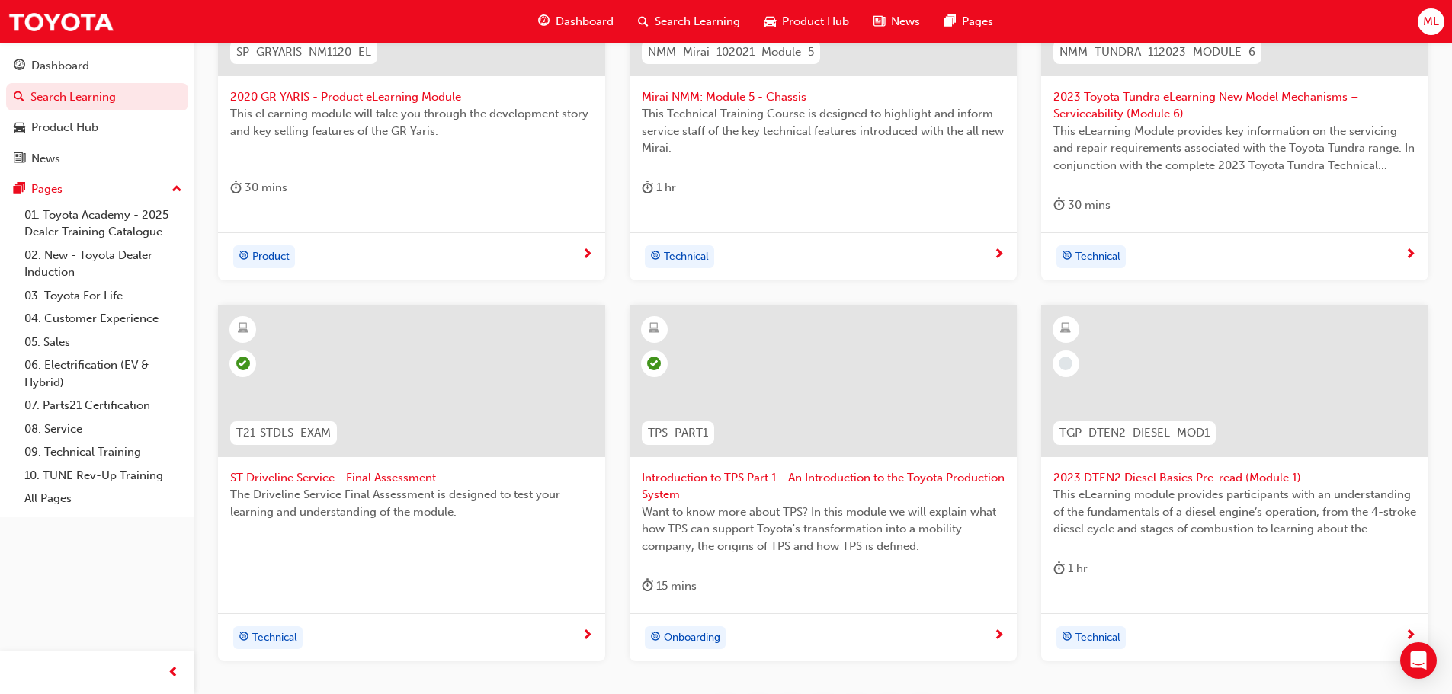
scroll to position [431, 0]
click at [1099, 480] on span "2023 DTEN2 Diesel Basics Pre-read (Module 1)" at bounding box center [1234, 477] width 363 height 18
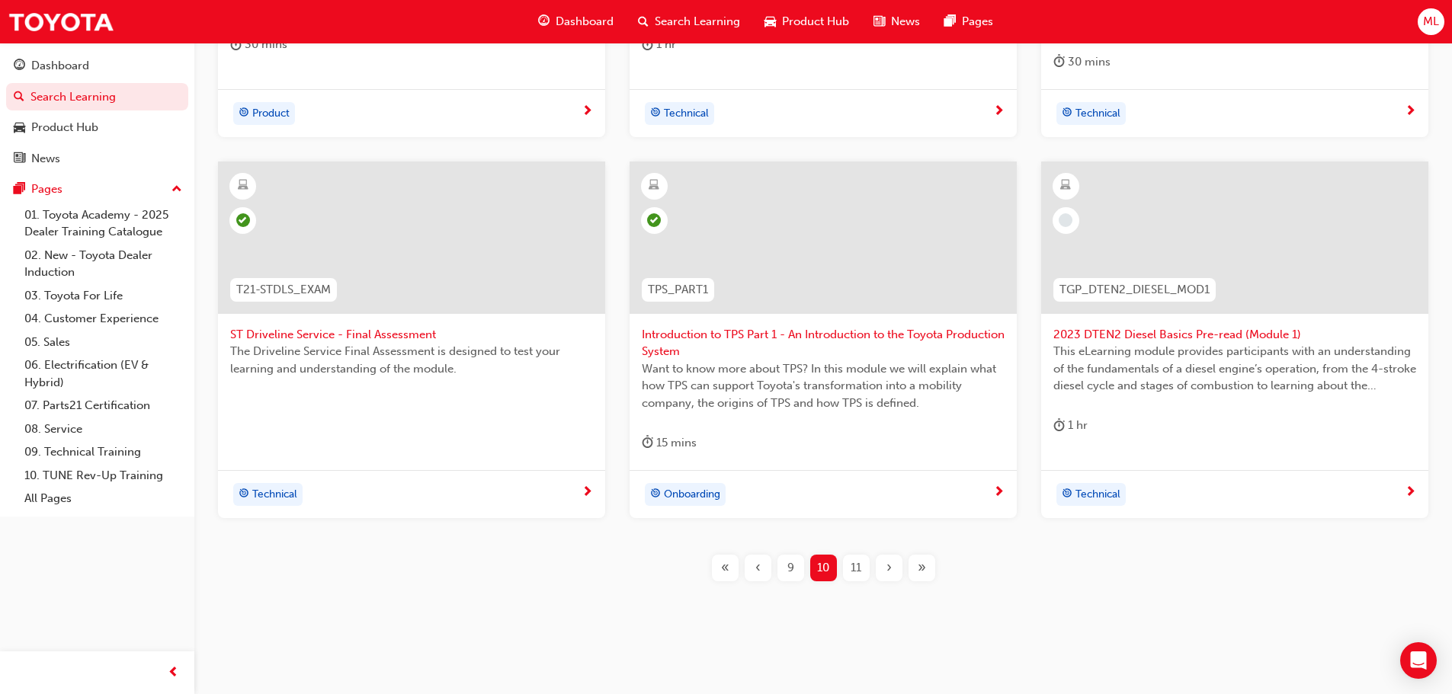
scroll to position [583, 0]
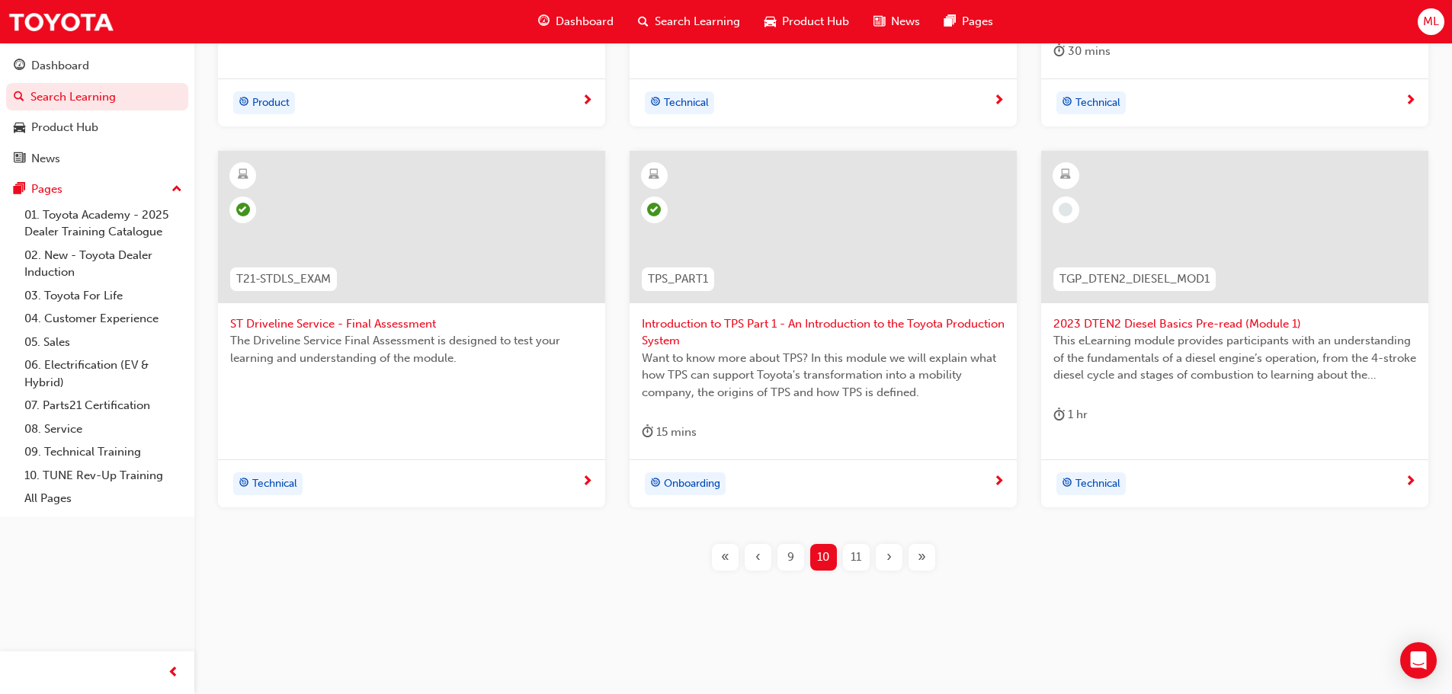
click at [853, 557] on span "11" at bounding box center [855, 558] width 11 height 18
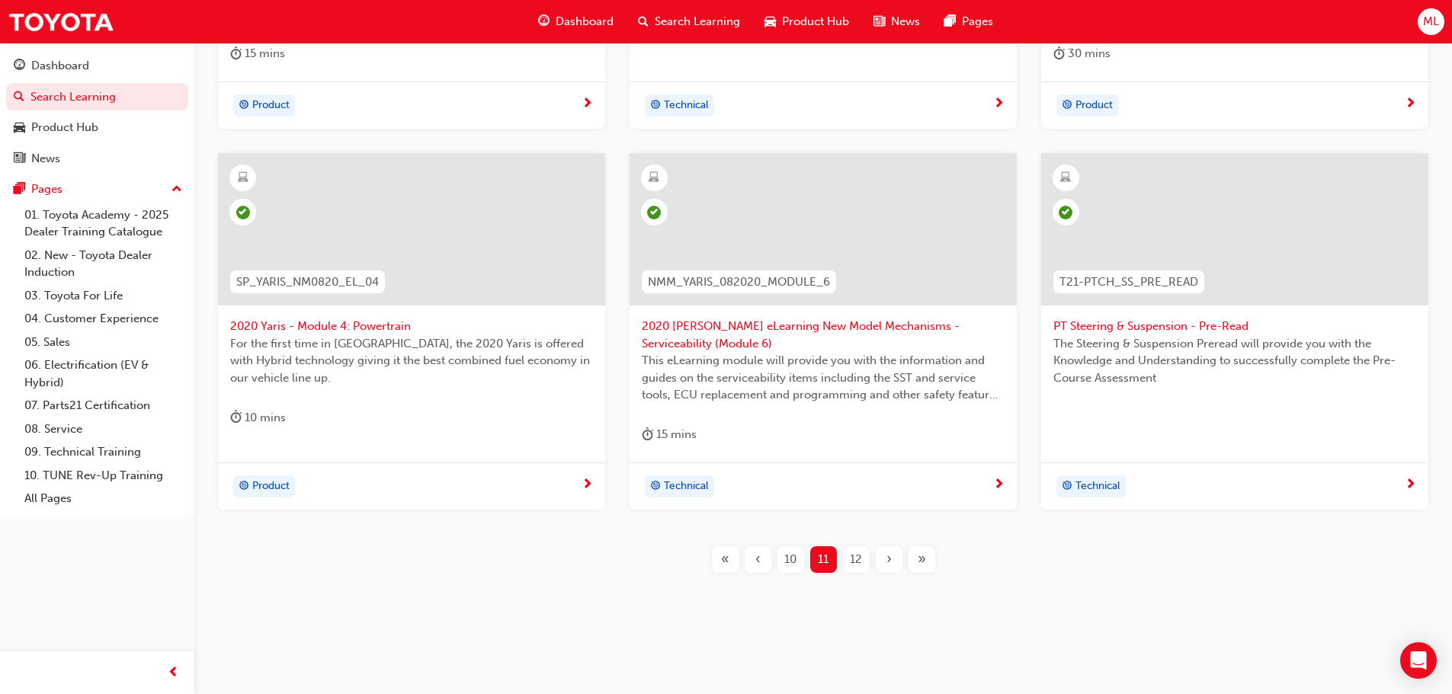
scroll to position [565, 0]
click at [856, 556] on span "12" at bounding box center [856, 558] width 12 height 18
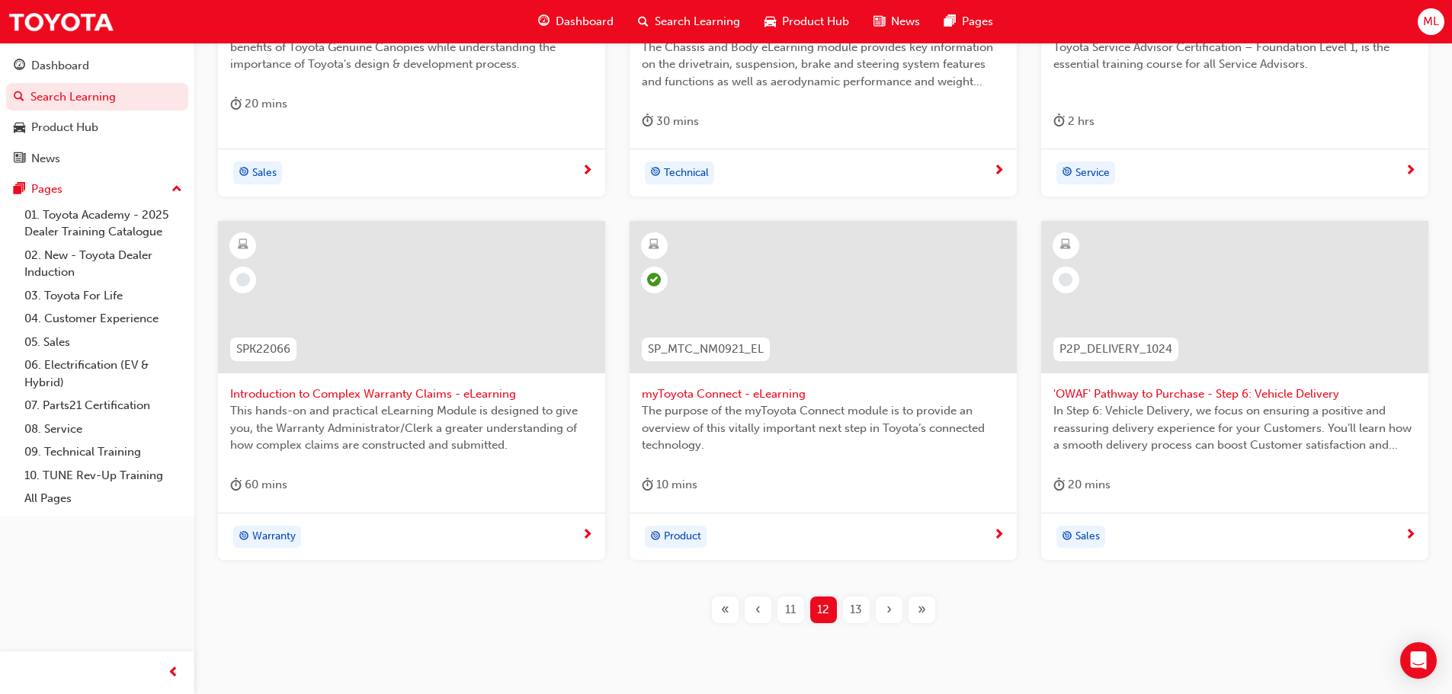
scroll to position [565, 0]
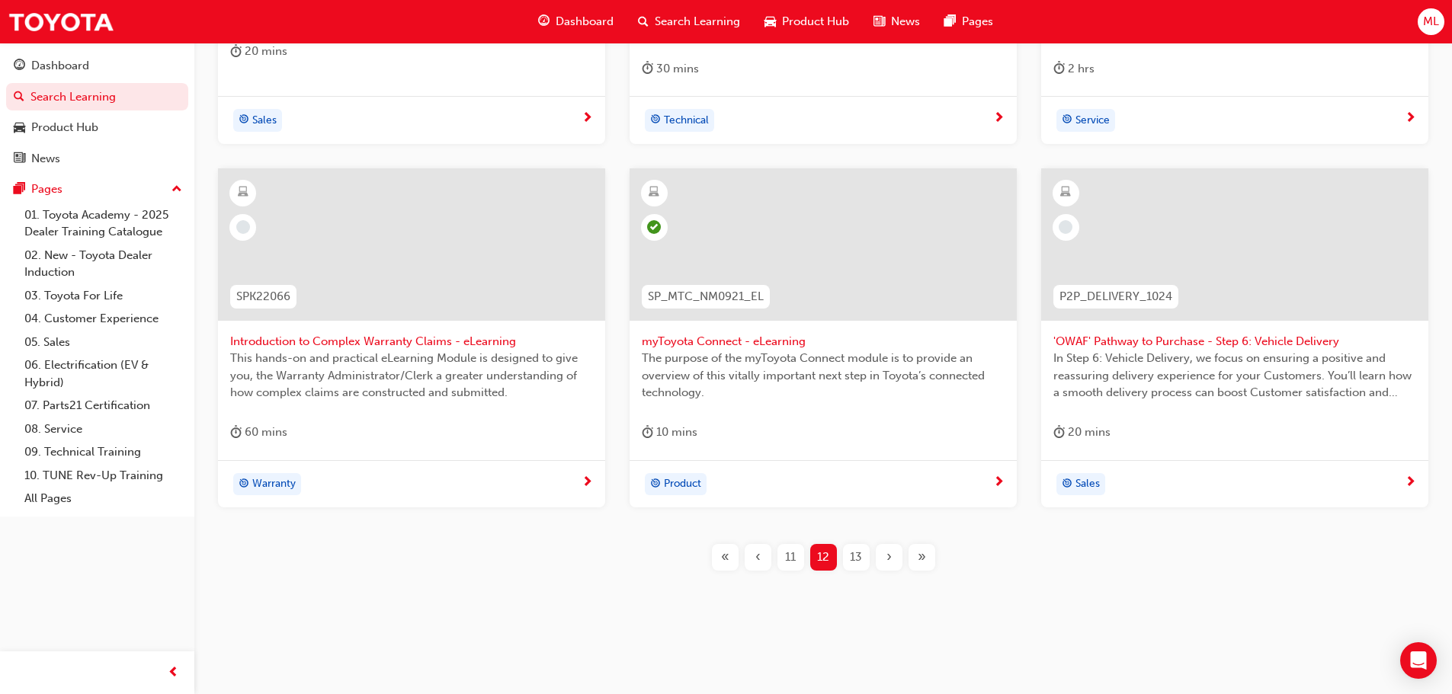
click at [854, 553] on span "13" at bounding box center [856, 558] width 12 height 18
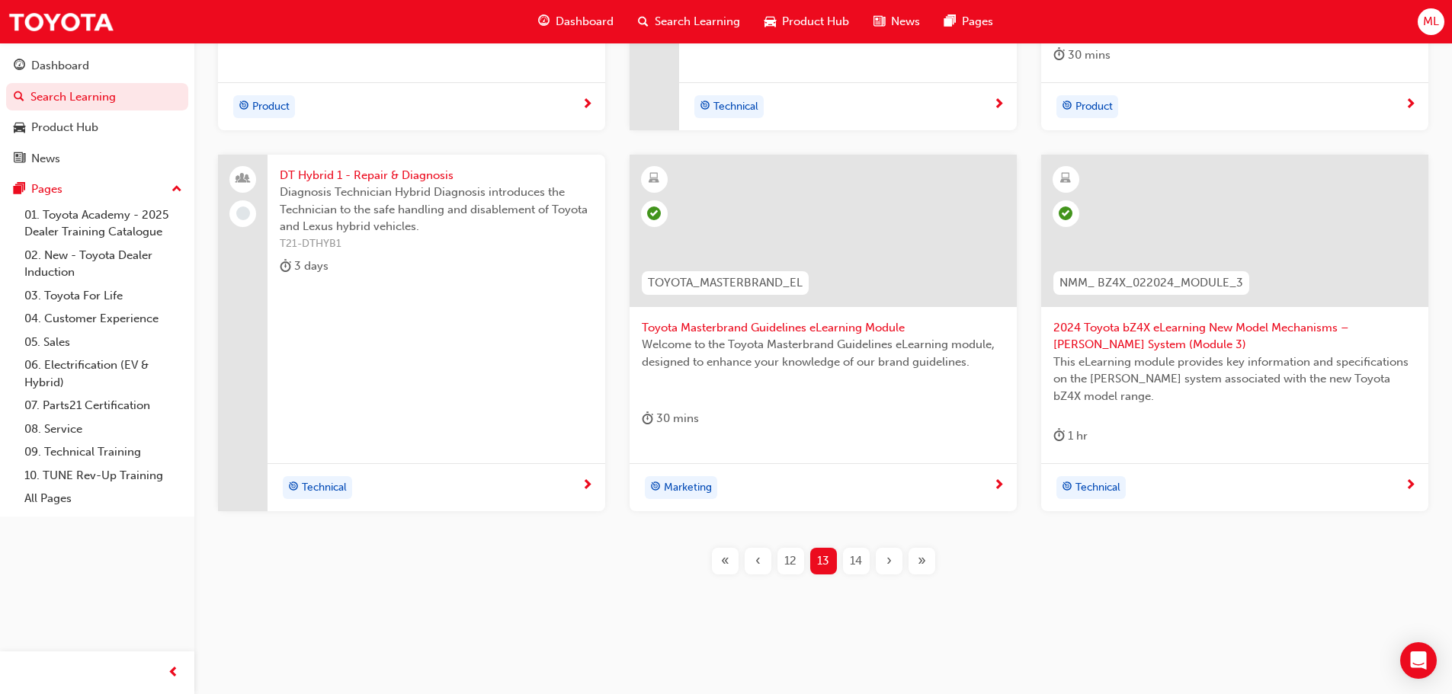
scroll to position [583, 0]
click at [854, 558] on span "14" at bounding box center [856, 558] width 12 height 18
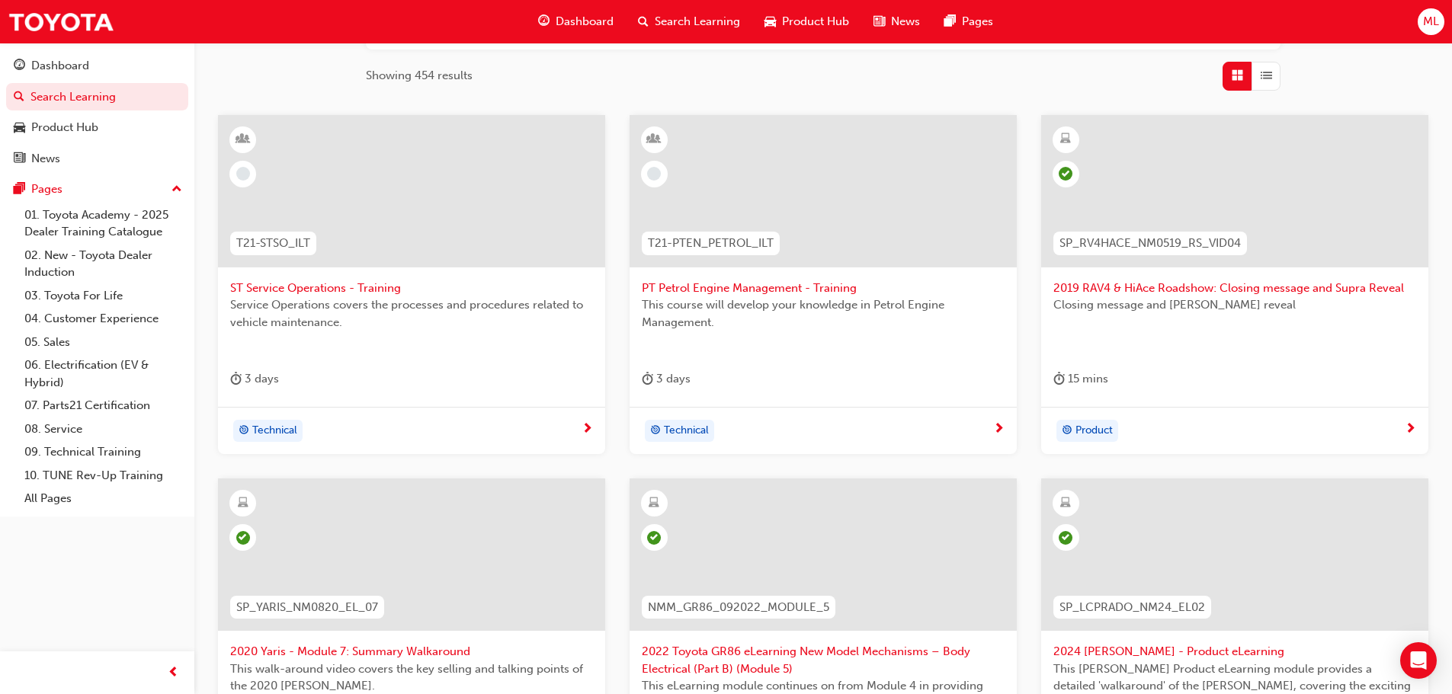
scroll to position [184, 0]
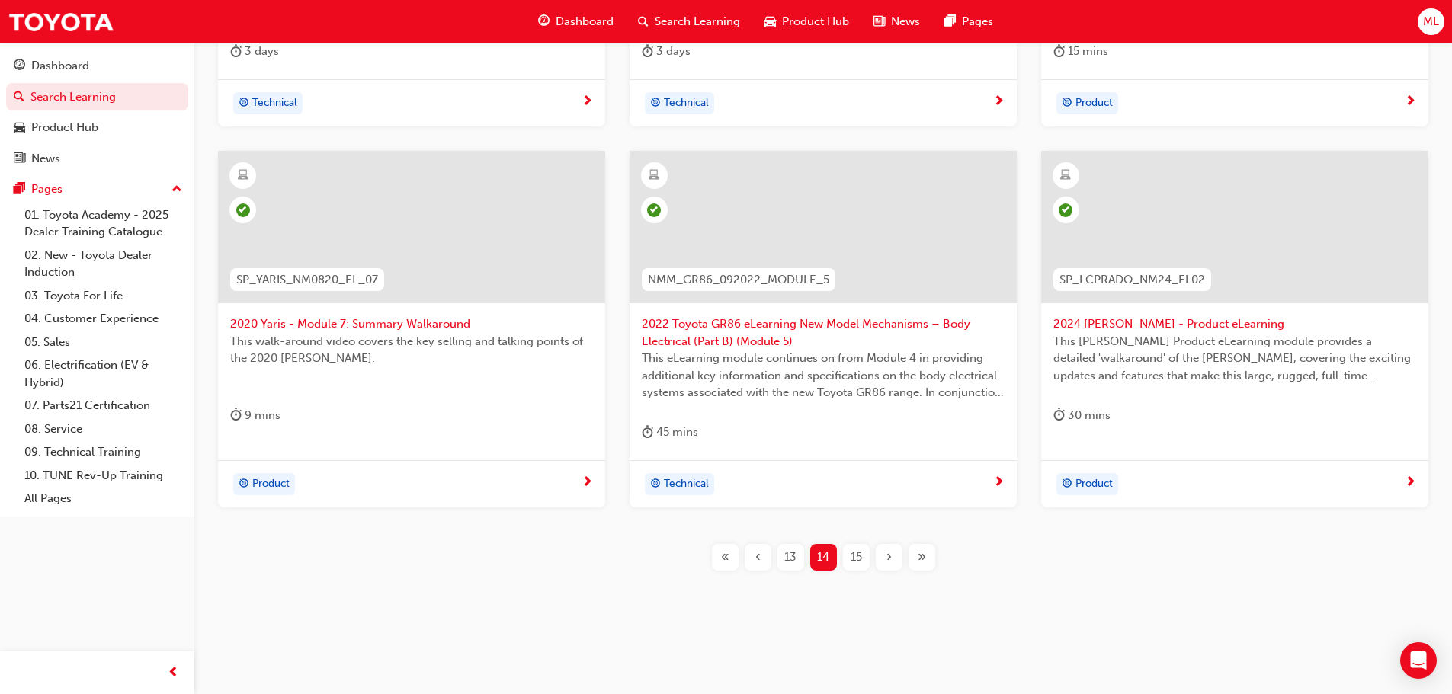
click at [856, 554] on span "15" at bounding box center [855, 558] width 11 height 18
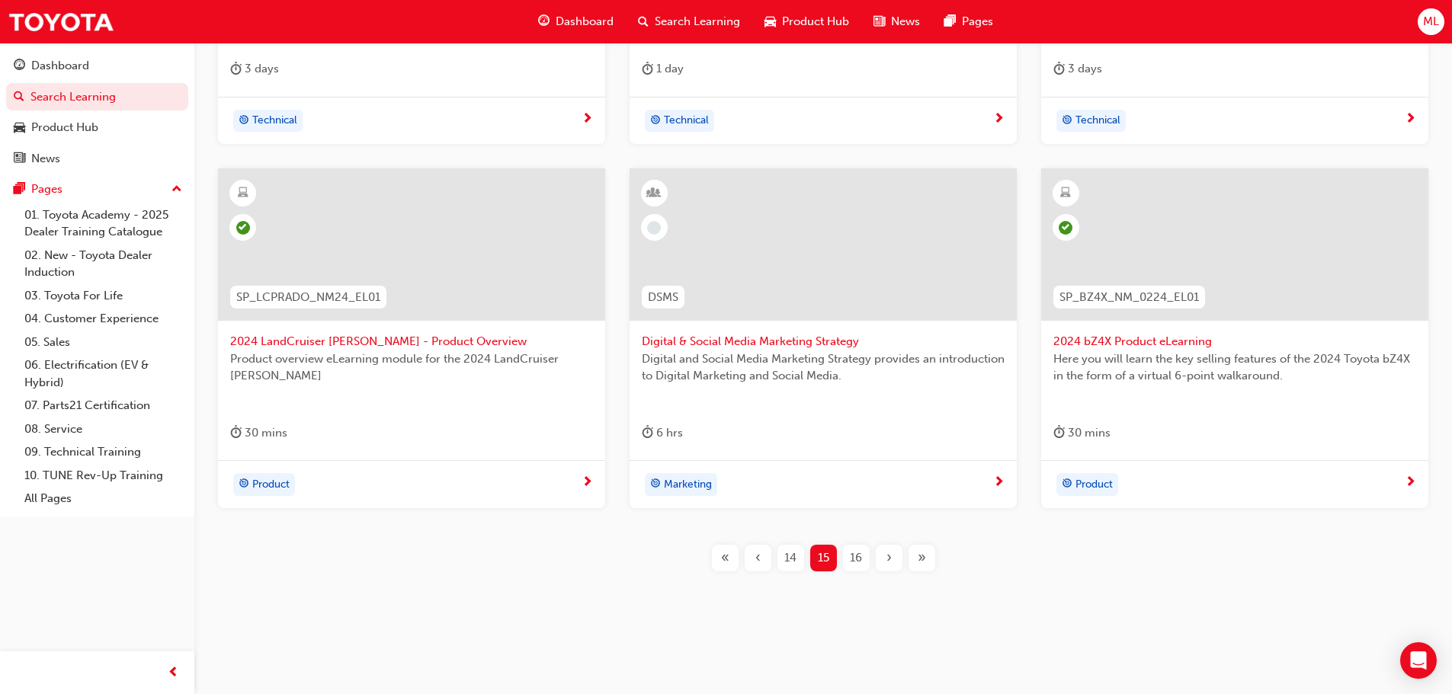
scroll to position [549, 0]
click at [850, 555] on span "16" at bounding box center [856, 558] width 12 height 18
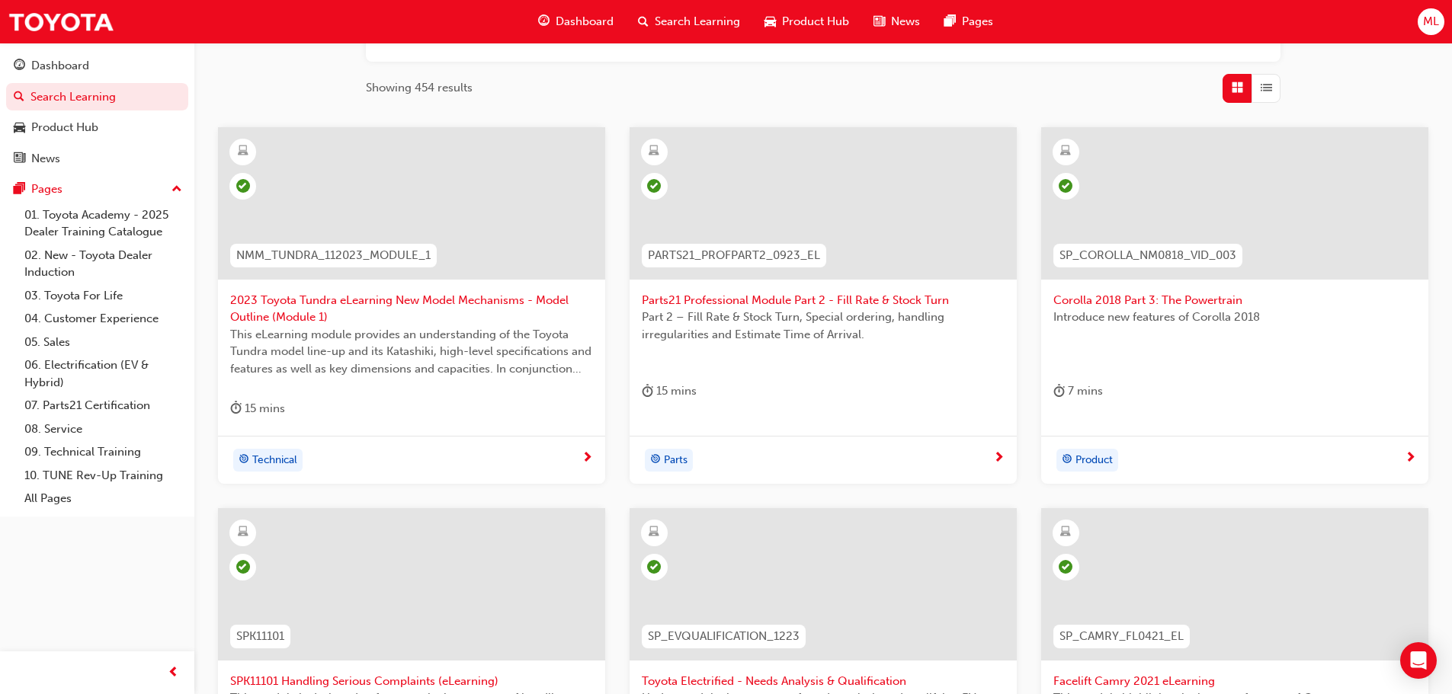
scroll to position [168, 0]
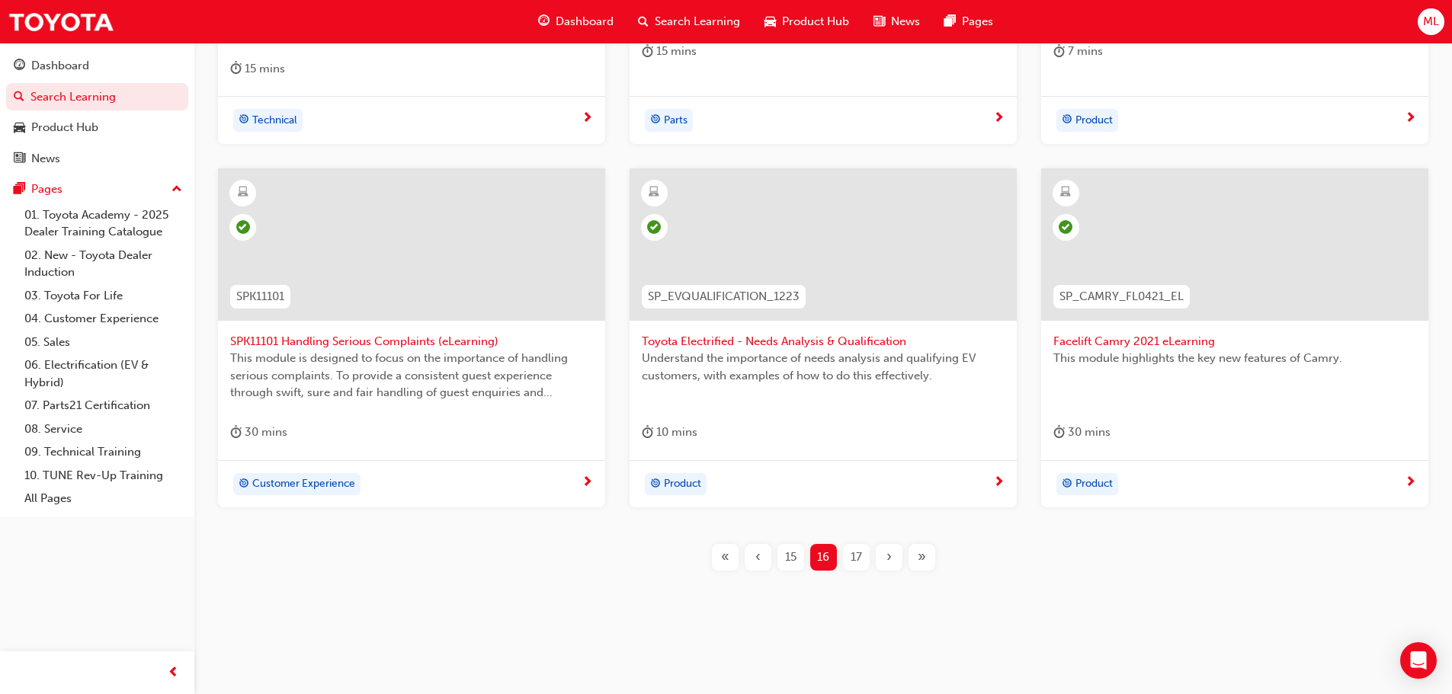
click at [856, 556] on span "17" at bounding box center [855, 558] width 11 height 18
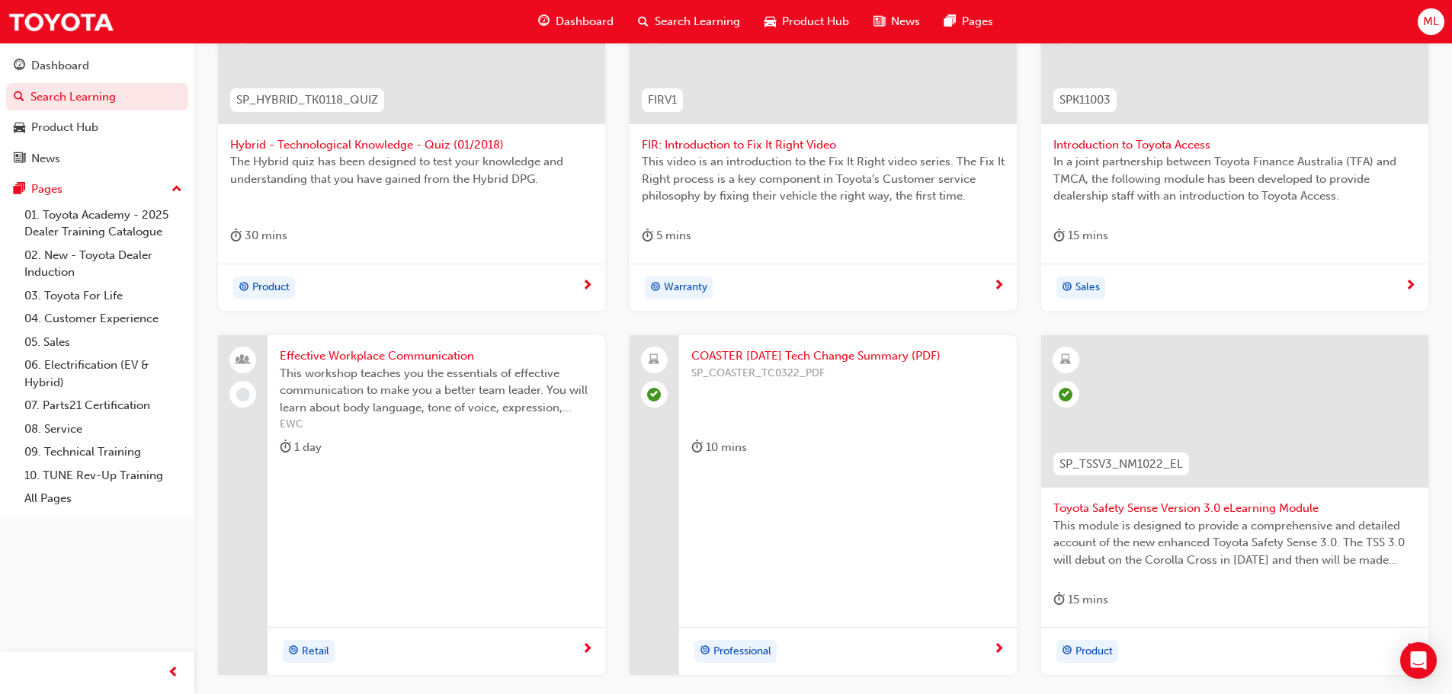
scroll to position [457, 0]
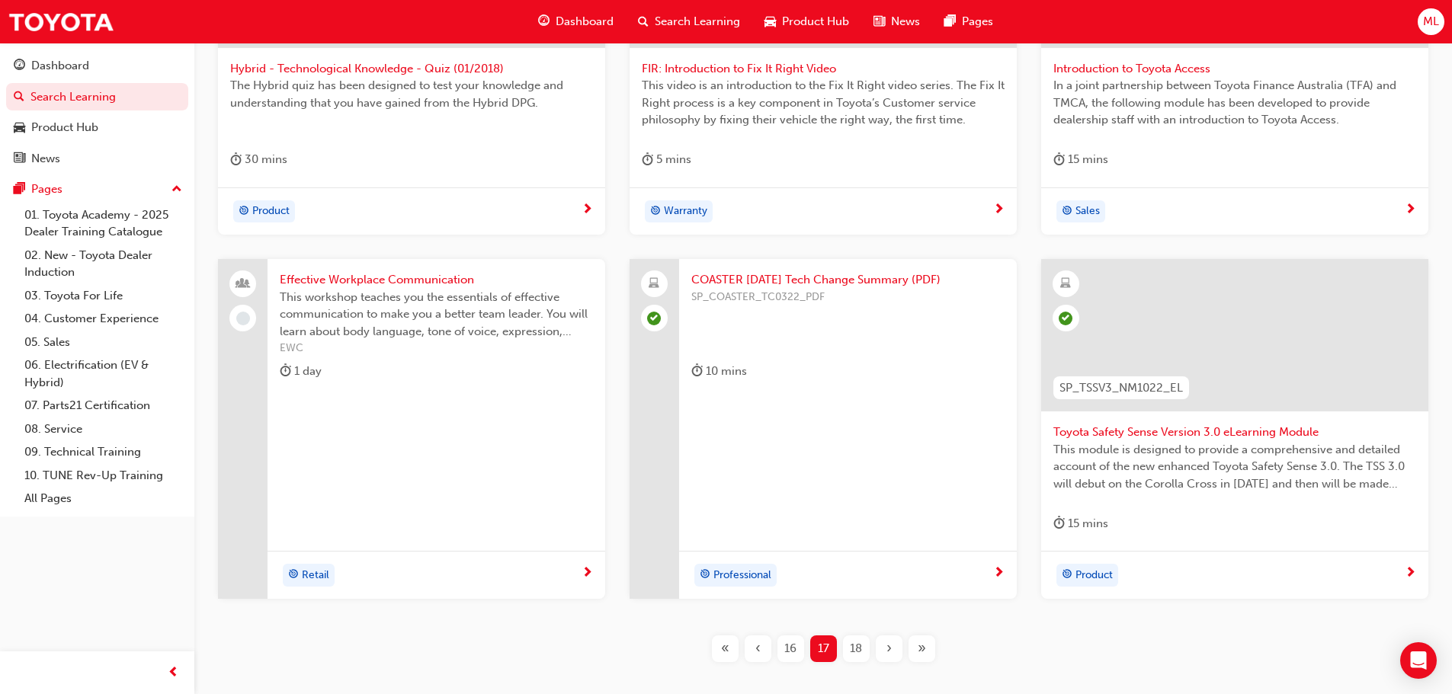
click at [853, 649] on span "18" at bounding box center [856, 649] width 12 height 18
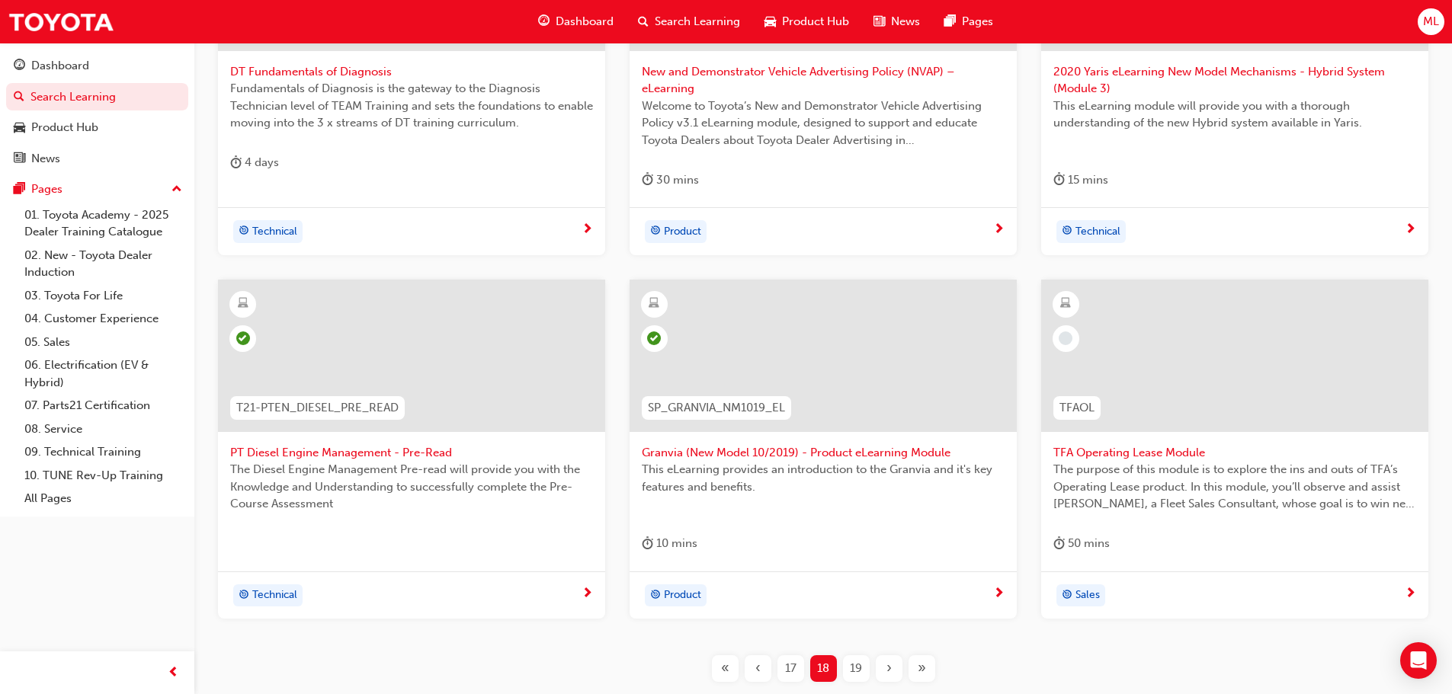
scroll to position [457, 0]
click at [851, 664] on span "19" at bounding box center [856, 666] width 12 height 18
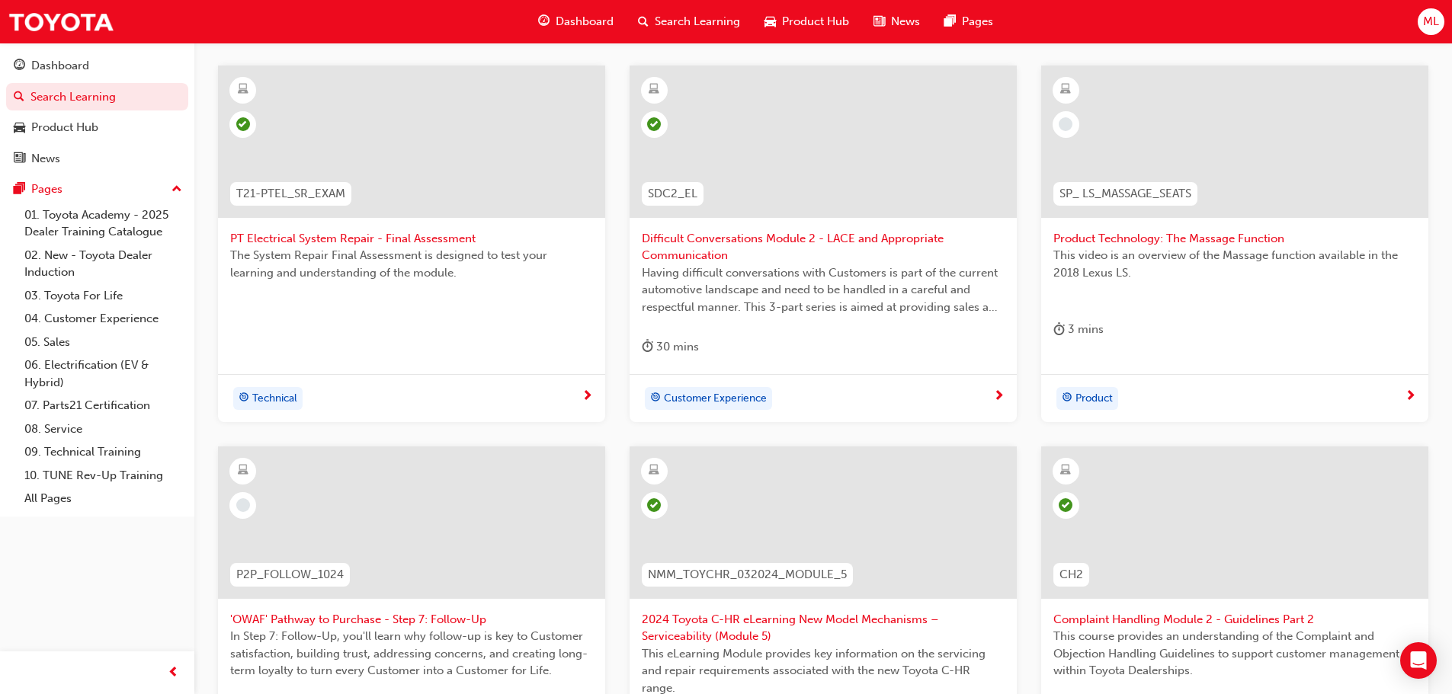
scroll to position [278, 0]
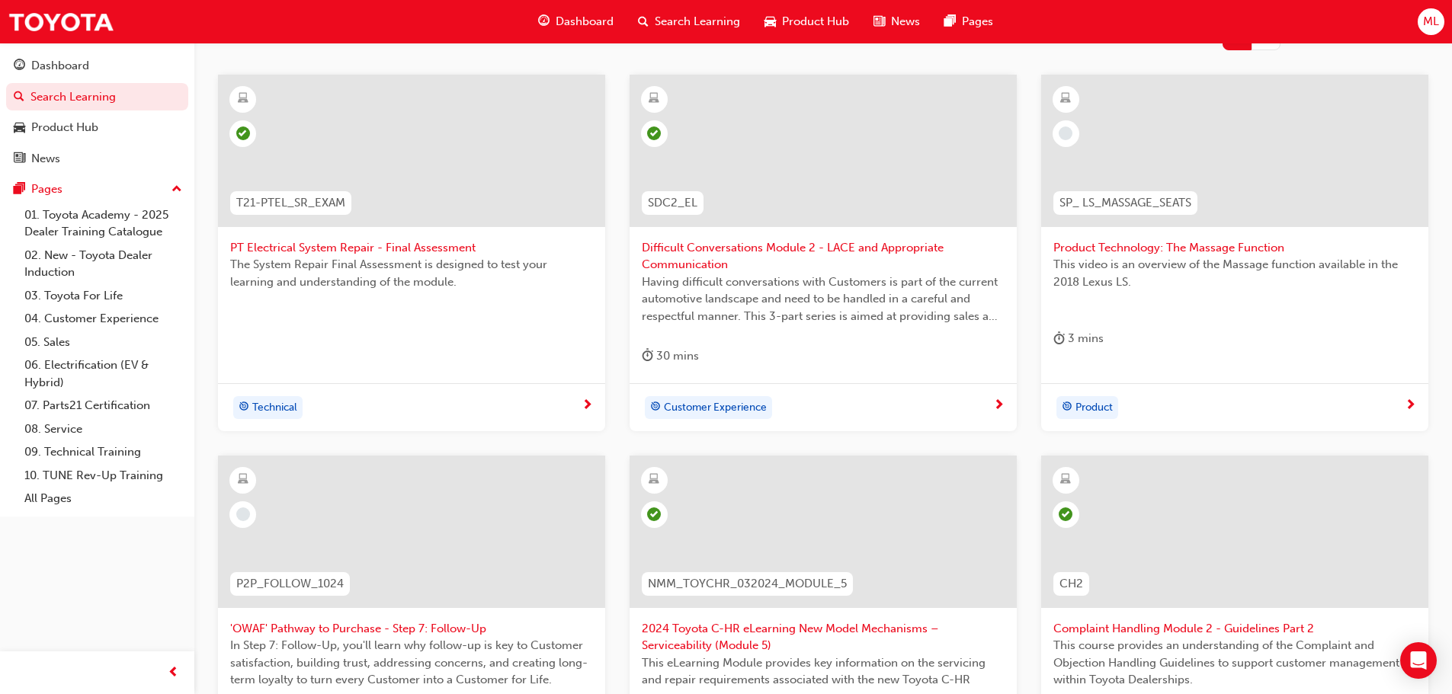
click at [1116, 247] on span "Product Technology: The Massage Function" at bounding box center [1234, 248] width 363 height 18
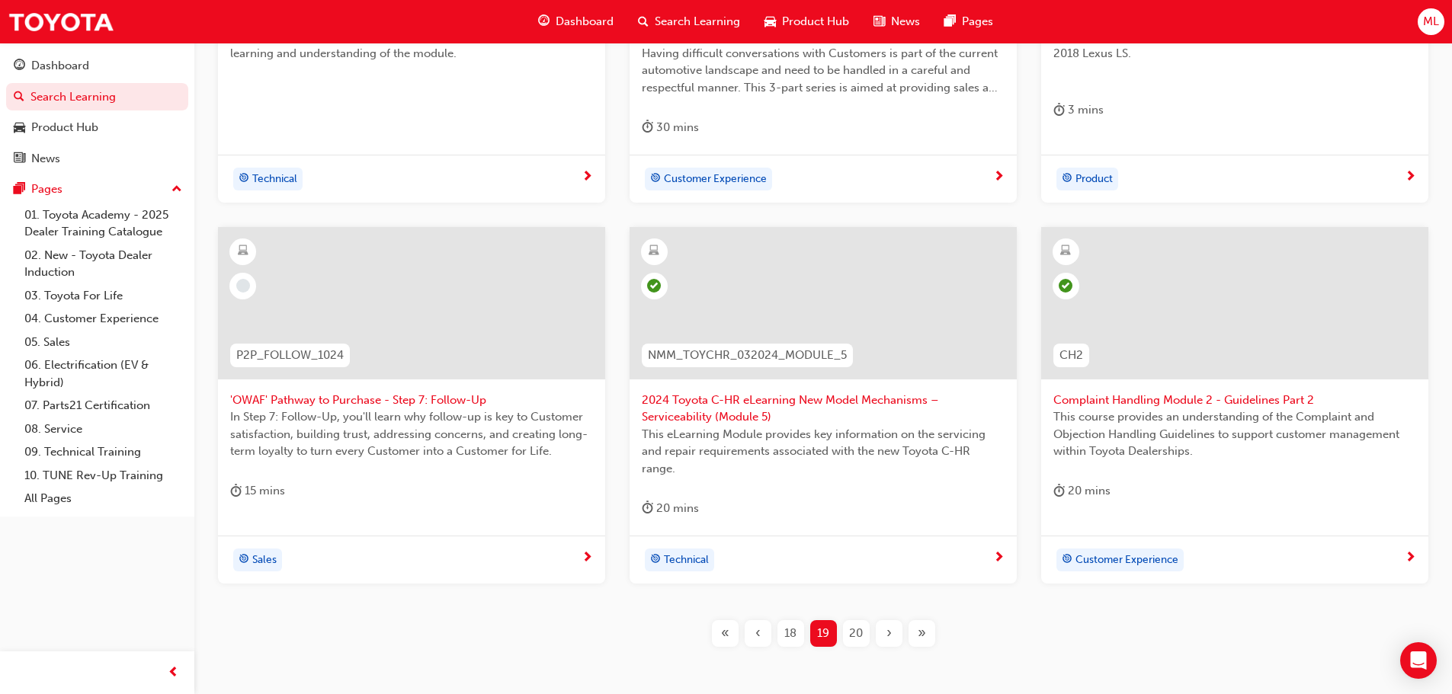
scroll to position [583, 0]
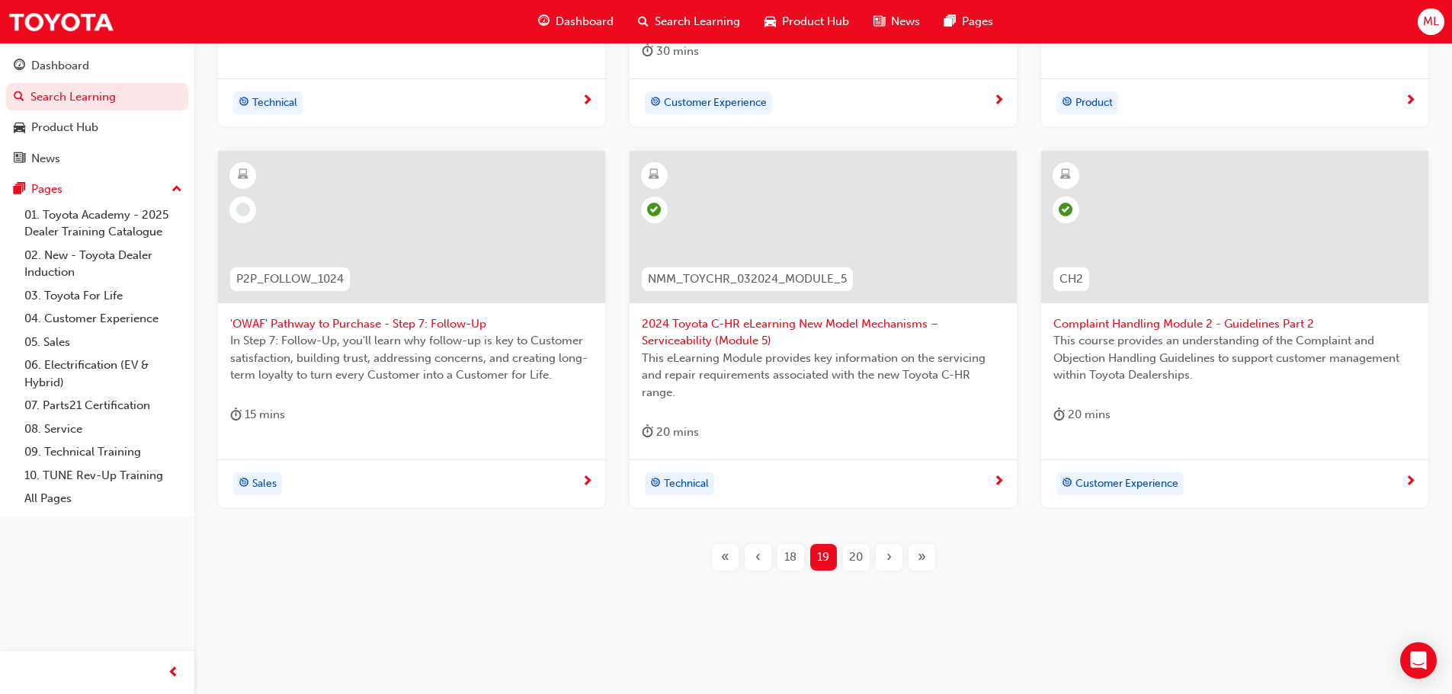
click at [855, 561] on span "20" at bounding box center [856, 558] width 14 height 18
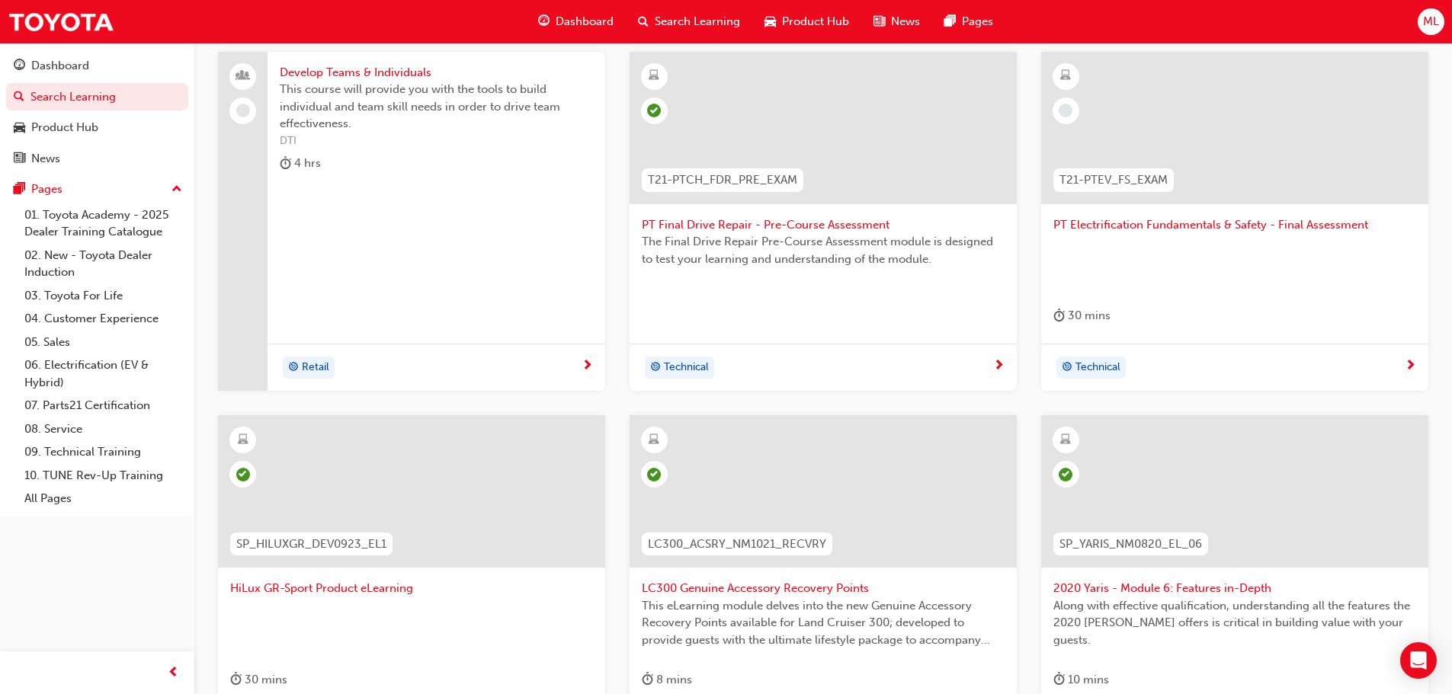
scroll to position [320, 0]
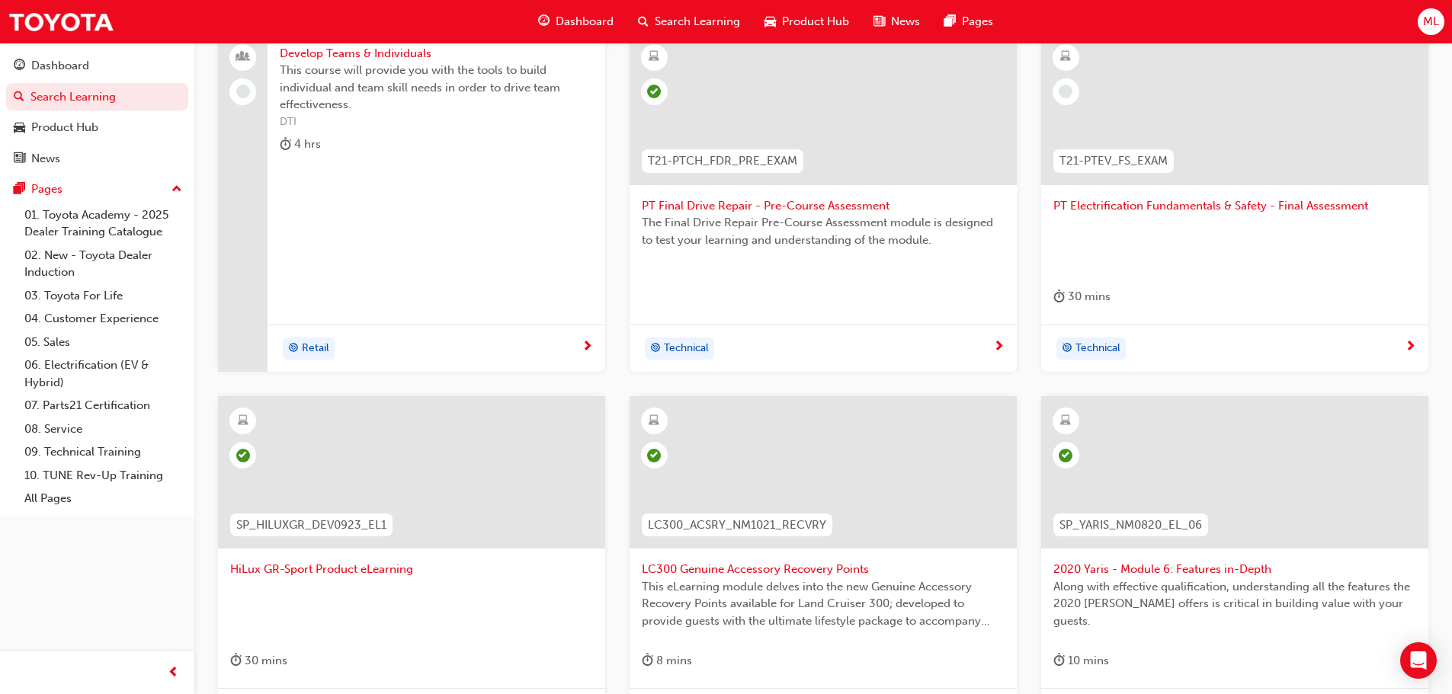
click at [1122, 207] on span "PT Electrification Fundamentals & Safety - Final Assessment" at bounding box center [1234, 206] width 363 height 18
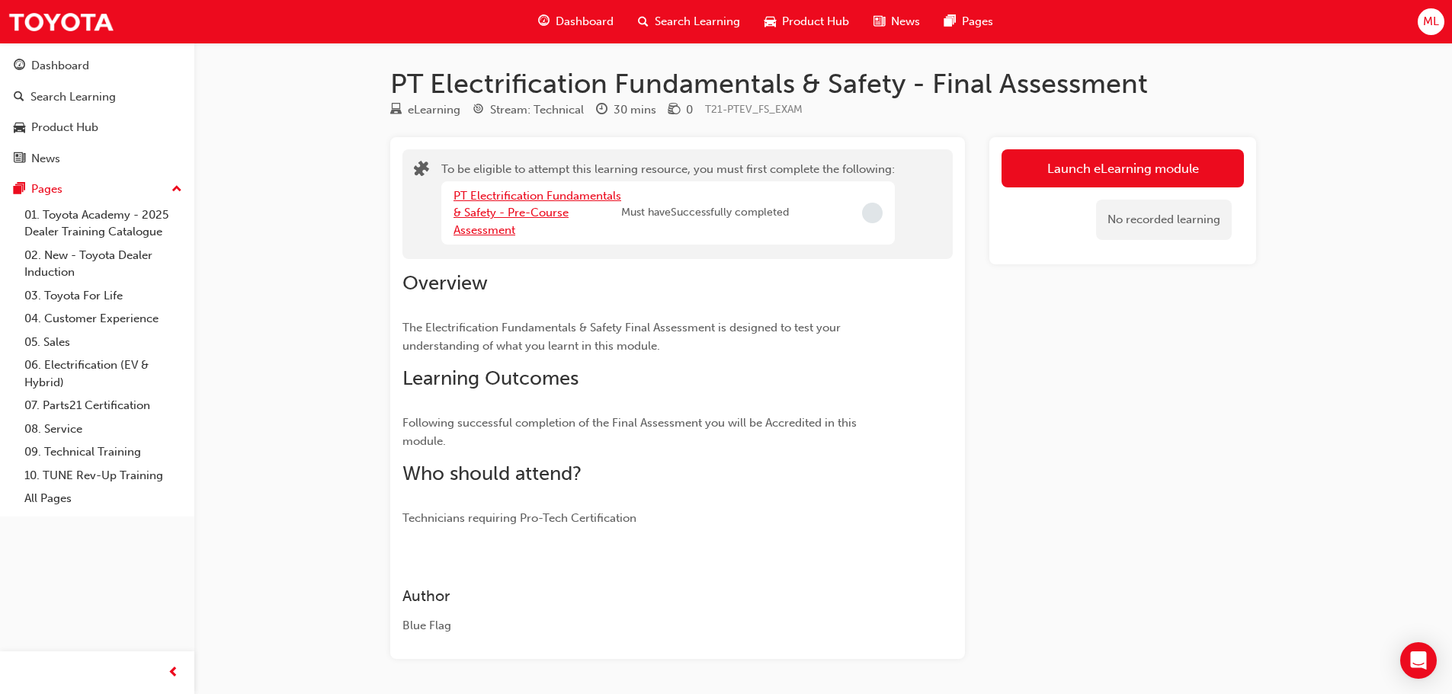
click at [500, 205] on div "PT Electrification Fundamentals & Safety - Pre-Course Assessment" at bounding box center [537, 213] width 168 height 52
click at [513, 195] on link "PT Electrification Fundamentals & Safety - Pre-Course Assessment" at bounding box center [537, 213] width 168 height 48
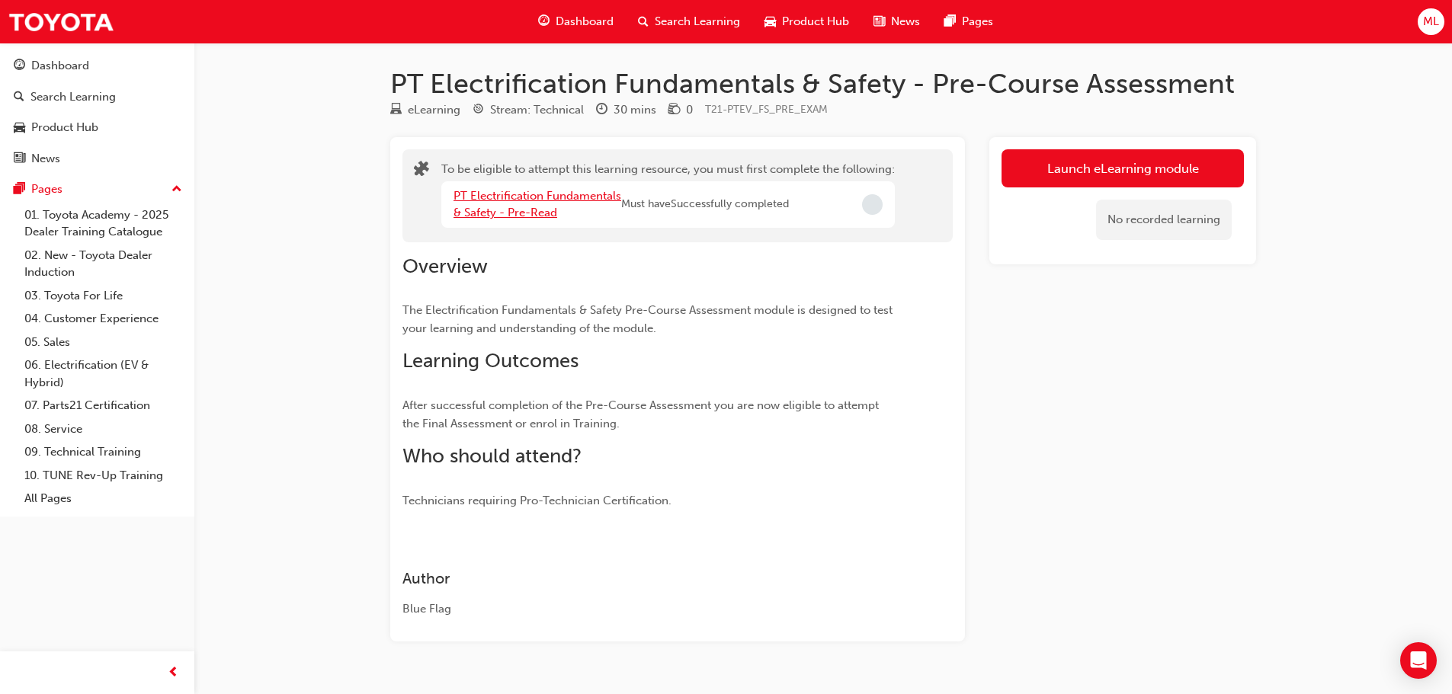
click at [503, 195] on link "PT Electrification Fundamentals & Safety - Pre-Read" at bounding box center [537, 204] width 168 height 31
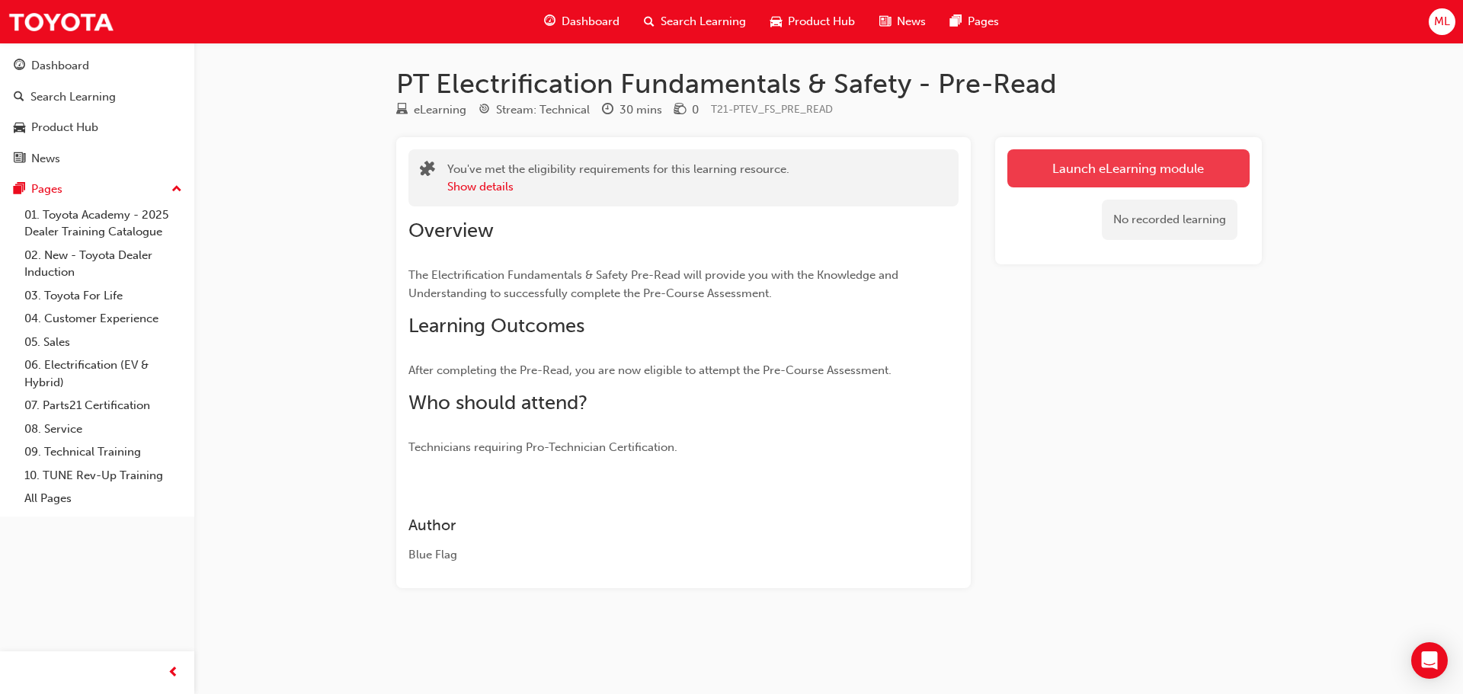
click at [1081, 171] on link "Launch eLearning module" at bounding box center [1128, 168] width 242 height 38
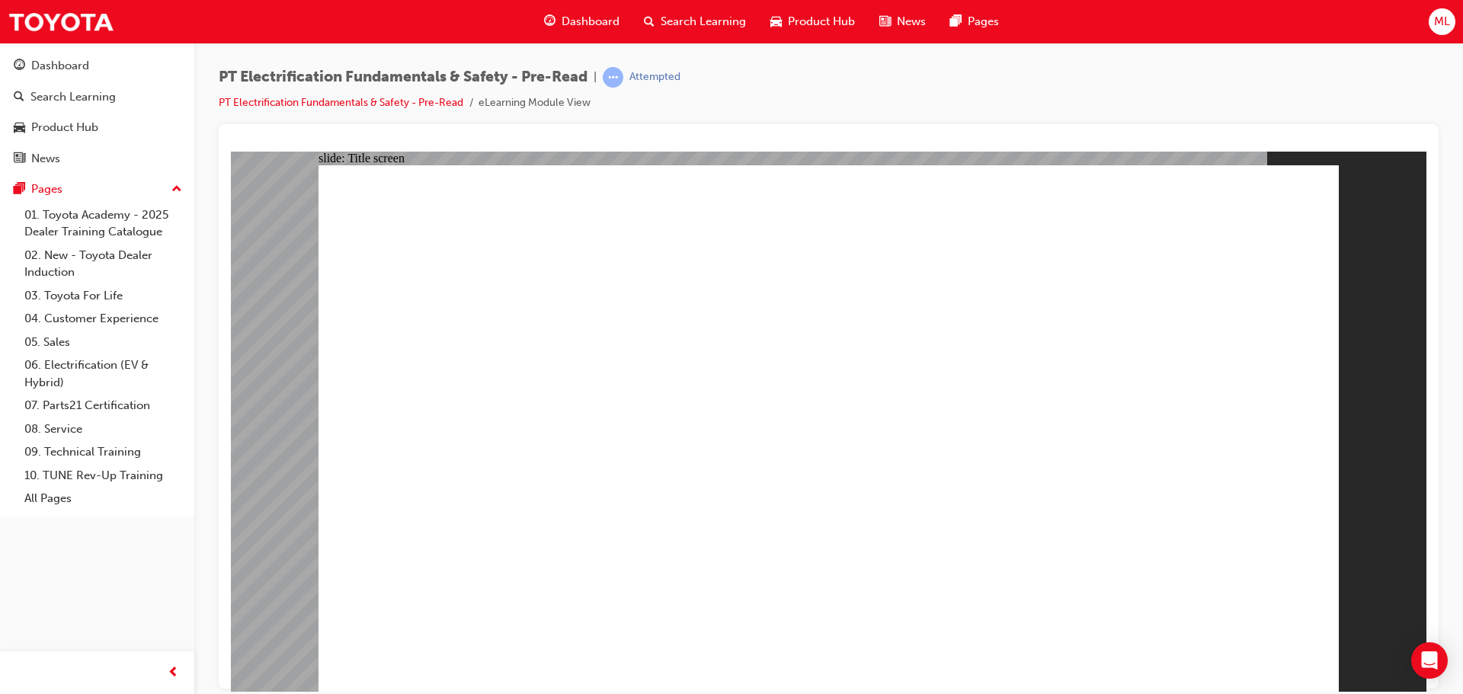
click at [921, 74] on div "PT Electrification Fundamentals & Safety - Pre-Read | Attempted PT Electrificat…" at bounding box center [829, 95] width 1220 height 57
